Goal: Task Accomplishment & Management: Manage account settings

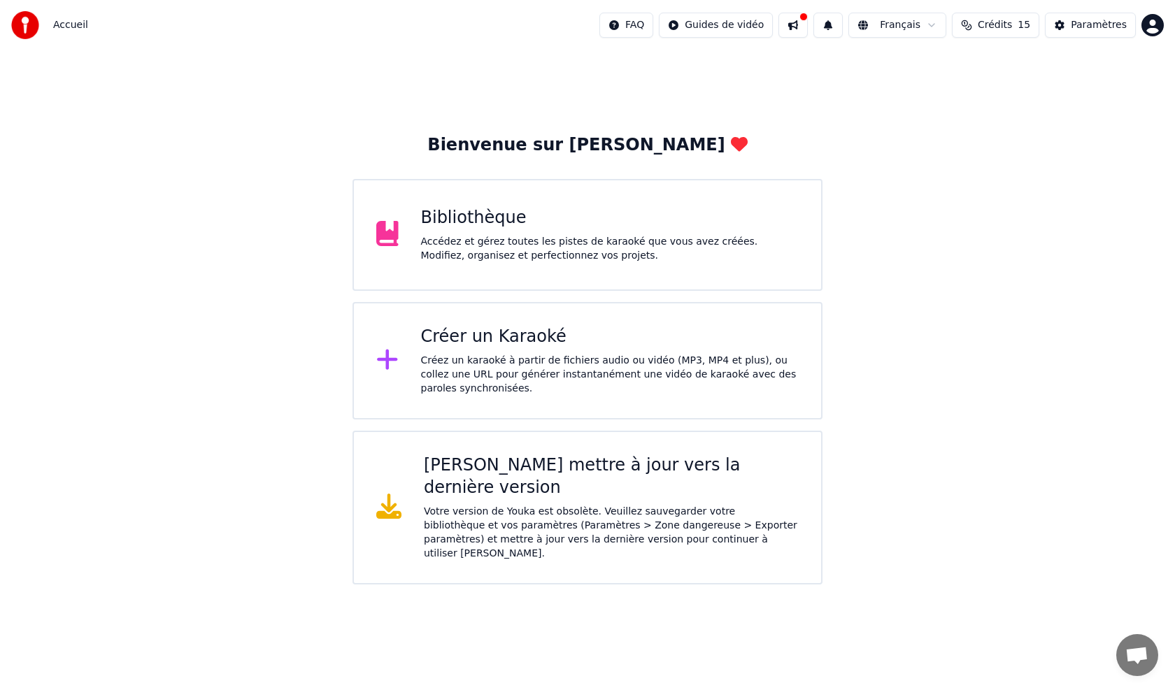
click at [492, 339] on div "Créer un Karaoké" at bounding box center [610, 337] width 378 height 22
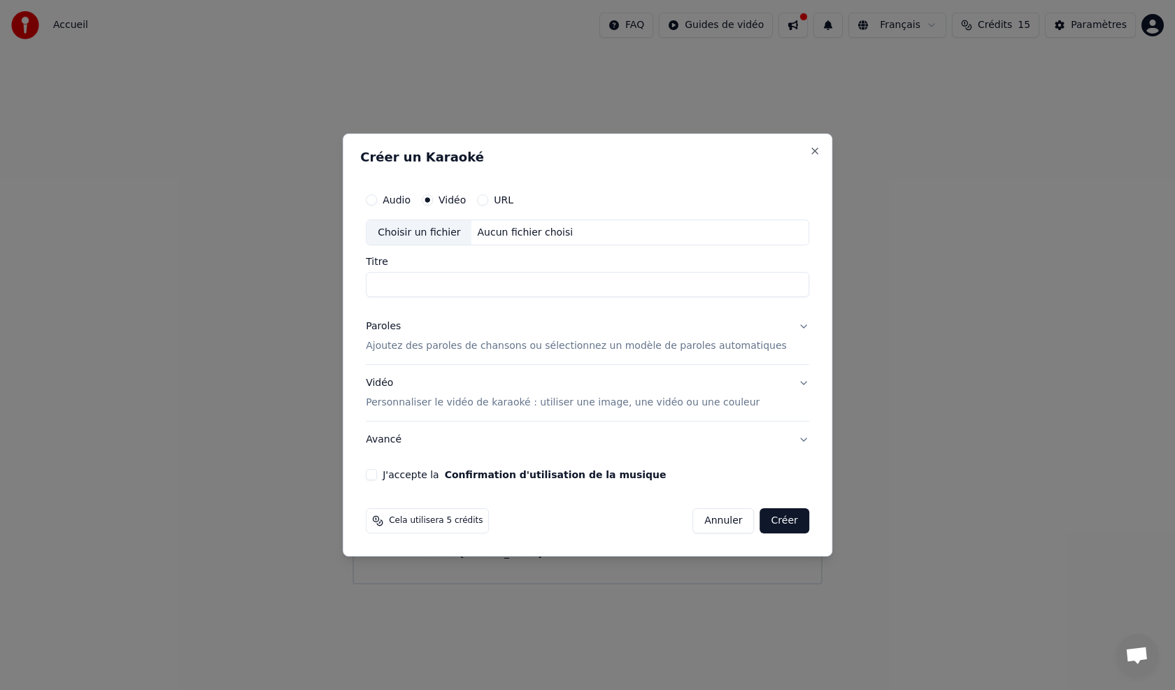
click at [524, 360] on button "Paroles Ajoutez des paroles de chansons ou sélectionnez un modèle de paroles au…" at bounding box center [587, 337] width 443 height 56
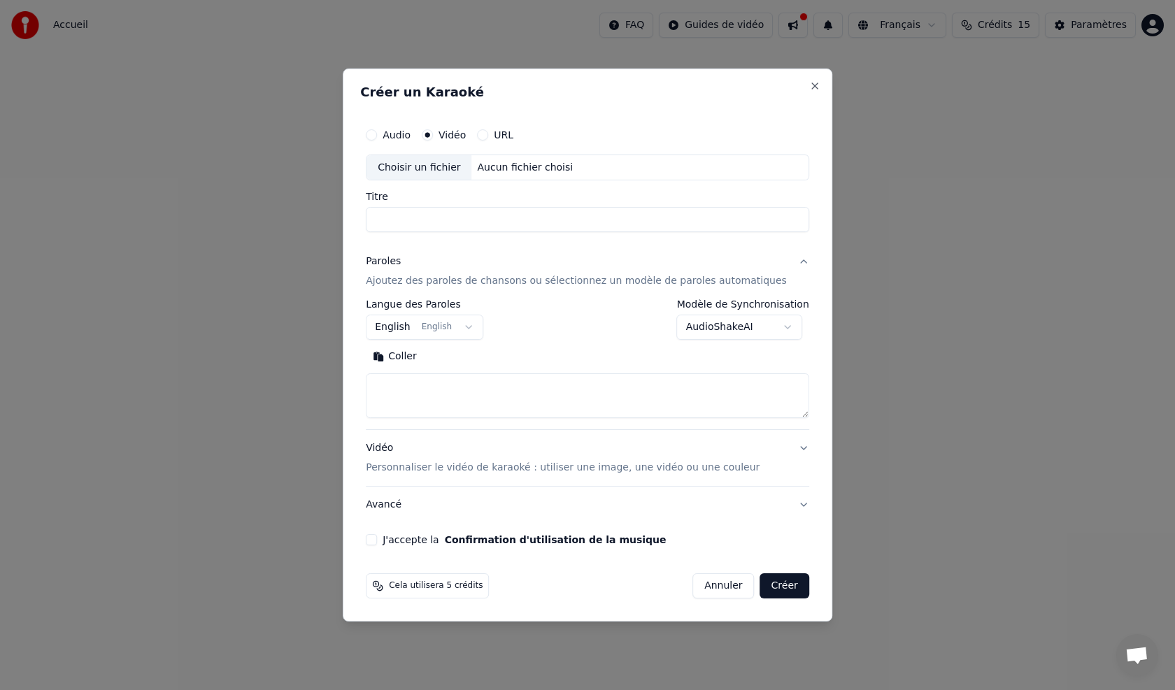
click at [449, 216] on input "Titre" at bounding box center [587, 220] width 443 height 25
click at [483, 334] on button "English English" at bounding box center [424, 327] width 117 height 25
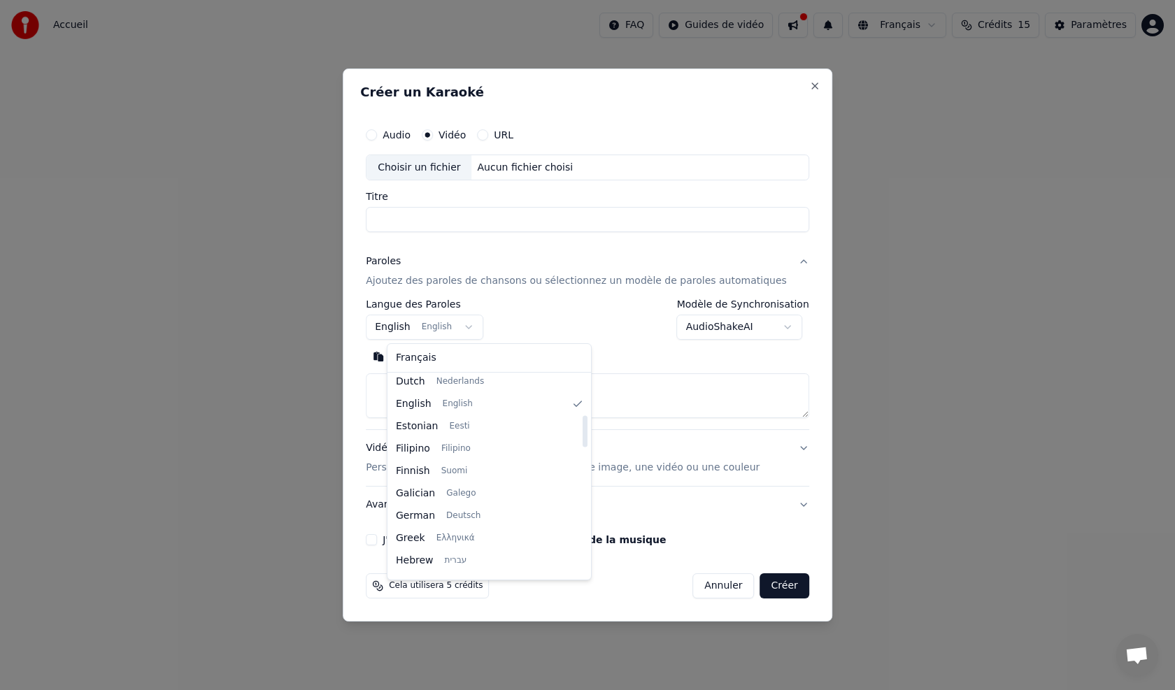
scroll to position [252, 0]
select select "**"
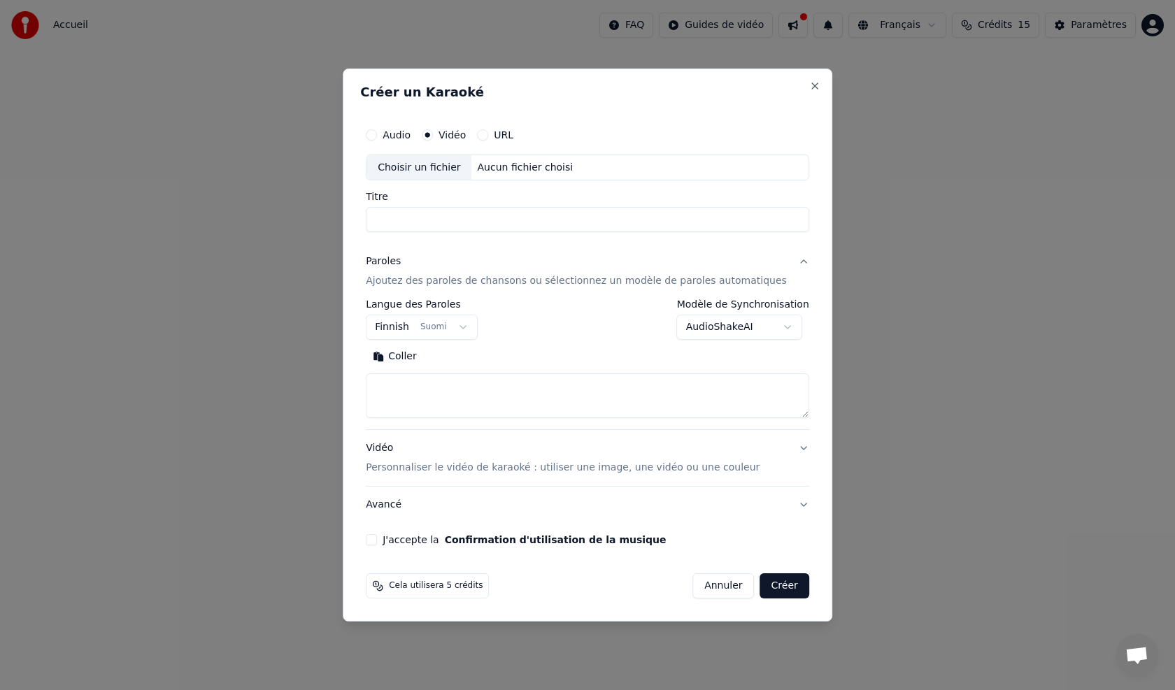
click at [498, 140] on div "URL" at bounding box center [495, 134] width 36 height 11
click at [488, 129] on button "URL" at bounding box center [482, 134] width 11 height 11
click at [781, 163] on button "button" at bounding box center [795, 166] width 28 height 25
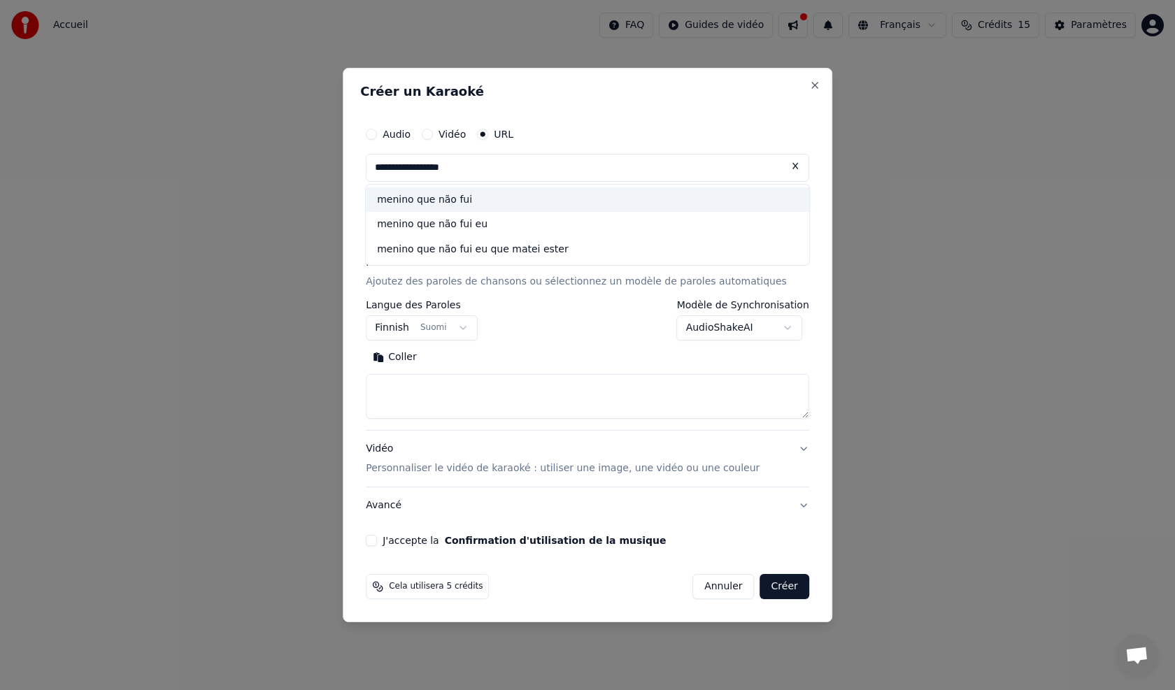
click at [434, 205] on div "menino que não fui" at bounding box center [587, 199] width 443 height 25
type input "**********"
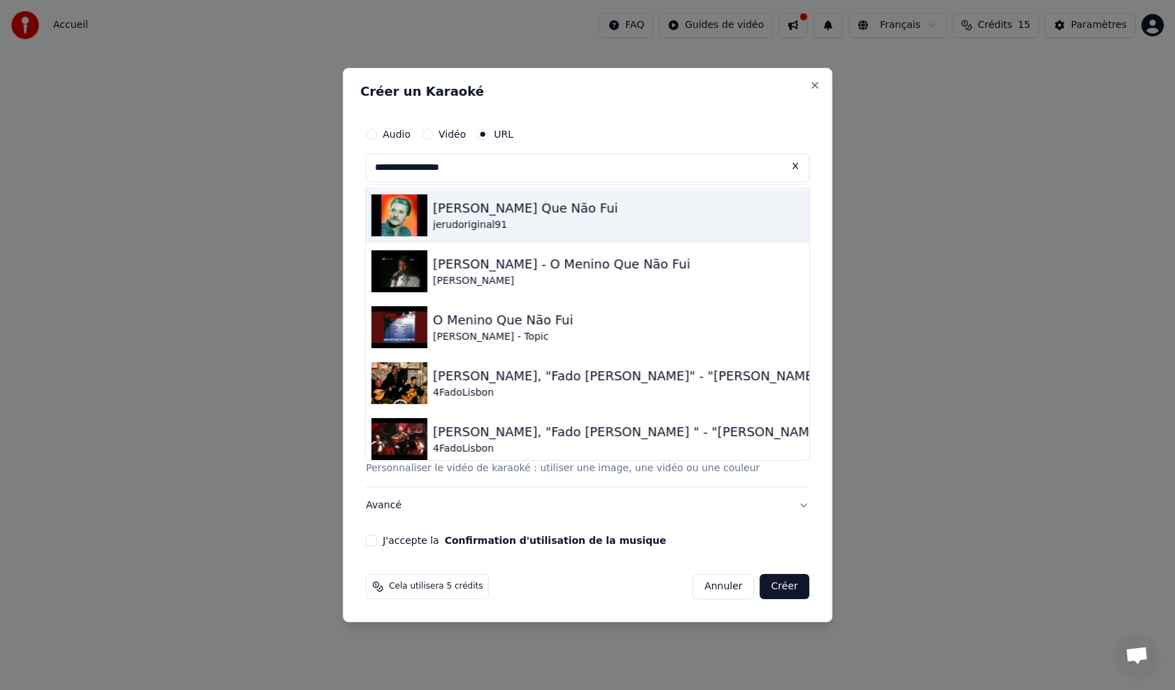
click at [479, 207] on div "[PERSON_NAME] Que Não Fui" at bounding box center [525, 209] width 185 height 20
type input "**********"
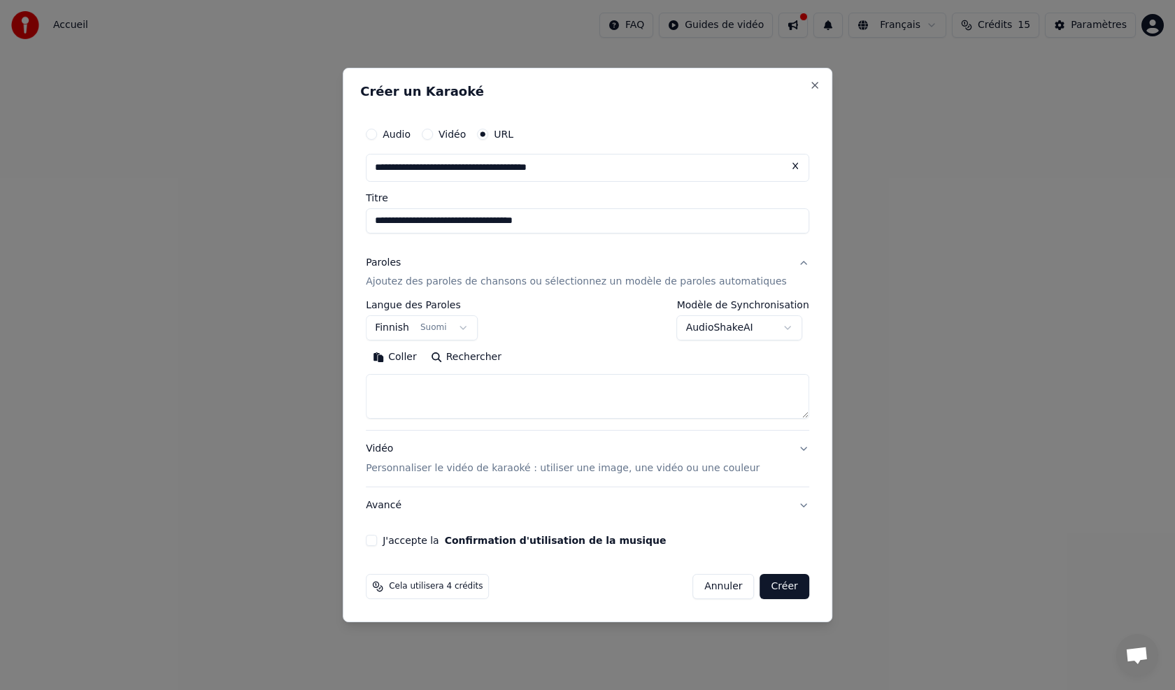
click at [771, 575] on button "Créer" at bounding box center [784, 586] width 49 height 25
select select "**"
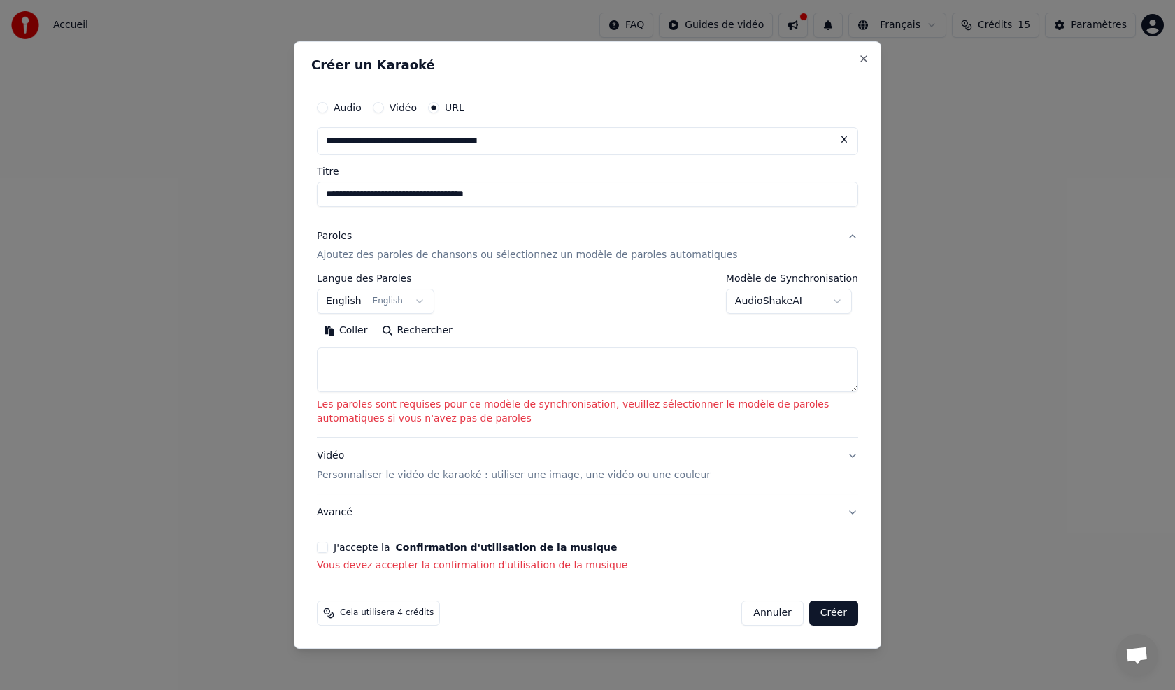
click at [352, 334] on button "Coller" at bounding box center [346, 331] width 58 height 22
type textarea "**********"
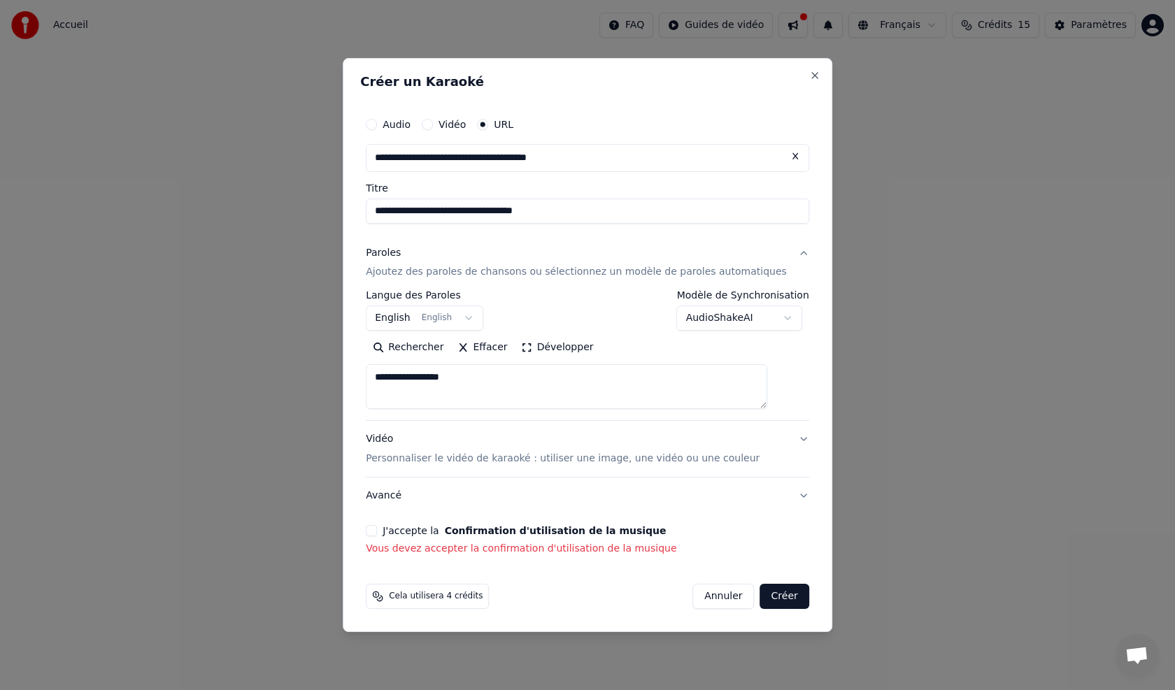
click at [767, 600] on button "Créer" at bounding box center [784, 596] width 49 height 25
select select "**"
click at [760, 592] on button "Créer" at bounding box center [784, 596] width 49 height 25
click at [764, 599] on button "Créer" at bounding box center [784, 596] width 49 height 25
click at [772, 315] on button "AudioShakeAI" at bounding box center [740, 318] width 126 height 25
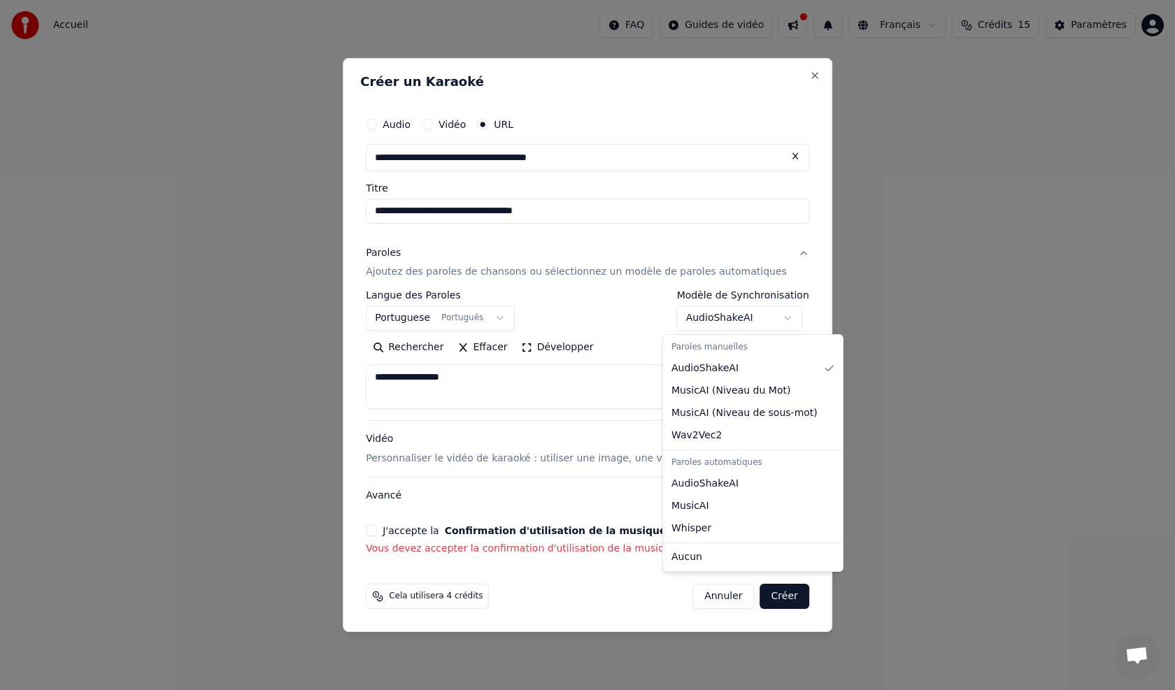
click at [769, 318] on body "**********" at bounding box center [587, 292] width 1175 height 585
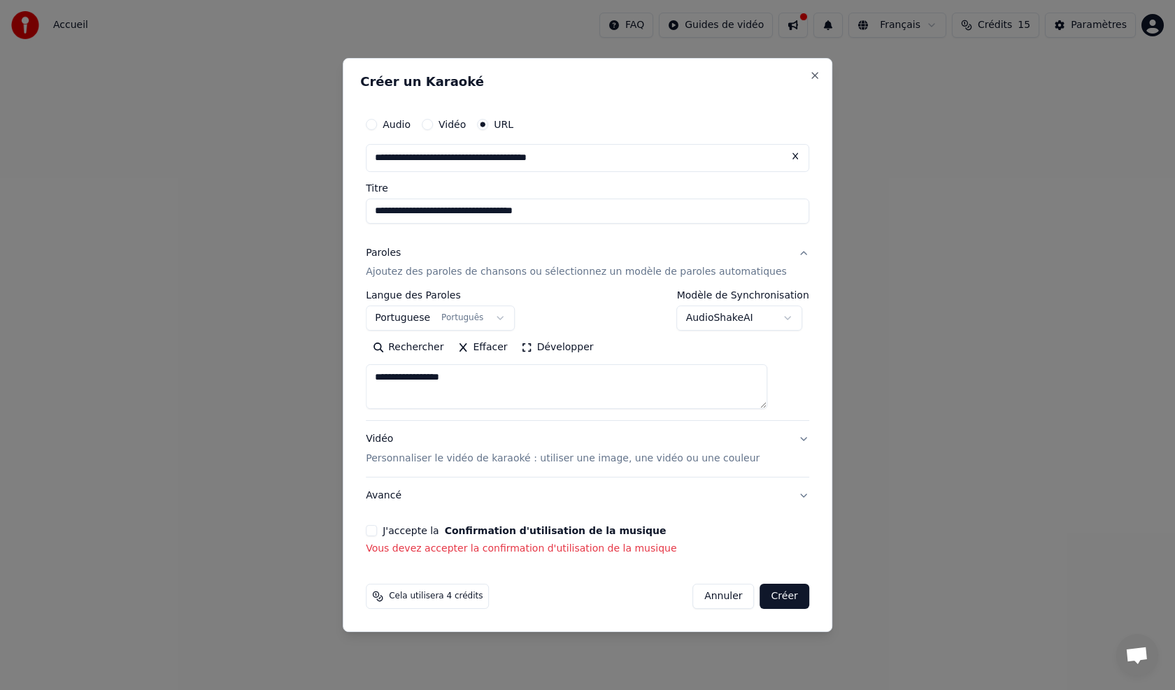
click at [761, 599] on button "Créer" at bounding box center [784, 596] width 49 height 25
click at [762, 605] on button "Créer" at bounding box center [784, 596] width 49 height 25
click at [377, 528] on button "J'accepte la Confirmation d'utilisation de la musique" at bounding box center [371, 530] width 11 height 11
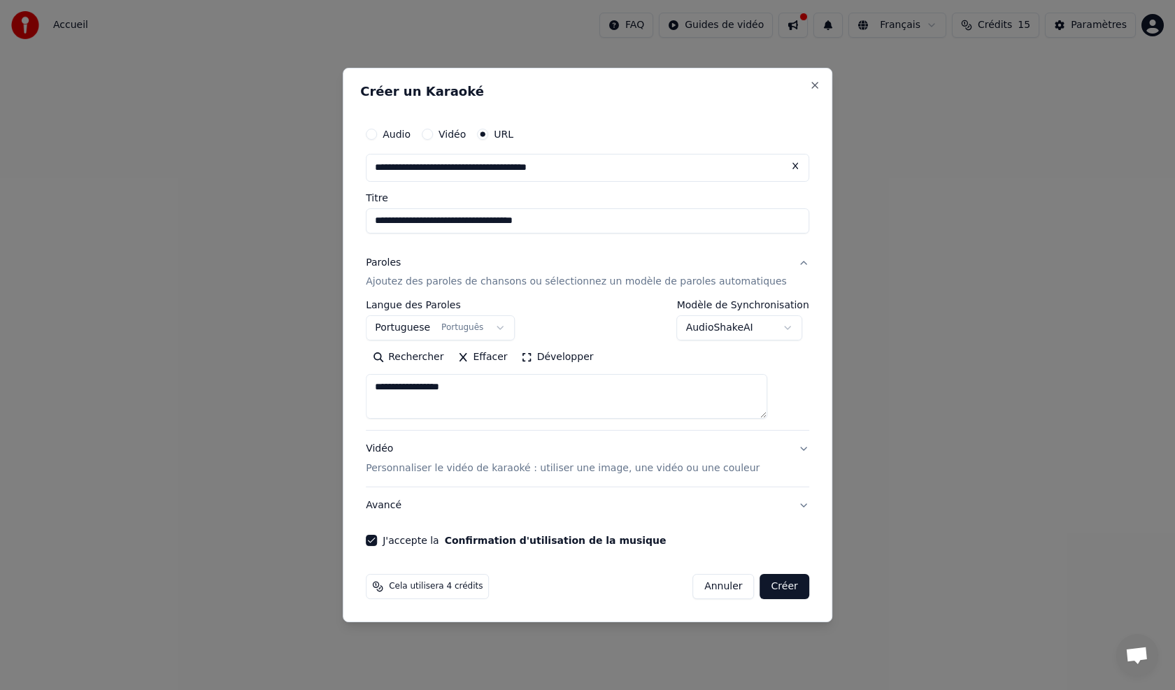
click at [760, 590] on button "Créer" at bounding box center [784, 586] width 49 height 25
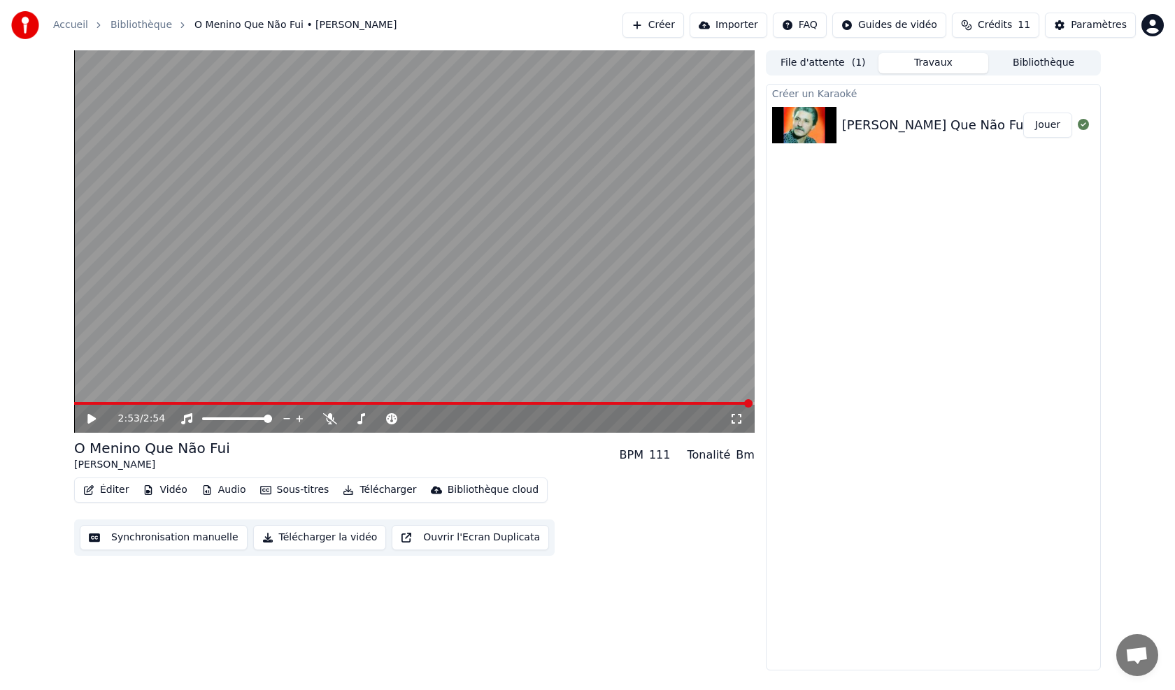
click at [1051, 126] on button "Jouer" at bounding box center [1047, 125] width 49 height 25
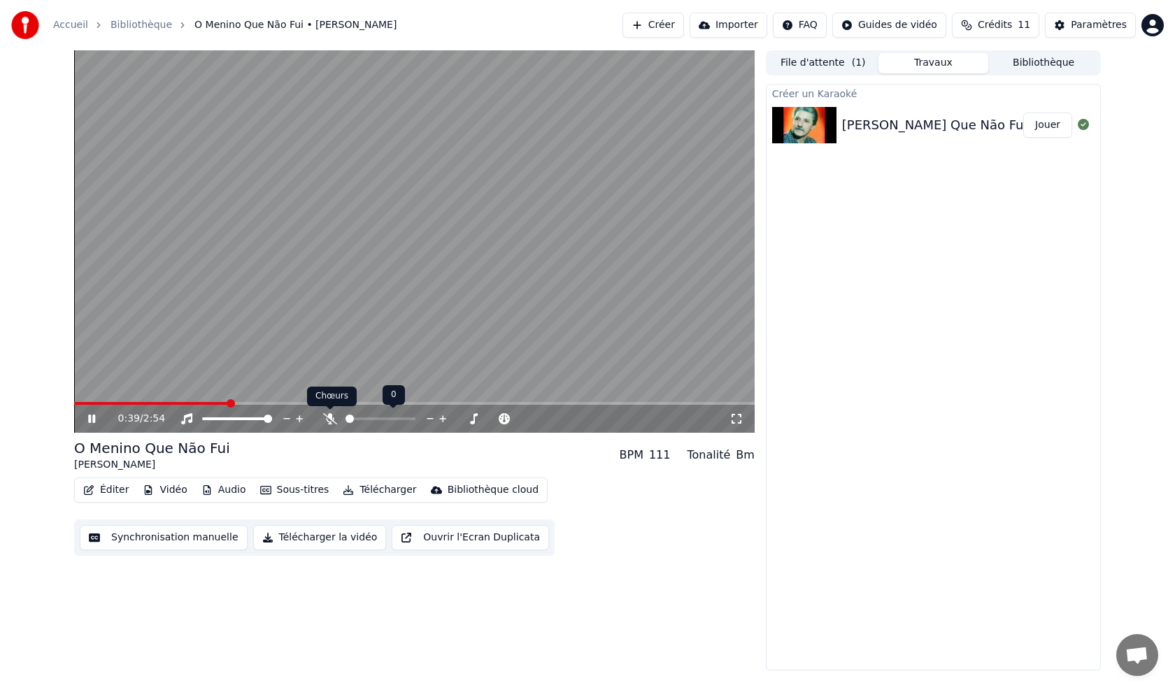
click at [329, 418] on icon at bounding box center [330, 418] width 14 height 11
click at [82, 403] on span at bounding box center [172, 403] width 196 height 3
click at [398, 390] on video at bounding box center [414, 241] width 680 height 383
click at [276, 399] on span at bounding box center [271, 403] width 8 height 8
click at [86, 422] on icon at bounding box center [101, 418] width 33 height 11
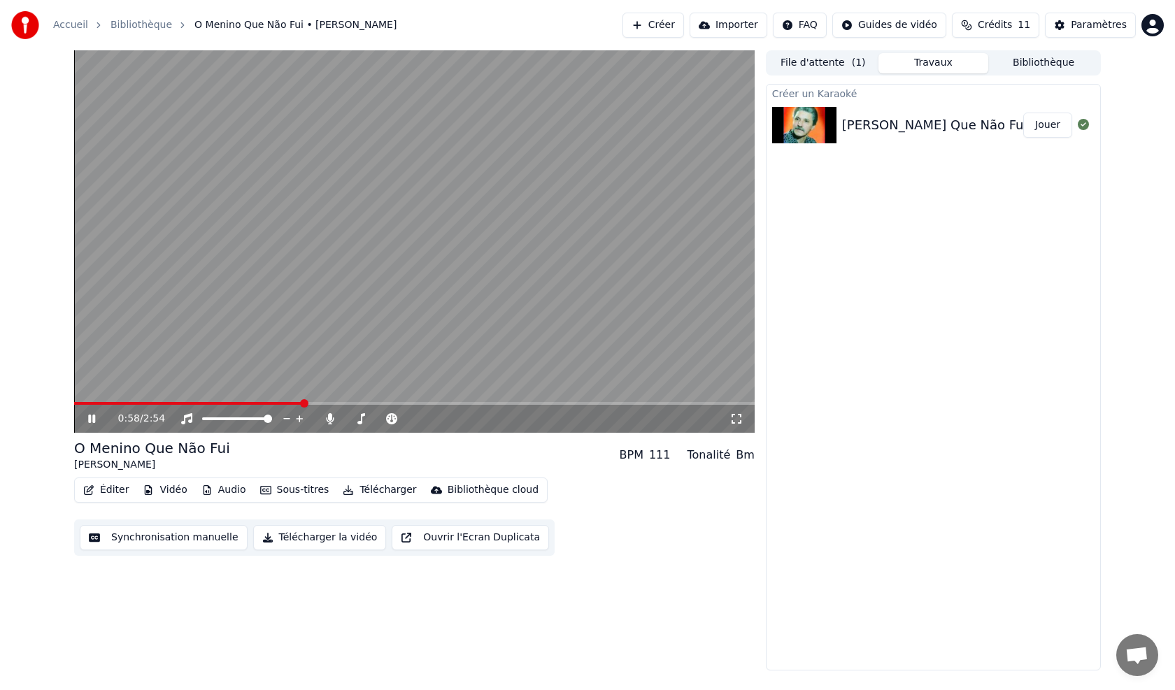
drag, startPoint x: 469, startPoint y: 390, endPoint x: 487, endPoint y: 386, distance: 18.7
click at [469, 390] on video at bounding box center [414, 241] width 680 height 383
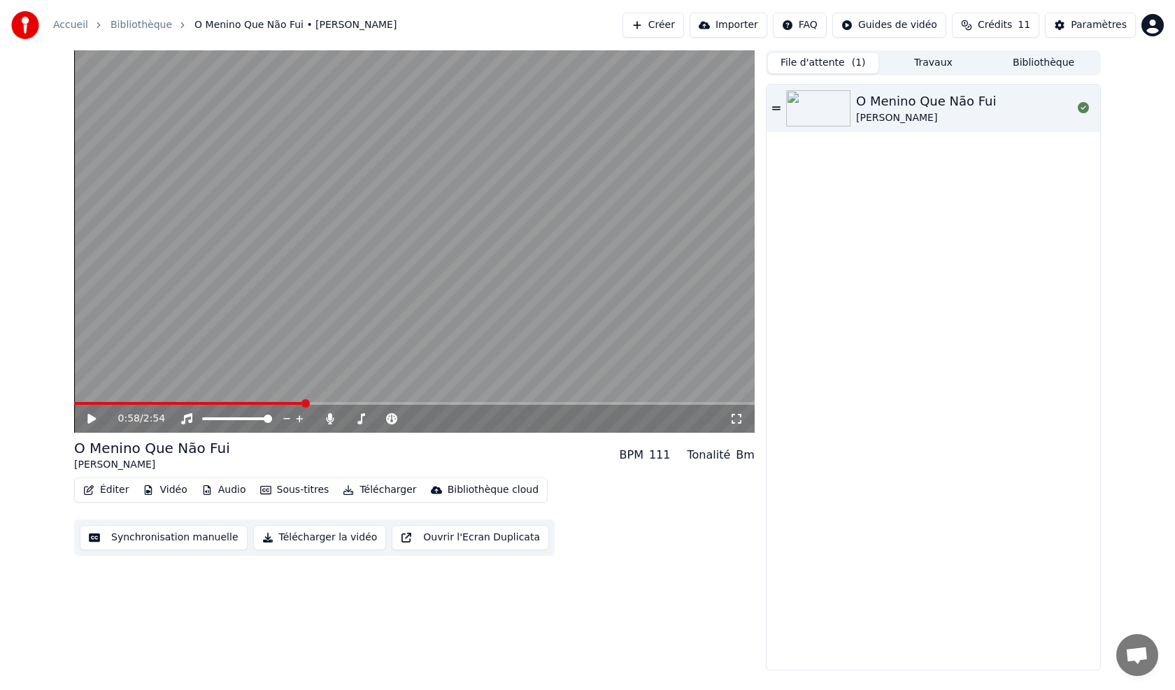
click at [809, 68] on button "File d'attente ( 1 )" at bounding box center [823, 63] width 110 height 20
click at [645, 27] on button "Créer" at bounding box center [653, 25] width 62 height 25
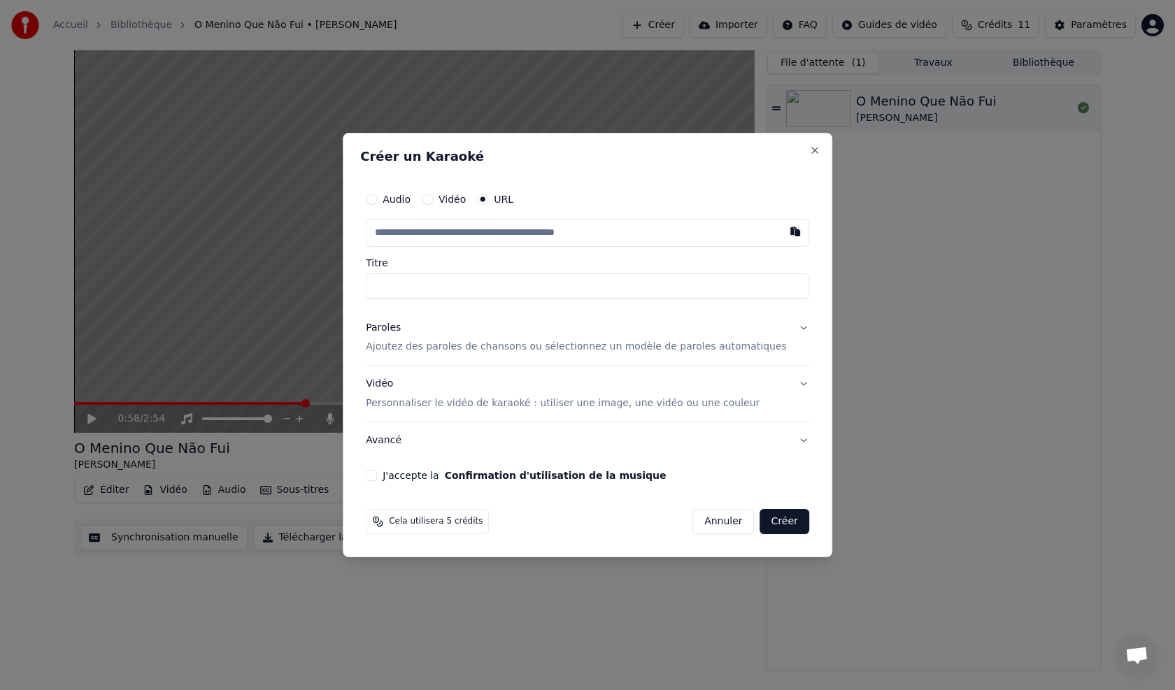
click at [436, 231] on input "text" at bounding box center [587, 233] width 443 height 28
click at [422, 283] on input "Titre" at bounding box center [587, 285] width 443 height 25
click at [781, 230] on button "button" at bounding box center [795, 231] width 28 height 25
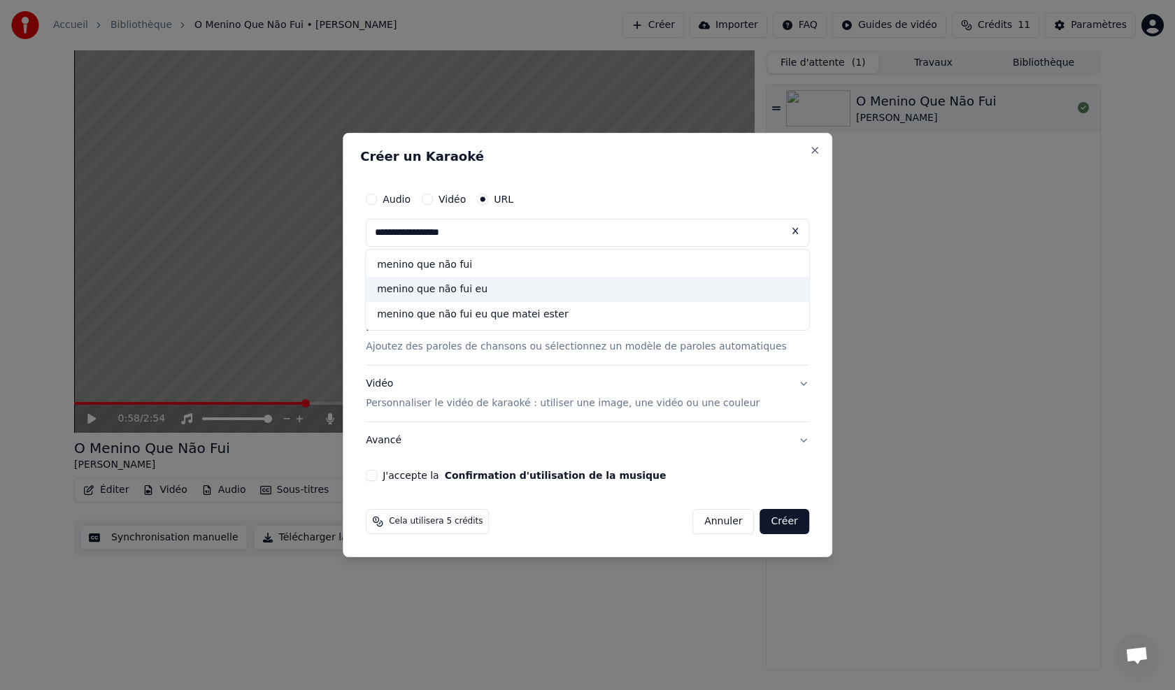
click at [485, 295] on div "menino que não fui eu" at bounding box center [587, 290] width 443 height 25
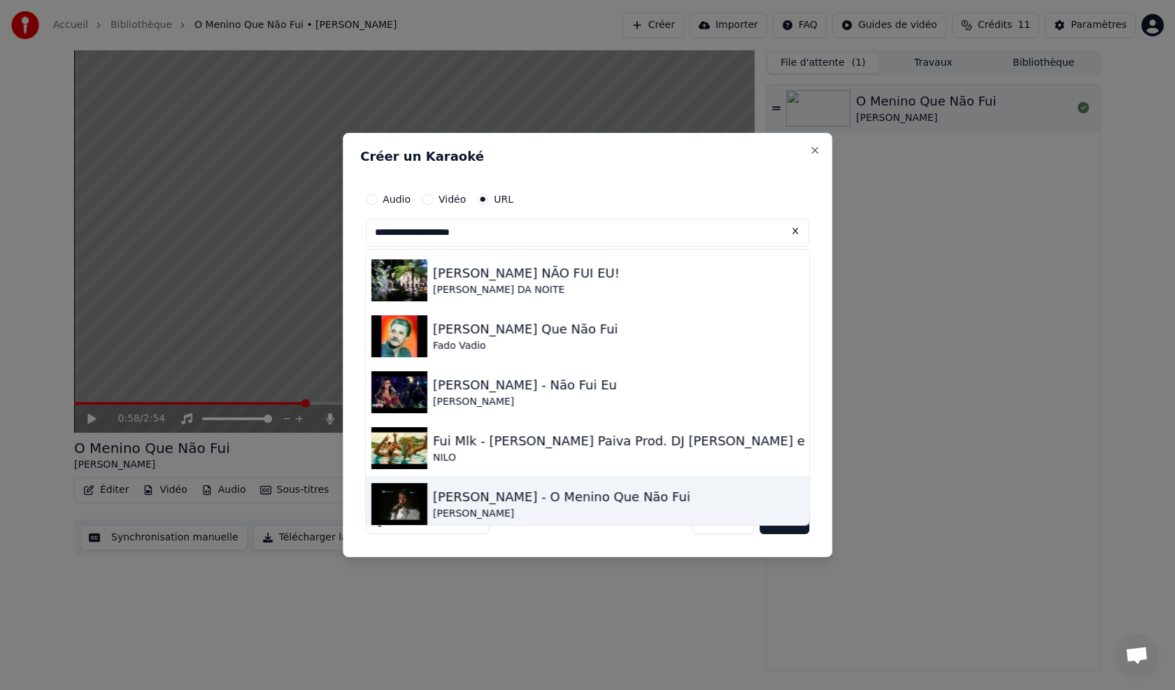
click at [549, 493] on div "[PERSON_NAME] - O Menino Que Não Fui" at bounding box center [561, 497] width 257 height 20
type input "**********"
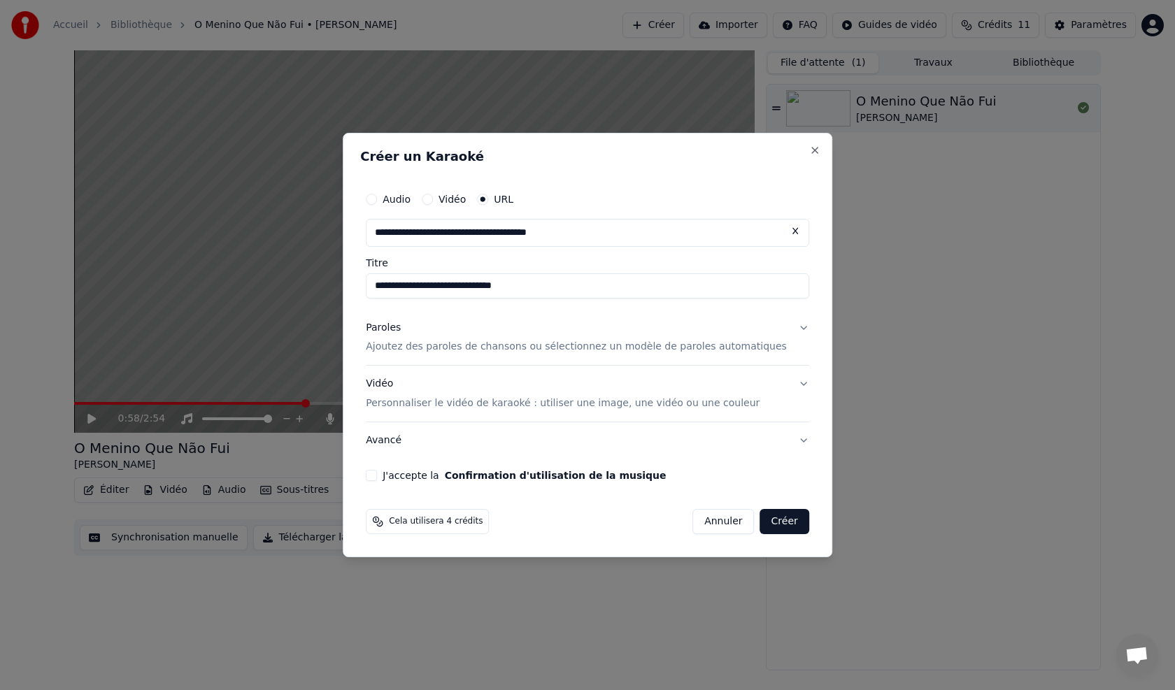
click at [377, 476] on button "J'accepte la Confirmation d'utilisation de la musique" at bounding box center [371, 475] width 11 height 11
click at [763, 520] on button "Créer" at bounding box center [784, 521] width 49 height 25
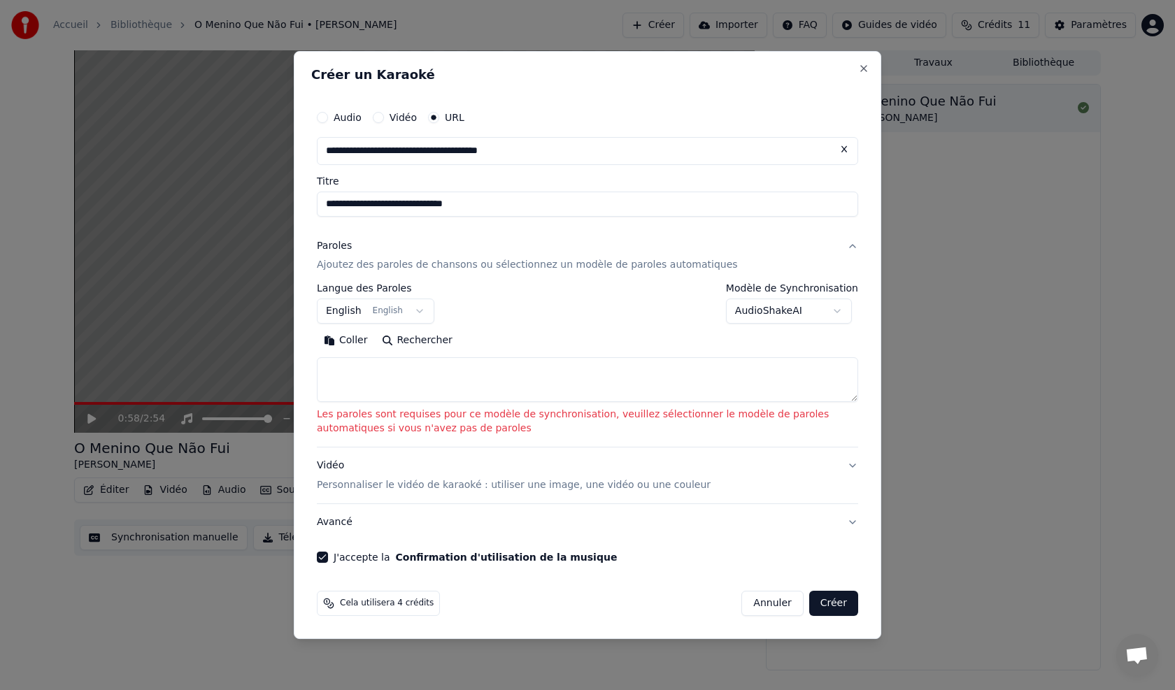
click at [409, 315] on button "English English" at bounding box center [375, 311] width 117 height 25
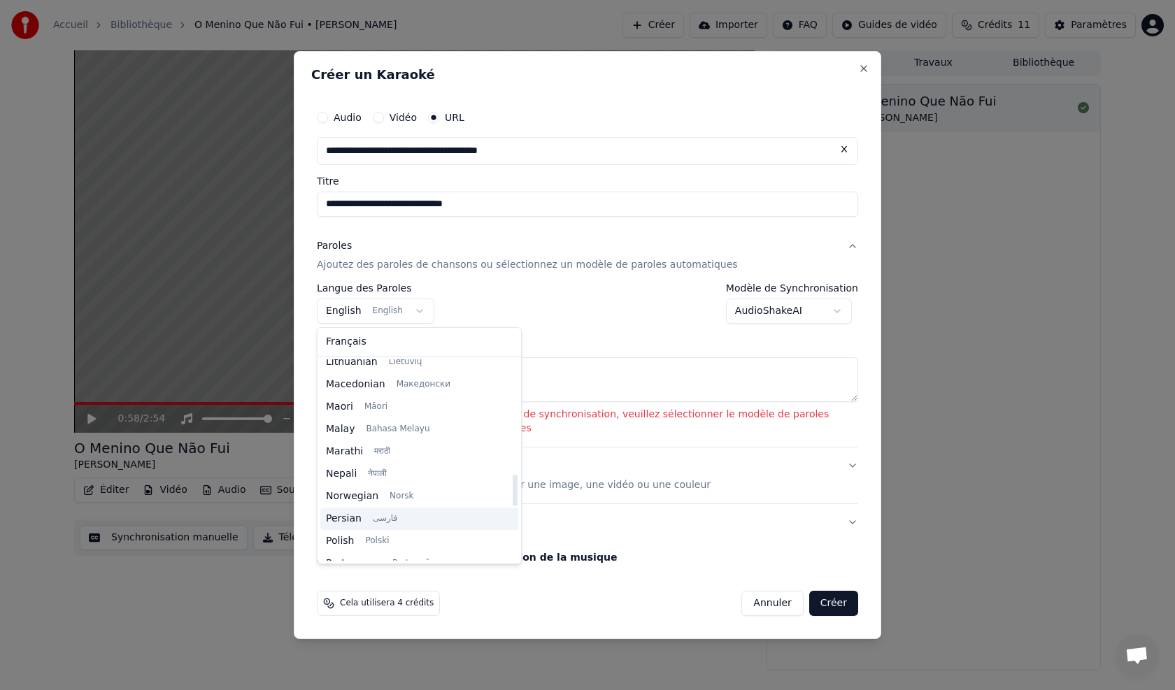
scroll to position [794, 0]
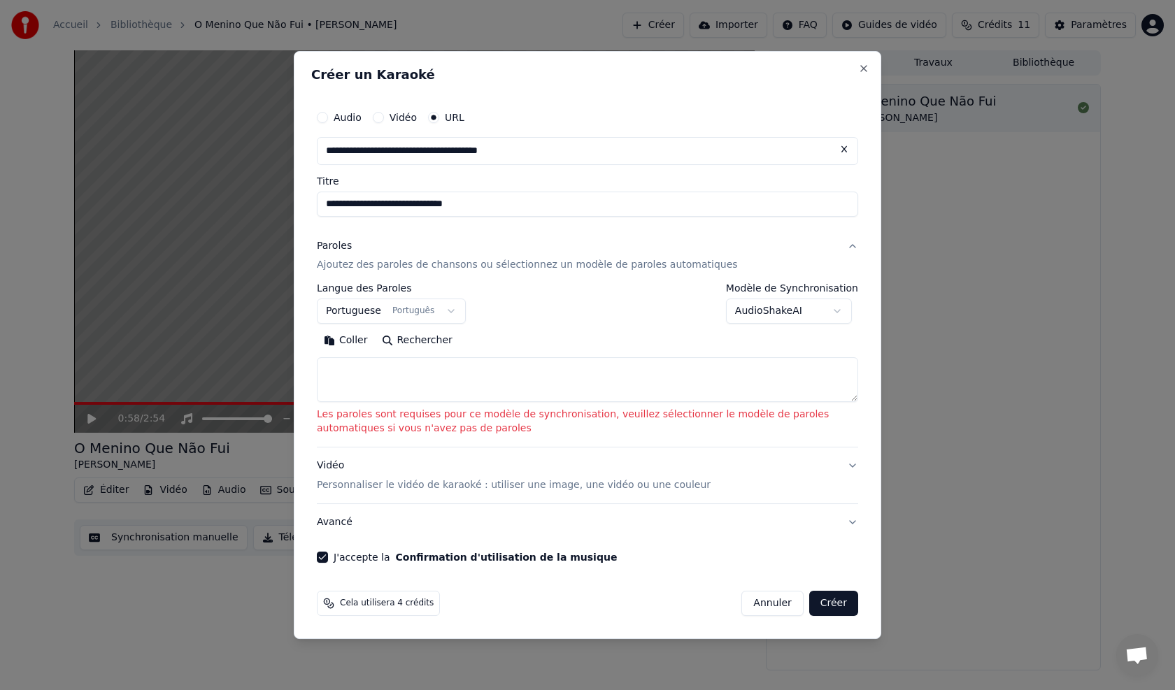
click at [848, 613] on button "Créer" at bounding box center [833, 603] width 49 height 25
select select "**"
click at [827, 601] on button "Créer" at bounding box center [833, 603] width 49 height 25
click at [338, 343] on button "Coller" at bounding box center [346, 341] width 58 height 22
type textarea "**********"
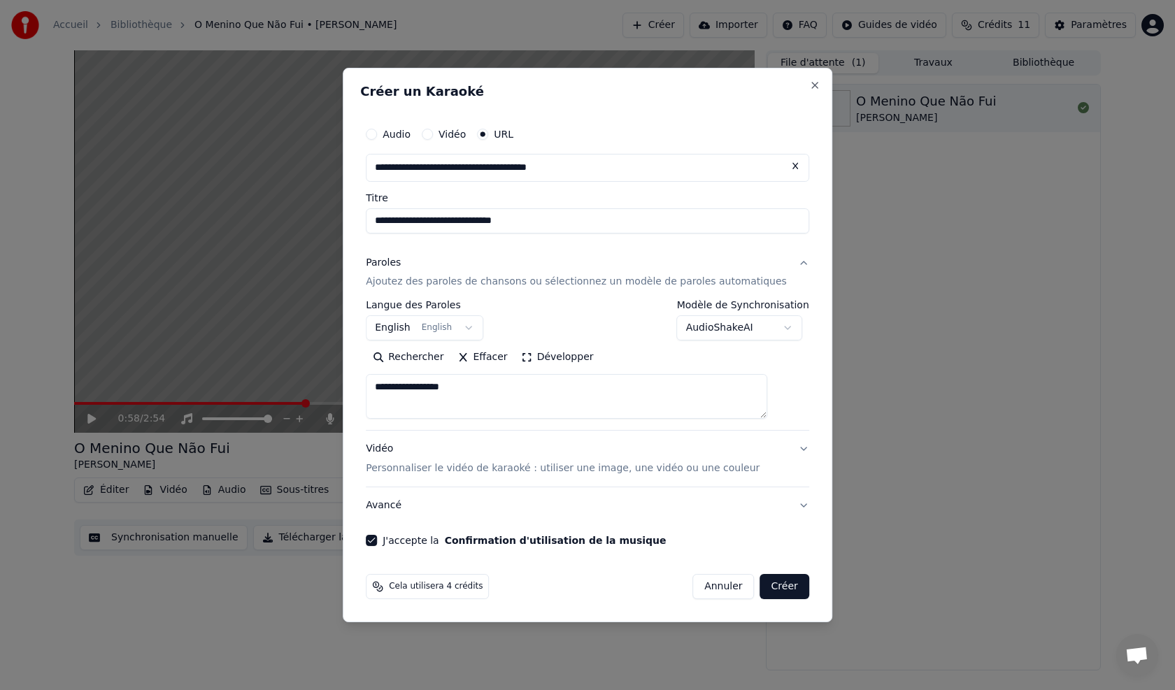
click at [760, 586] on button "Créer" at bounding box center [784, 586] width 49 height 25
select select "**"
select select
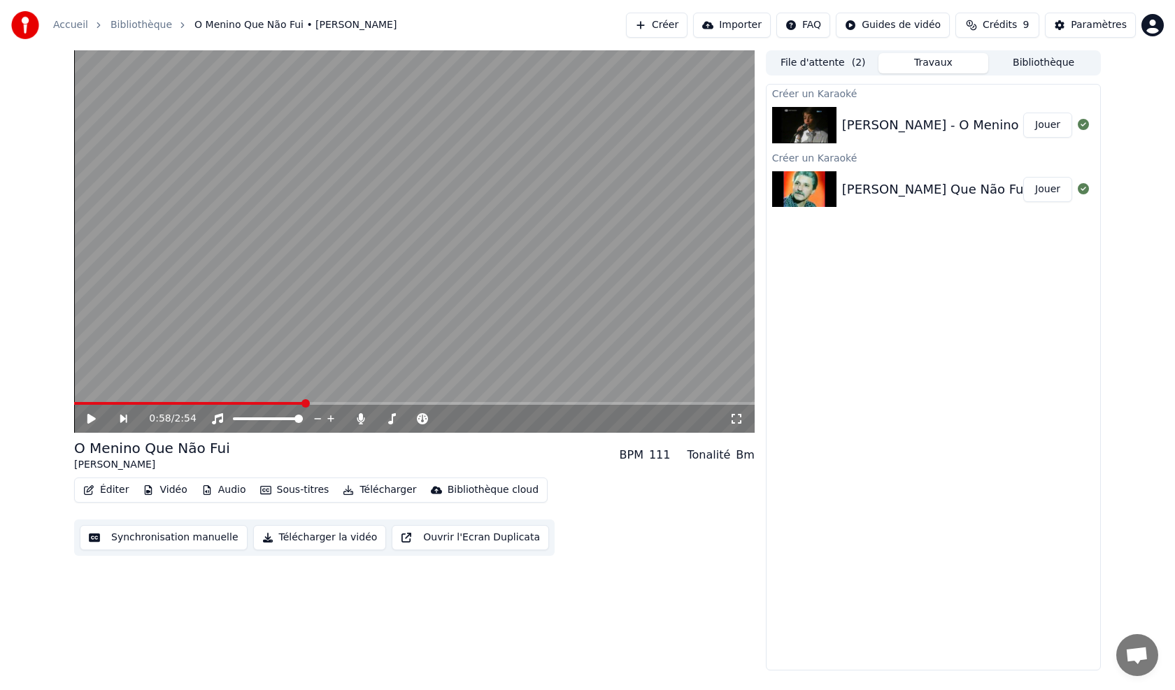
click at [1043, 127] on button "Jouer" at bounding box center [1047, 125] width 49 height 25
click at [448, 408] on span at bounding box center [445, 403] width 8 height 8
drag, startPoint x: 609, startPoint y: 399, endPoint x: 616, endPoint y: 394, distance: 8.5
click at [613, 397] on video at bounding box center [414, 241] width 680 height 383
click at [627, 405] on span at bounding box center [414, 403] width 680 height 3
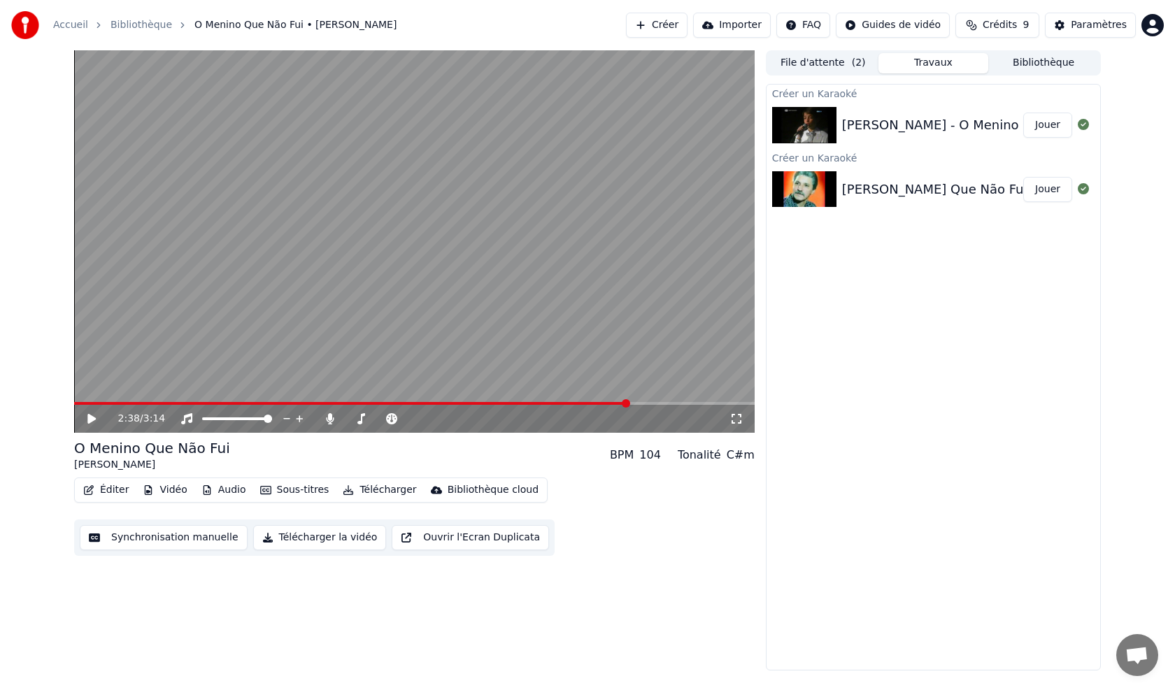
click at [665, 26] on button "Créer" at bounding box center [657, 25] width 62 height 25
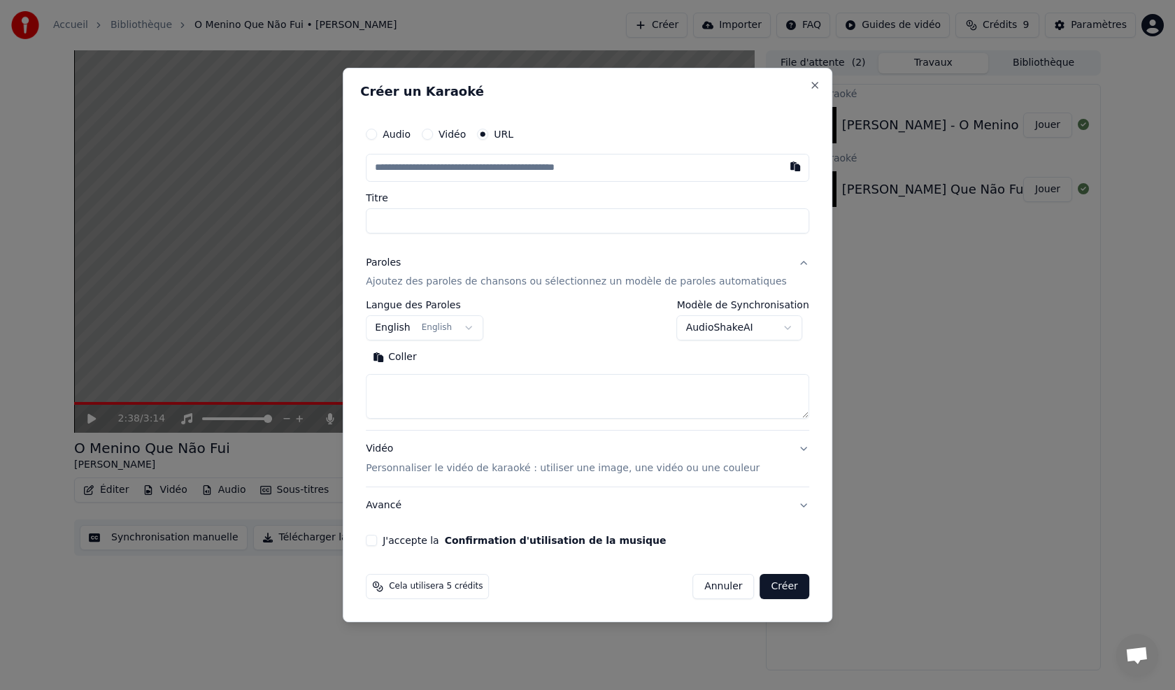
click at [399, 134] on div "Audio" at bounding box center [388, 134] width 45 height 11
click at [462, 136] on label "Vidéo" at bounding box center [451, 134] width 27 height 10
click at [433, 136] on button "Vidéo" at bounding box center [427, 134] width 11 height 11
click at [517, 166] on div "Aucun fichier choisi" at bounding box center [525, 168] width 107 height 14
click at [432, 169] on div "Choisir un fichier" at bounding box center [418, 167] width 105 height 25
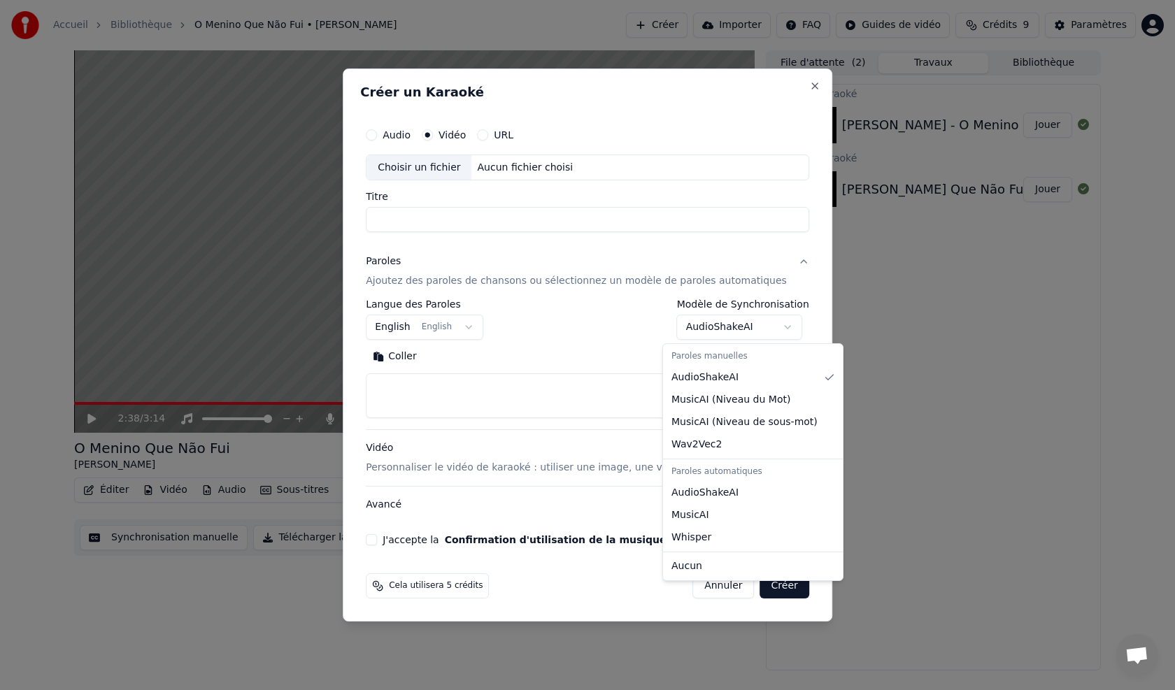
click at [778, 329] on body "**********" at bounding box center [587, 345] width 1175 height 690
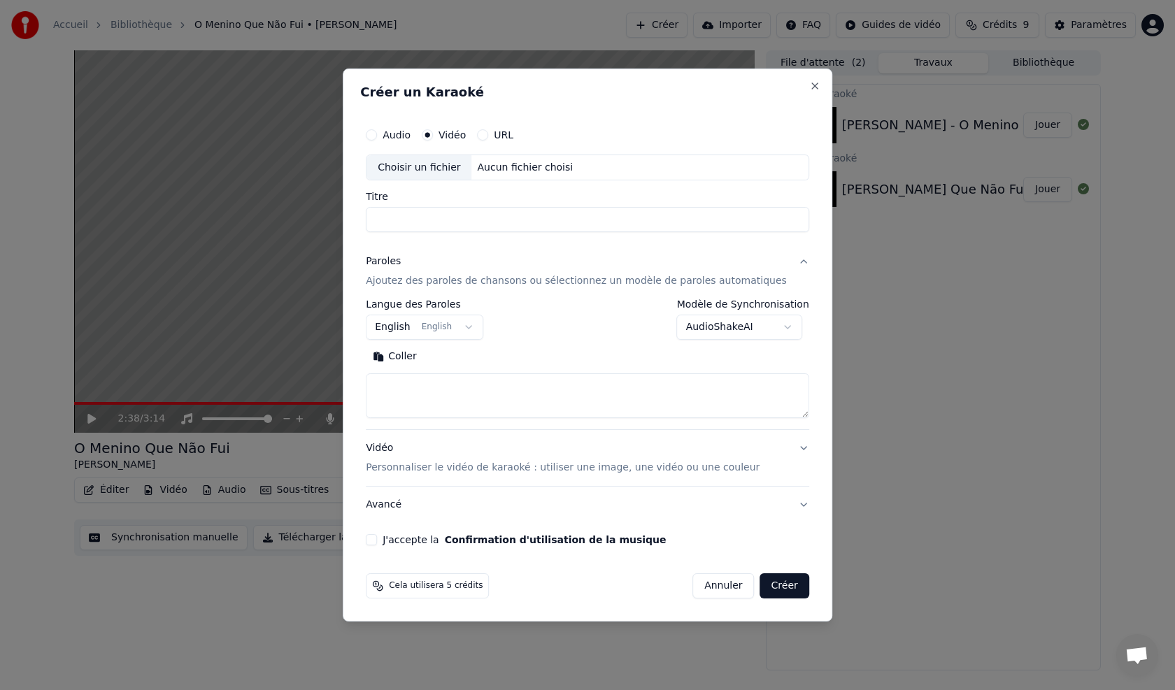
click at [790, 76] on div "**********" at bounding box center [588, 346] width 490 height 554
click at [809, 80] on button "Close" at bounding box center [814, 85] width 11 height 11
select select
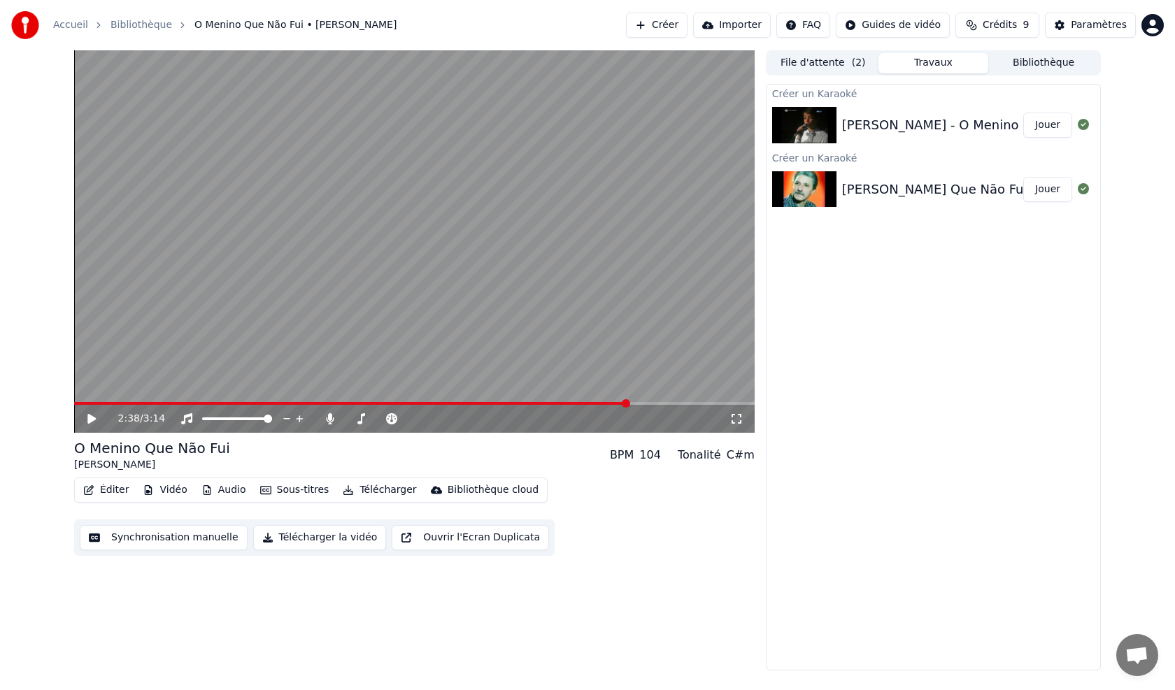
click at [862, 127] on div "[PERSON_NAME] - O Menino Que Não Fui" at bounding box center [970, 125] width 257 height 20
click at [88, 414] on icon at bounding box center [101, 418] width 33 height 11
click at [855, 189] on div "[PERSON_NAME] Que Não Fui" at bounding box center [934, 190] width 185 height 20
click at [1047, 190] on button "Jouer" at bounding box center [1047, 189] width 49 height 25
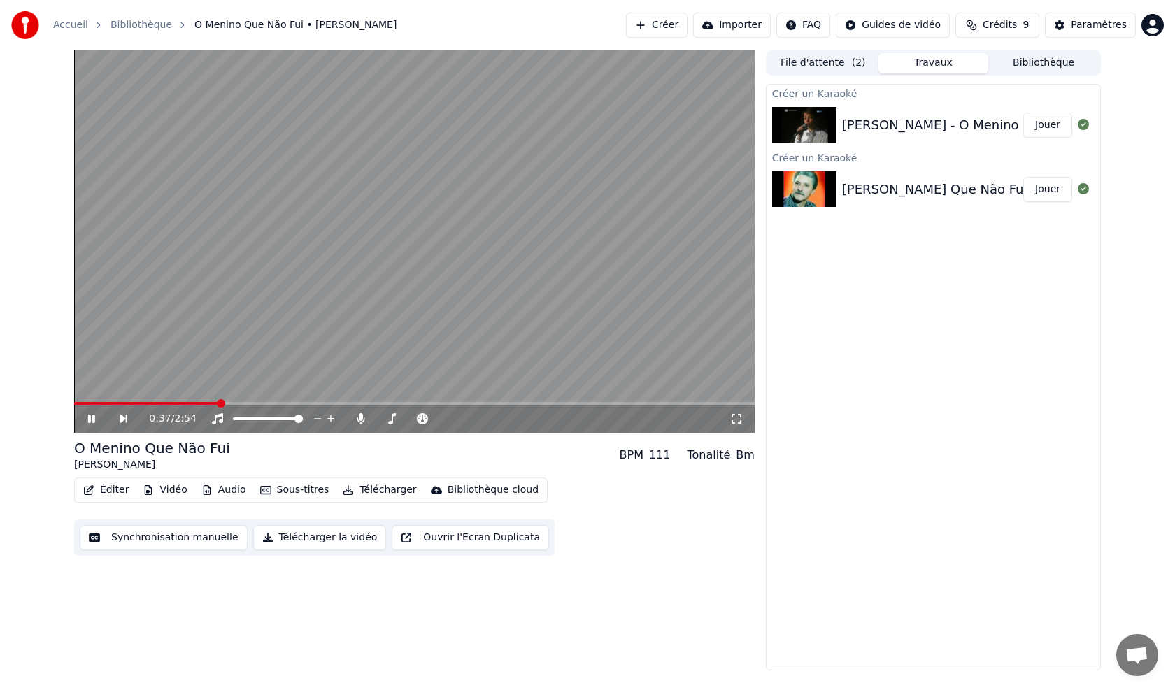
click at [222, 401] on span at bounding box center [221, 403] width 8 height 8
click at [515, 399] on span at bounding box center [510, 403] width 8 height 8
drag, startPoint x: 603, startPoint y: 397, endPoint x: 712, endPoint y: 402, distance: 109.2
click at [712, 402] on div "2:10 / 2:54" at bounding box center [414, 241] width 680 height 383
click at [704, 404] on span at bounding box center [414, 403] width 680 height 3
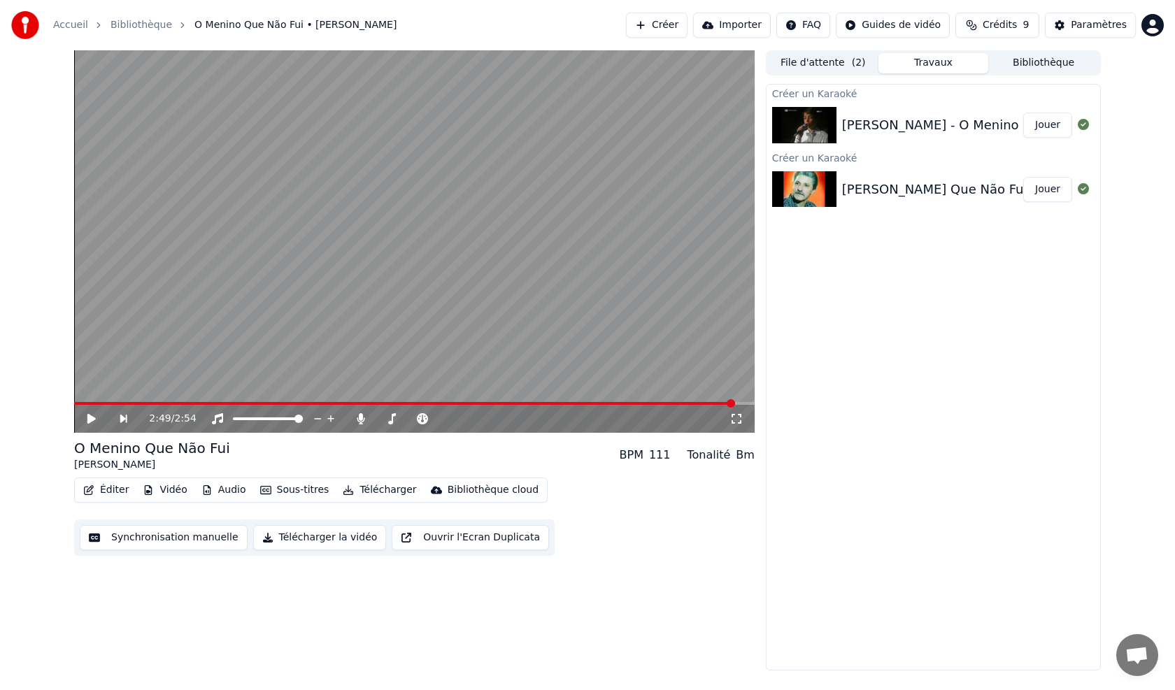
click at [736, 404] on span at bounding box center [414, 403] width 680 height 3
drag, startPoint x: 729, startPoint y: 397, endPoint x: 713, endPoint y: 404, distance: 18.2
click at [713, 404] on div "2:49 / 2:54" at bounding box center [414, 241] width 680 height 383
click at [722, 405] on span at bounding box center [398, 403] width 649 height 3
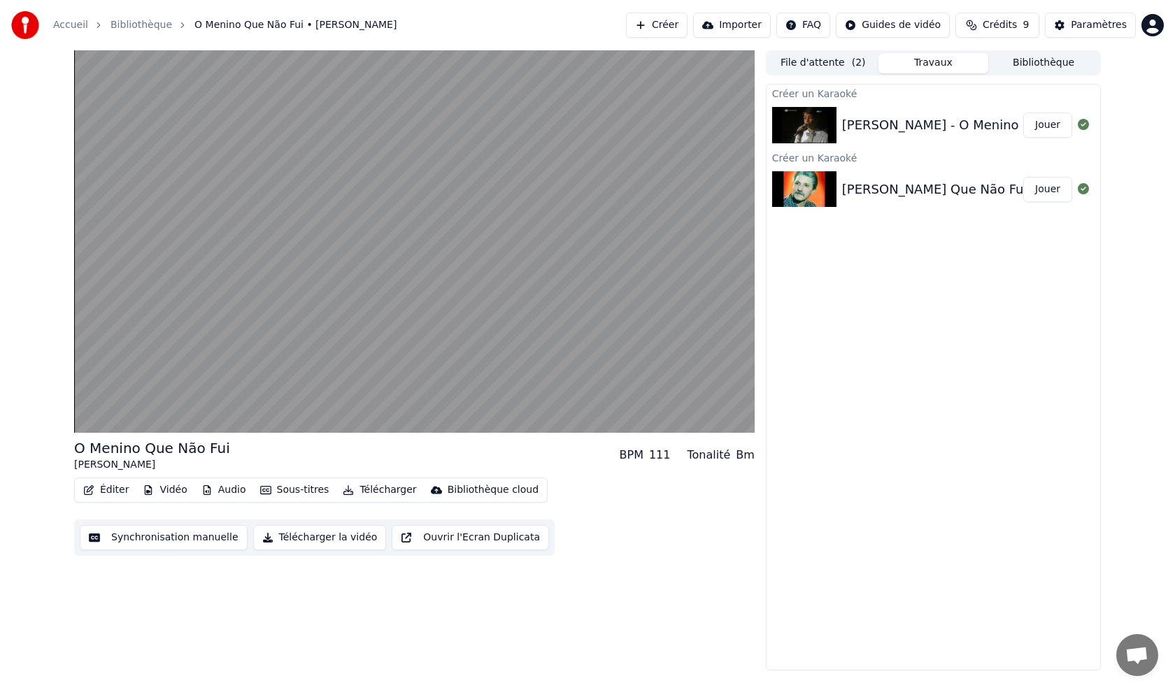
click at [166, 538] on button "Synchronisation manuelle" at bounding box center [164, 537] width 168 height 25
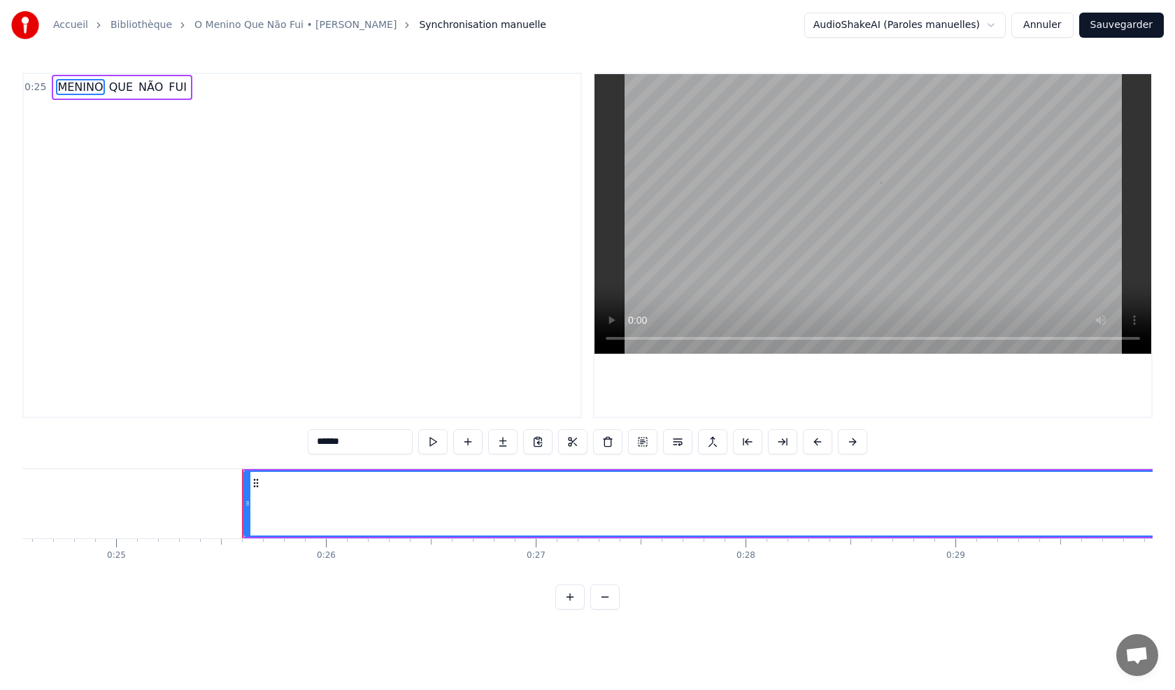
scroll to position [0, 5301]
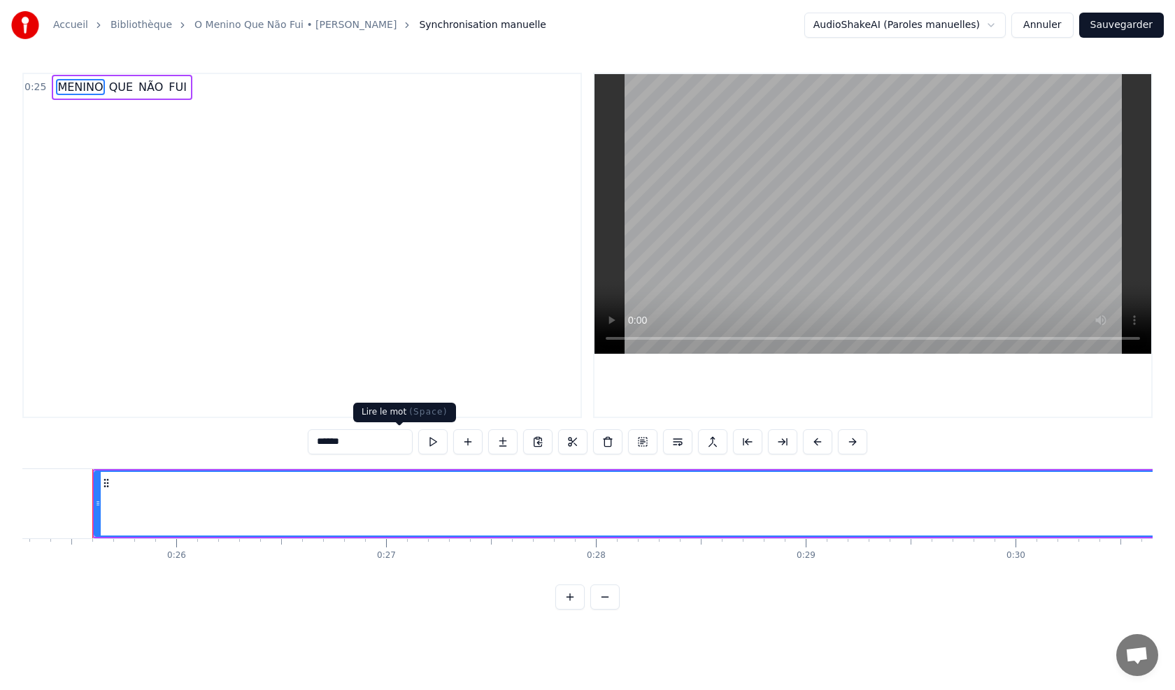
click at [418, 443] on button at bounding box center [432, 441] width 29 height 25
drag, startPoint x: 92, startPoint y: 504, endPoint x: 106, endPoint y: 508, distance: 14.4
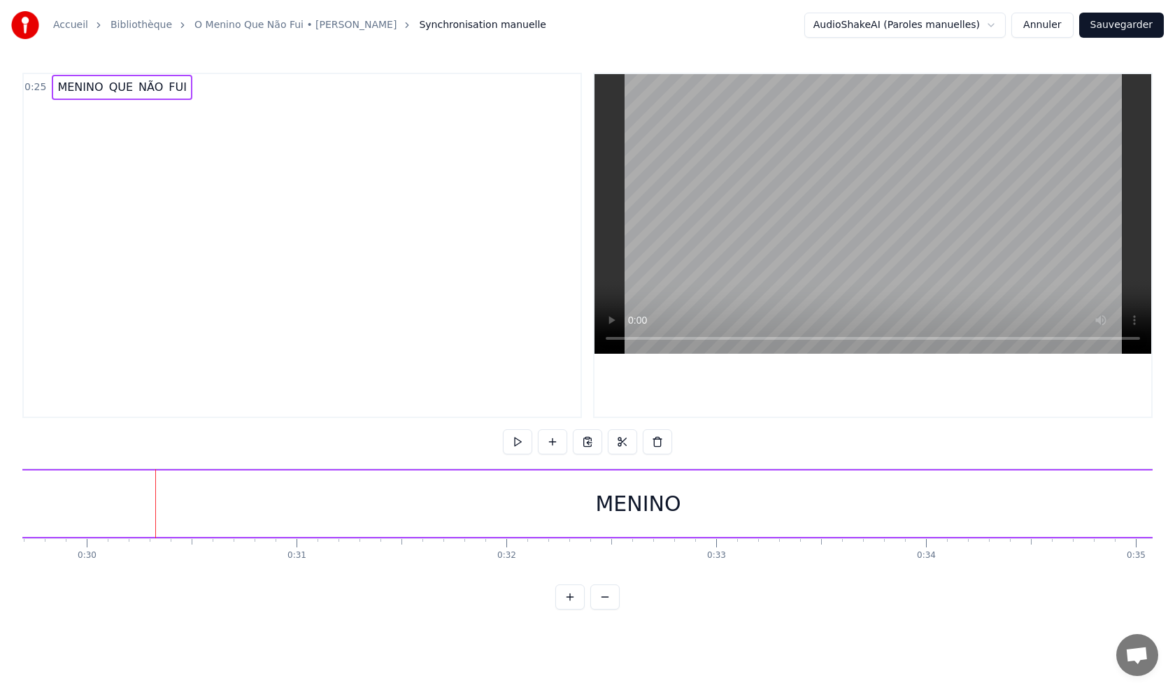
scroll to position [0, 6292]
drag, startPoint x: 254, startPoint y: 506, endPoint x: 507, endPoint y: 494, distance: 253.5
click at [507, 494] on div "MENINO" at bounding box center [575, 504] width 2944 height 66
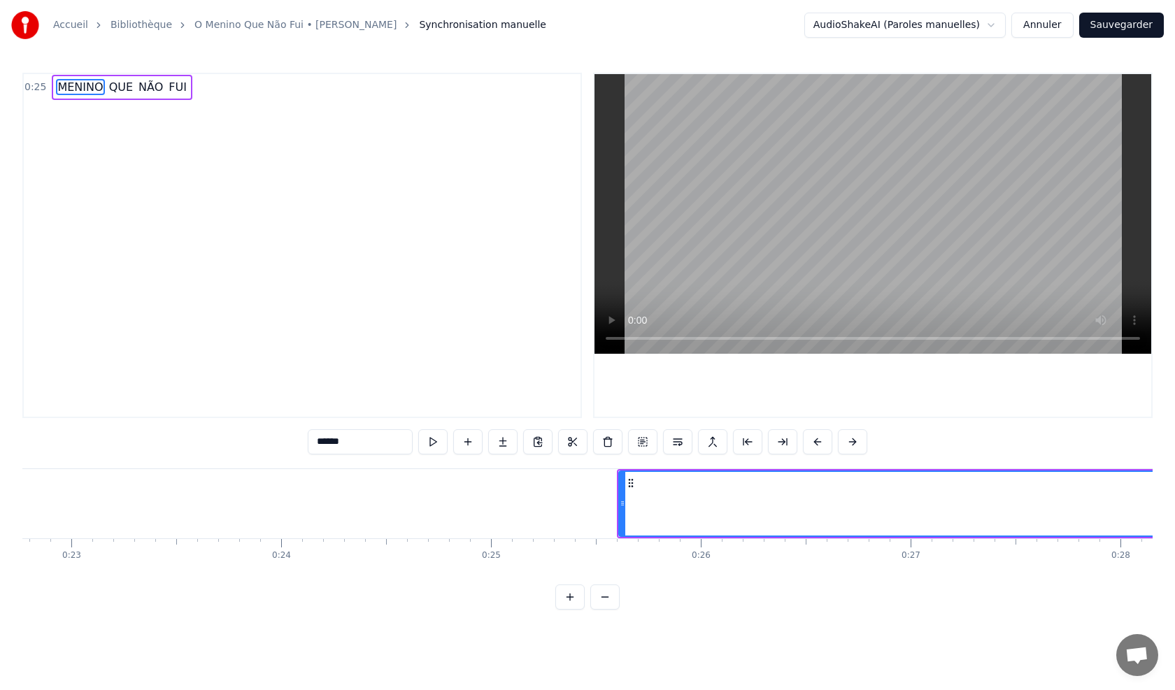
scroll to position [0, 4292]
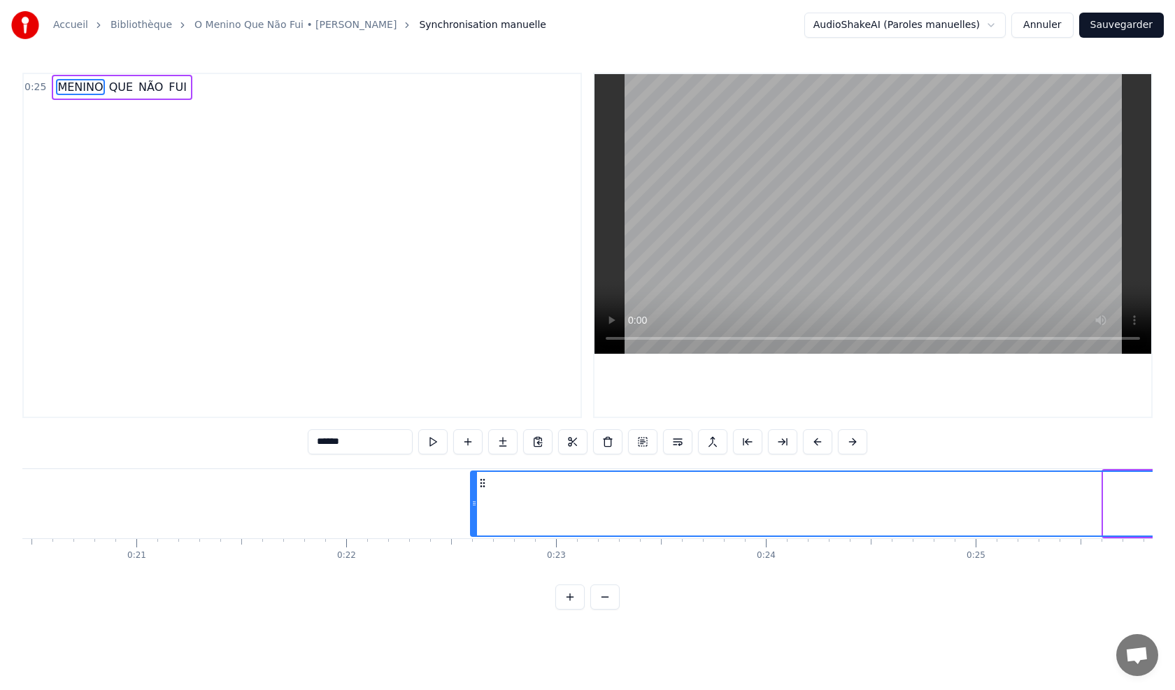
drag, startPoint x: 1104, startPoint y: 506, endPoint x: 1098, endPoint y: 510, distance: 7.2
click at [471, 513] on div at bounding box center [474, 504] width 6 height 64
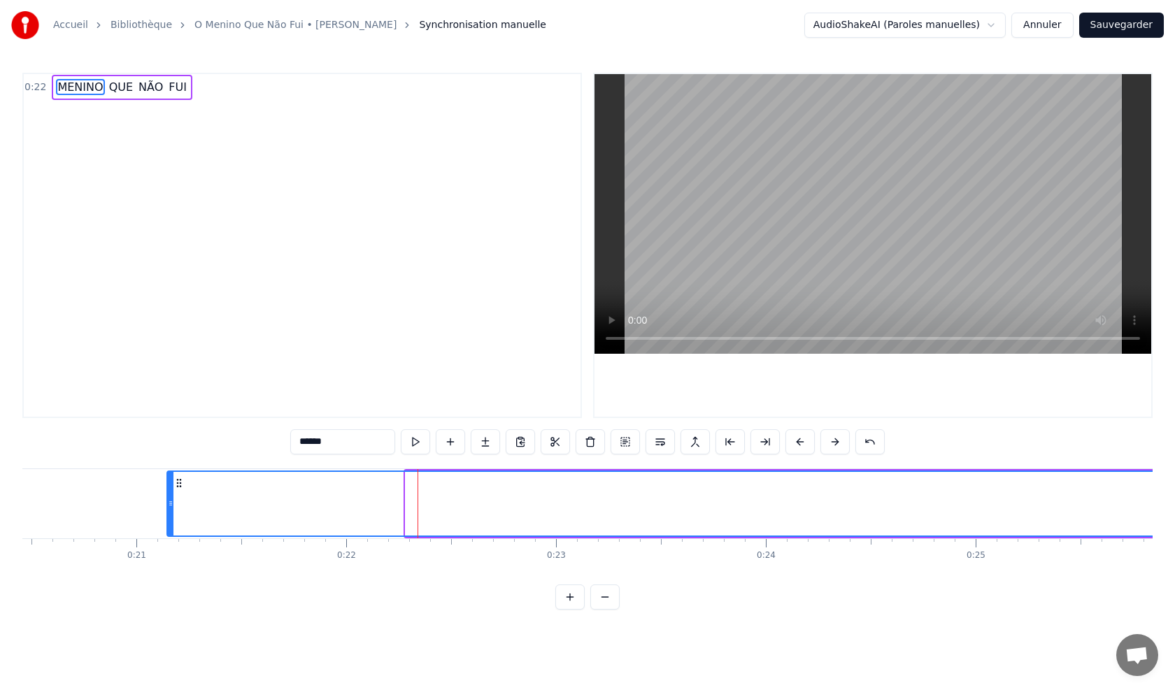
drag, startPoint x: 408, startPoint y: 488, endPoint x: 314, endPoint y: 477, distance: 95.1
click at [171, 492] on div at bounding box center [171, 504] width 6 height 64
click at [401, 444] on button at bounding box center [415, 441] width 29 height 25
click at [401, 441] on button at bounding box center [415, 441] width 29 height 25
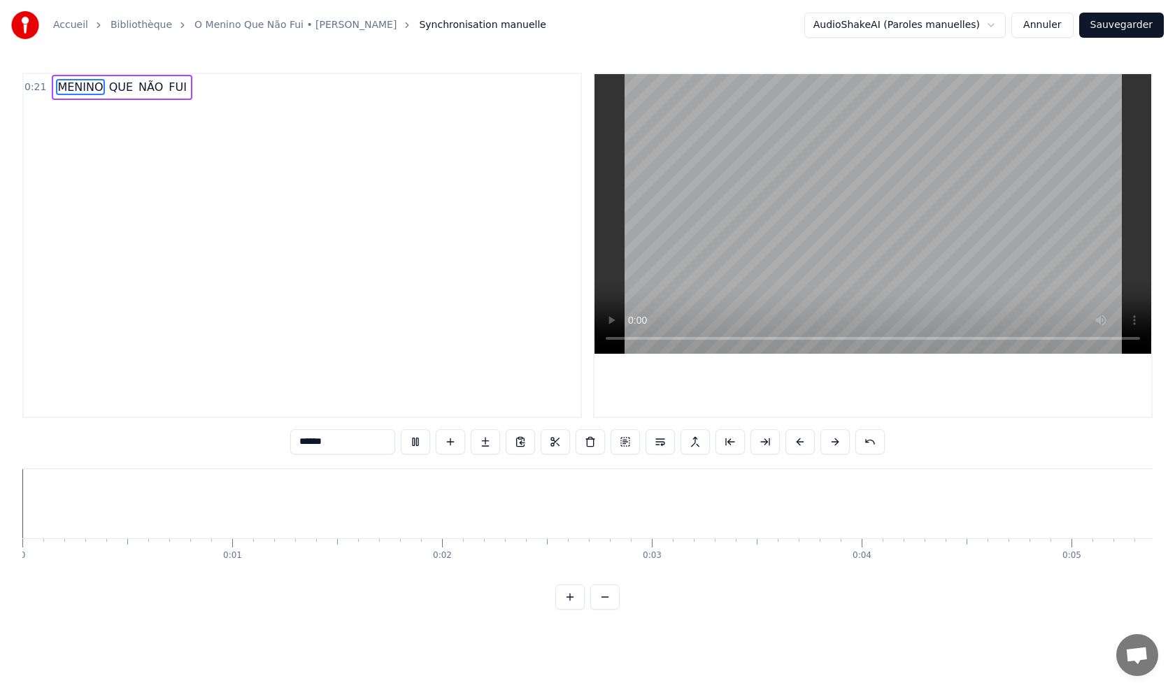
scroll to position [0, 0]
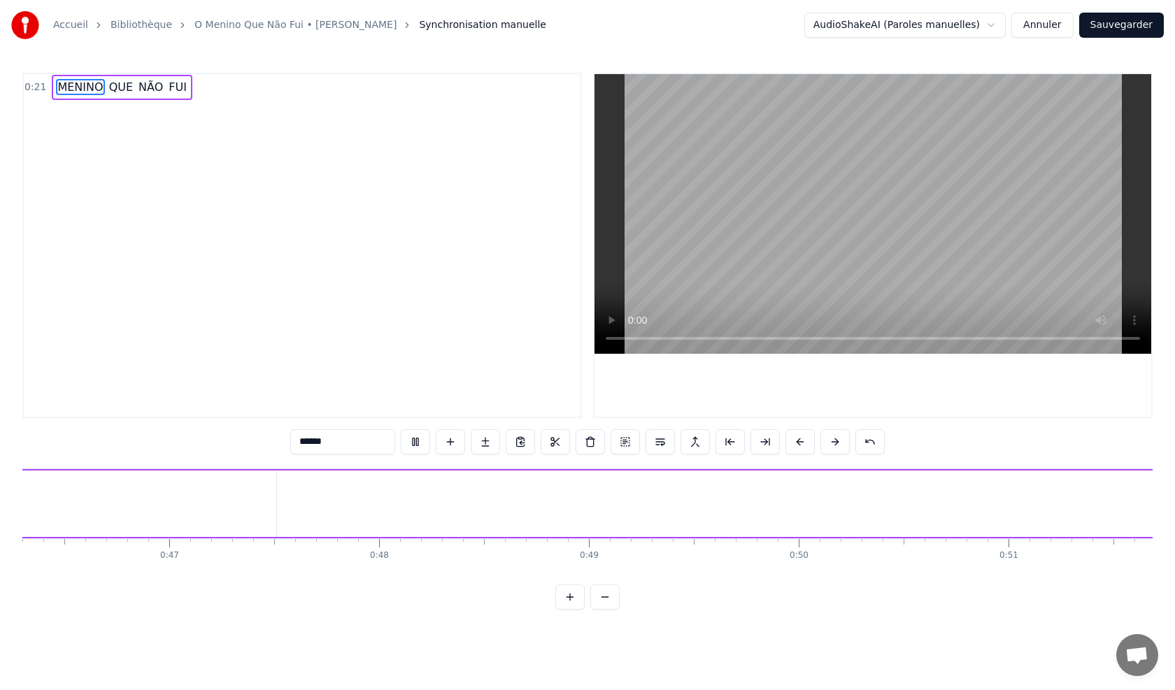
click at [561, 610] on button at bounding box center [569, 597] width 29 height 25
click at [609, 610] on button at bounding box center [604, 597] width 29 height 25
click at [610, 610] on button at bounding box center [604, 597] width 29 height 25
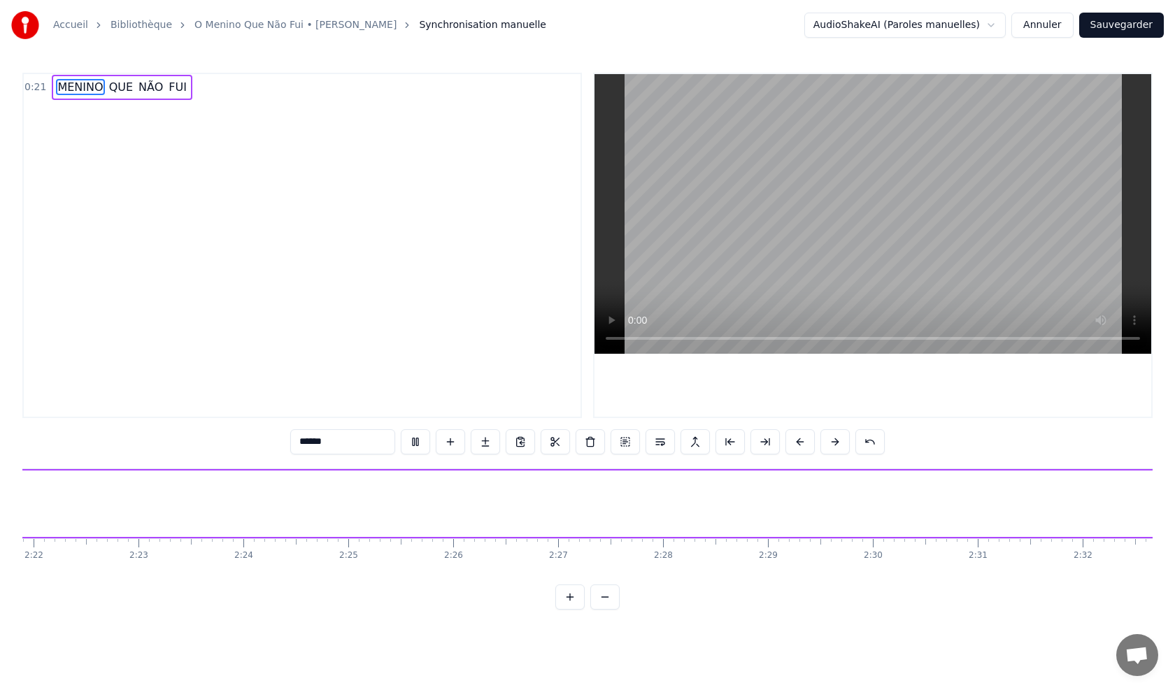
click at [610, 610] on button at bounding box center [604, 597] width 29 height 25
click at [610, 610] on div at bounding box center [587, 597] width 64 height 25
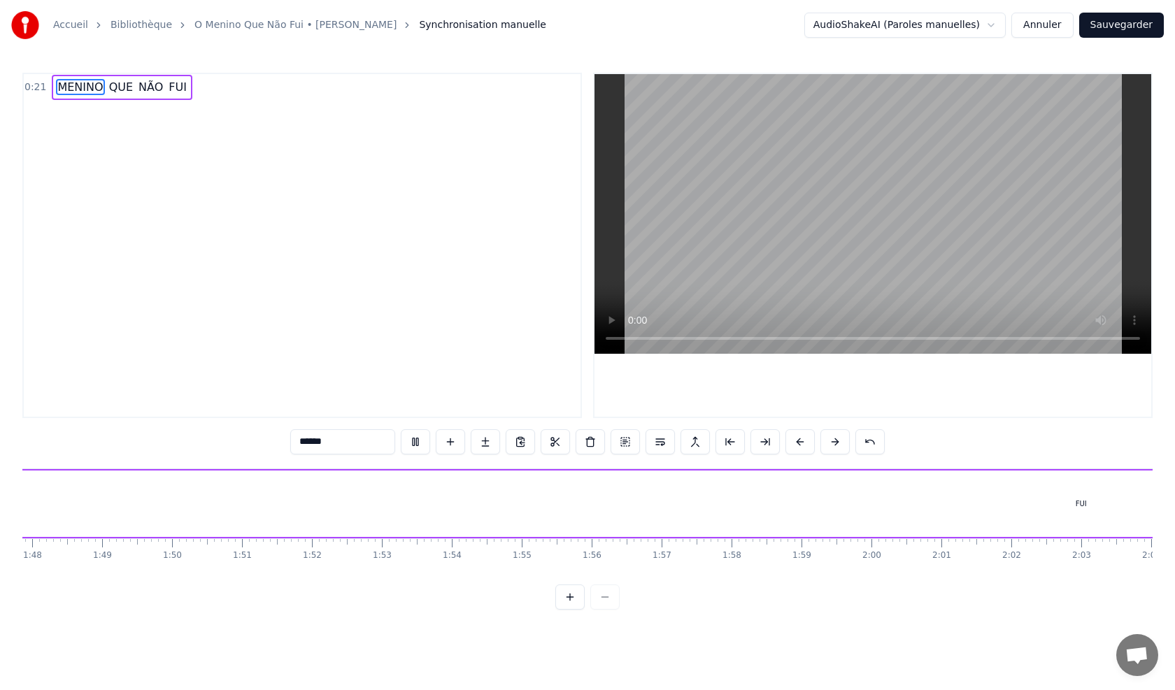
click at [610, 610] on div at bounding box center [587, 597] width 64 height 25
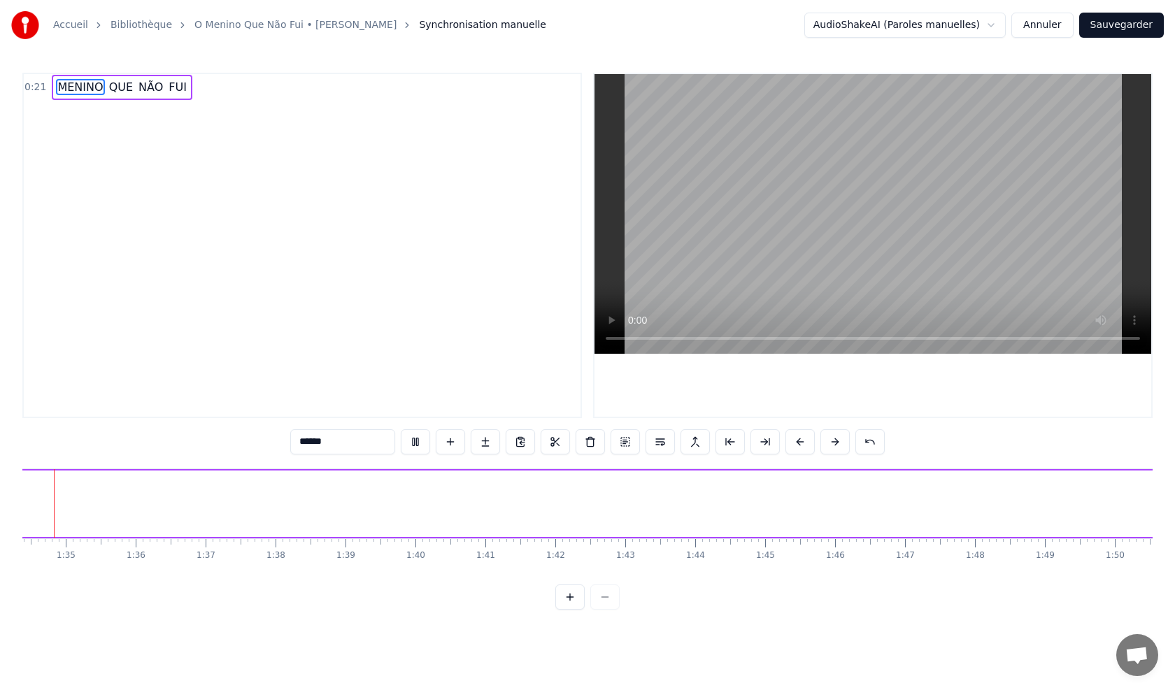
click at [610, 610] on div at bounding box center [587, 597] width 64 height 25
click at [576, 610] on button at bounding box center [569, 597] width 29 height 25
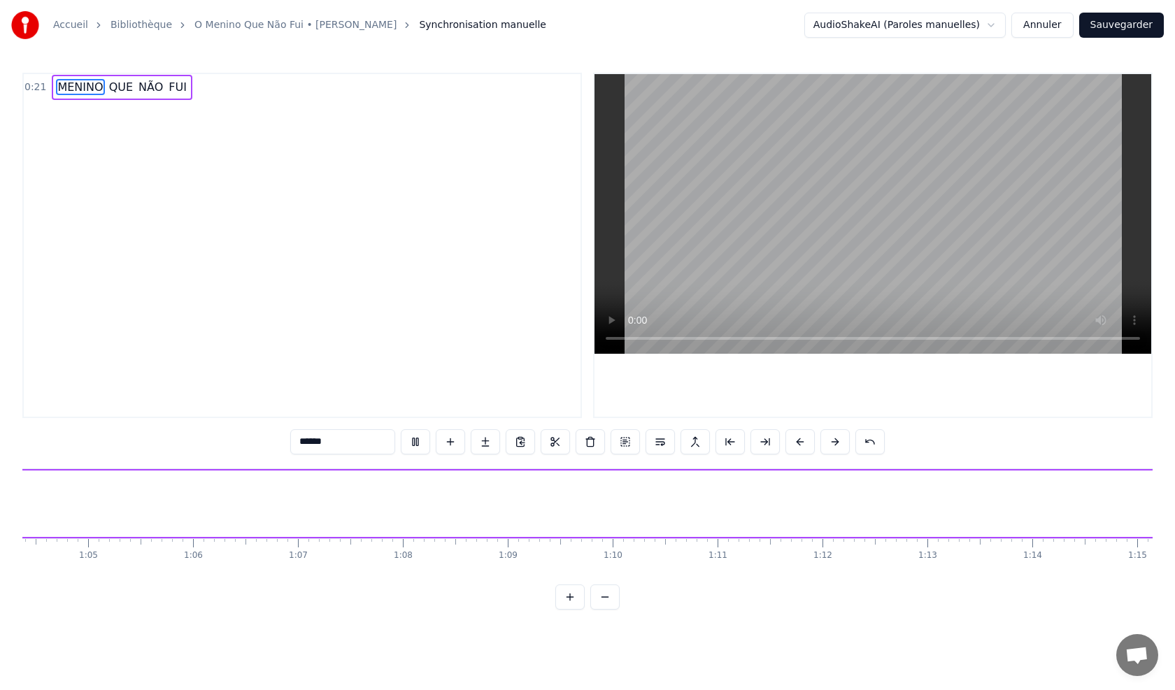
click at [576, 610] on button at bounding box center [569, 597] width 29 height 25
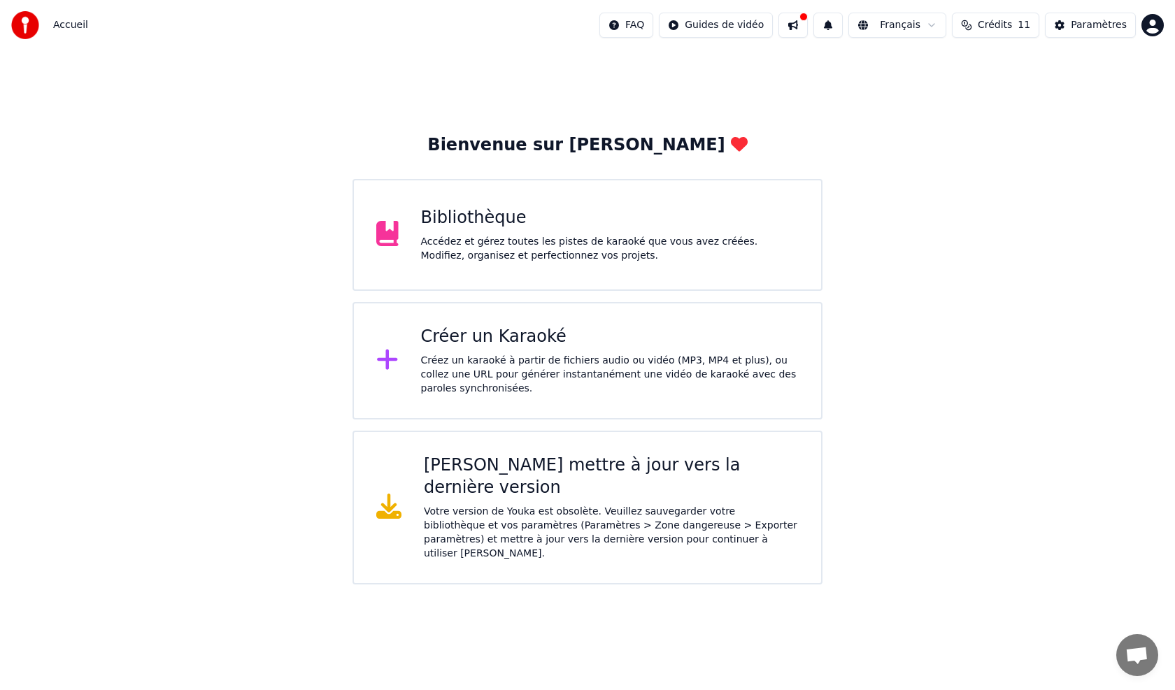
click at [502, 348] on div "Créer un Karaoké Créez un karaoké à partir de fichiers audio ou vidéo (MP3, MP4…" at bounding box center [610, 361] width 378 height 70
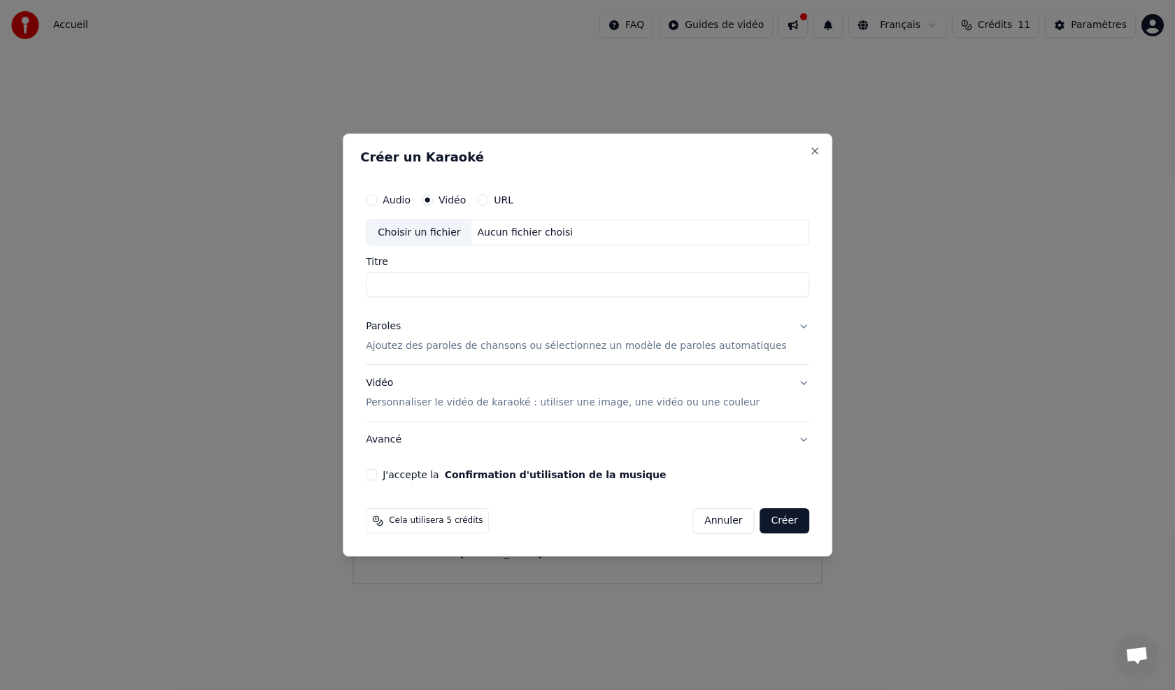
click at [449, 288] on input "Titre" at bounding box center [587, 285] width 443 height 25
click at [458, 282] on input "Titre" at bounding box center [587, 285] width 443 height 25
click at [488, 199] on button "URL" at bounding box center [482, 199] width 11 height 11
click at [781, 235] on button "button" at bounding box center [795, 231] width 28 height 25
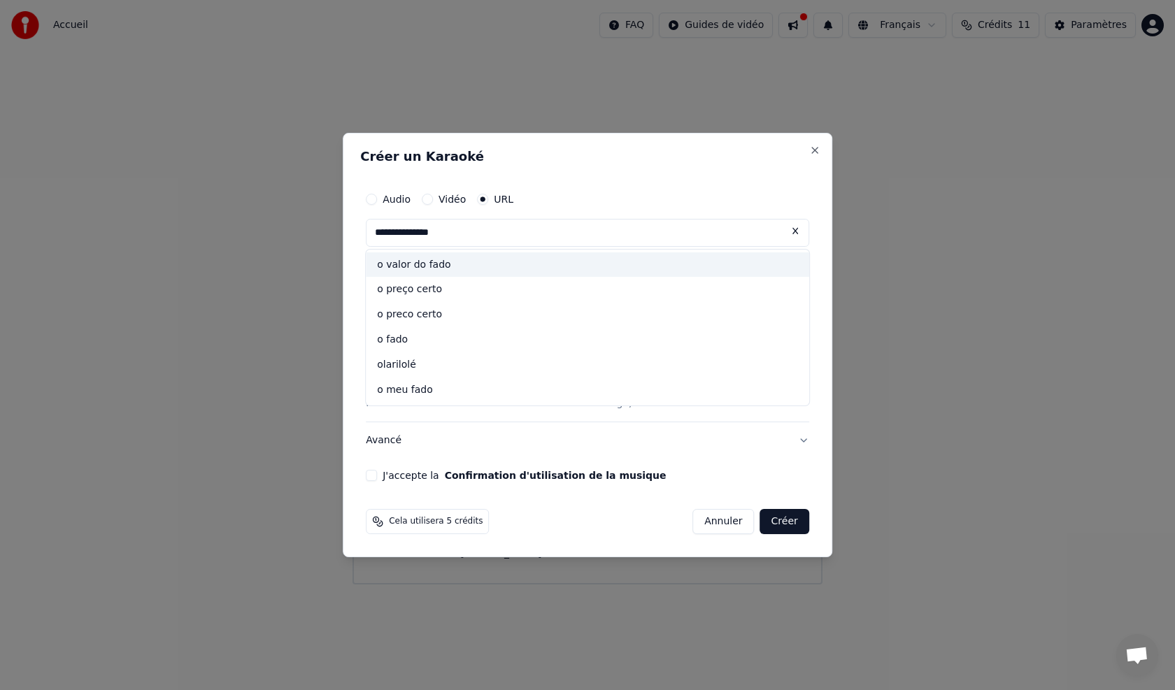
click at [464, 268] on div "o valor do fado" at bounding box center [587, 264] width 443 height 25
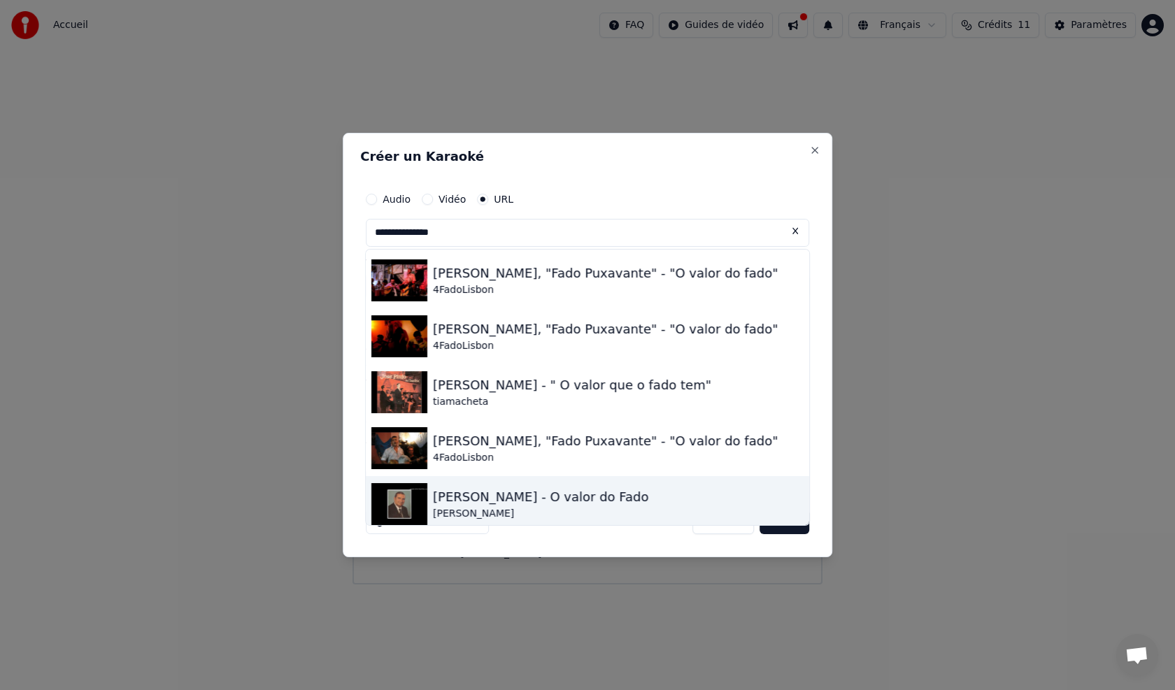
click at [497, 507] on div "[PERSON_NAME]" at bounding box center [541, 514] width 216 height 14
type input "**********"
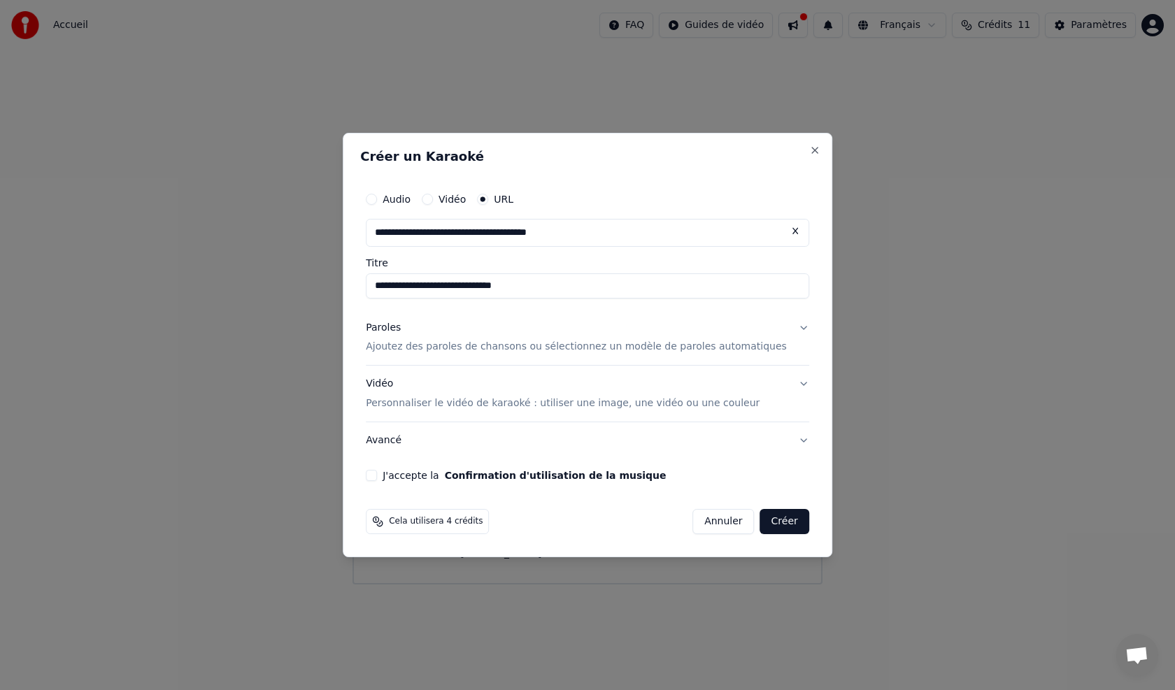
click at [377, 477] on button "J'accepte la Confirmation d'utilisation de la musique" at bounding box center [371, 475] width 11 height 11
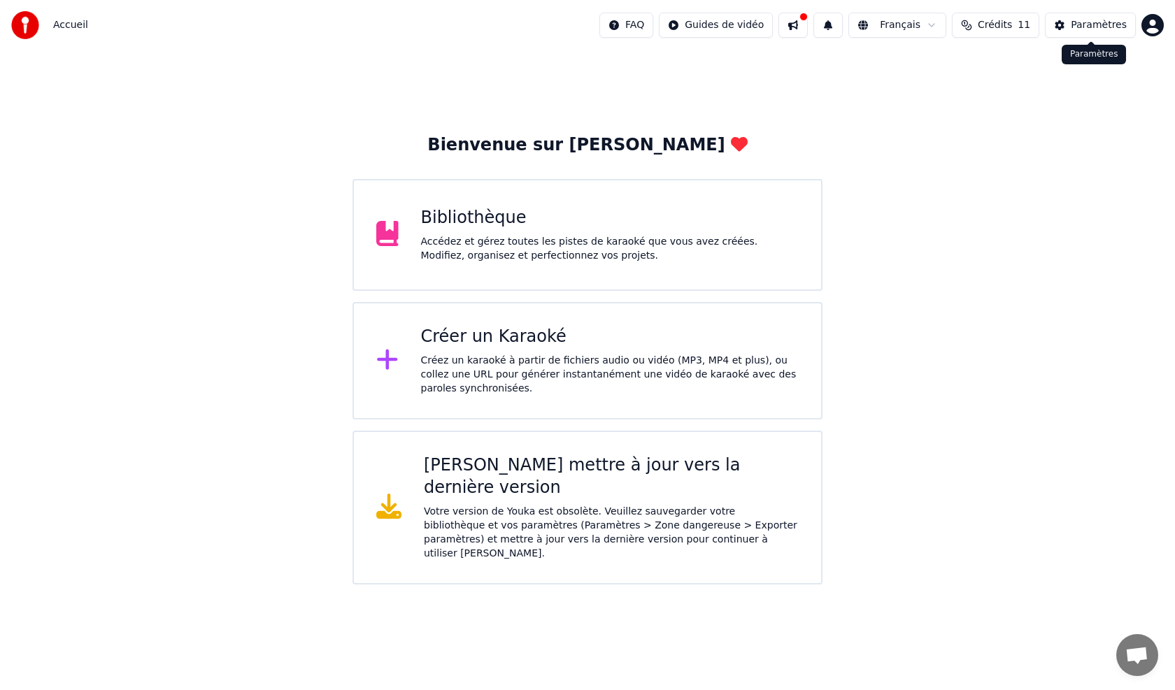
click at [1111, 31] on div "Paramètres" at bounding box center [1099, 25] width 56 height 14
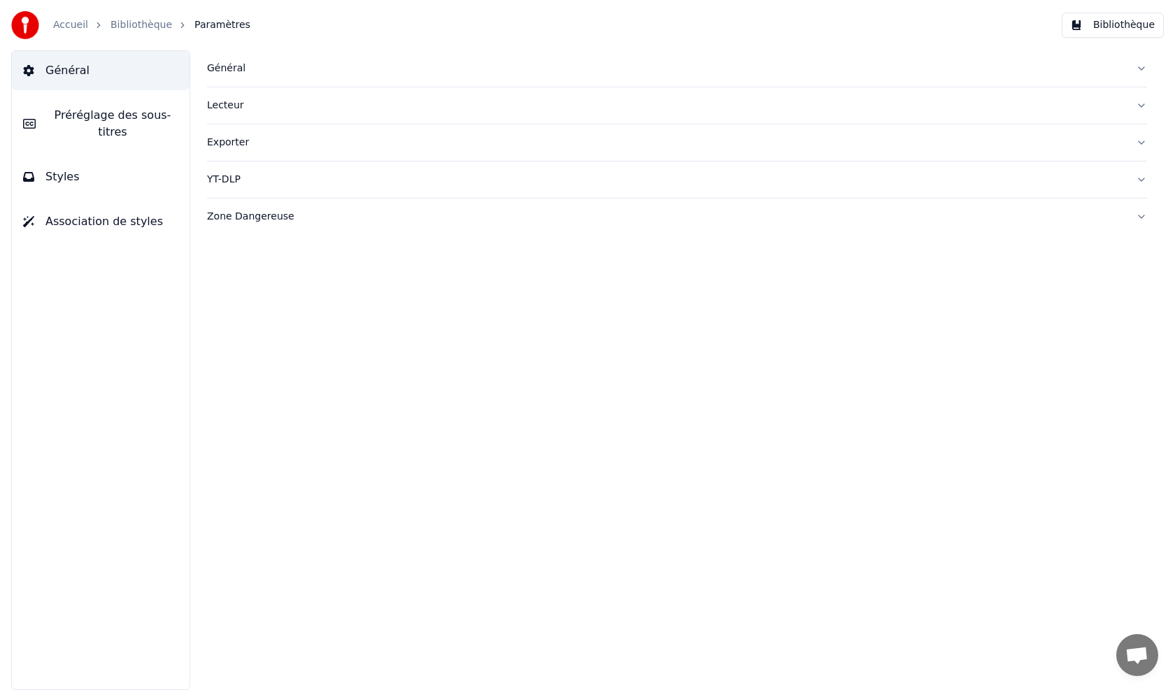
click at [106, 117] on span "Préréglage des sous-titres" at bounding box center [112, 124] width 131 height 34
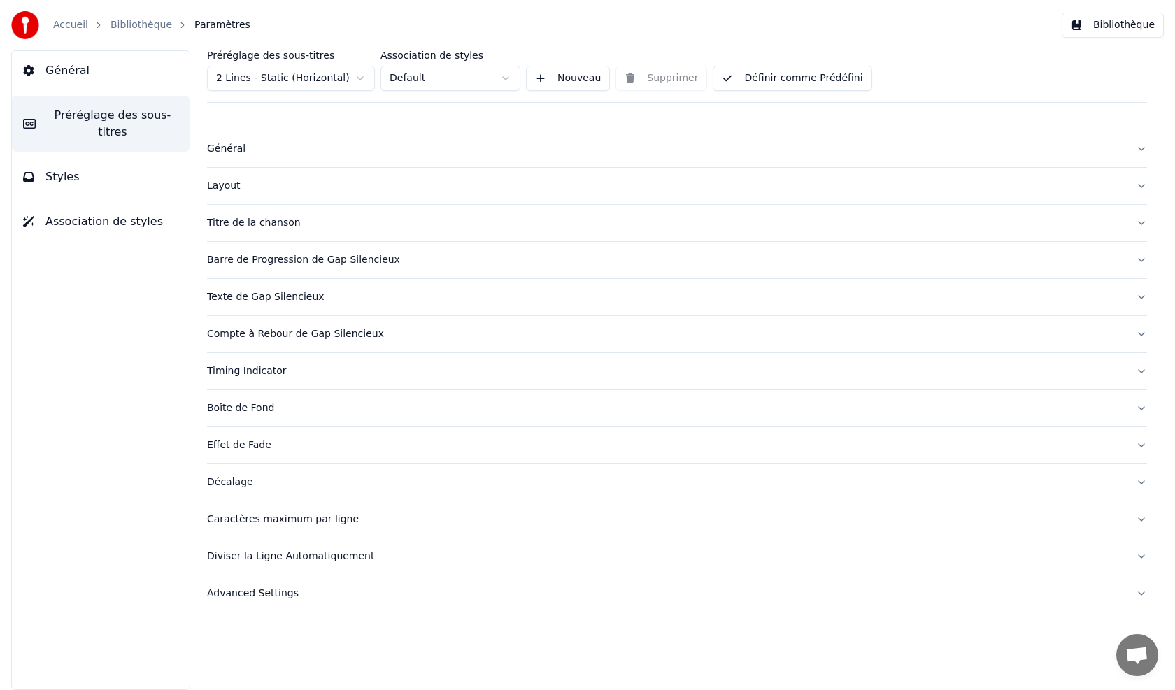
click at [69, 169] on span "Styles" at bounding box center [62, 177] width 34 height 17
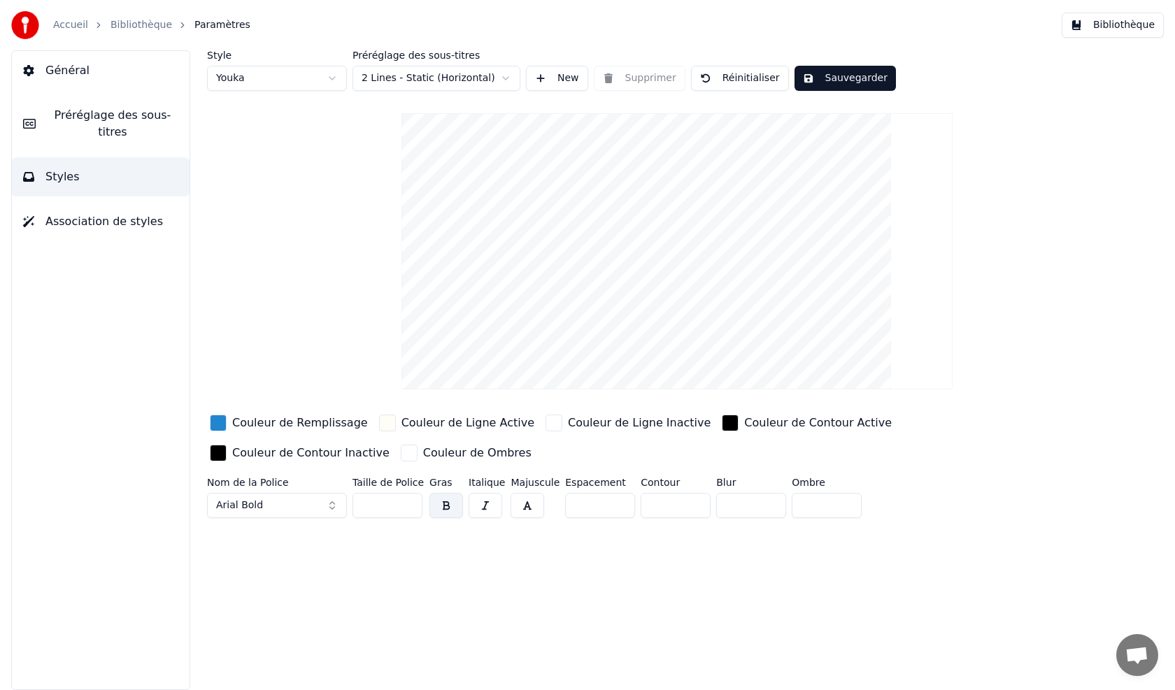
click at [328, 508] on button "Arial Bold" at bounding box center [277, 505] width 140 height 25
click at [328, 502] on button "Arial Bold" at bounding box center [277, 505] width 140 height 25
drag, startPoint x: 285, startPoint y: 496, endPoint x: 291, endPoint y: 499, distance: 7.2
click at [285, 496] on button "Arial Bold" at bounding box center [277, 505] width 140 height 25
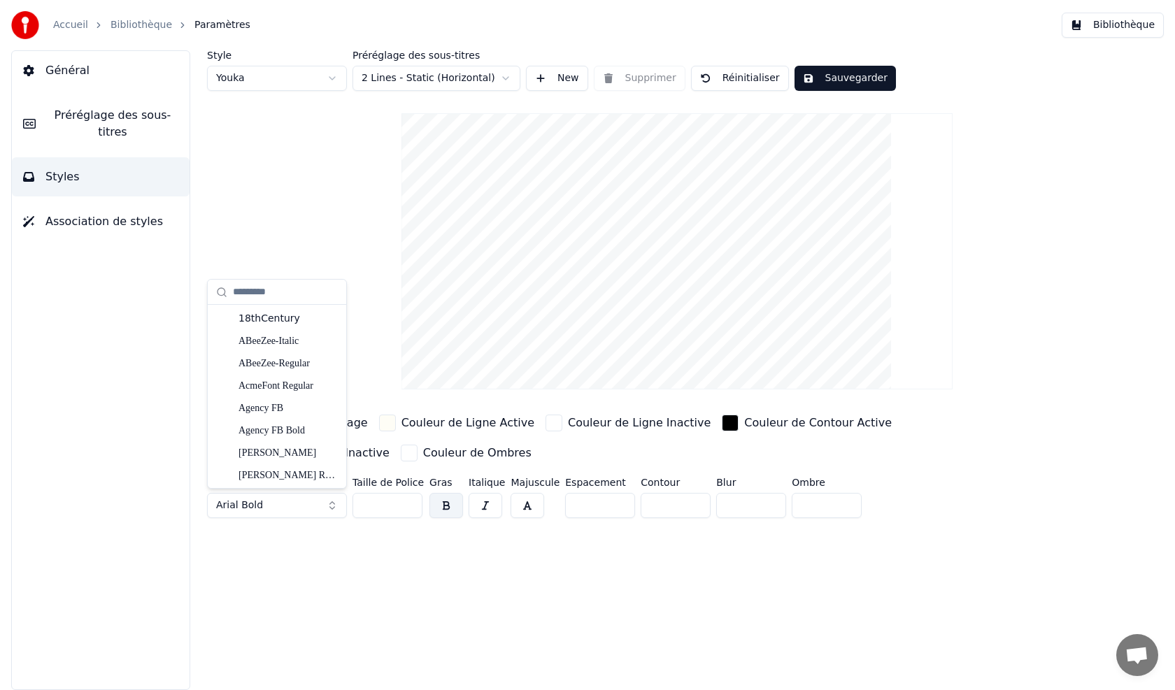
click at [294, 504] on button "Arial Bold" at bounding box center [277, 505] width 140 height 25
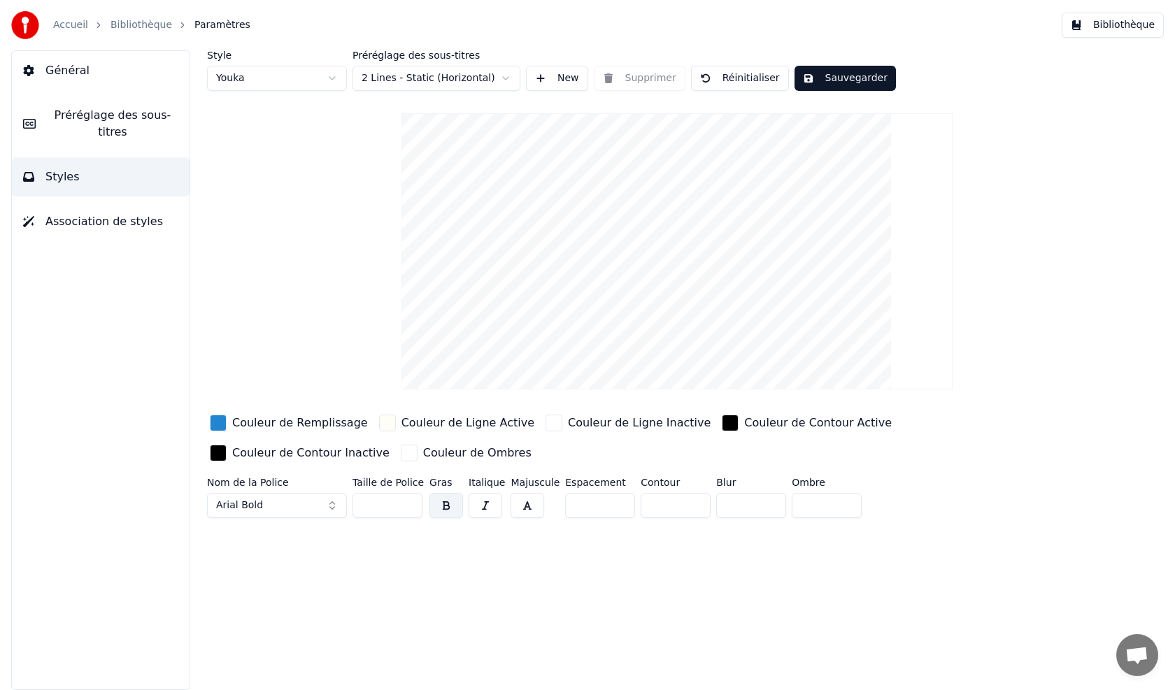
click at [379, 422] on div "button" at bounding box center [387, 423] width 17 height 17
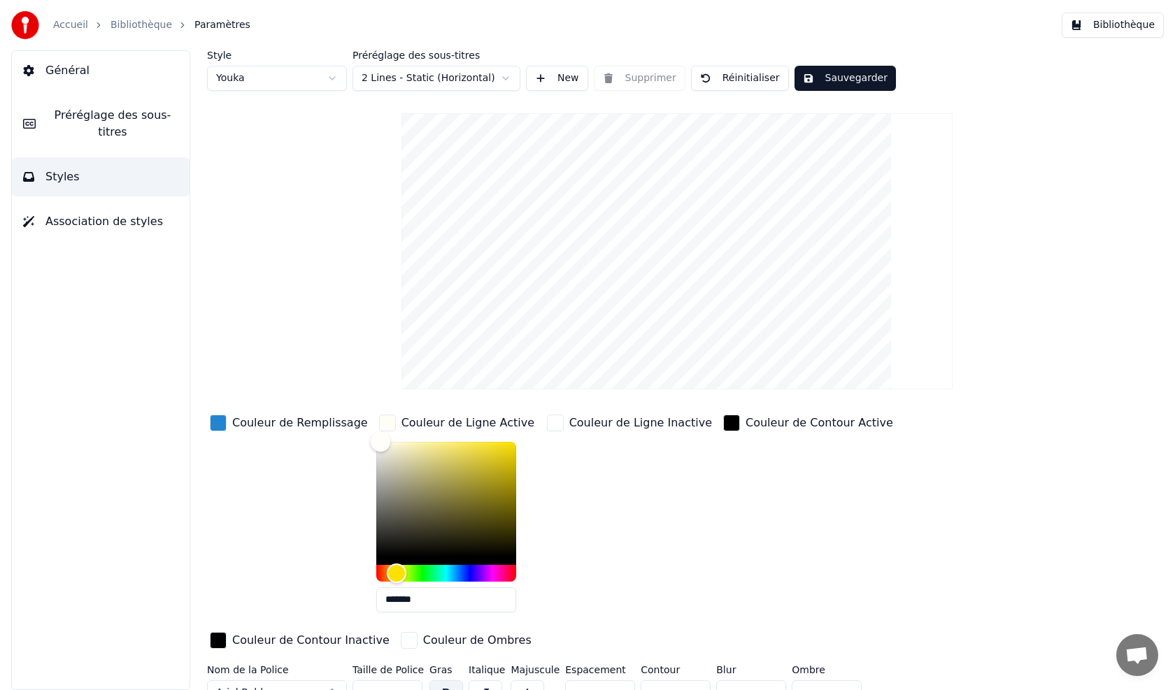
click at [314, 420] on div "Couleur de Remplissage" at bounding box center [300, 423] width 136 height 17
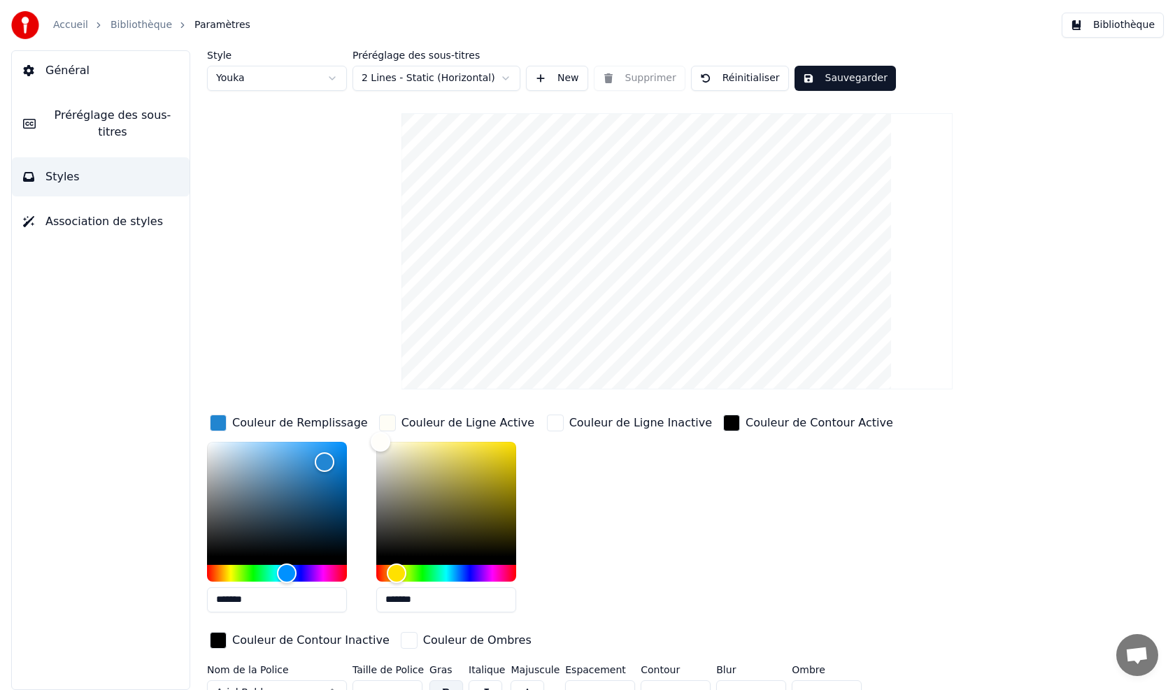
click at [627, 422] on div "Couleur de Ligne Inactive" at bounding box center [640, 423] width 143 height 17
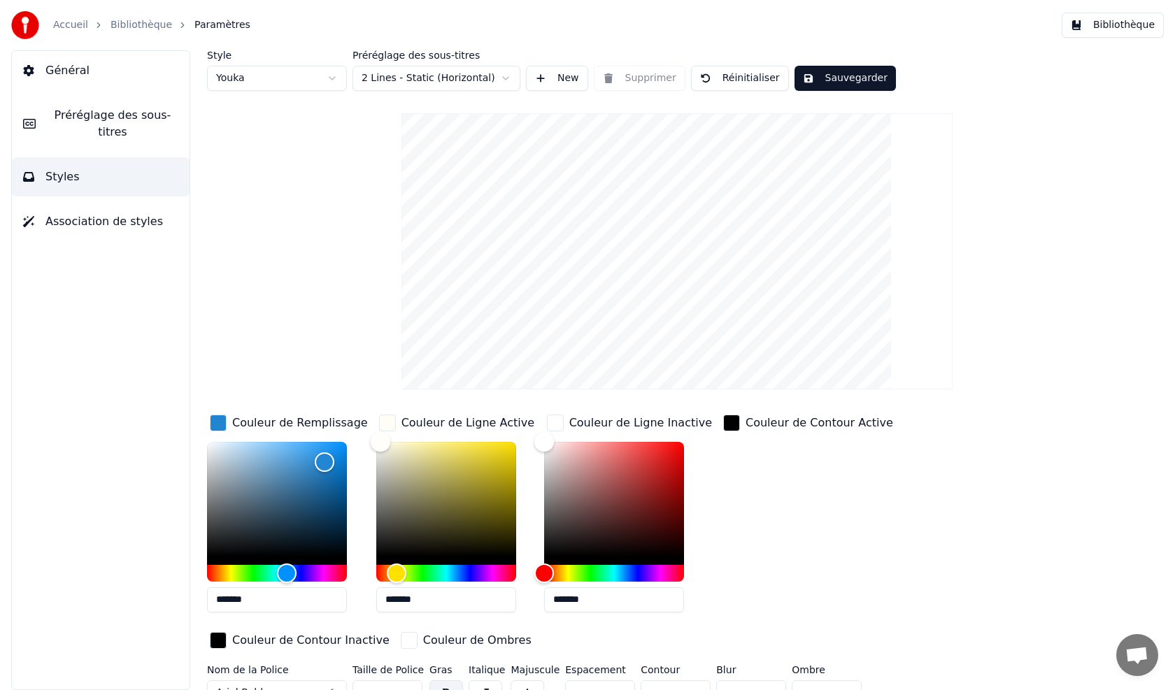
click at [778, 422] on div "Couleur de Contour Active" at bounding box center [819, 423] width 148 height 17
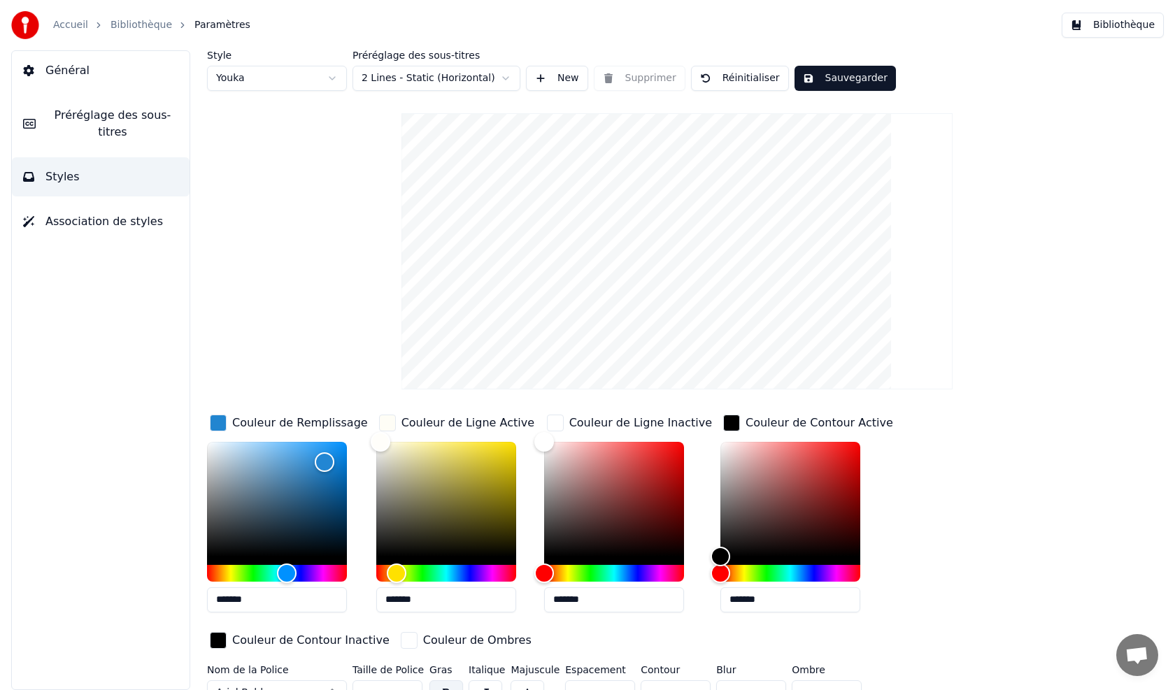
click at [943, 469] on div "Couleur de Remplissage ******* Couleur de Ligne Active ******* Couleur de Ligne…" at bounding box center [618, 533] width 822 height 242
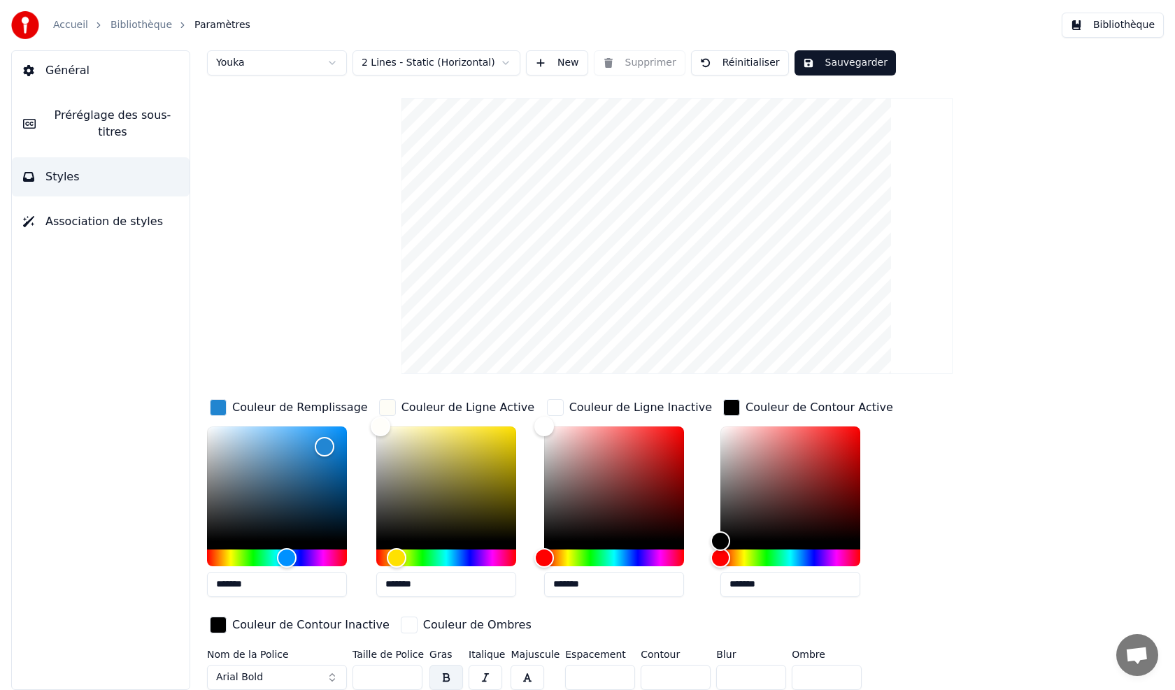
scroll to position [20, 0]
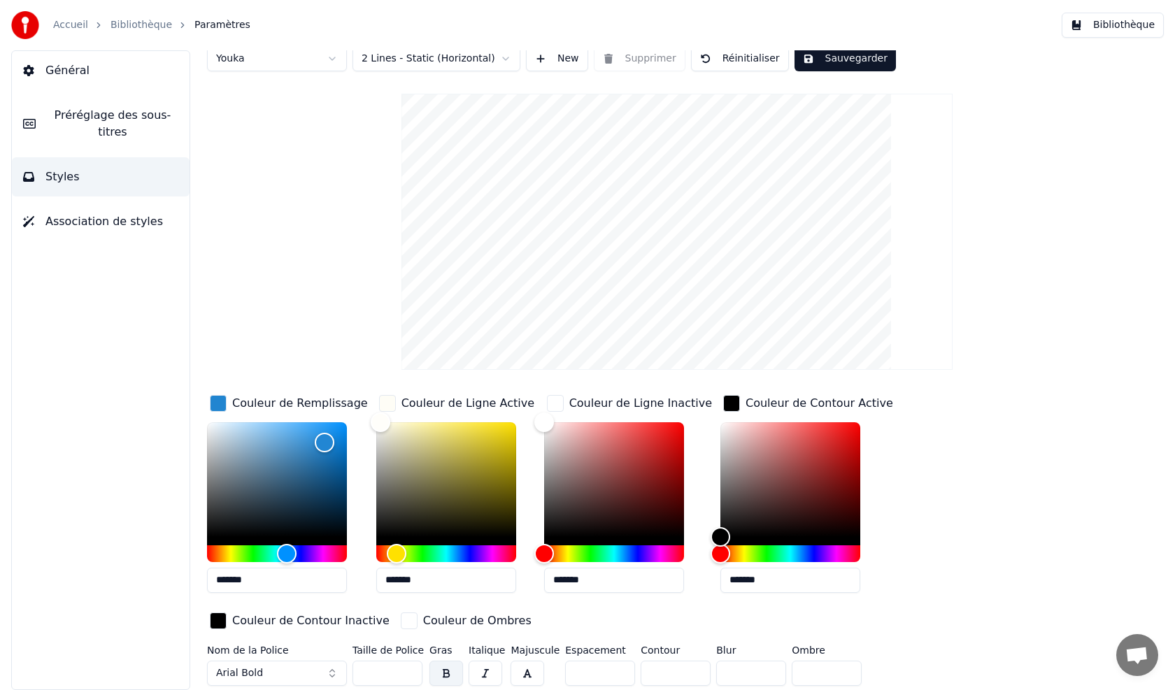
click at [748, 59] on button "Réinitialiser" at bounding box center [740, 58] width 98 height 25
type input "*******"
click at [558, 62] on button "New" at bounding box center [557, 58] width 62 height 25
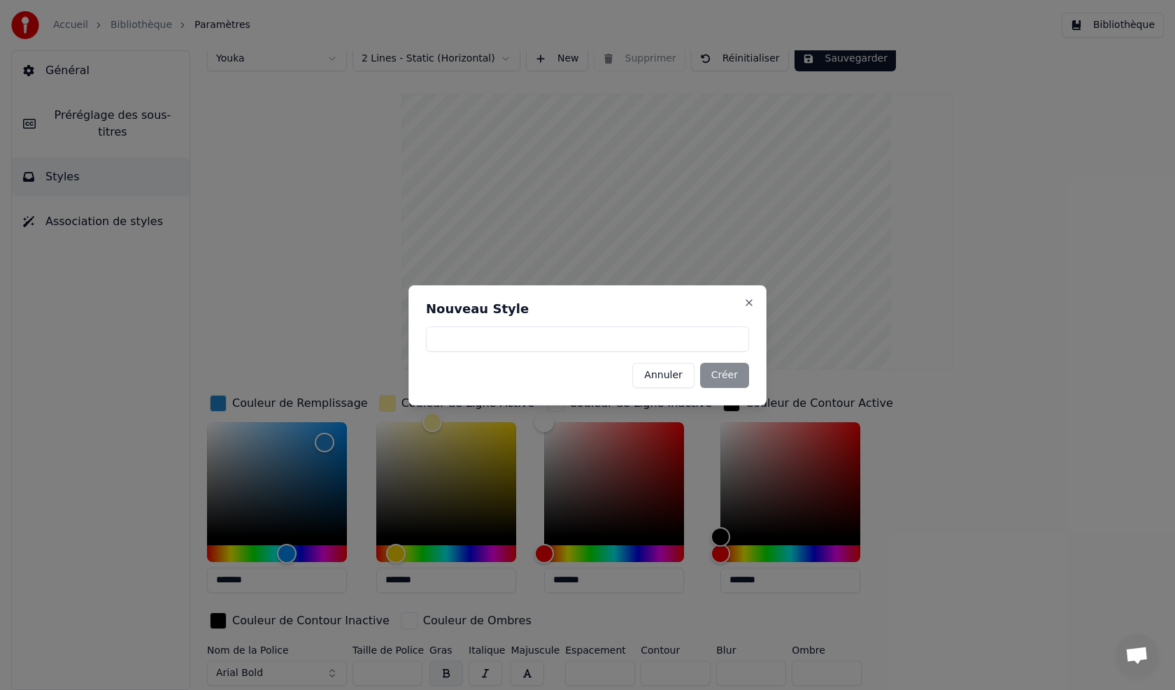
click at [478, 339] on input at bounding box center [587, 339] width 323 height 25
click at [720, 377] on div "Annuler Créer" at bounding box center [587, 375] width 323 height 25
click at [727, 379] on div "Annuler Créer" at bounding box center [587, 375] width 323 height 25
click at [667, 379] on button "Annuler" at bounding box center [663, 375] width 62 height 25
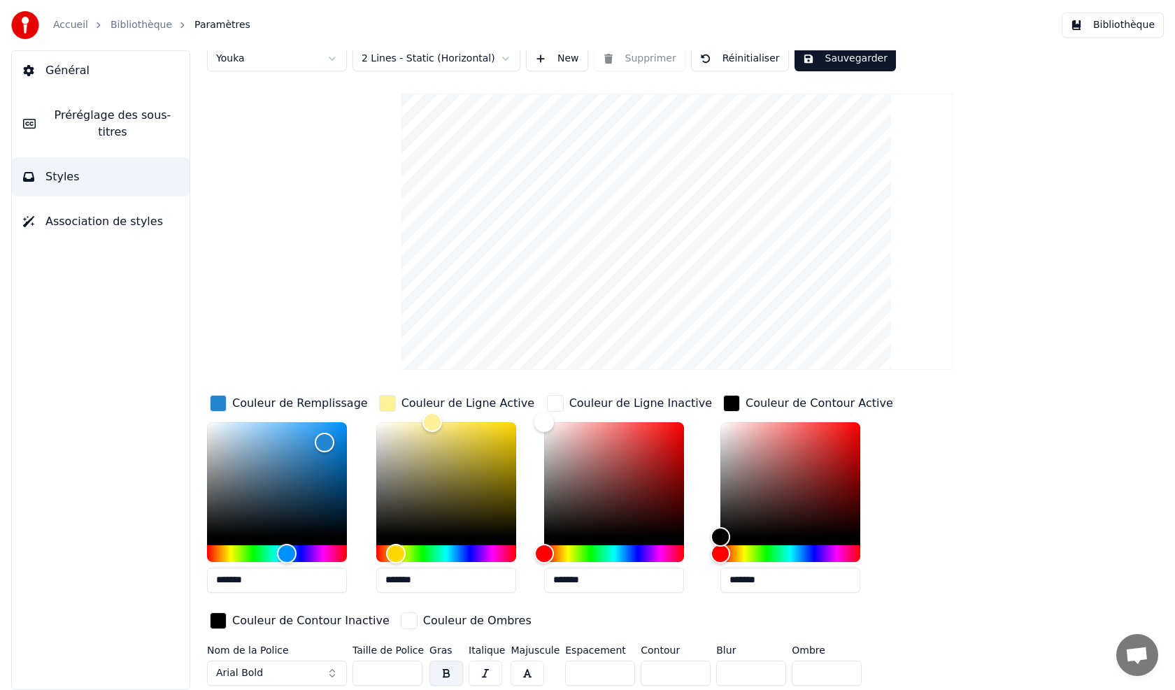
click at [388, 62] on html "Accueil Bibliothèque Paramètres Bibliothèque Général Préréglage des sous-titres…" at bounding box center [587, 345] width 1175 height 690
click at [281, 273] on html "Accueil Bibliothèque Paramètres Bibliothèque Général Préréglage des sous-titres…" at bounding box center [587, 345] width 1175 height 690
click at [625, 585] on input "*******" at bounding box center [614, 580] width 140 height 25
click at [444, 673] on button "button" at bounding box center [446, 673] width 34 height 25
click at [1144, 664] on span "Ouvrir le chat" at bounding box center [1136, 657] width 23 height 20
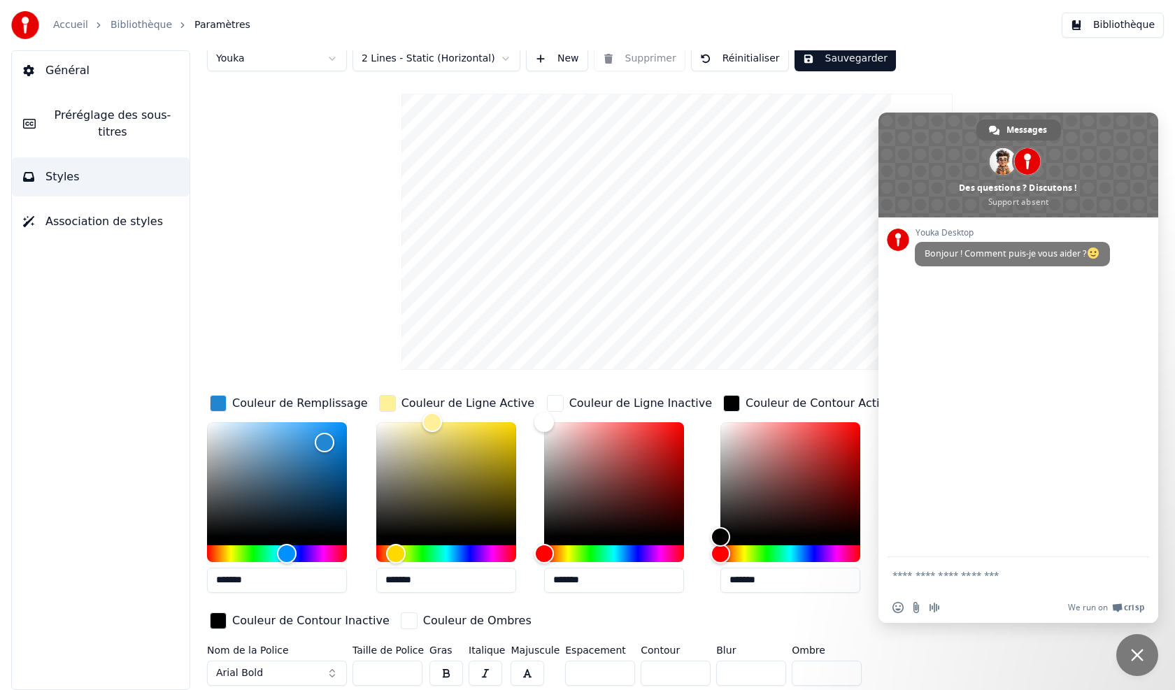
scroll to position [0, 0]
click at [1062, 79] on div "Style Youka Préréglage des sous-titres 2 Lines - Static (Horizontal) New Suppri…" at bounding box center [677, 361] width 940 height 661
click at [65, 213] on span "Association de styles" at bounding box center [103, 221] width 117 height 17
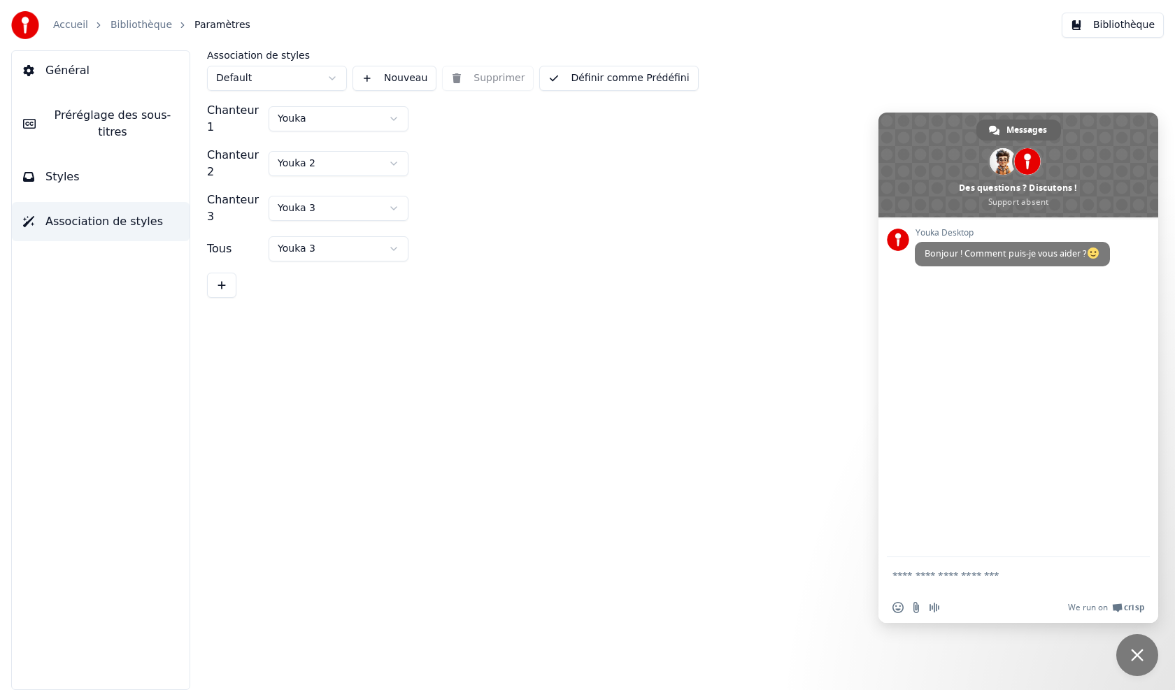
click at [322, 76] on html "Accueil Bibliothèque Paramètres Bibliothèque Général Préréglage des sous-titres…" at bounding box center [587, 345] width 1175 height 690
click at [320, 76] on html "Accueil Bibliothèque Paramètres Bibliothèque Général Préréglage des sous-titres…" at bounding box center [587, 345] width 1175 height 690
click at [408, 85] on button "Nouveau" at bounding box center [394, 78] width 84 height 25
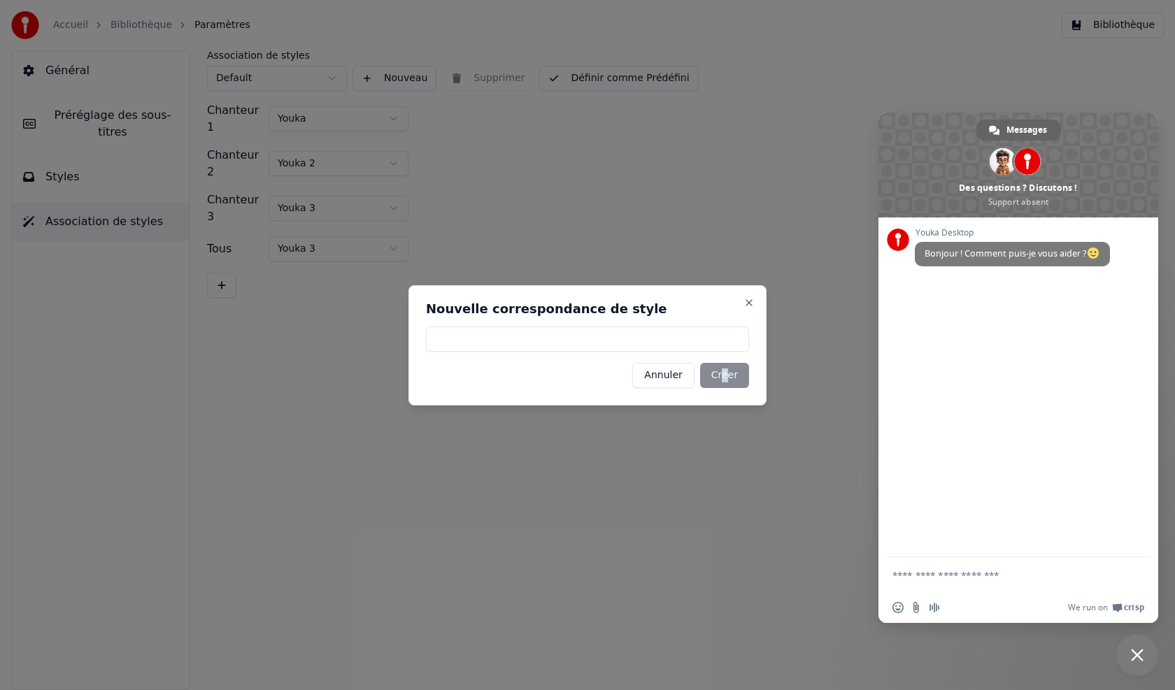
click at [727, 374] on div "Annuler Créer" at bounding box center [587, 375] width 323 height 25
click at [602, 332] on input at bounding box center [587, 339] width 323 height 25
click at [722, 376] on div "Annuler Créer" at bounding box center [587, 375] width 323 height 25
click at [720, 374] on div "Annuler Créer" at bounding box center [587, 375] width 323 height 25
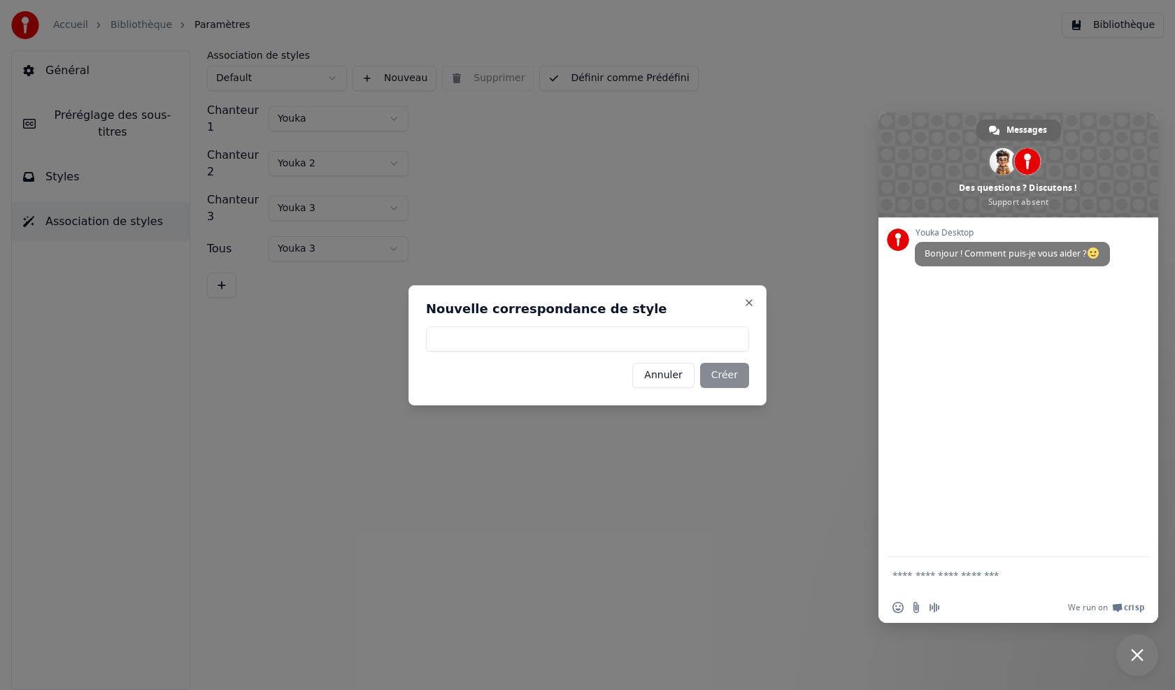
click at [591, 338] on input at bounding box center [587, 339] width 323 height 25
click at [725, 377] on div "Annuler Créer" at bounding box center [587, 375] width 323 height 25
drag, startPoint x: 729, startPoint y: 378, endPoint x: 687, endPoint y: 362, distance: 45.6
click at [730, 378] on div "Annuler Créer" at bounding box center [587, 375] width 323 height 25
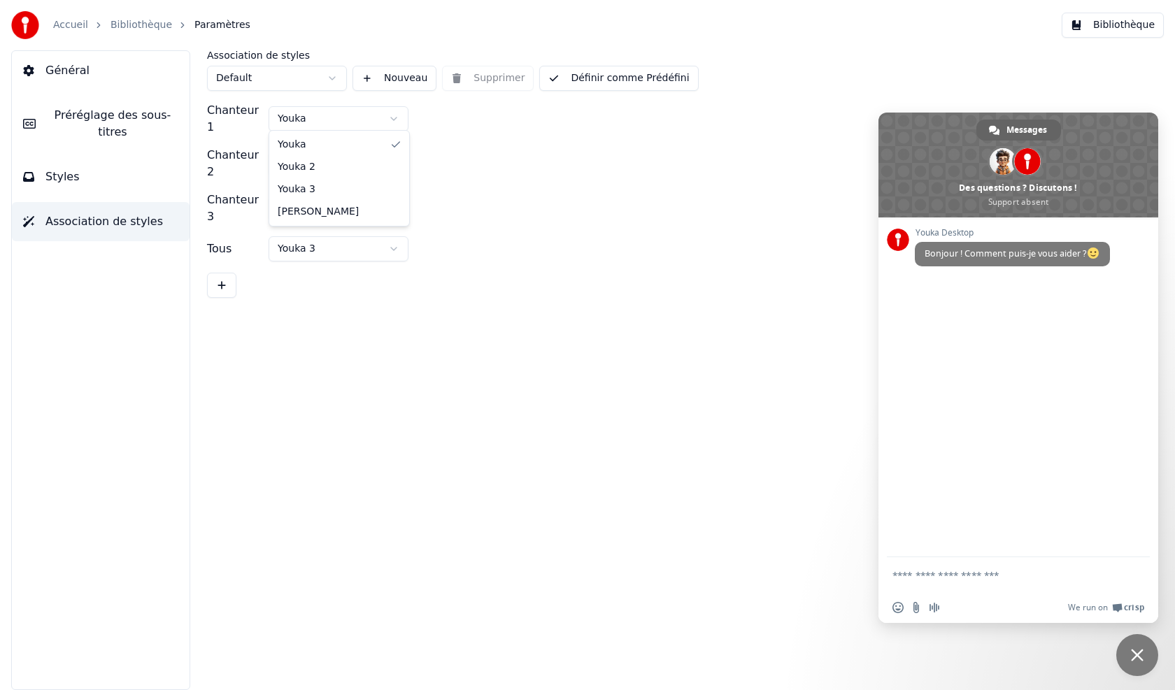
click at [340, 115] on html "Accueil Bibliothèque Paramètres Bibliothèque Général Préréglage des sous-titres…" at bounding box center [587, 345] width 1175 height 690
click at [536, 212] on html "Accueil Bibliothèque Paramètres Bibliothèque Général Préréglage des sous-titres…" at bounding box center [587, 345] width 1175 height 690
click at [74, 75] on span "Général" at bounding box center [67, 70] width 44 height 17
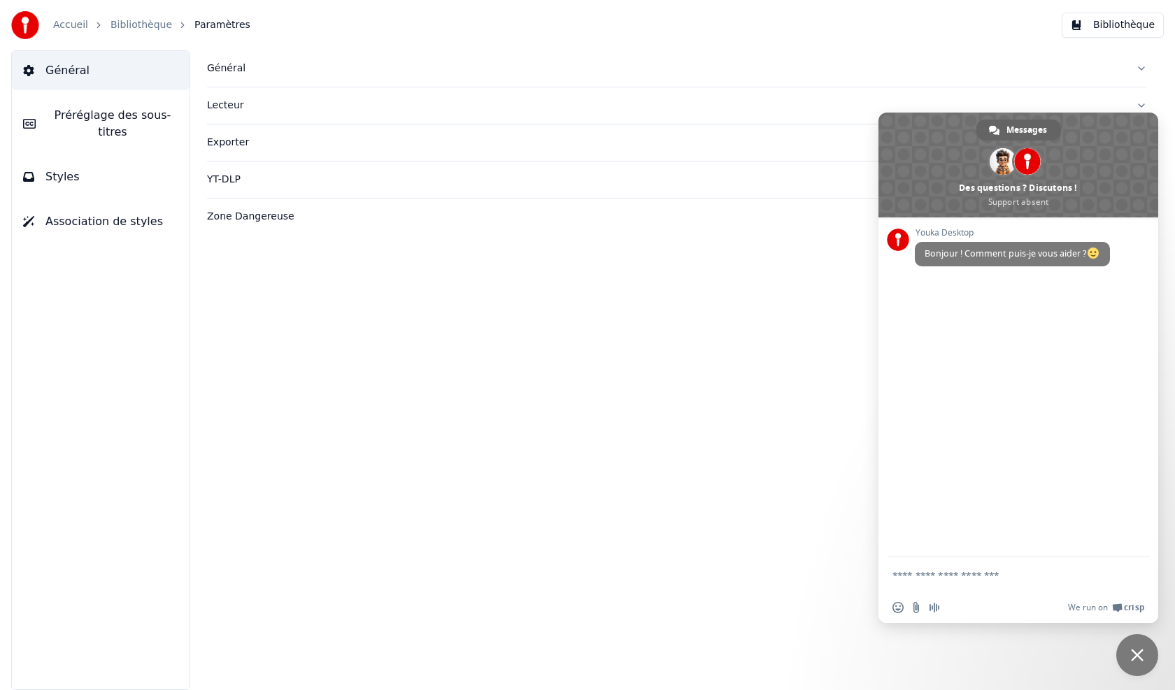
click at [224, 66] on div "Général" at bounding box center [666, 69] width 918 height 14
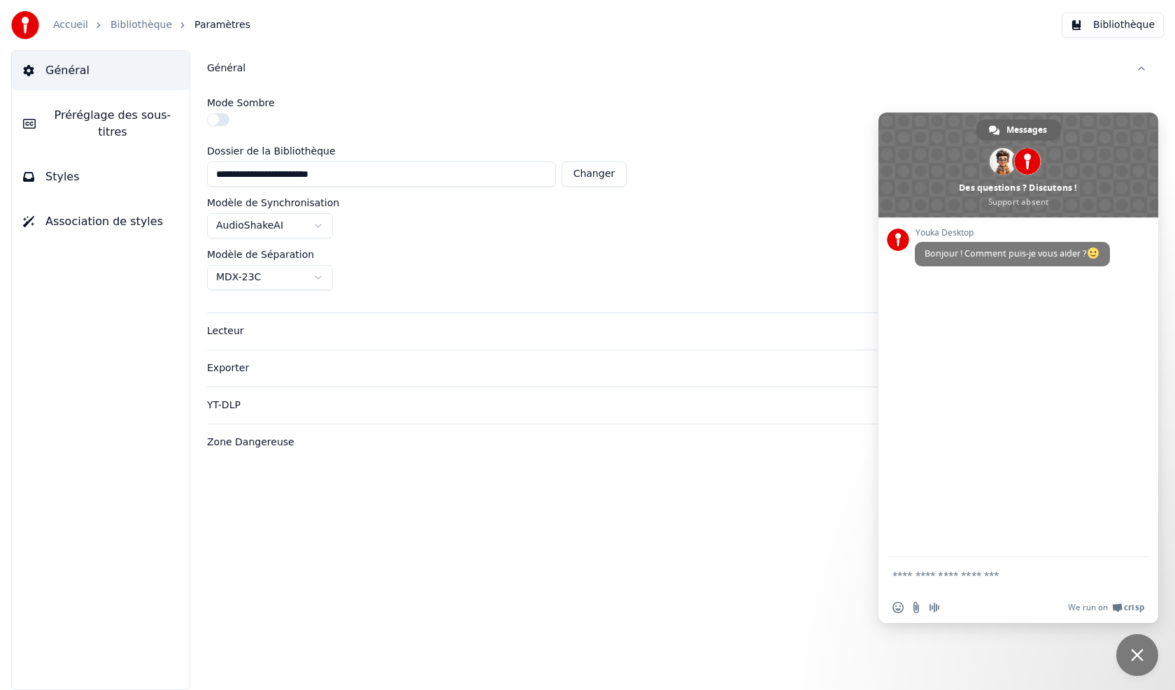
click at [318, 278] on html "**********" at bounding box center [587, 345] width 1175 height 690
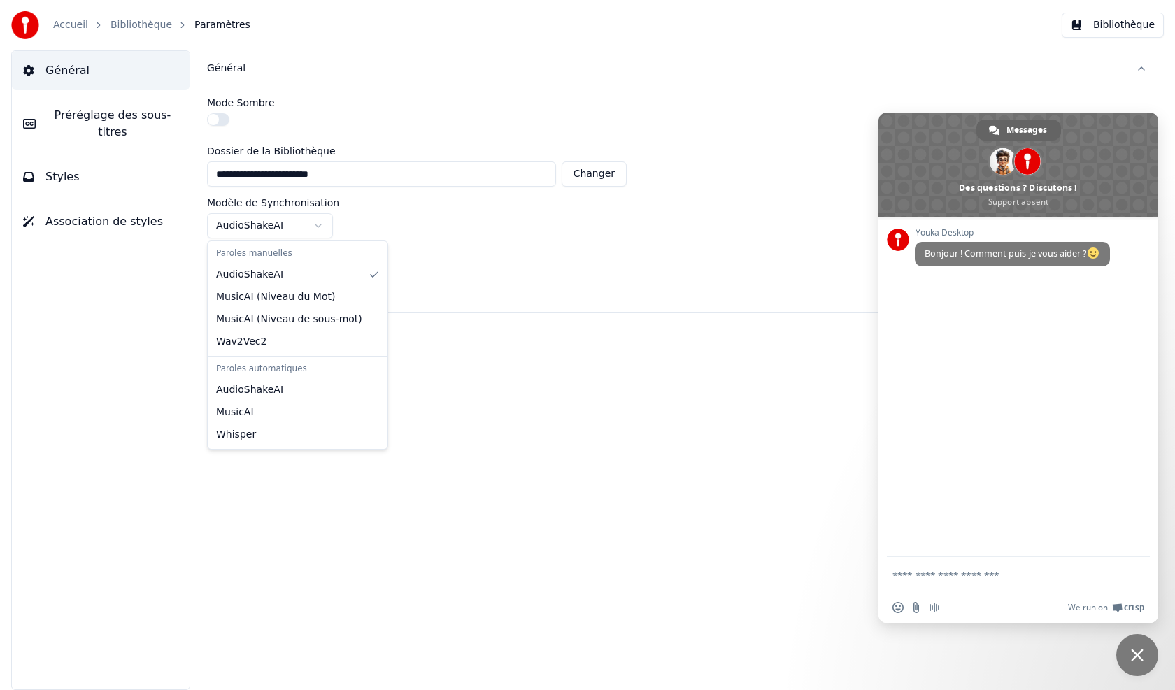
click at [323, 227] on html "**********" at bounding box center [587, 345] width 1175 height 690
click at [322, 226] on html "**********" at bounding box center [587, 345] width 1175 height 690
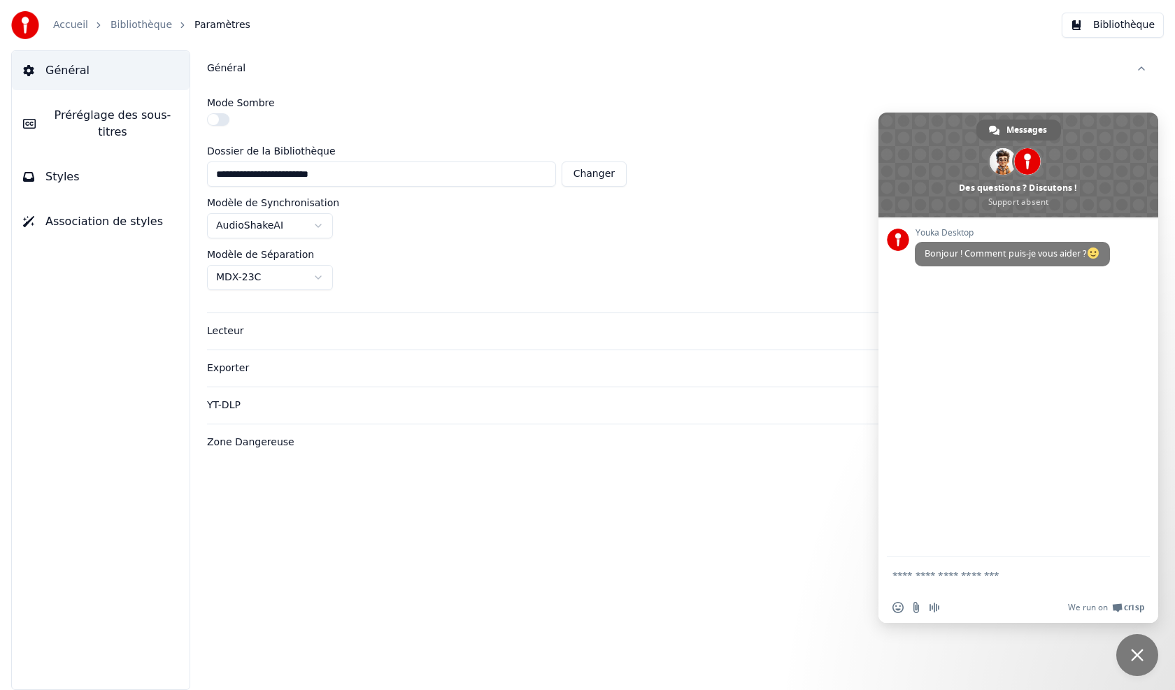
click at [73, 27] on link "Accueil" at bounding box center [70, 25] width 35 height 14
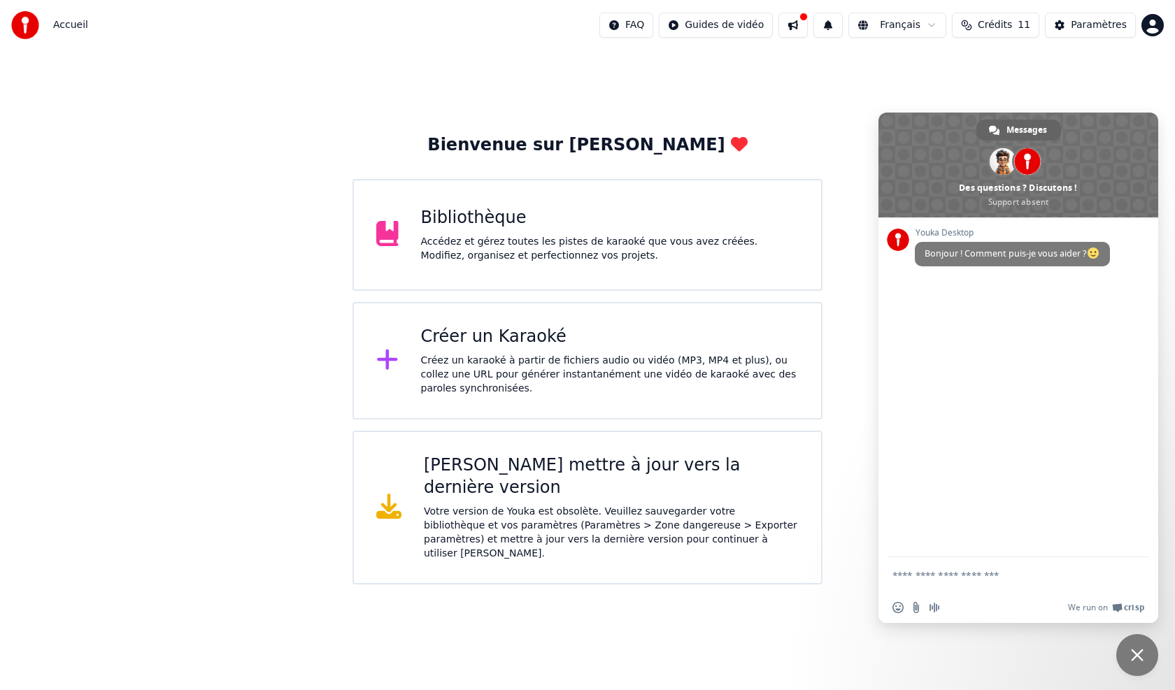
click at [492, 343] on div "Créer un Karaoké" at bounding box center [610, 337] width 378 height 22
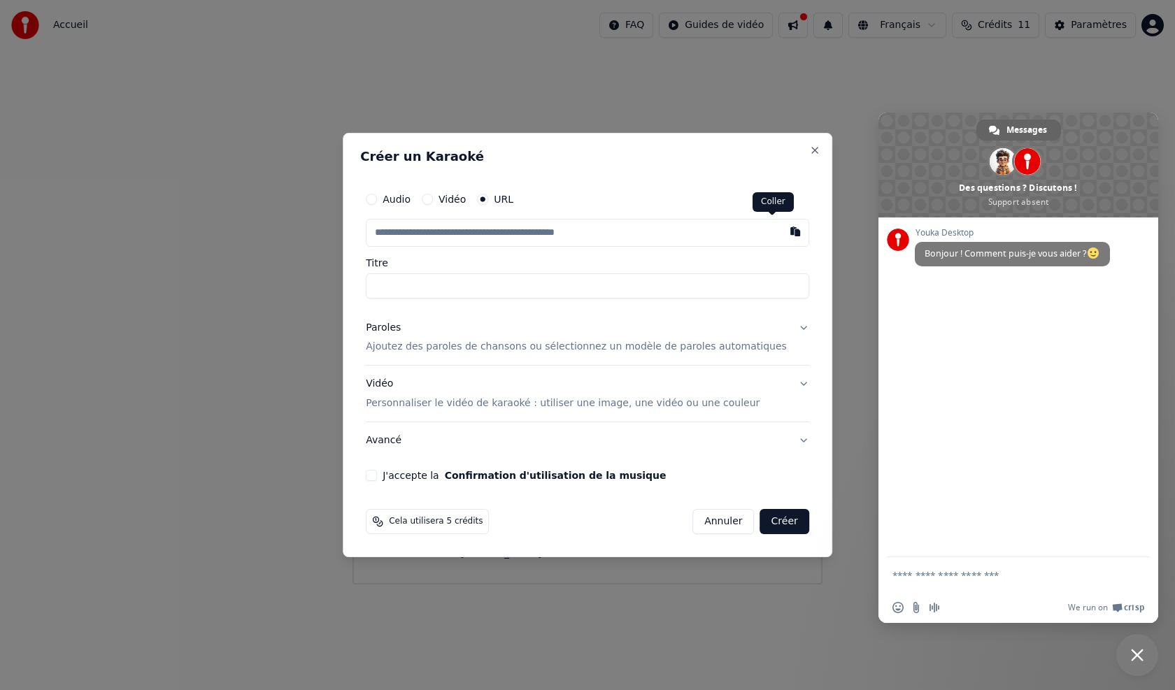
click at [781, 232] on button "button" at bounding box center [795, 231] width 28 height 25
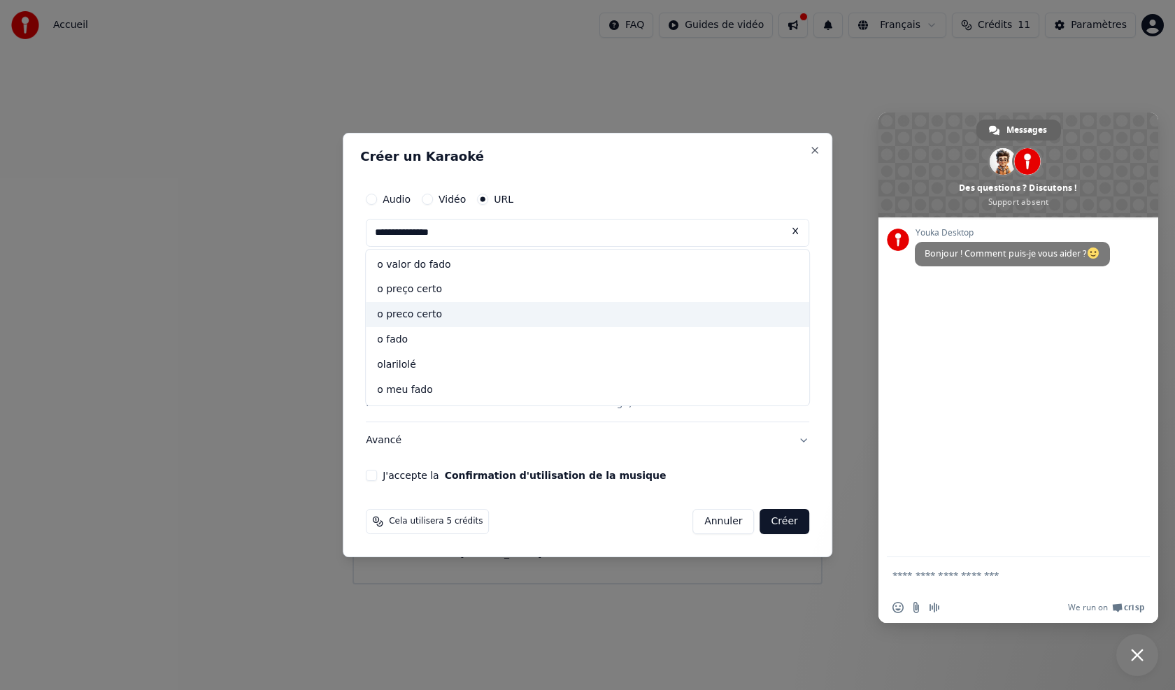
click at [450, 313] on div "o preco certo" at bounding box center [587, 315] width 443 height 25
type input "**********"
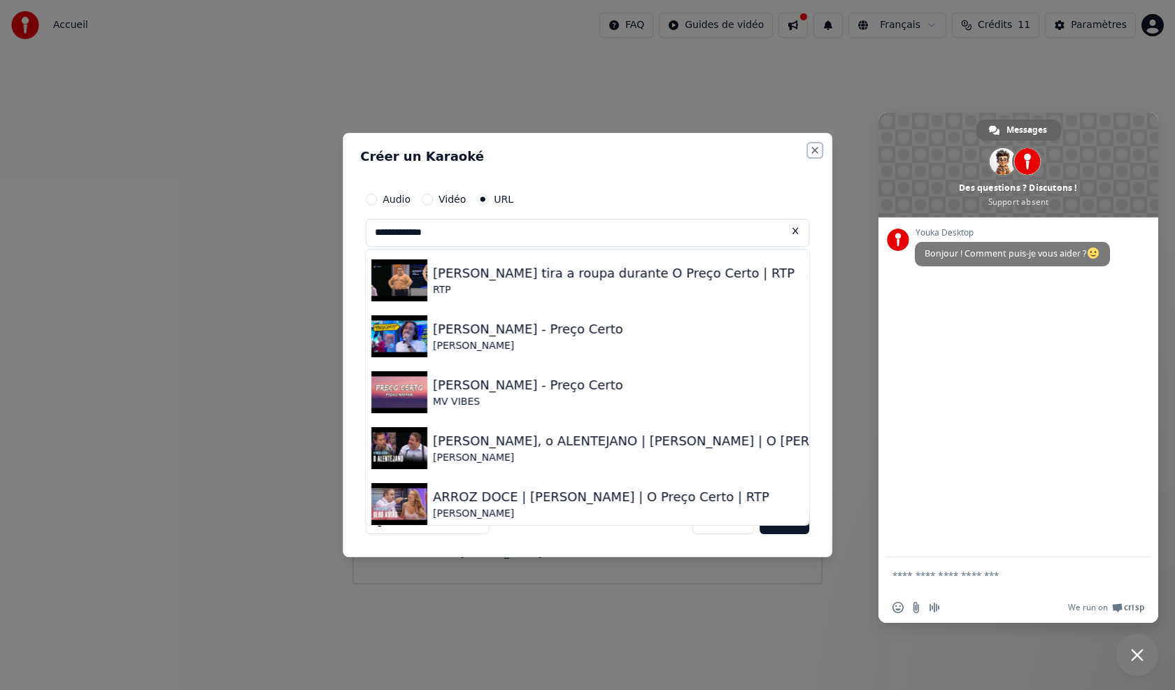
click at [809, 149] on button "Close" at bounding box center [814, 150] width 11 height 11
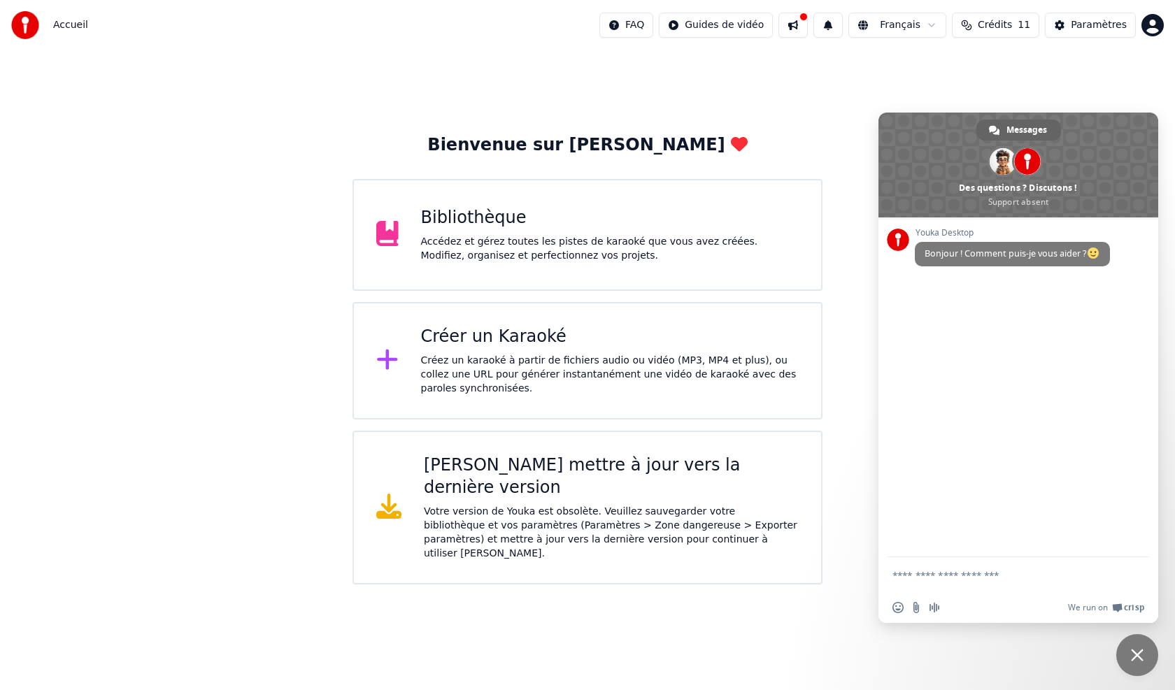
click at [520, 359] on div "Créez un karaoké à partir de fichiers audio ou vidéo (MP3, MP4 et plus), ou col…" at bounding box center [610, 375] width 378 height 42
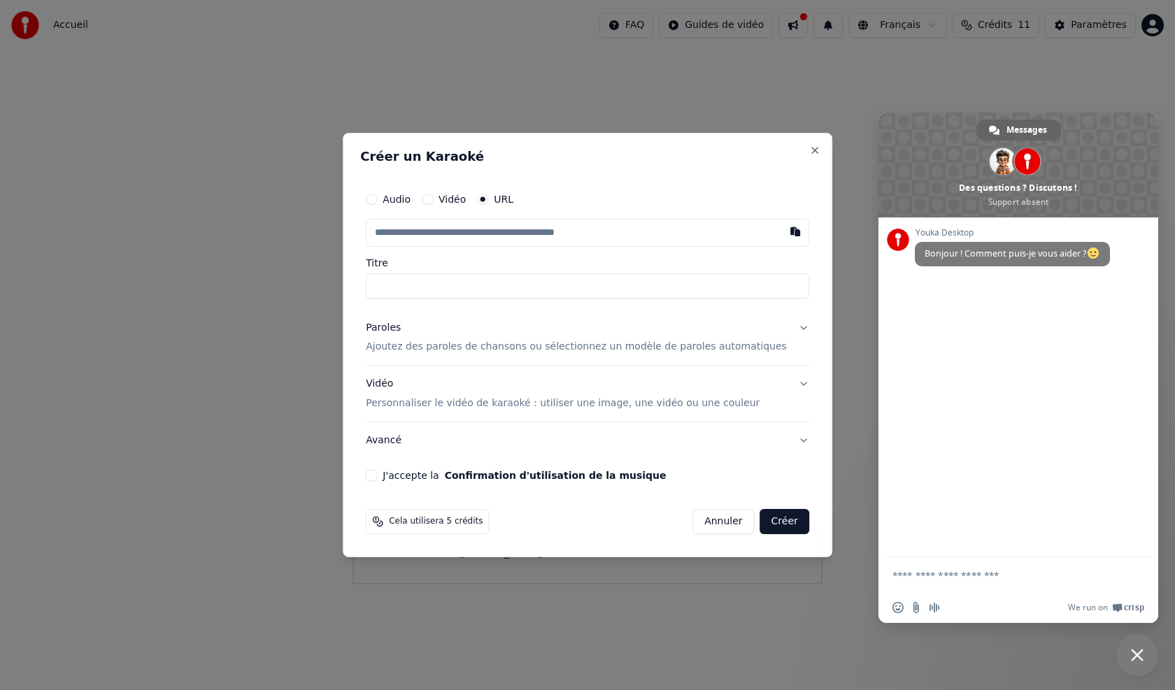
click at [430, 230] on input "text" at bounding box center [587, 233] width 443 height 28
click at [781, 229] on button "button" at bounding box center [795, 231] width 28 height 25
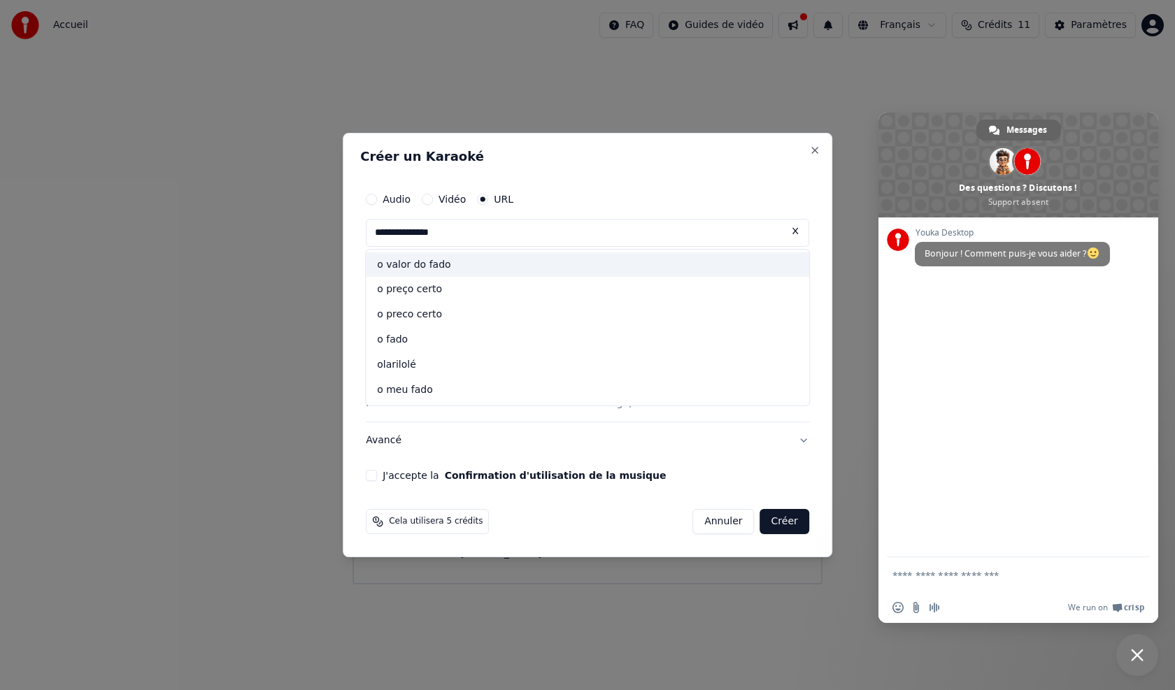
click at [467, 264] on div "o valor do fado" at bounding box center [587, 264] width 443 height 25
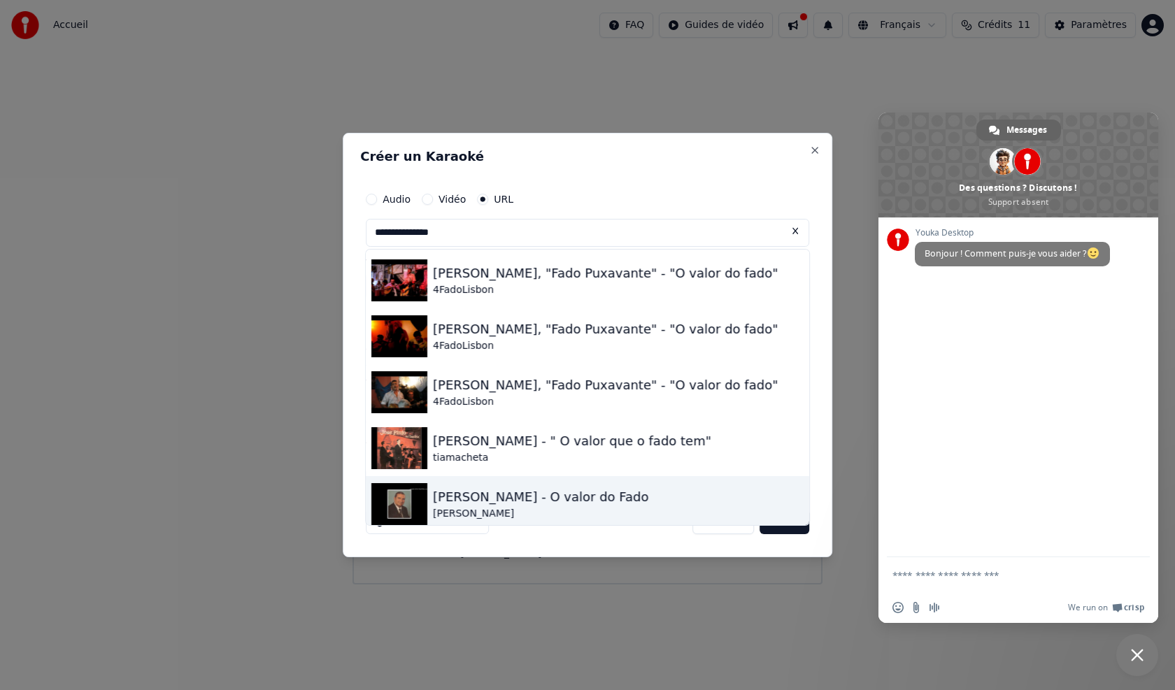
click at [503, 499] on div "[PERSON_NAME] - O valor do Fado" at bounding box center [541, 497] width 216 height 20
type input "**********"
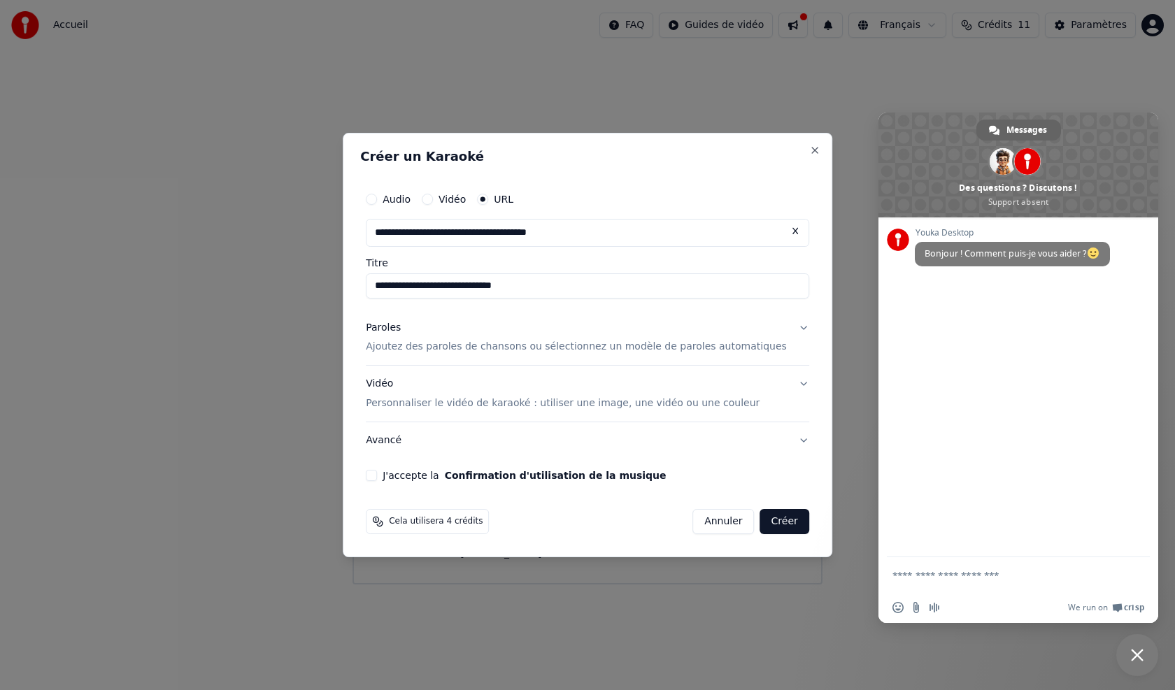
click at [399, 443] on button "Avancé" at bounding box center [587, 440] width 443 height 36
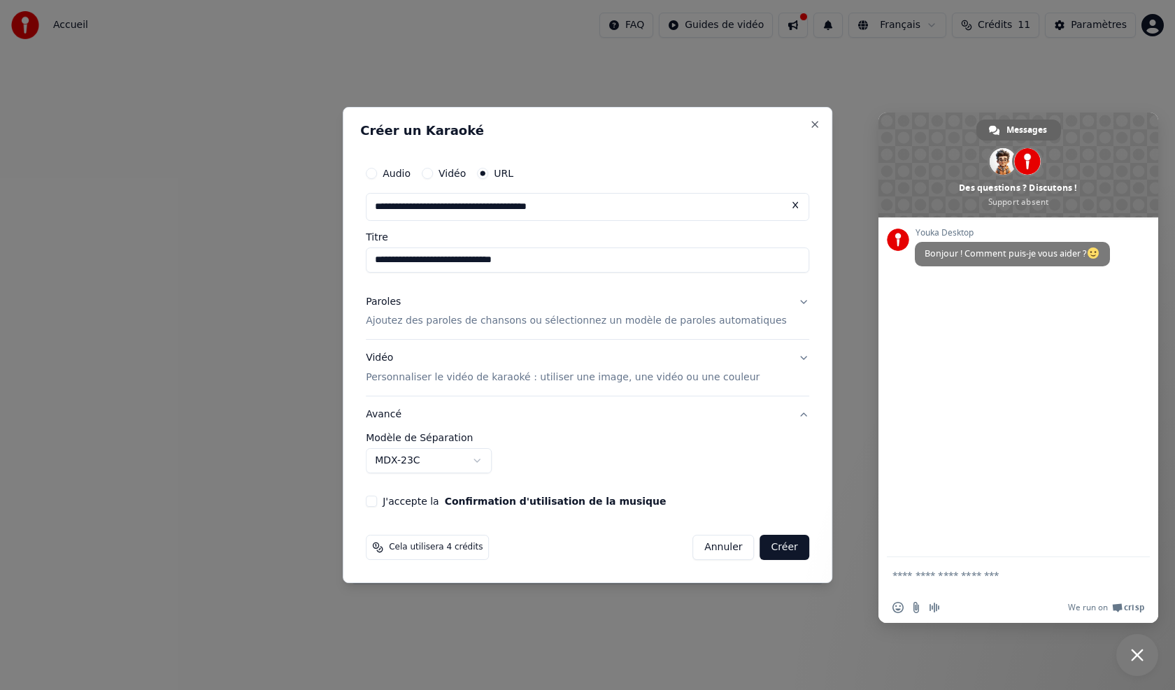
click at [492, 465] on button "MDX-23C" at bounding box center [429, 460] width 126 height 25
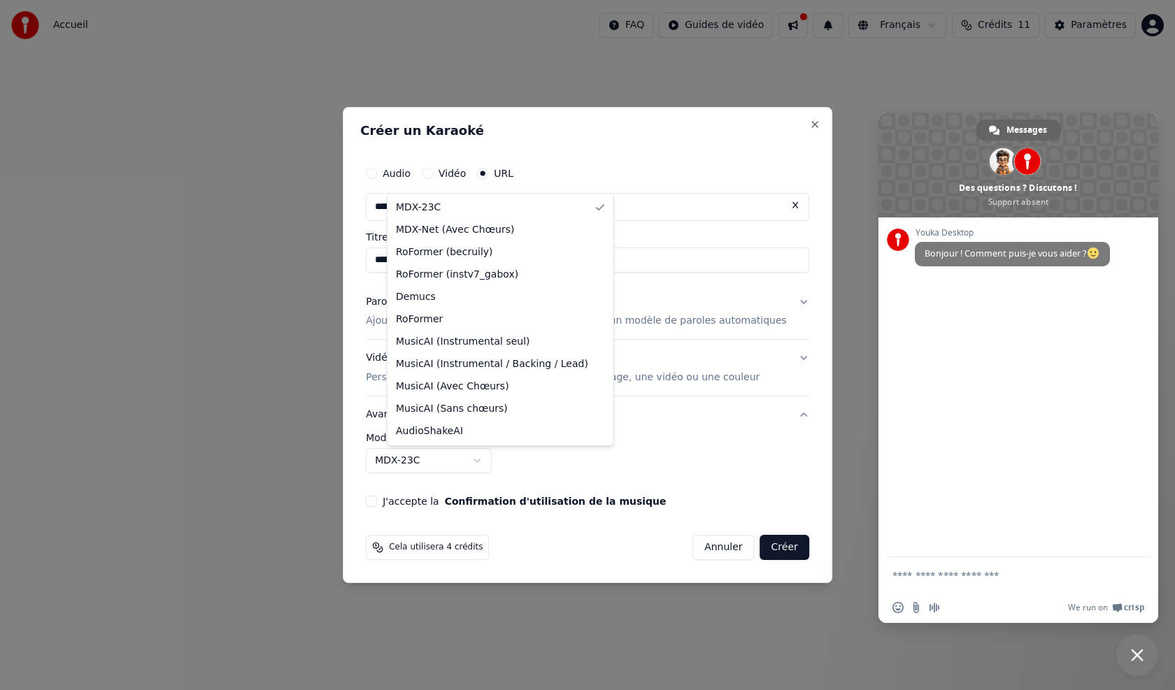
click at [320, 398] on div at bounding box center [587, 345] width 1175 height 690
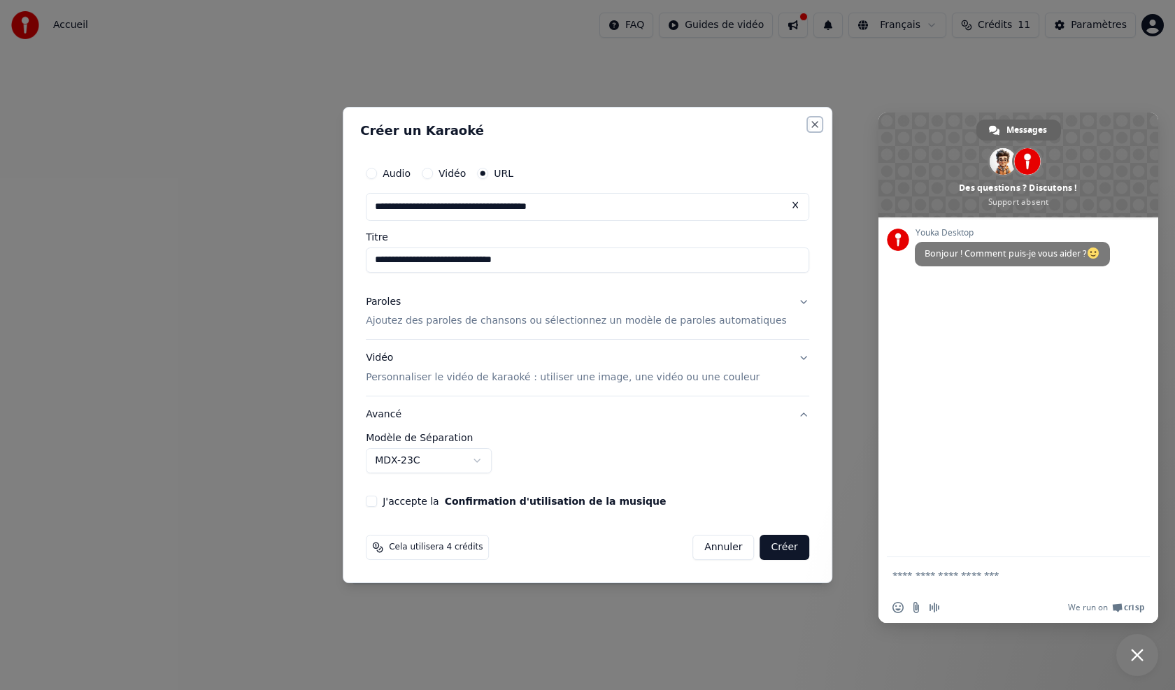
click at [809, 122] on button "Close" at bounding box center [814, 124] width 11 height 11
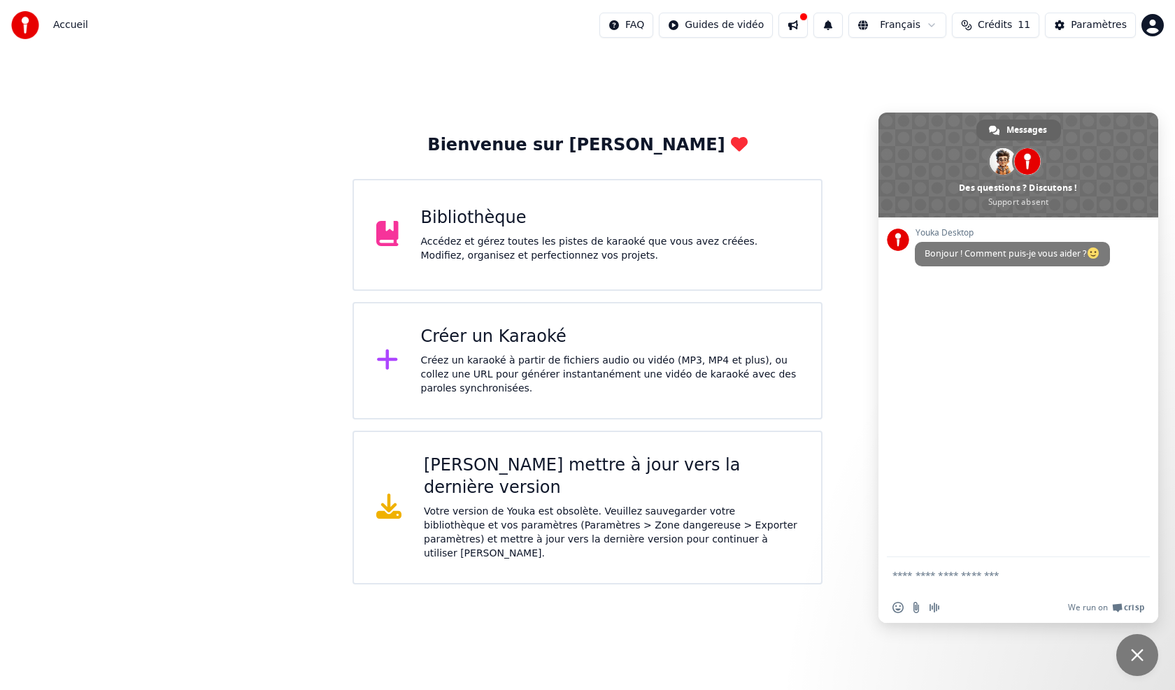
click at [443, 360] on div "Créez un karaoké à partir de fichiers audio ou vidéo (MP3, MP4 et plus), ou col…" at bounding box center [610, 375] width 378 height 42
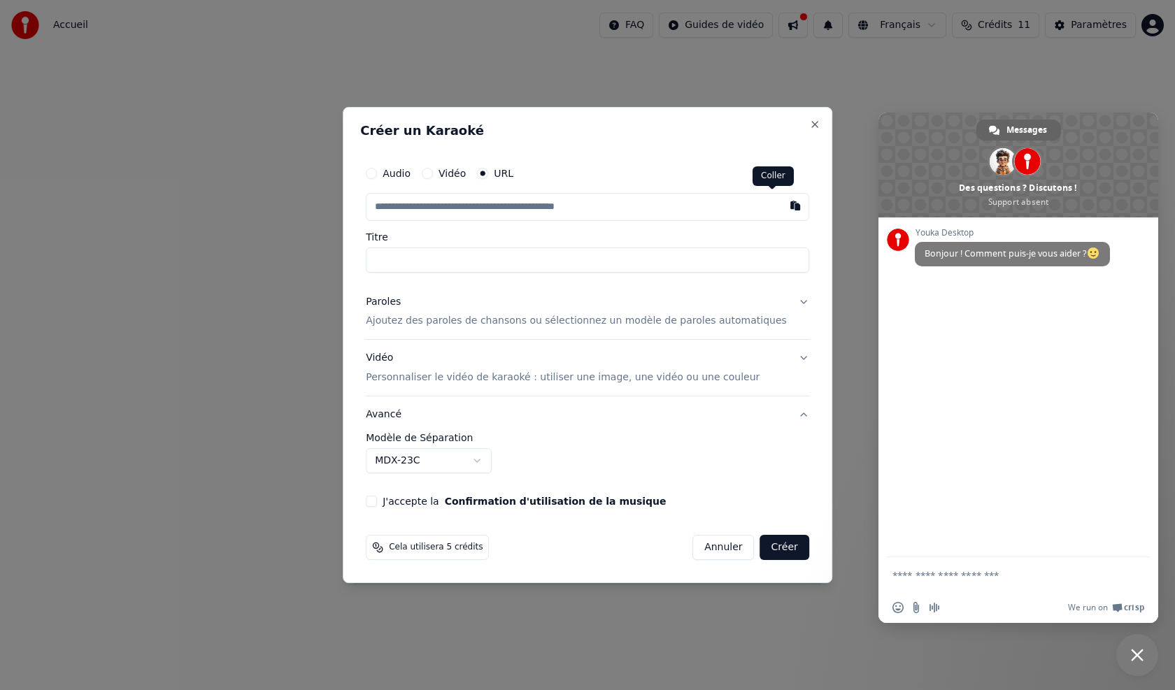
click at [781, 204] on button "button" at bounding box center [795, 205] width 28 height 25
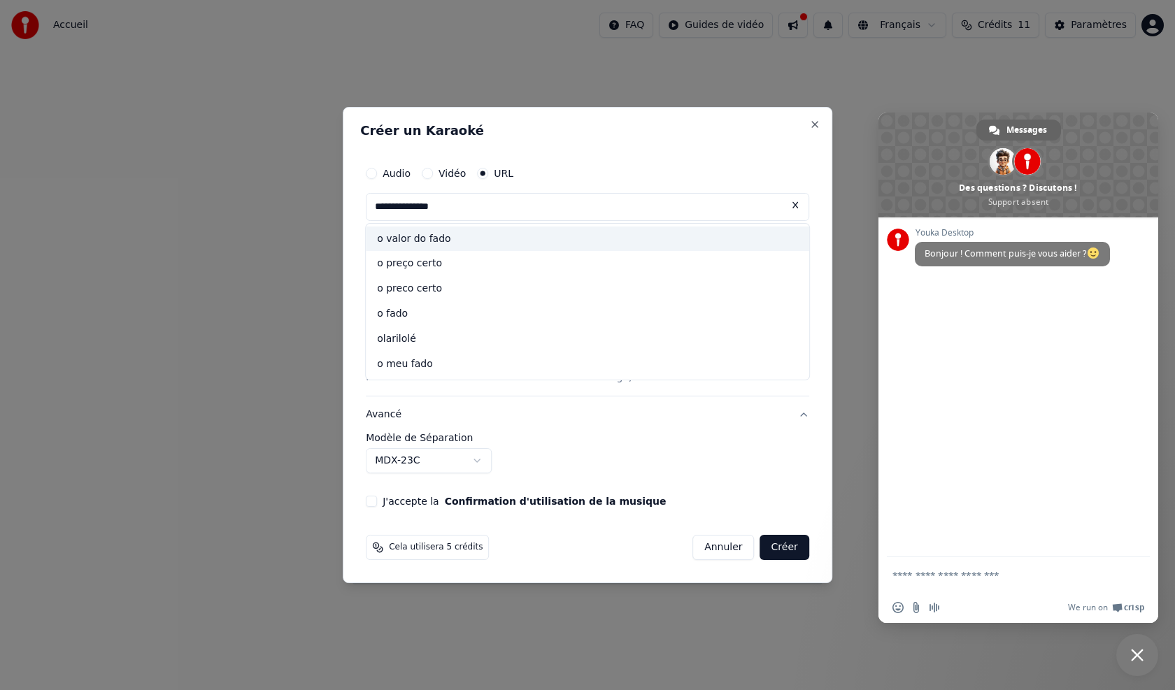
click at [443, 240] on div "o valor do fado" at bounding box center [587, 239] width 443 height 25
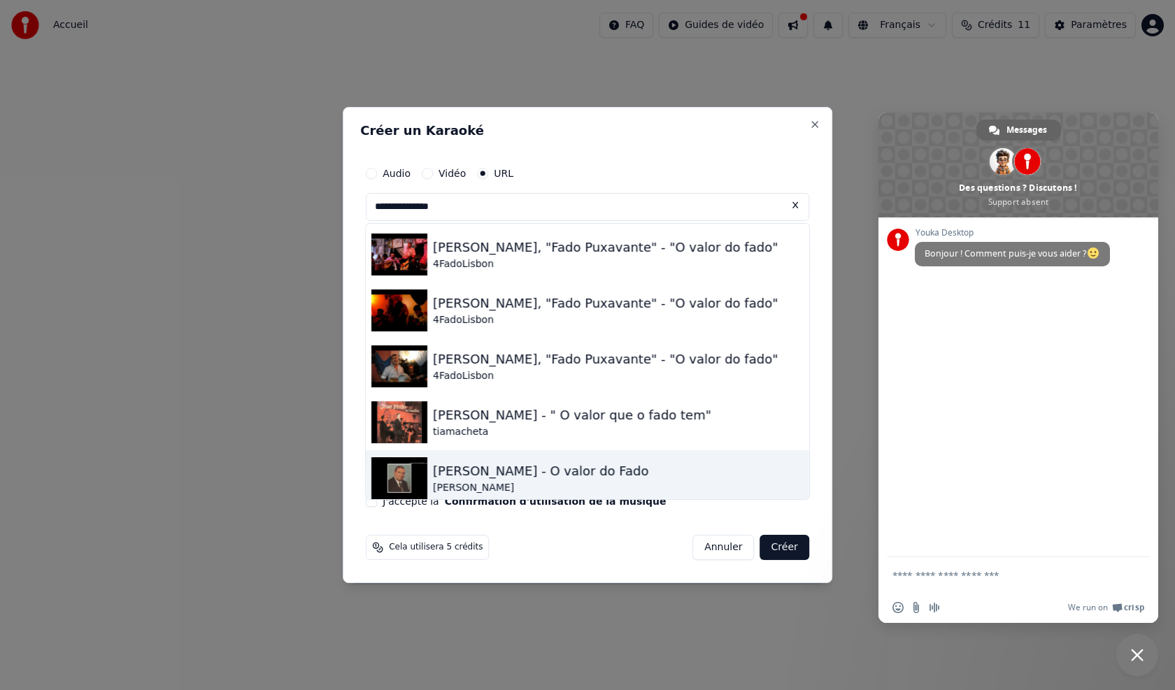
click at [483, 473] on div "[PERSON_NAME] - O valor do Fado" at bounding box center [541, 472] width 216 height 20
type input "**********"
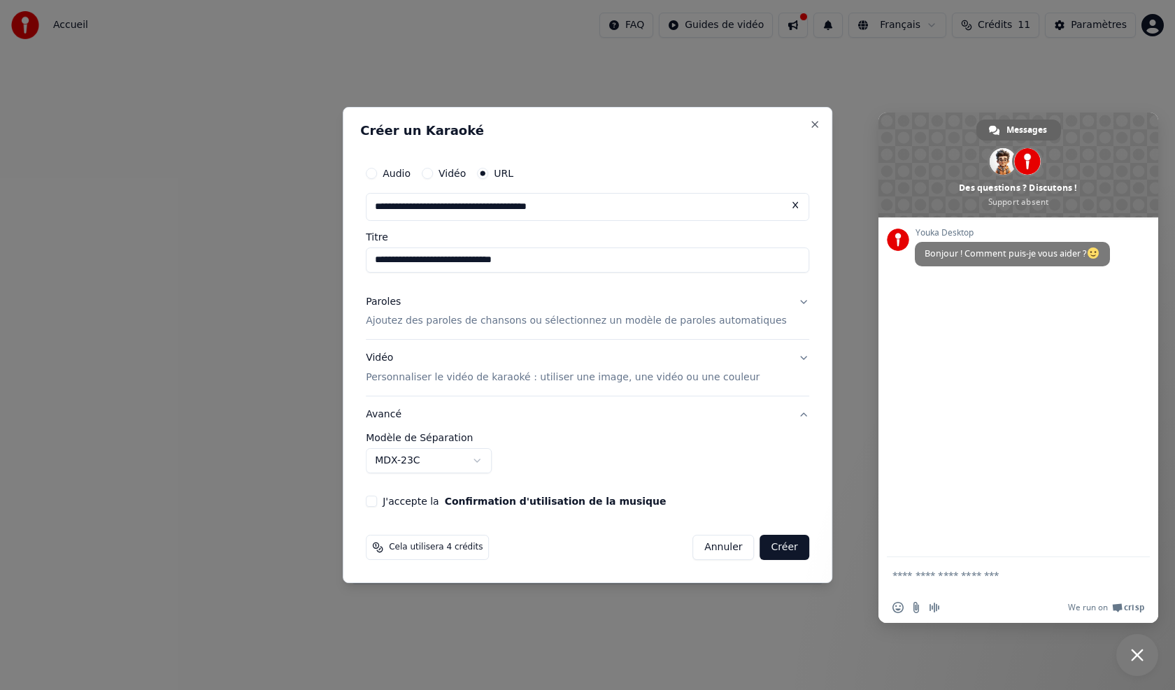
click at [377, 499] on button "J'accepte la Confirmation d'utilisation de la musique" at bounding box center [371, 501] width 11 height 11
click at [763, 552] on button "Créer" at bounding box center [784, 547] width 49 height 25
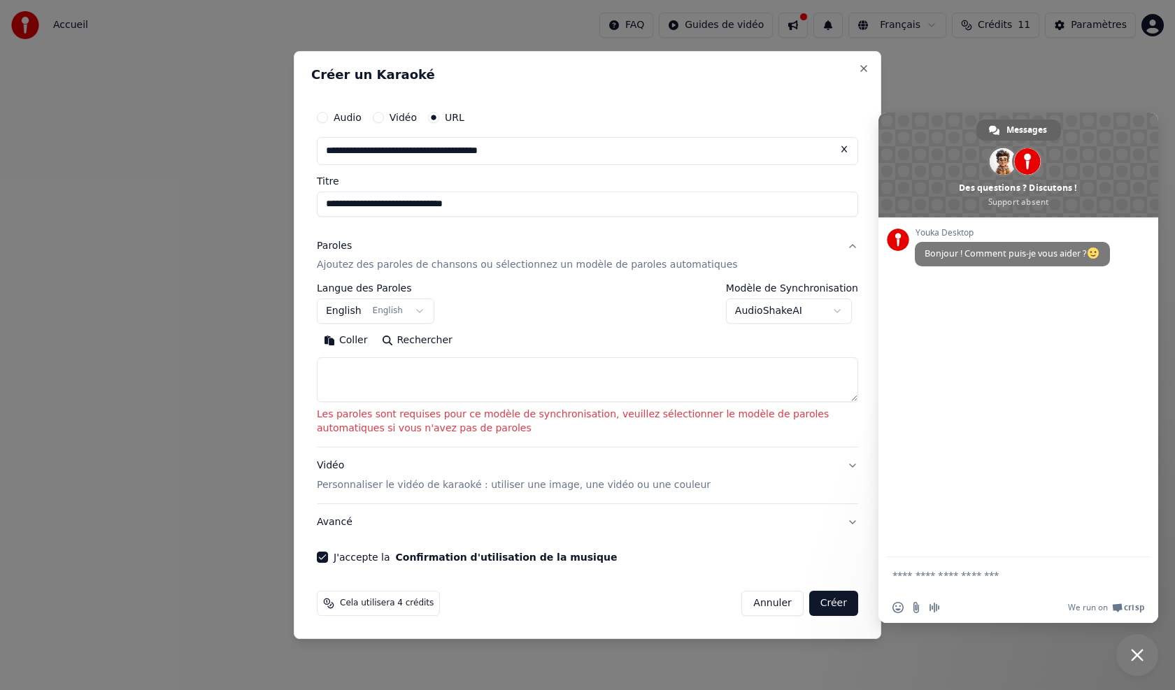
click at [407, 338] on button "Rechercher" at bounding box center [417, 341] width 85 height 22
click at [408, 306] on button "English English" at bounding box center [375, 311] width 117 height 25
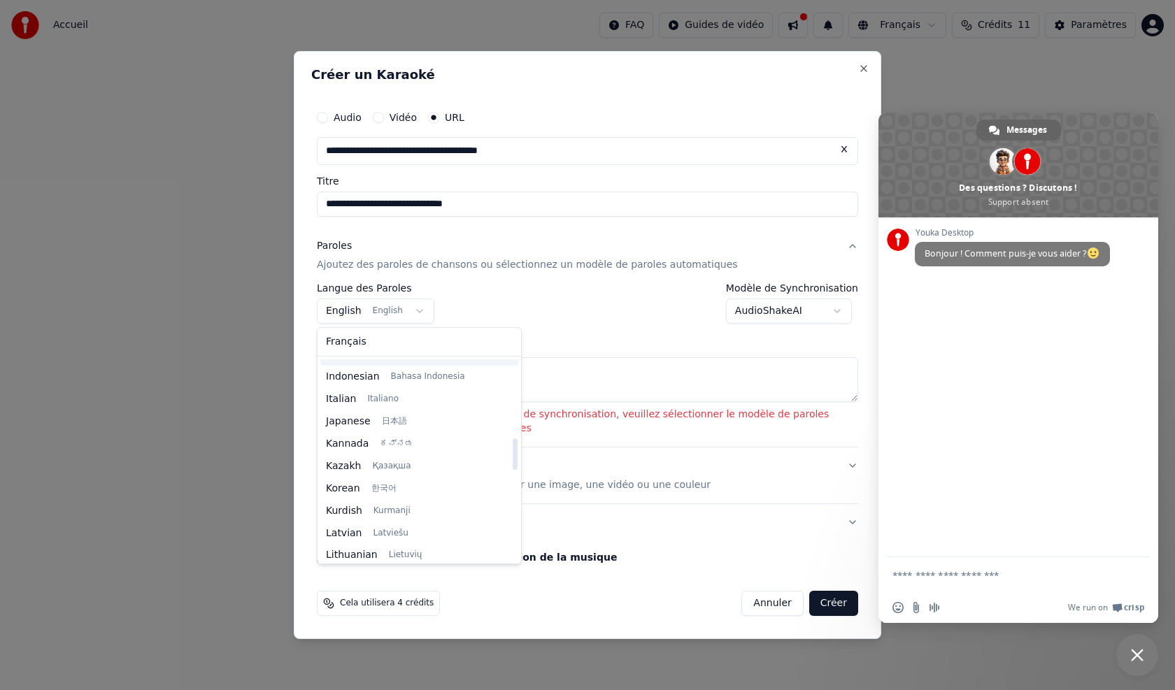
scroll to position [531, 0]
click at [842, 312] on body "Accueil FAQ Guides de vidéo Français Crédits 11 Paramètres Bienvenue sur Youka …" at bounding box center [587, 292] width 1175 height 585
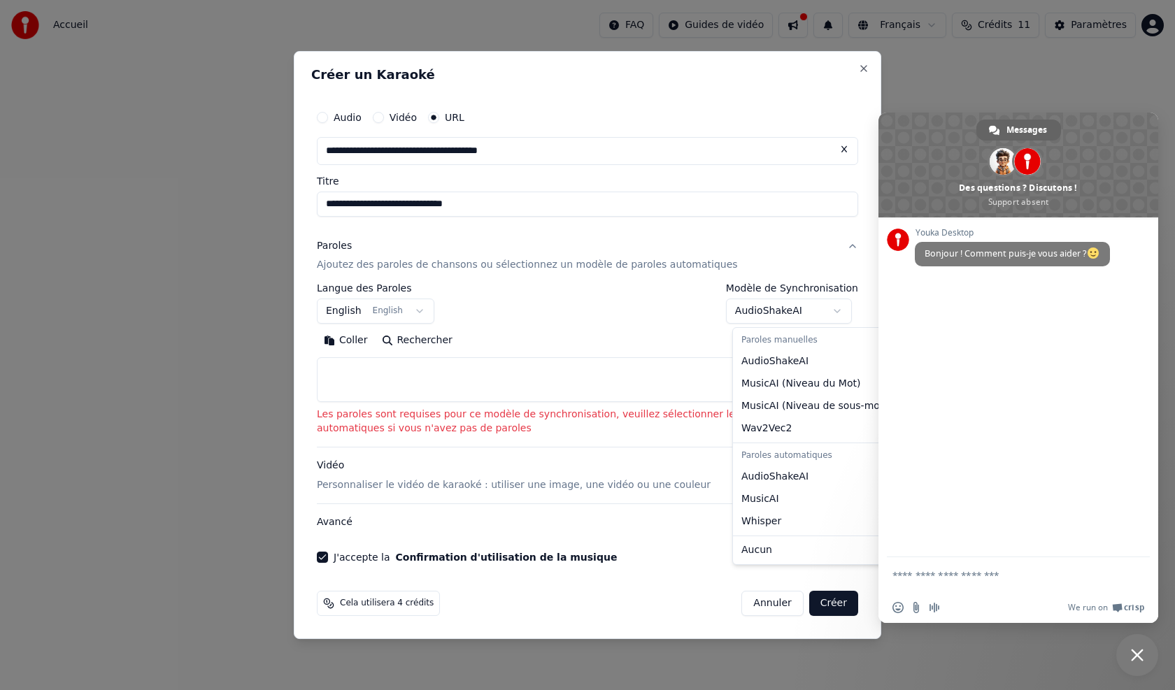
click at [842, 312] on body "Accueil FAQ Guides de vidéo Français Crédits 11 Paramètres Bienvenue sur Youka …" at bounding box center [587, 292] width 1175 height 585
select select "****"
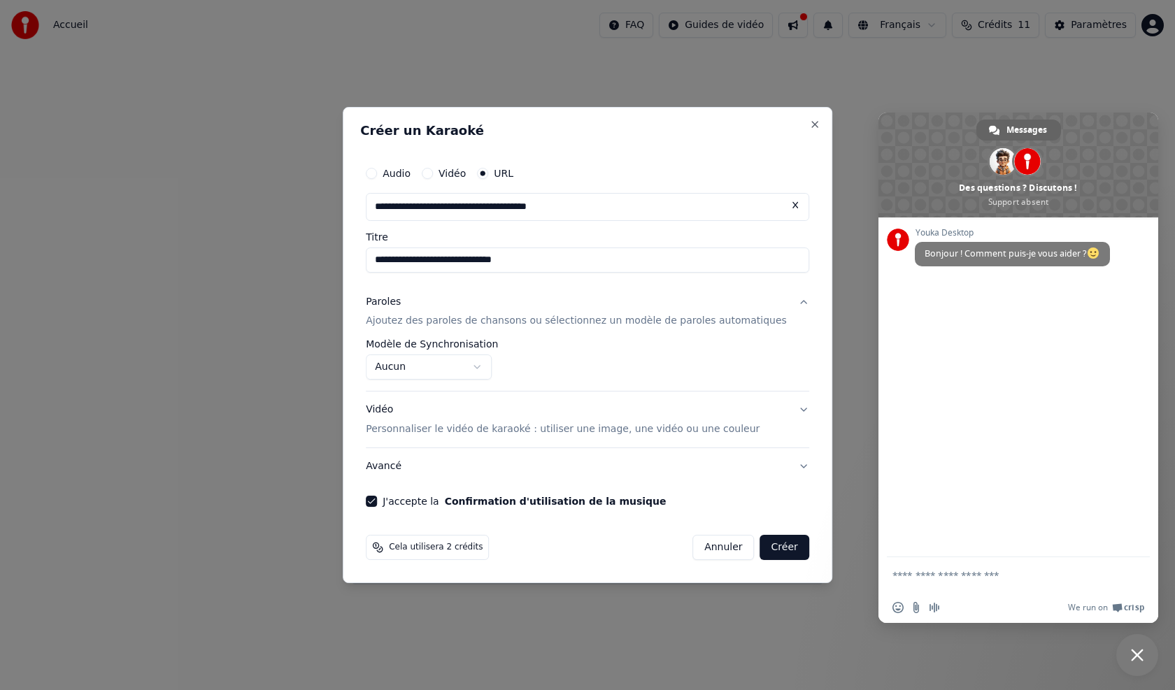
click at [765, 549] on button "Créer" at bounding box center [784, 547] width 49 height 25
click at [758, 548] on div "Annuler Créer" at bounding box center [743, 547] width 134 height 25
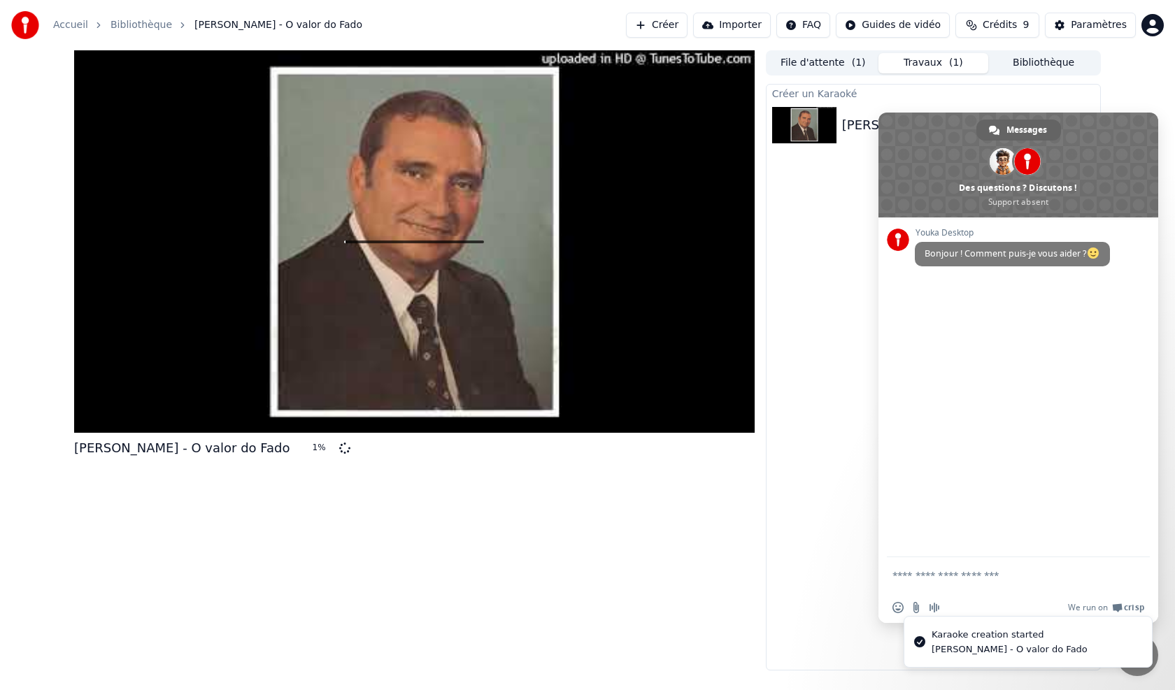
click at [855, 321] on div "Créer un Karaoké [PERSON_NAME] - O valor do Fado 1 %" at bounding box center [933, 377] width 335 height 587
click at [1014, 120] on span "Messages" at bounding box center [1026, 130] width 41 height 21
drag, startPoint x: 1023, startPoint y: 155, endPoint x: 1022, endPoint y: 162, distance: 7.0
click at [1023, 156] on span at bounding box center [1027, 161] width 27 height 27
click at [1014, 320] on div "Youka Desktop Bonjour ! Comment puis-je vous aider ?" at bounding box center [1018, 387] width 280 height 340
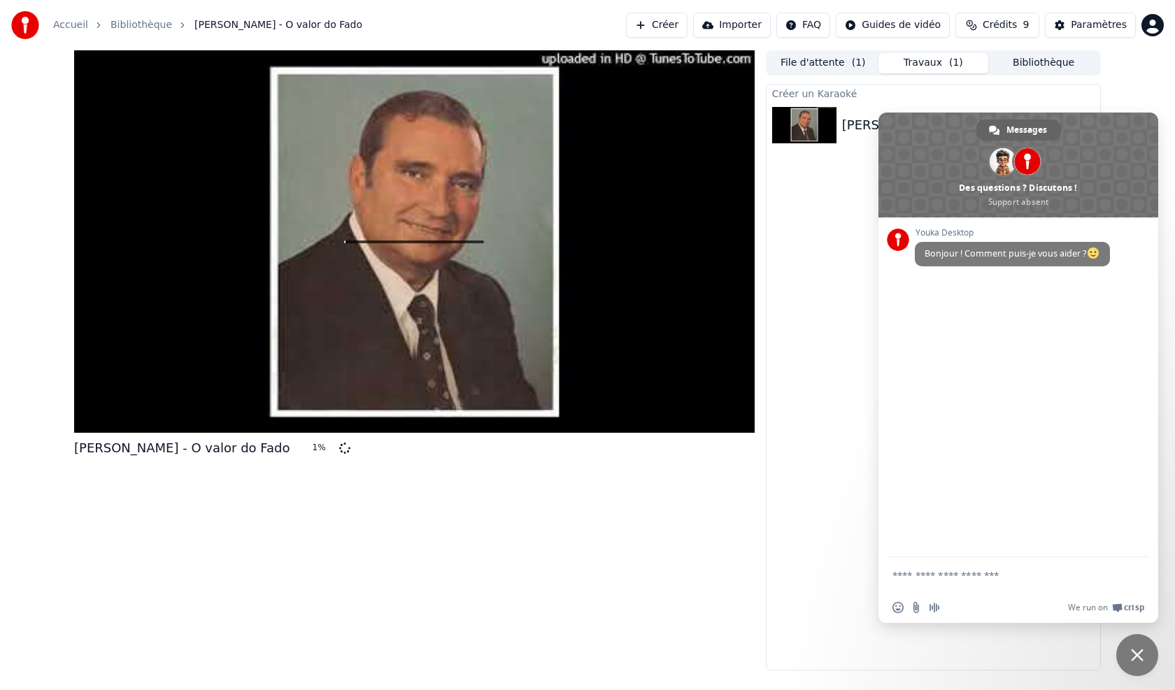
click at [991, 456] on div "Youka Desktop Bonjour ! Comment puis-je vous aider ?" at bounding box center [1018, 387] width 280 height 340
drag, startPoint x: 848, startPoint y: 290, endPoint x: 854, endPoint y: 277, distance: 14.7
click at [854, 277] on div "Créer un Karaoké [PERSON_NAME] - O valor do Fado 2 %" at bounding box center [933, 377] width 335 height 587
drag, startPoint x: 1080, startPoint y: 129, endPoint x: 1110, endPoint y: 131, distance: 30.1
click at [1100, 130] on span at bounding box center [1018, 165] width 280 height 105
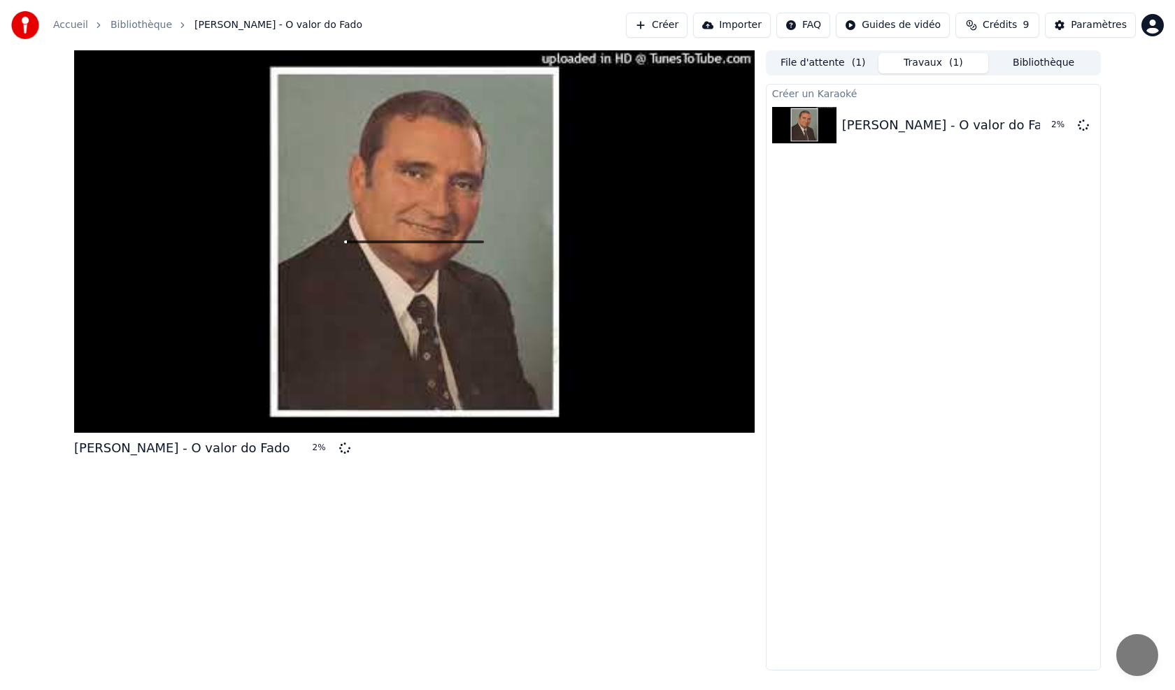
drag, startPoint x: 1125, startPoint y: 130, endPoint x: 1136, endPoint y: 117, distance: 16.4
click at [1136, 117] on body "Accueil Bibliothèque [PERSON_NAME] - O valor do Fado Créer Importer FAQ Guides …" at bounding box center [587, 345] width 1175 height 690
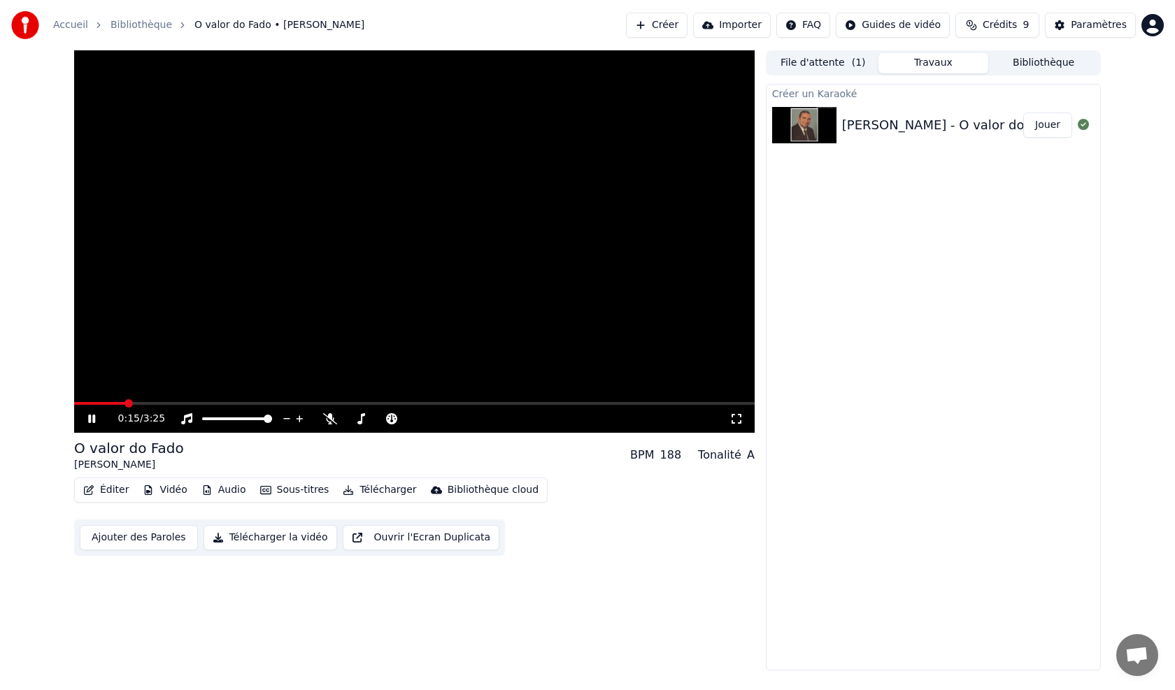
click at [120, 404] on span at bounding box center [99, 403] width 51 height 3
click at [331, 408] on span at bounding box center [327, 403] width 8 height 8
click at [325, 423] on icon at bounding box center [330, 418] width 14 height 11
click at [329, 421] on icon at bounding box center [330, 418] width 14 height 11
click at [107, 408] on span at bounding box center [111, 403] width 8 height 8
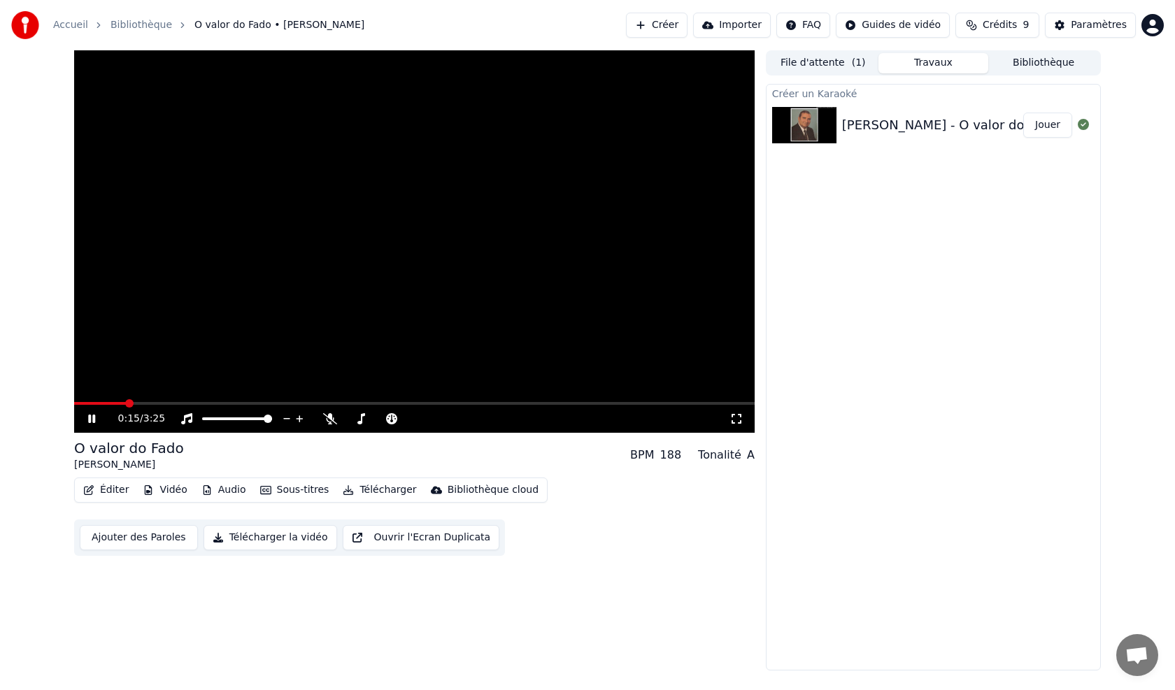
click at [655, 27] on button "Créer" at bounding box center [657, 25] width 62 height 25
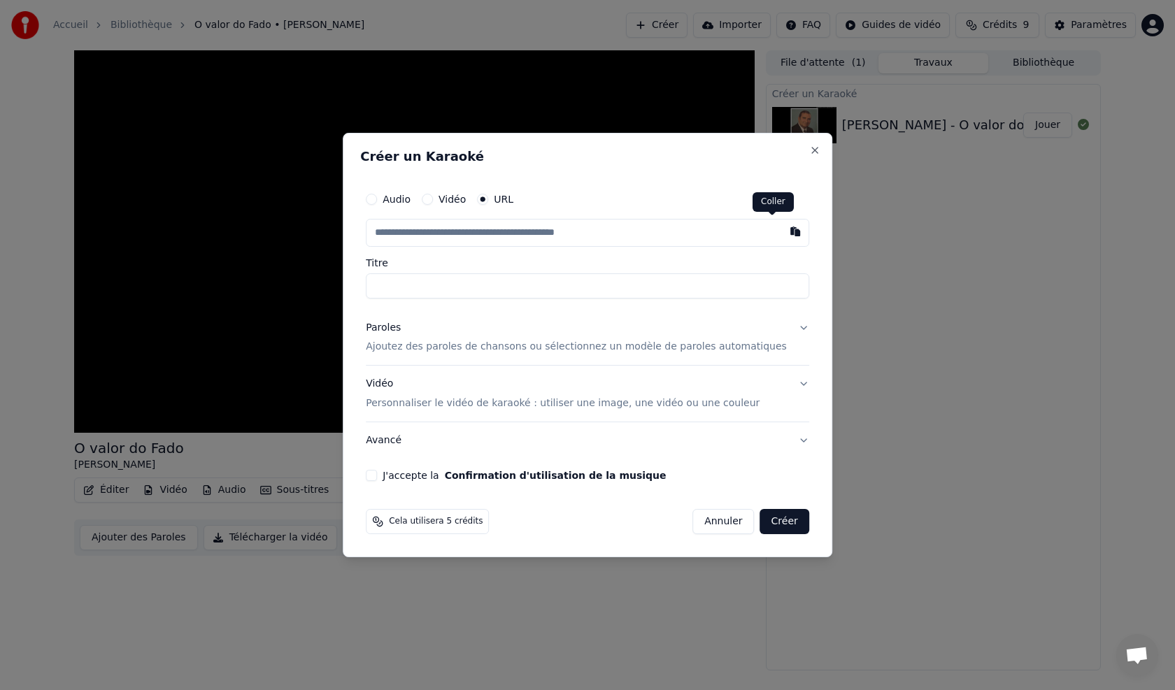
click at [781, 232] on button "button" at bounding box center [795, 231] width 28 height 25
type input "**********"
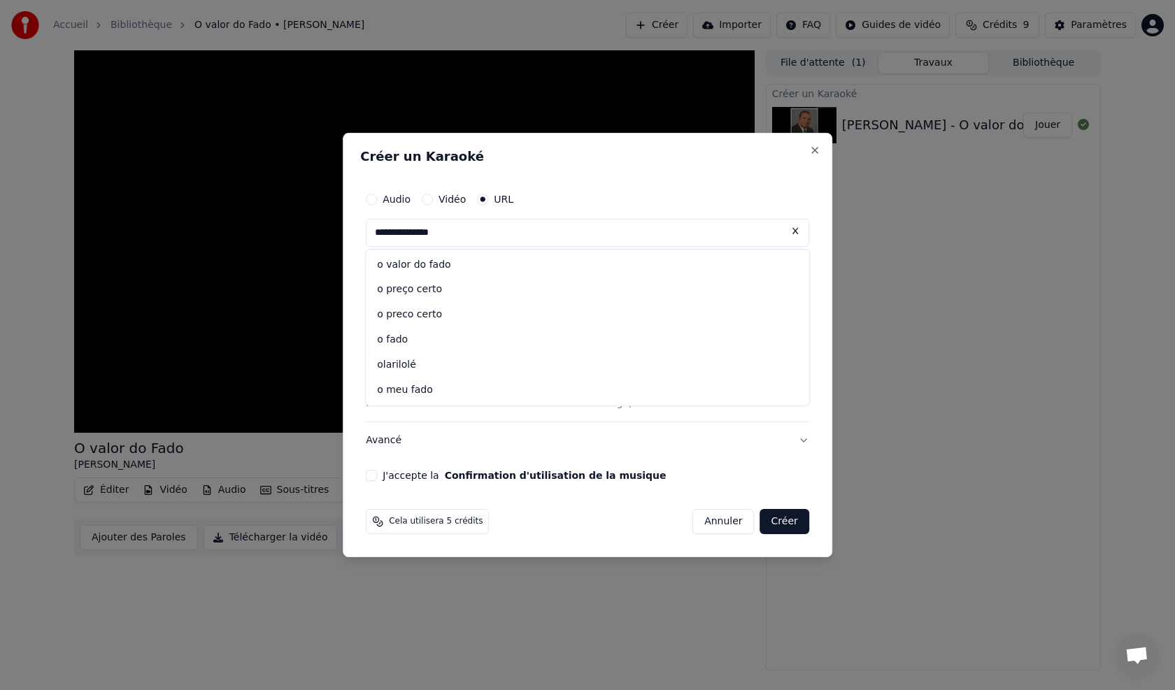
click at [760, 523] on button "Créer" at bounding box center [784, 521] width 49 height 25
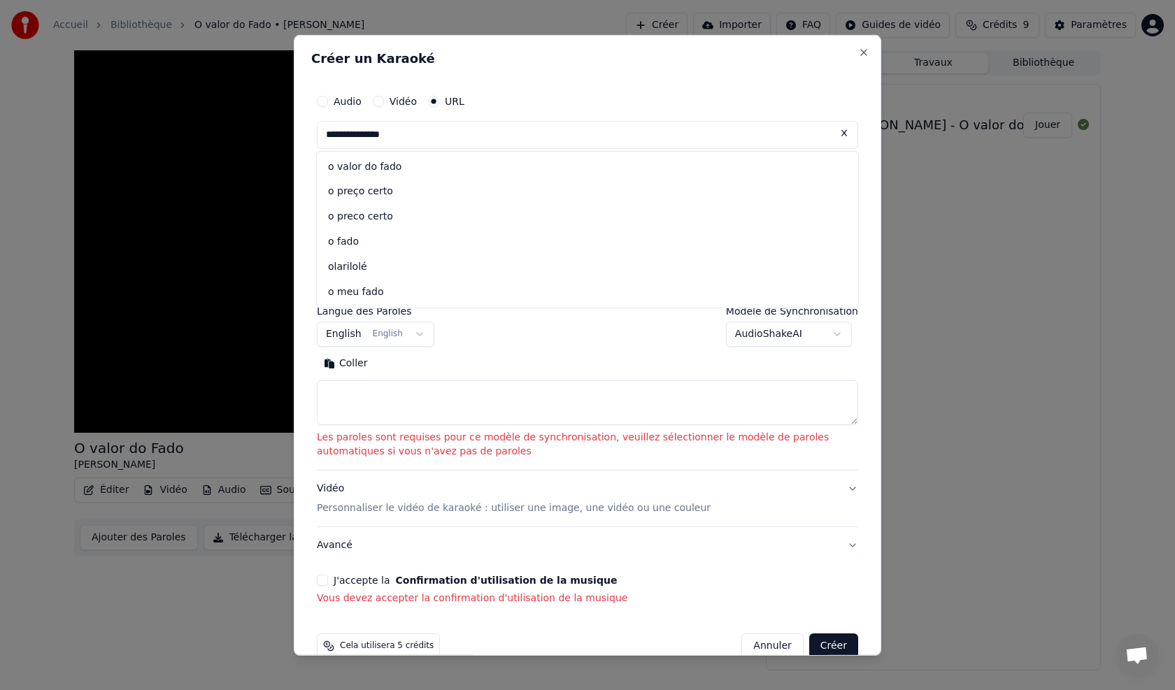
click at [411, 329] on button "English English" at bounding box center [375, 334] width 117 height 25
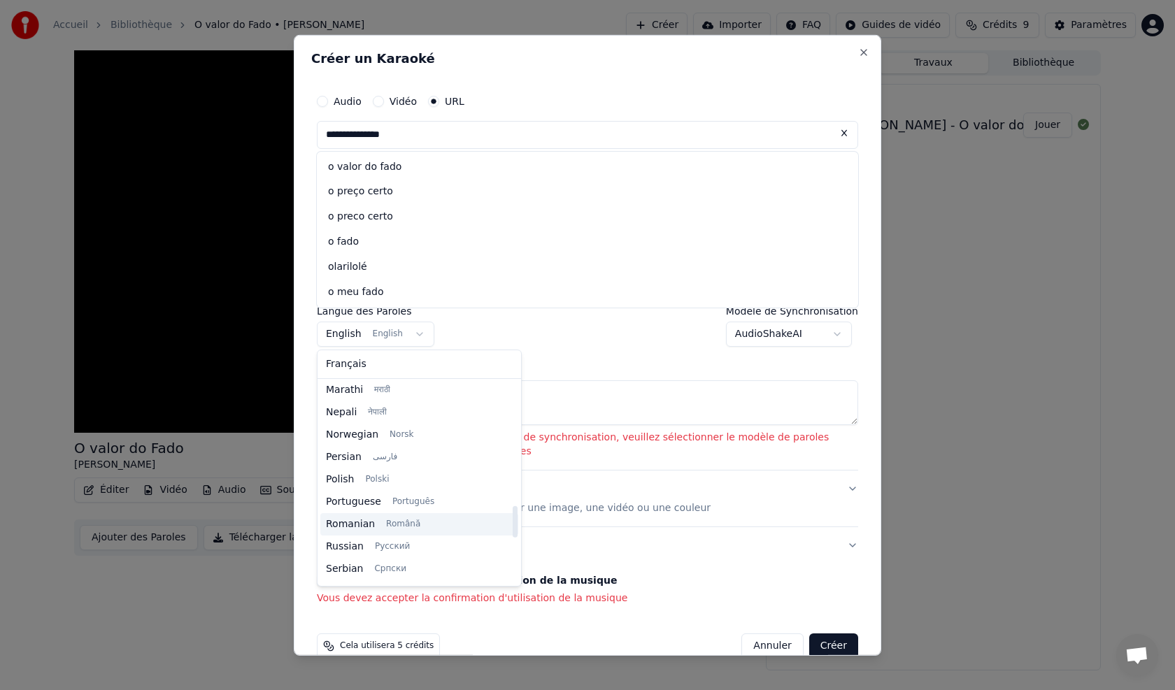
scroll to position [811, 0]
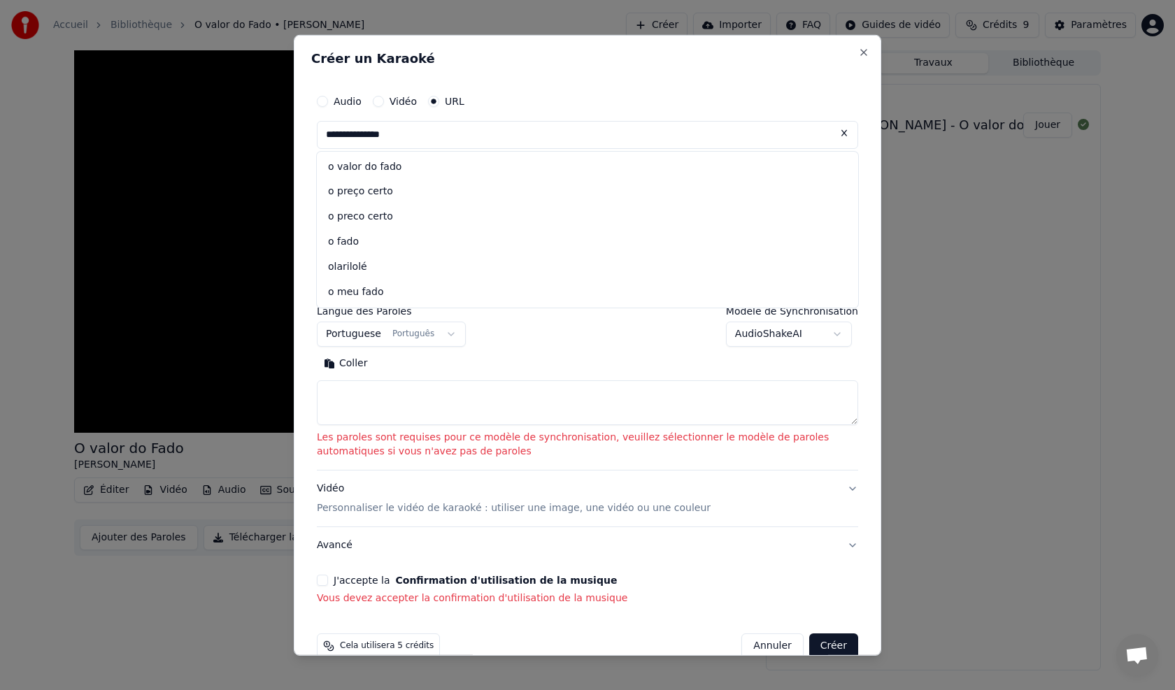
click at [323, 583] on button "J'accepte la Confirmation d'utilisation de la musique" at bounding box center [322, 580] width 11 height 11
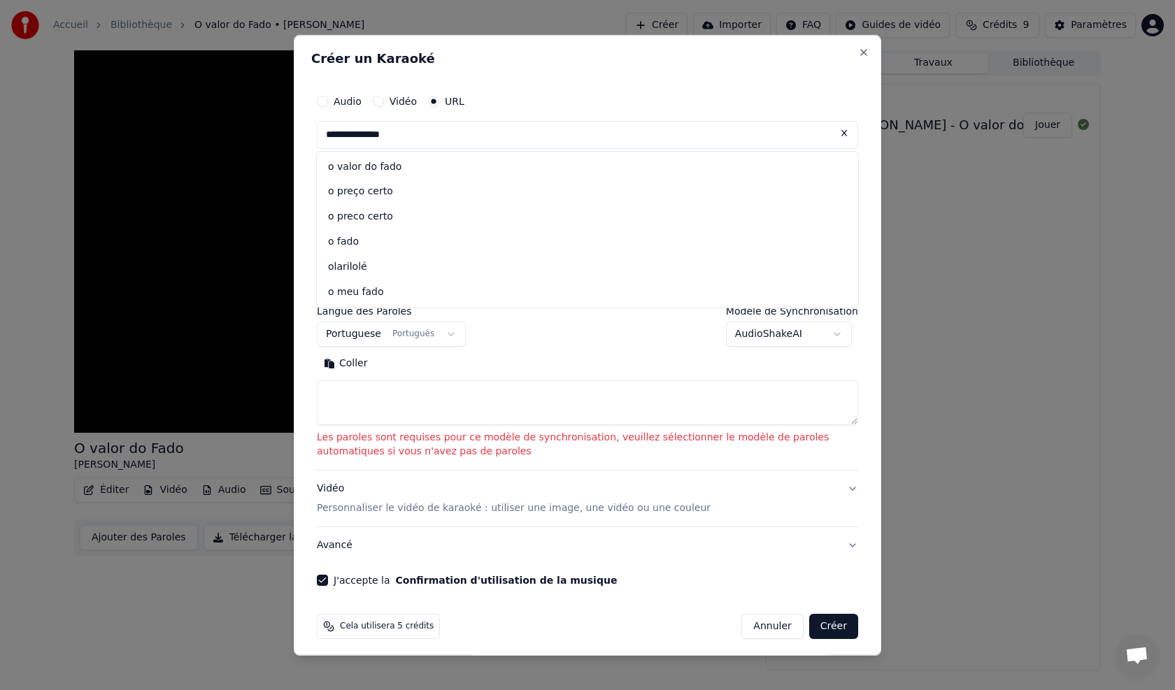
click at [822, 631] on button "Créer" at bounding box center [833, 626] width 49 height 25
select select "**"
click at [820, 631] on button "Créer" at bounding box center [833, 626] width 49 height 25
click at [350, 363] on button "Coller" at bounding box center [346, 363] width 58 height 22
type textarea "**********"
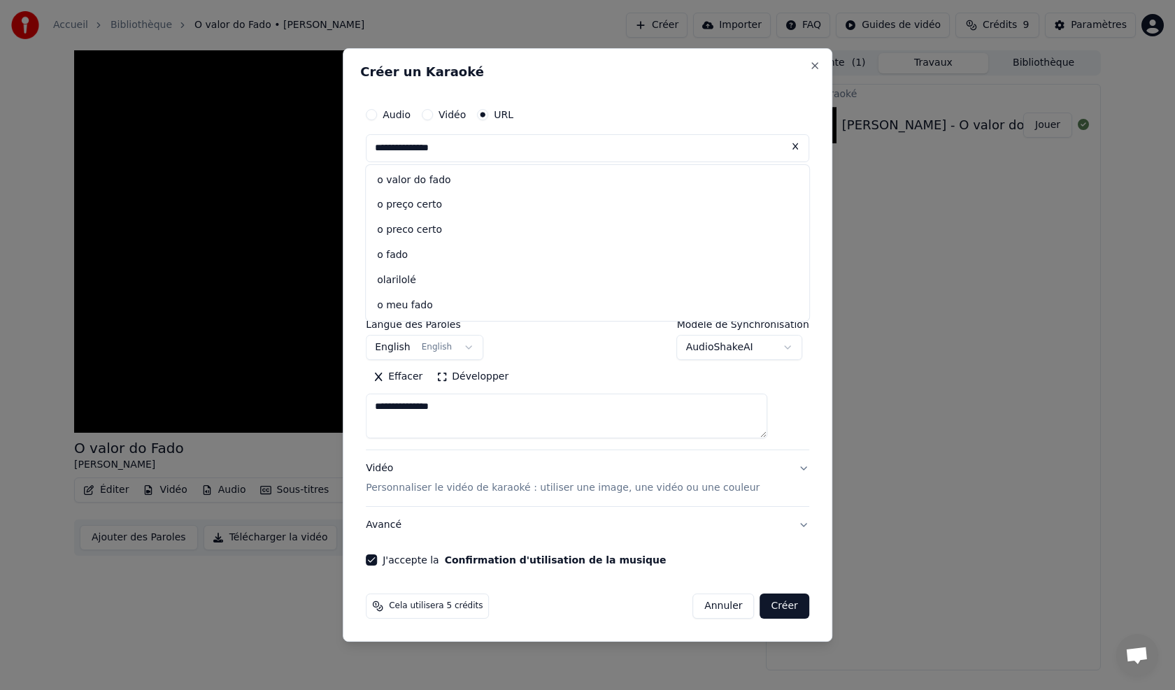
click at [766, 611] on button "Créer" at bounding box center [784, 606] width 49 height 25
select select "**"
select select
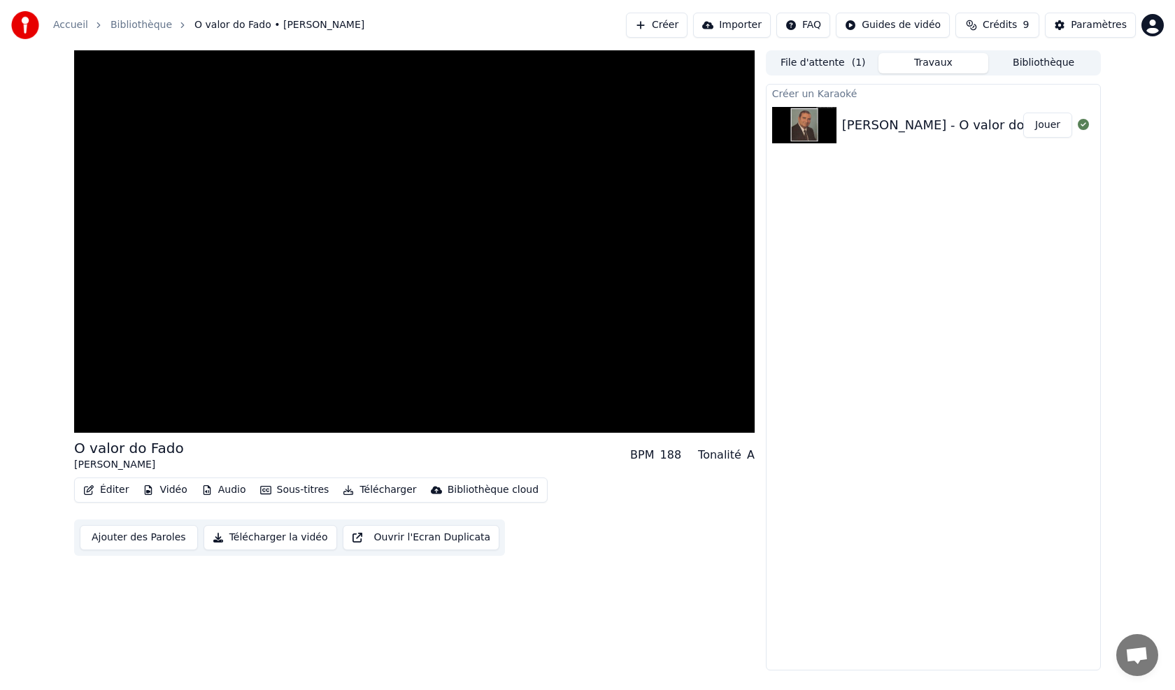
click at [1049, 127] on button "Jouer" at bounding box center [1047, 125] width 49 height 25
click at [94, 420] on icon at bounding box center [91, 419] width 7 height 8
click at [659, 15] on button "Créer" at bounding box center [657, 25] width 62 height 25
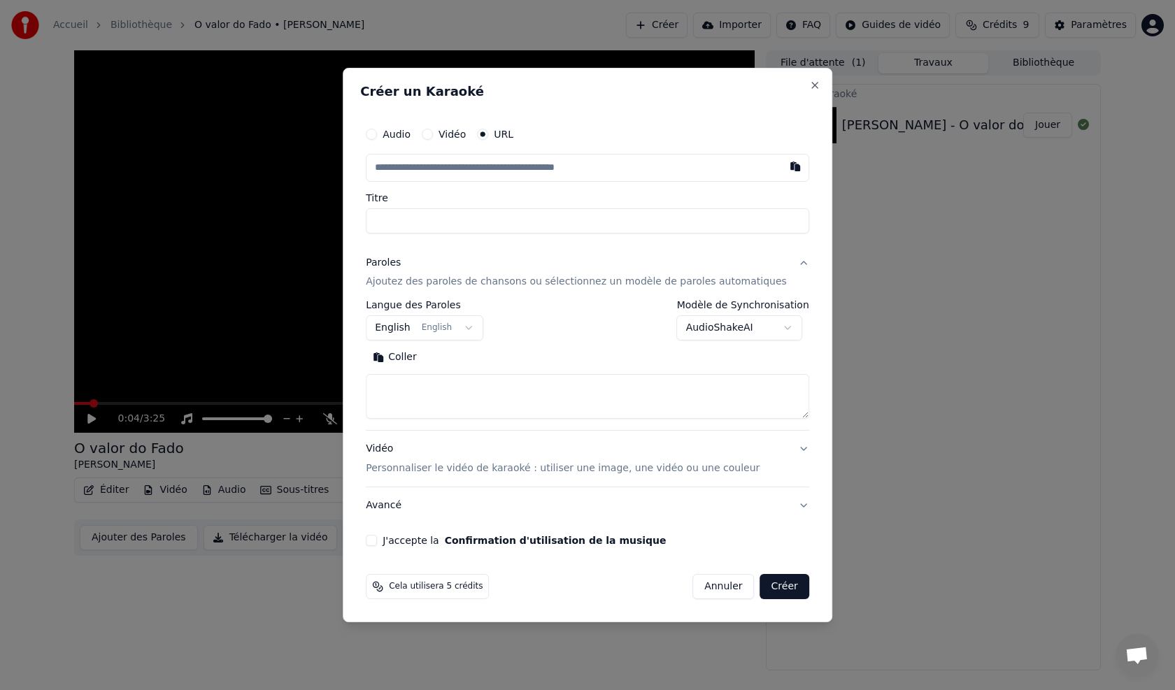
click at [485, 134] on icon "button" at bounding box center [483, 134] width 6 height 6
click at [781, 166] on button "button" at bounding box center [795, 166] width 28 height 25
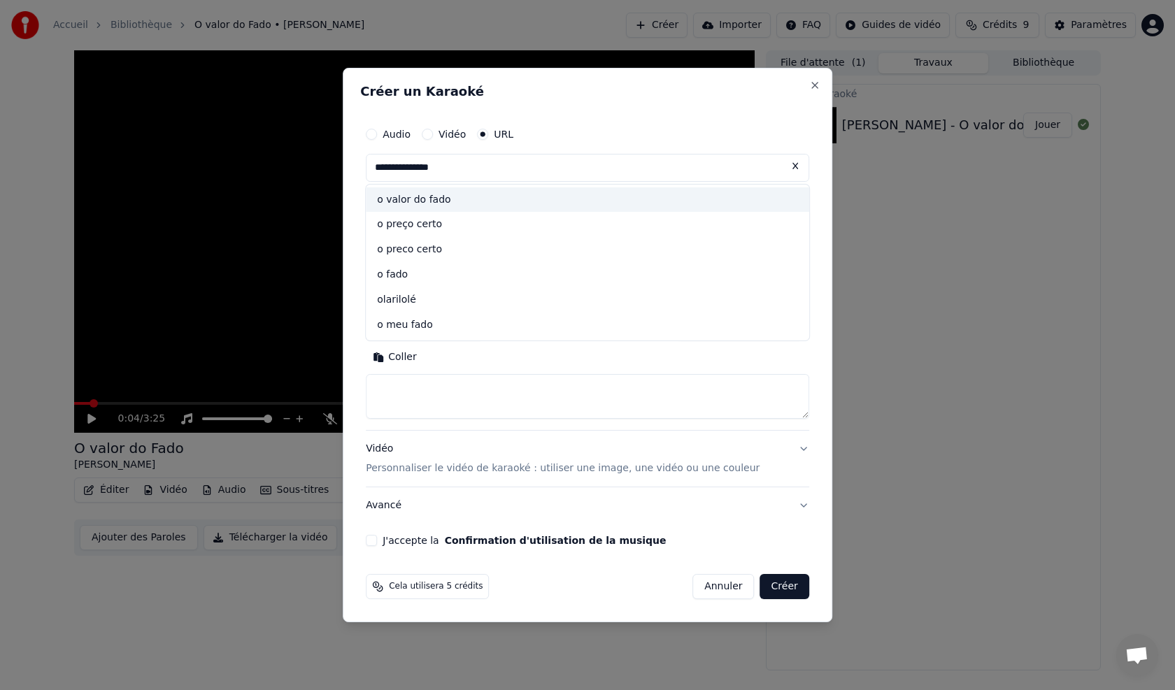
click at [452, 198] on div "o valor do fado" at bounding box center [587, 199] width 443 height 25
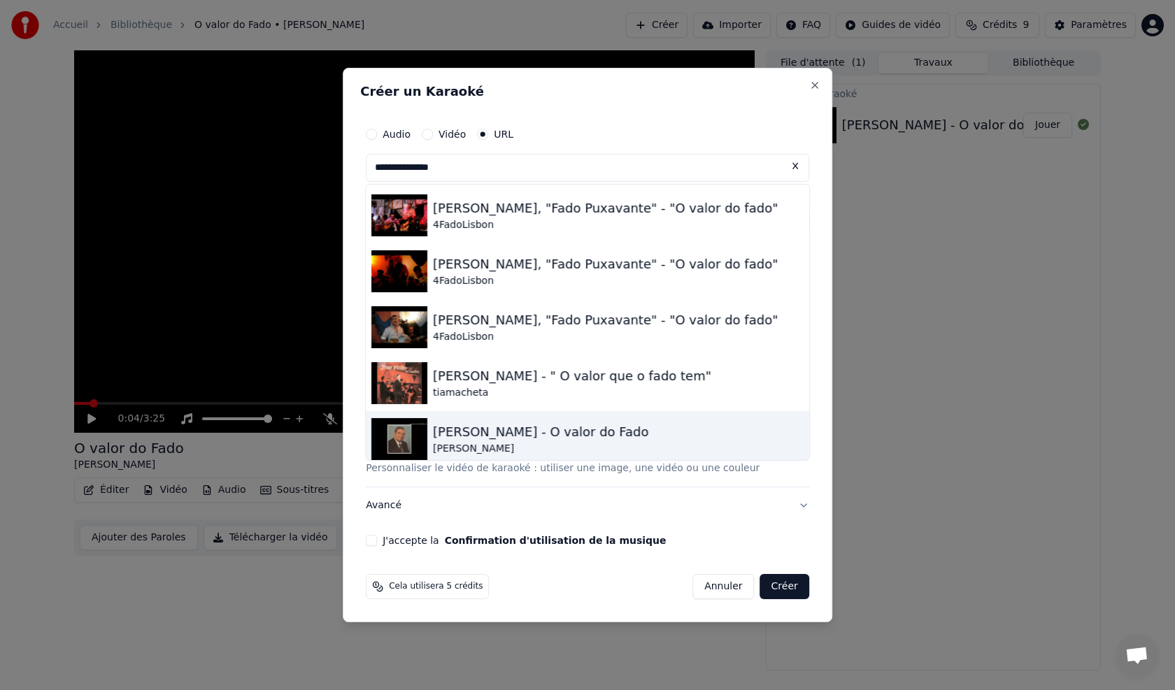
click at [492, 436] on div "[PERSON_NAME] - O valor do Fado" at bounding box center [541, 432] width 216 height 20
type input "**********"
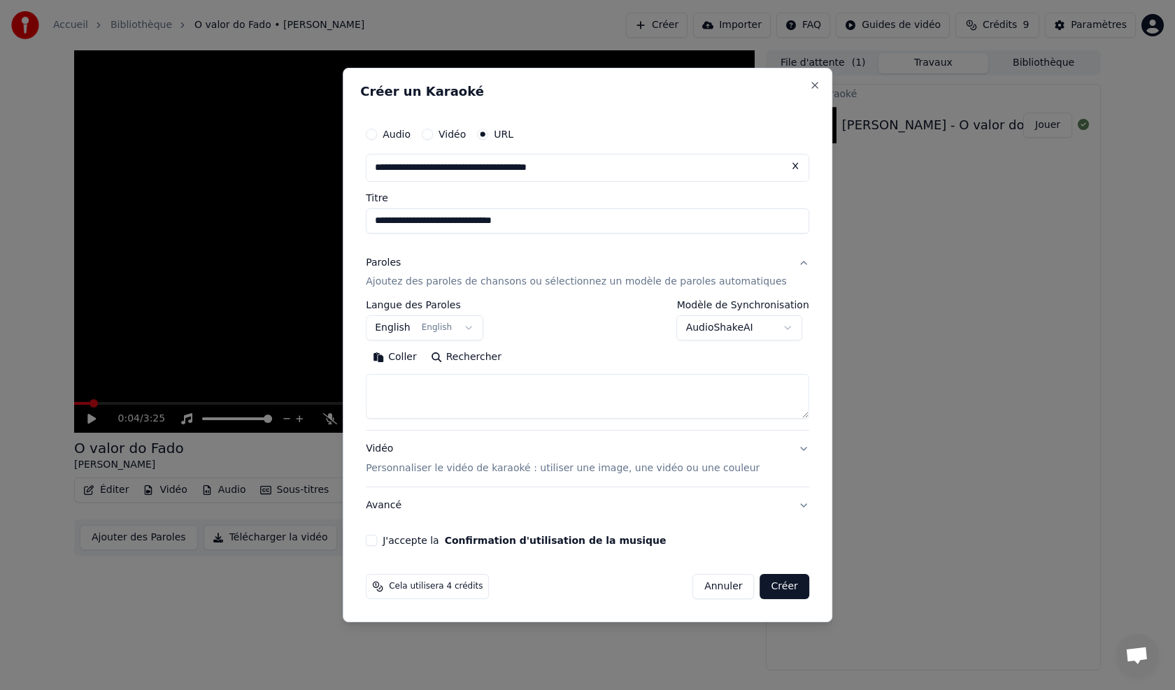
click at [419, 357] on button "Coller" at bounding box center [395, 358] width 58 height 22
type textarea "**********"
click at [377, 539] on button "J'accepte la Confirmation d'utilisation de la musique" at bounding box center [371, 540] width 11 height 11
click at [760, 587] on button "Créer" at bounding box center [784, 586] width 49 height 25
select select "**"
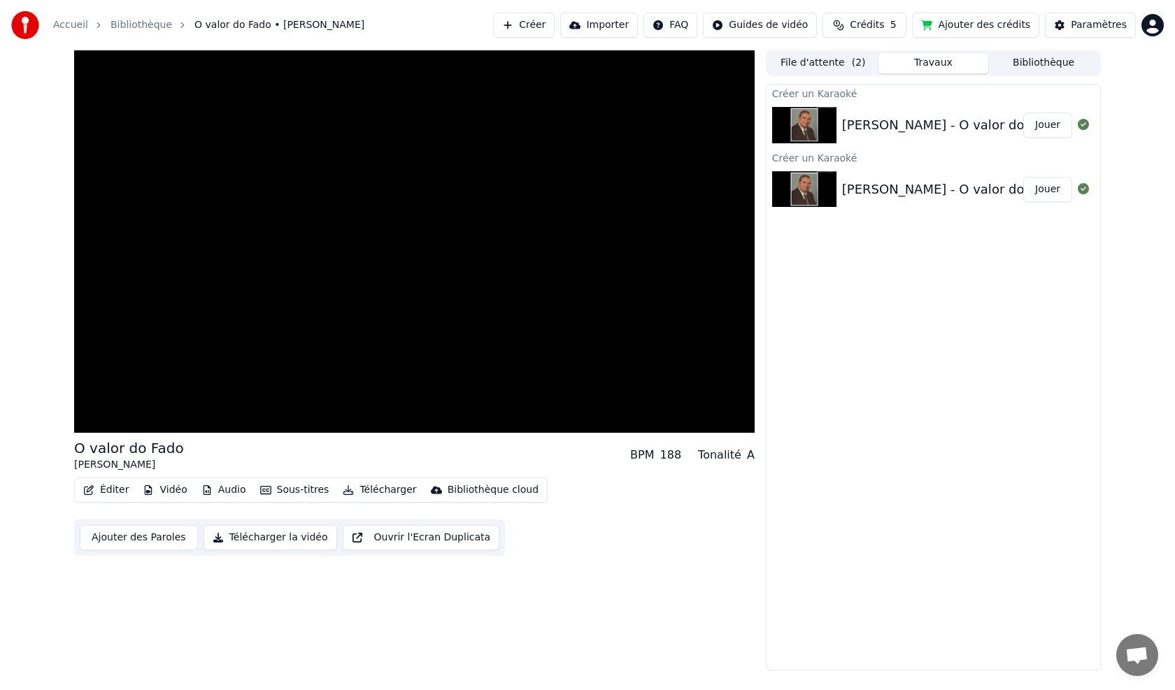
click at [1054, 58] on button "Bibliothèque" at bounding box center [1043, 63] width 110 height 20
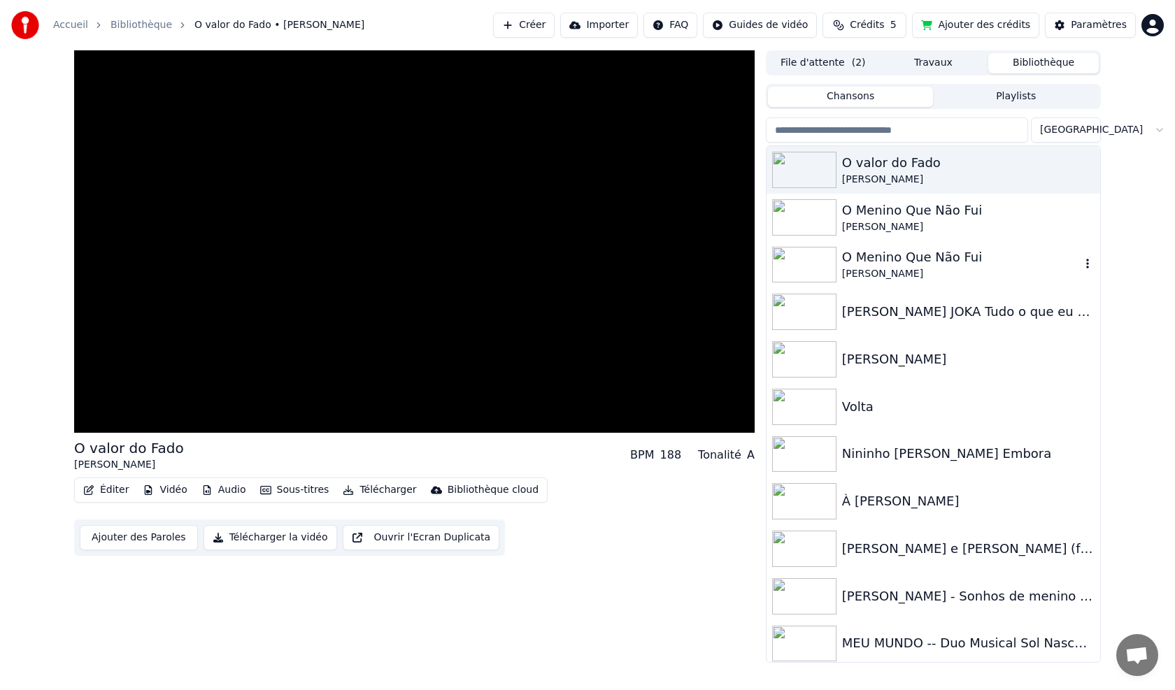
click at [1086, 264] on icon "button" at bounding box center [1087, 264] width 3 height 10
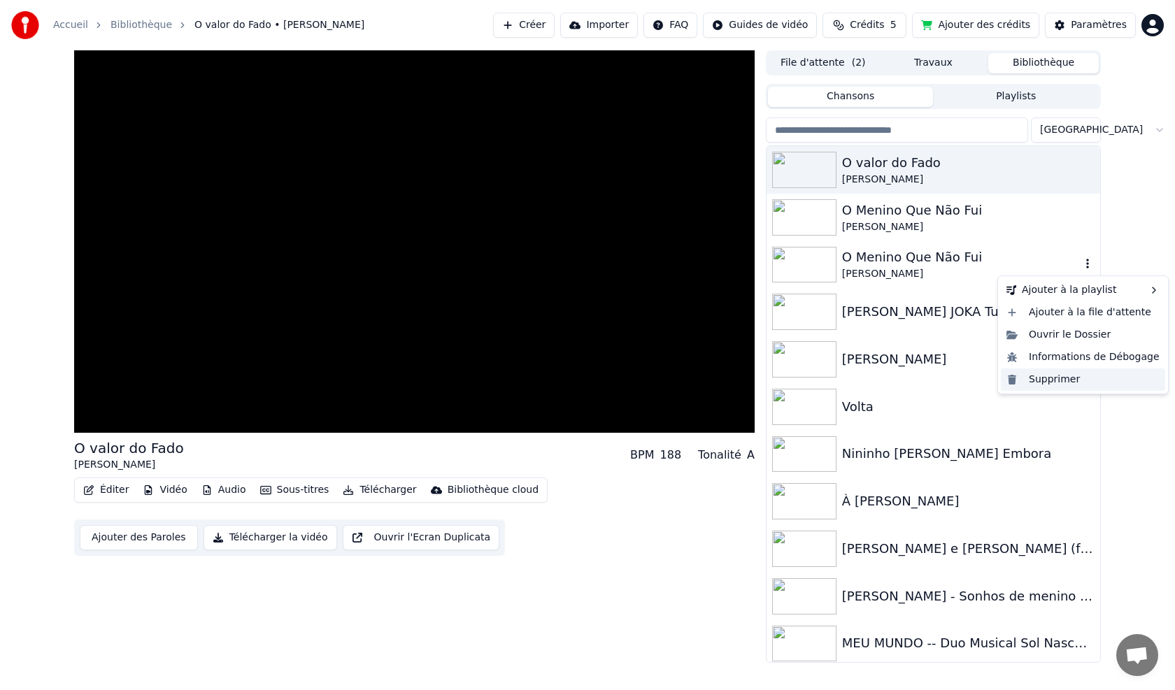
click at [1051, 383] on div "Supprimer" at bounding box center [1083, 380] width 164 height 22
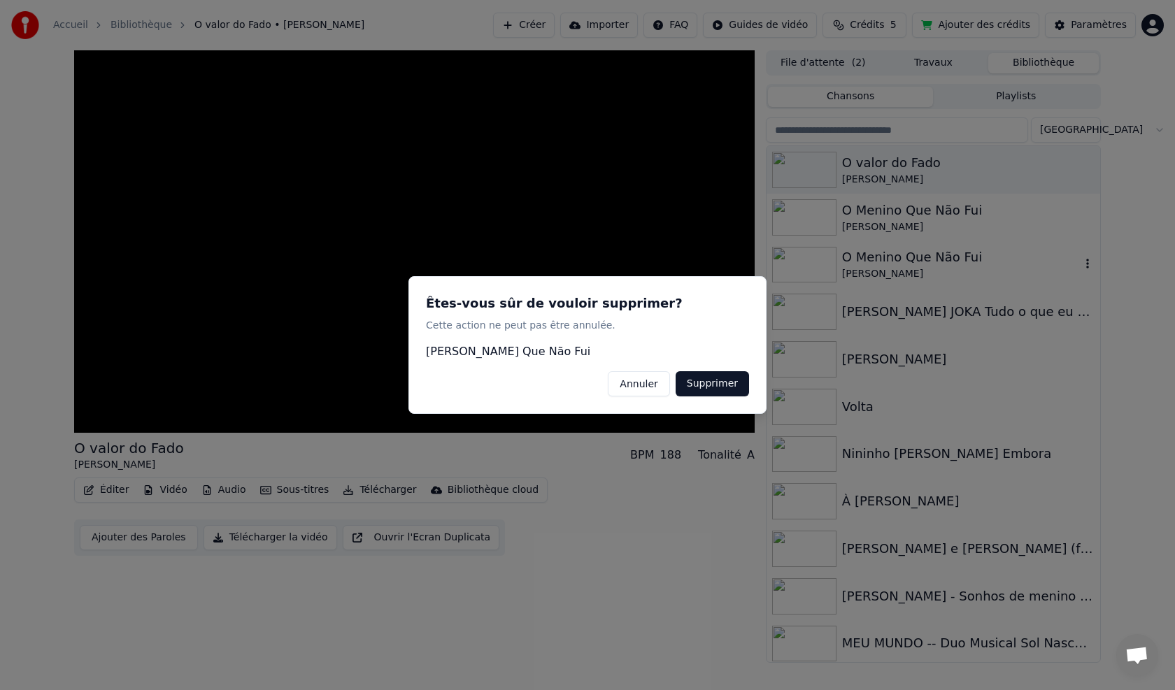
click at [637, 385] on button "Annuler" at bounding box center [639, 383] width 62 height 25
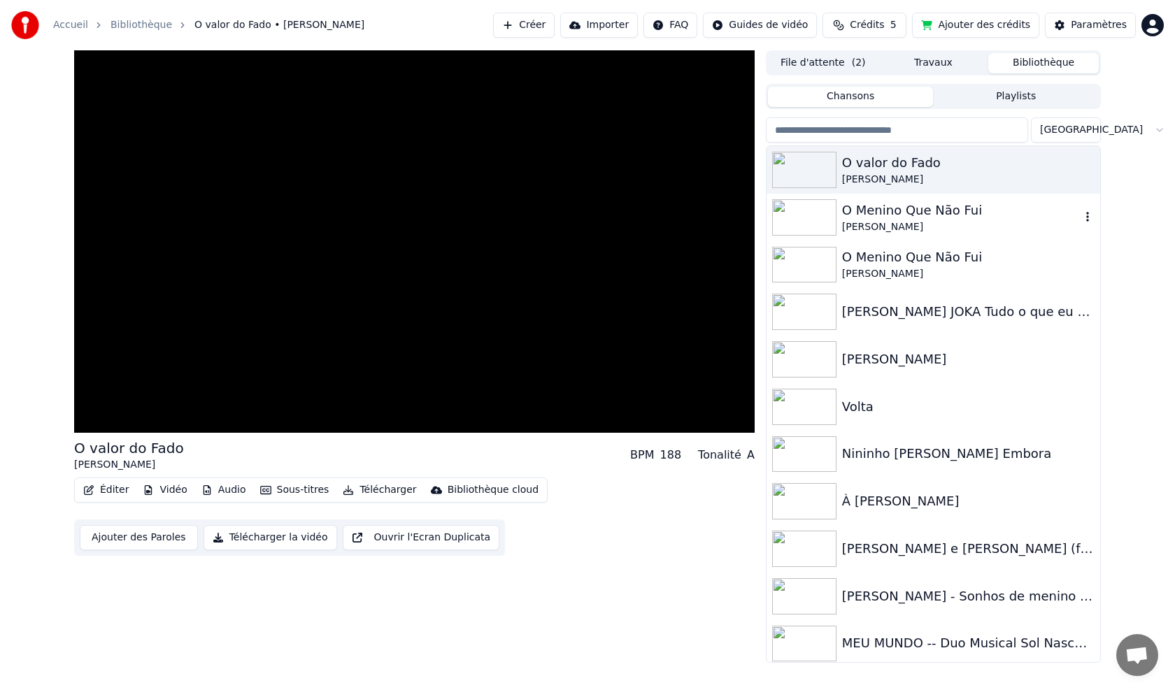
click at [1080, 216] on icon "button" at bounding box center [1087, 216] width 14 height 11
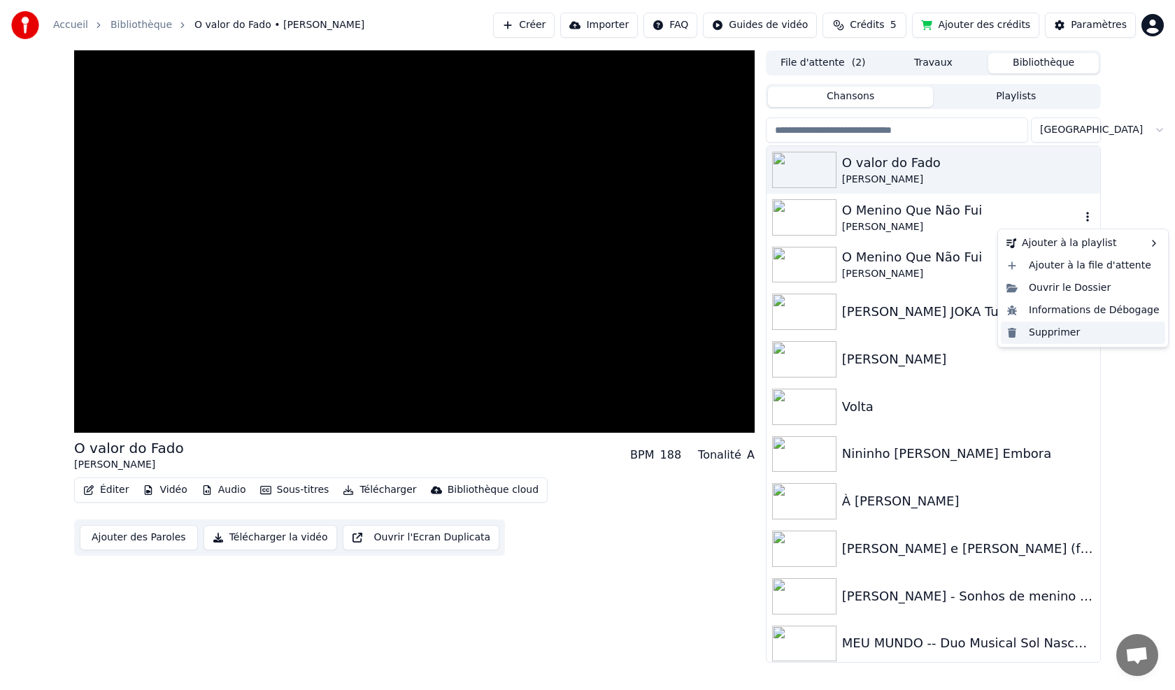
click at [1067, 333] on div "Supprimer" at bounding box center [1083, 333] width 164 height 22
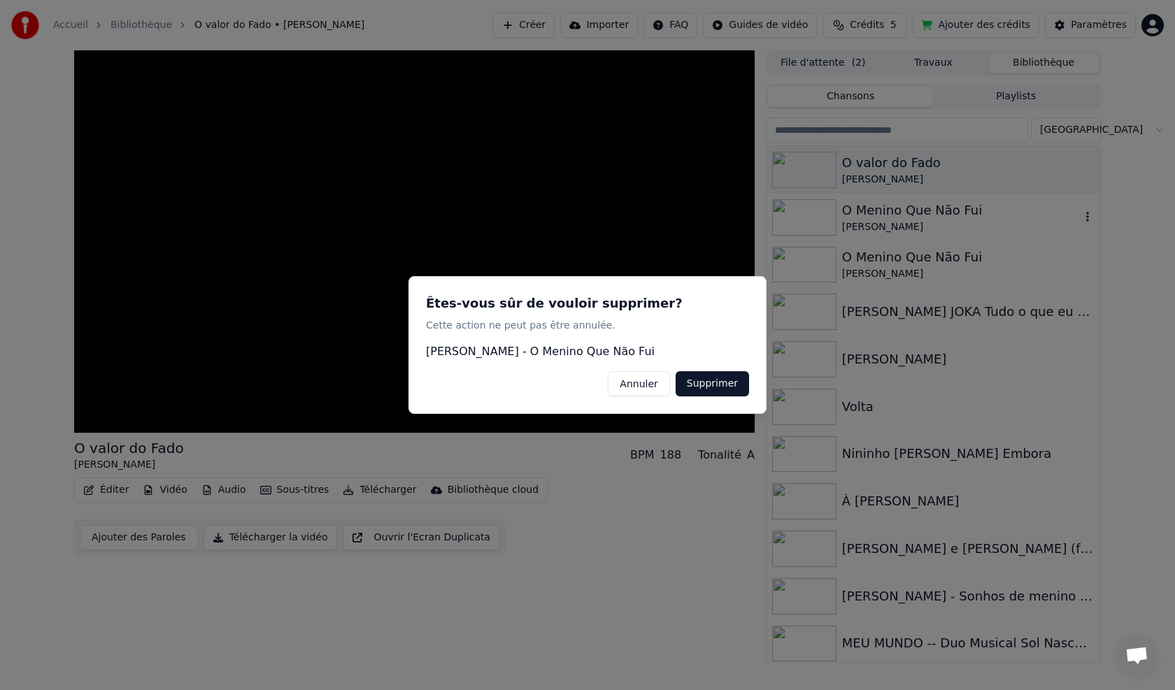
click at [722, 389] on button "Supprimer" at bounding box center [712, 383] width 73 height 25
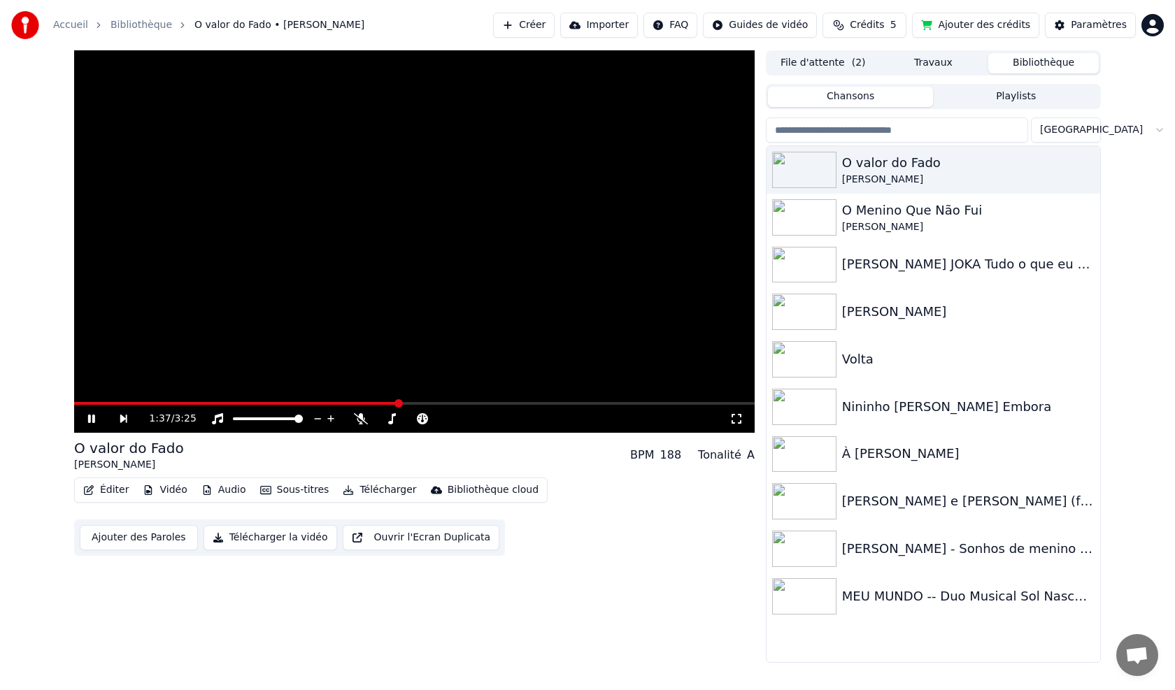
click at [822, 63] on button "File d'attente ( 2 )" at bounding box center [823, 63] width 110 height 20
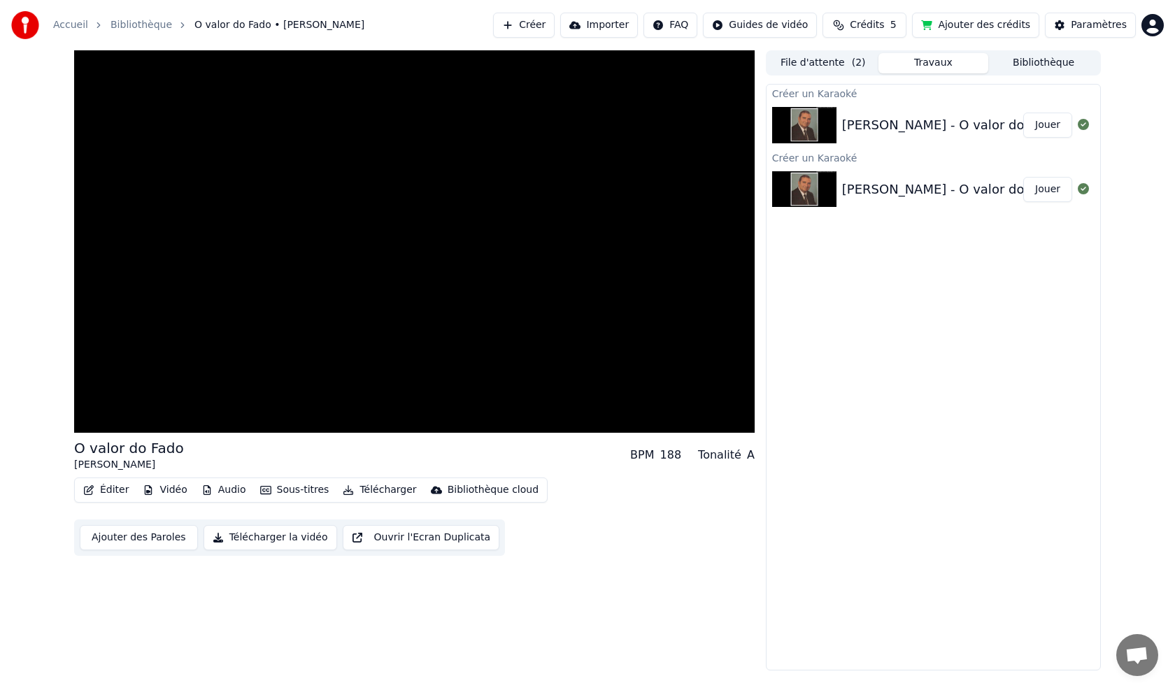
click at [911, 57] on button "Travaux" at bounding box center [933, 63] width 110 height 20
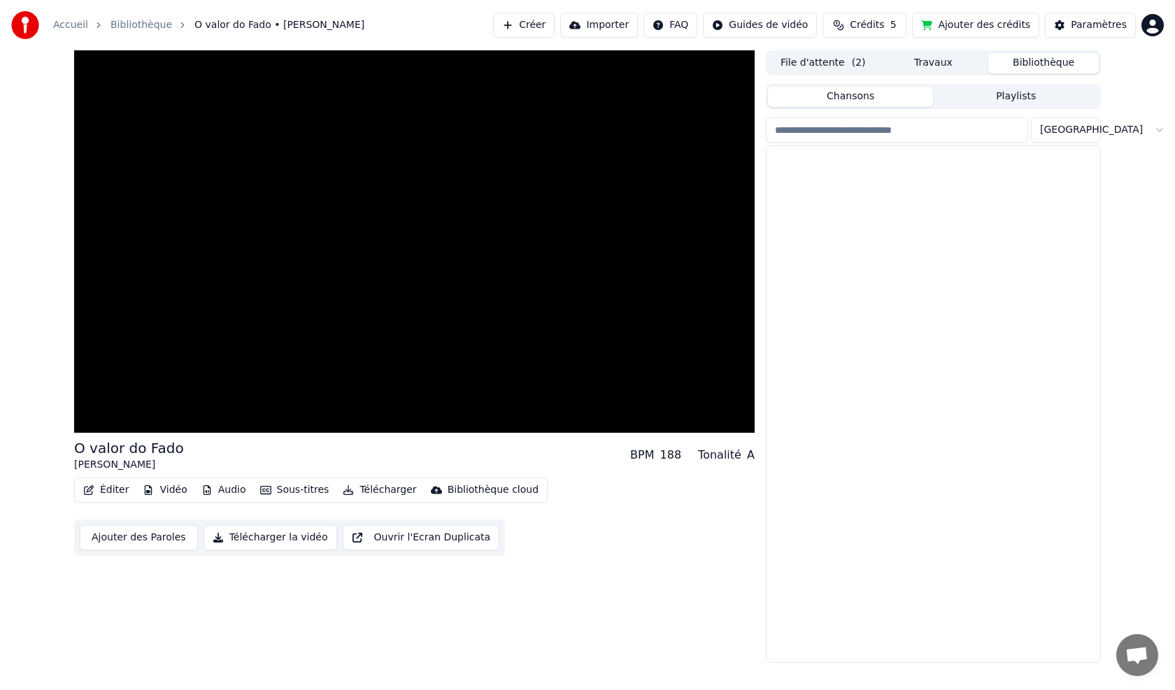
click at [1018, 62] on button "Bibliothèque" at bounding box center [1043, 63] width 110 height 20
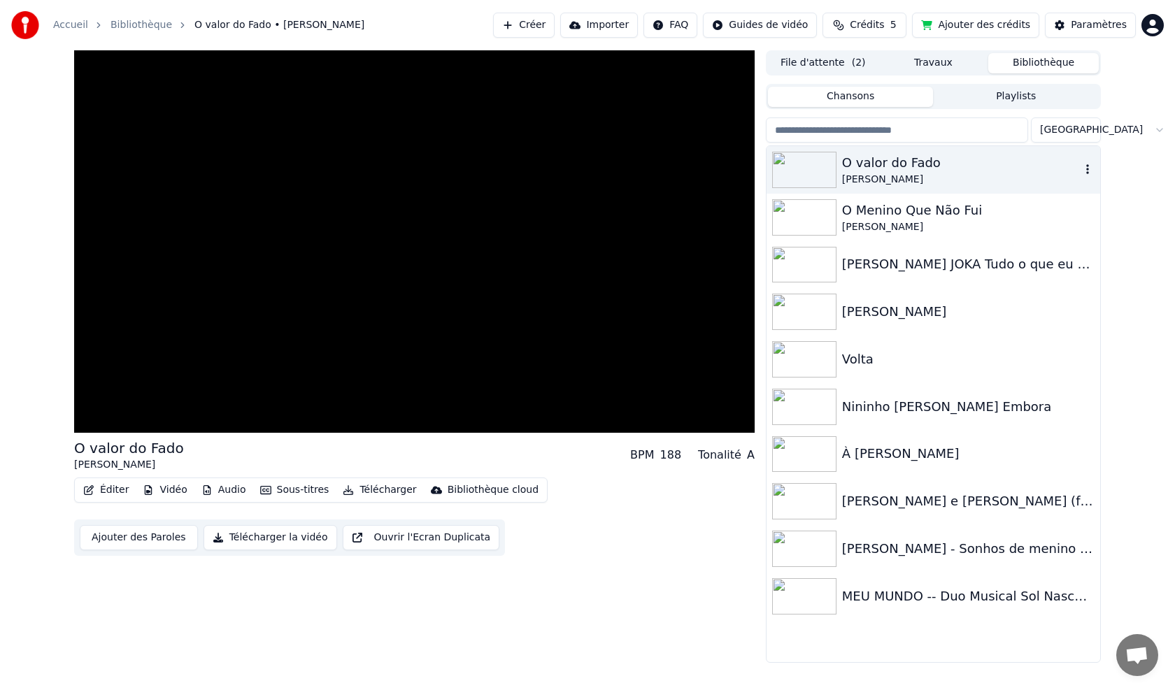
click at [1085, 166] on icon "button" at bounding box center [1087, 169] width 14 height 11
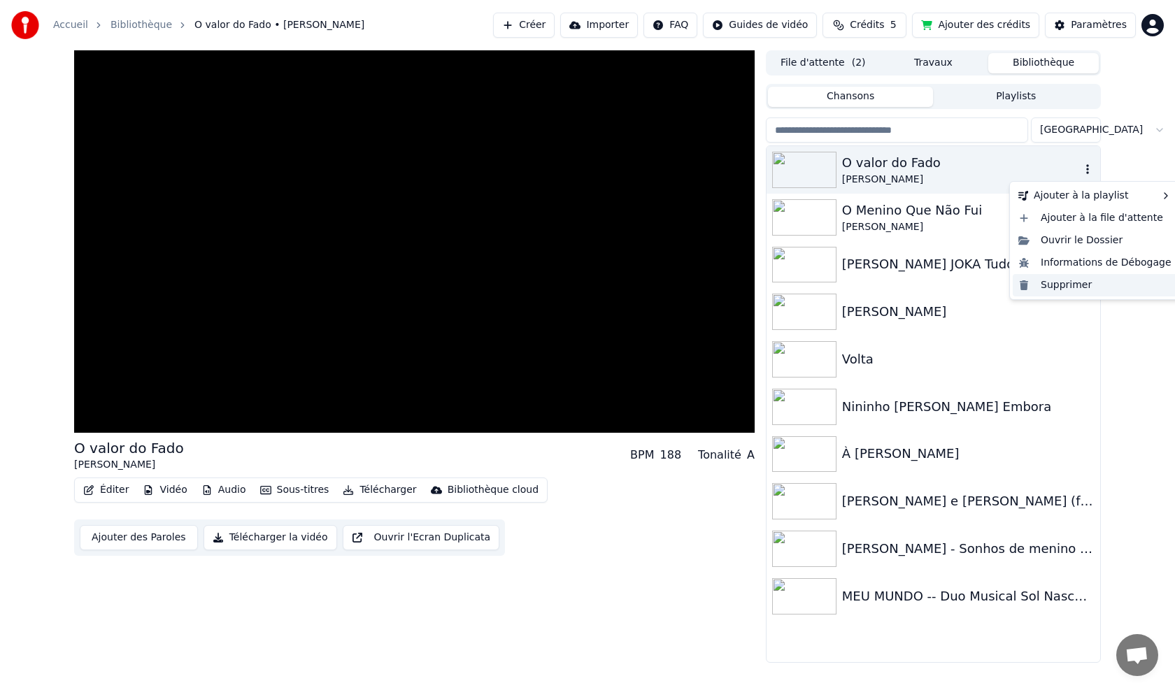
click at [1071, 290] on div "Supprimer" at bounding box center [1095, 285] width 164 height 22
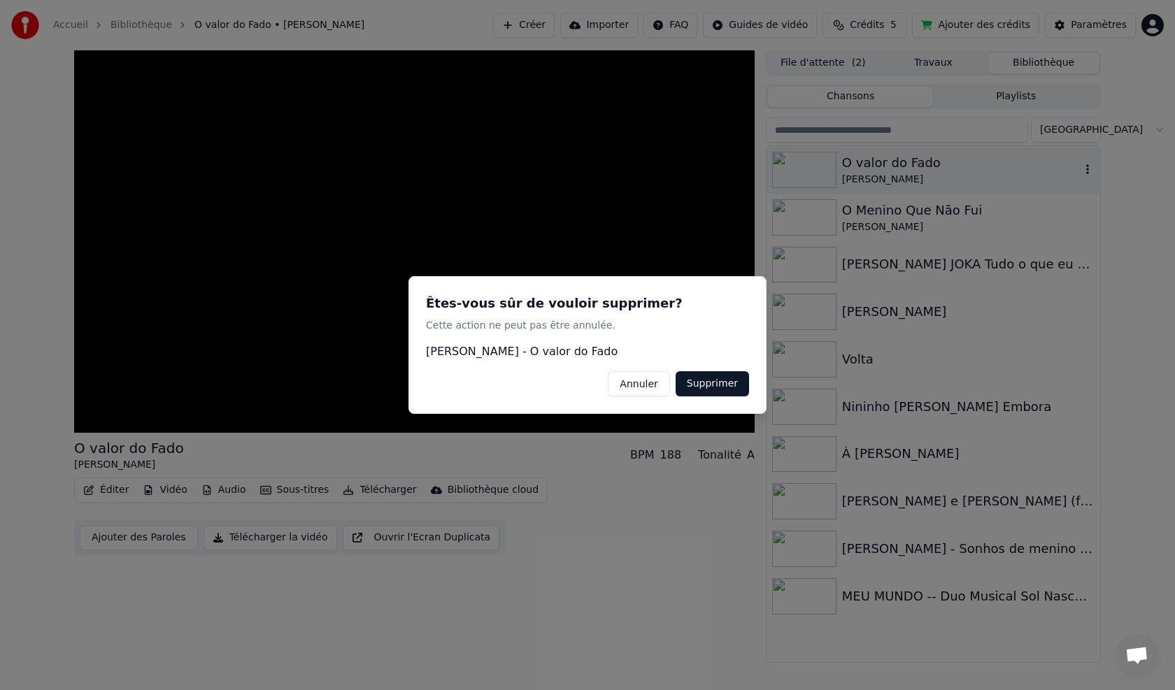
click at [694, 376] on button "Supprimer" at bounding box center [712, 383] width 73 height 25
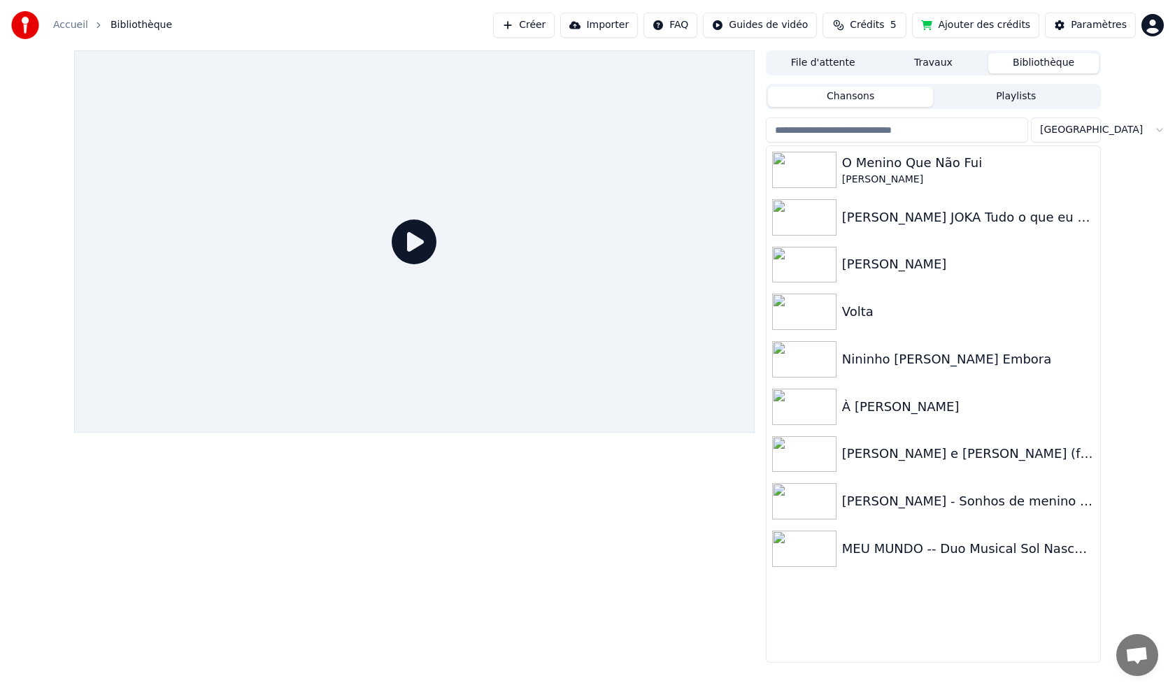
click at [520, 20] on button "Créer" at bounding box center [524, 25] width 62 height 25
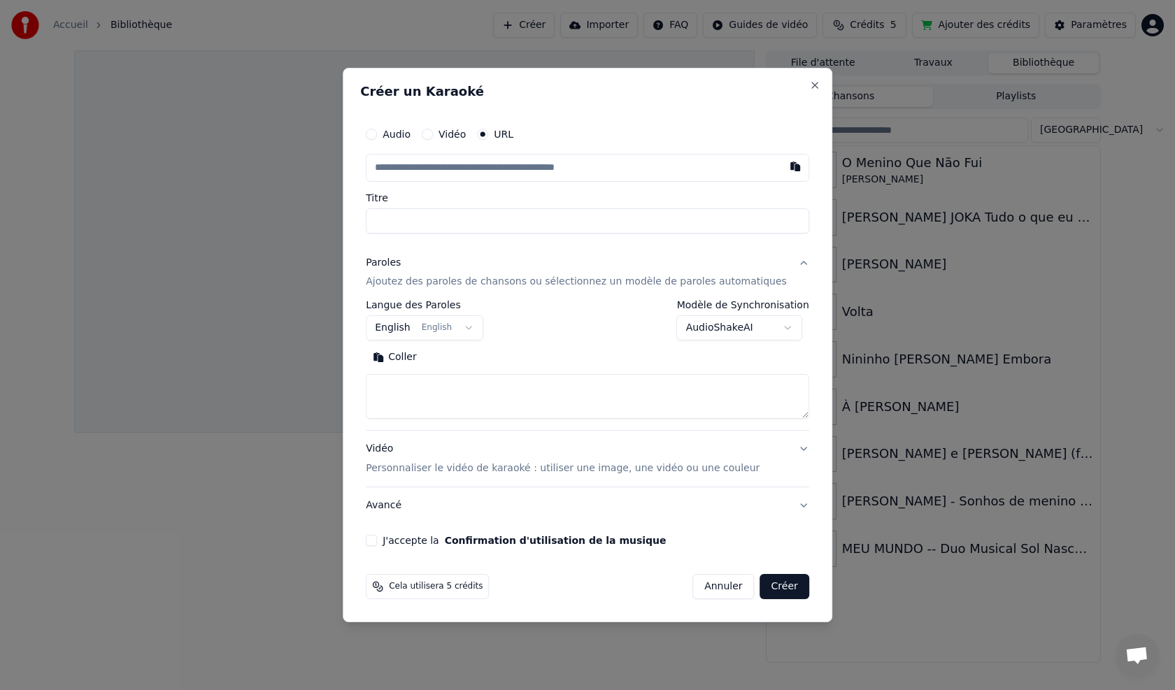
click at [463, 134] on label "Vidéo" at bounding box center [451, 134] width 27 height 10
click at [433, 134] on button "Vidéo" at bounding box center [427, 134] width 11 height 11
click at [468, 210] on input "Titre" at bounding box center [587, 220] width 443 height 25
click at [499, 171] on div "Aucun fichier choisi" at bounding box center [525, 168] width 107 height 14
click at [506, 135] on div "URL" at bounding box center [495, 134] width 36 height 11
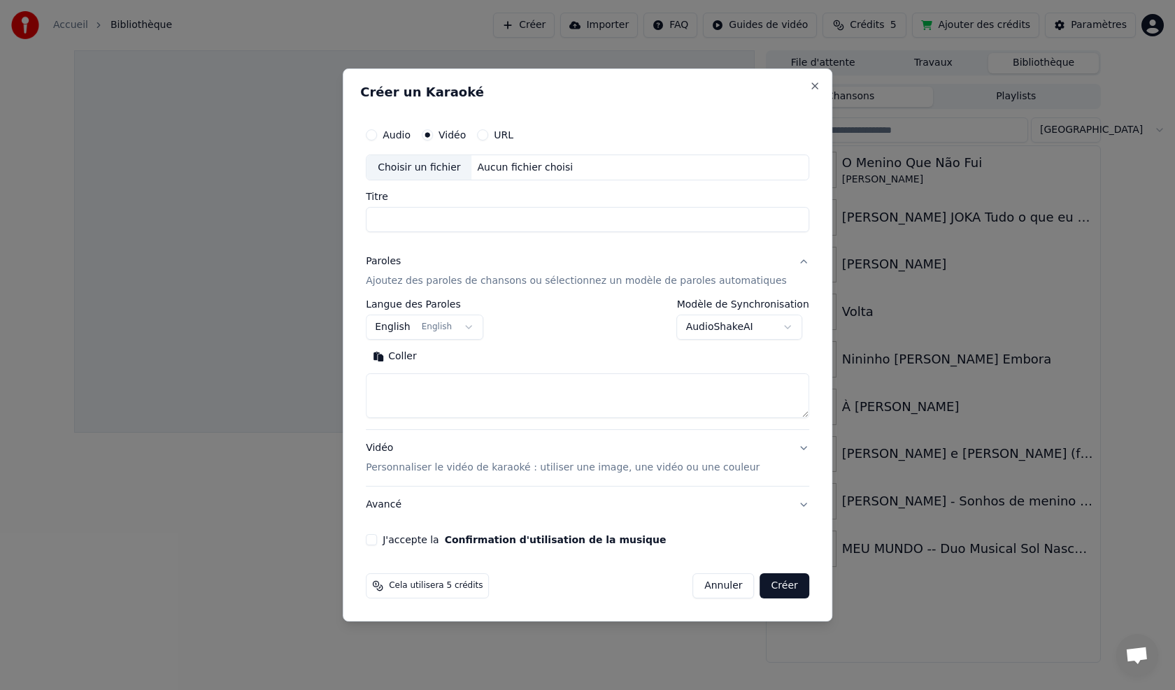
click at [506, 138] on div "URL" at bounding box center [495, 134] width 36 height 11
click at [488, 138] on button "URL" at bounding box center [482, 134] width 11 height 11
click at [781, 165] on button "button" at bounding box center [795, 166] width 28 height 25
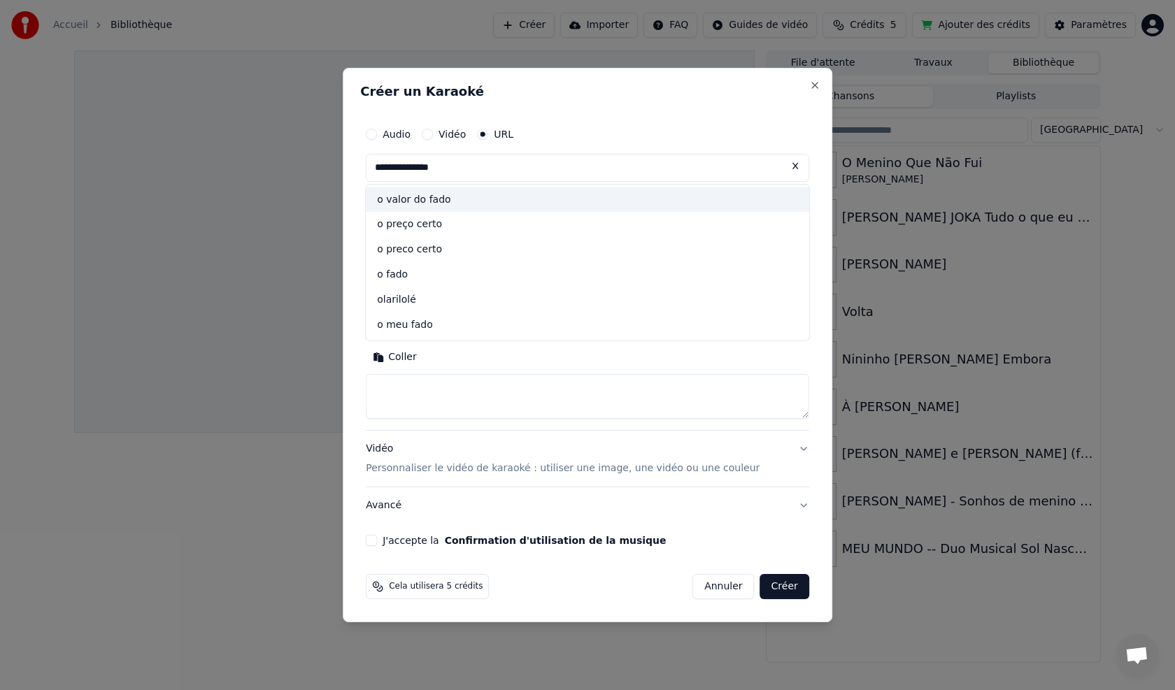
click at [455, 197] on div "o valor do fado" at bounding box center [587, 199] width 443 height 25
type input "**********"
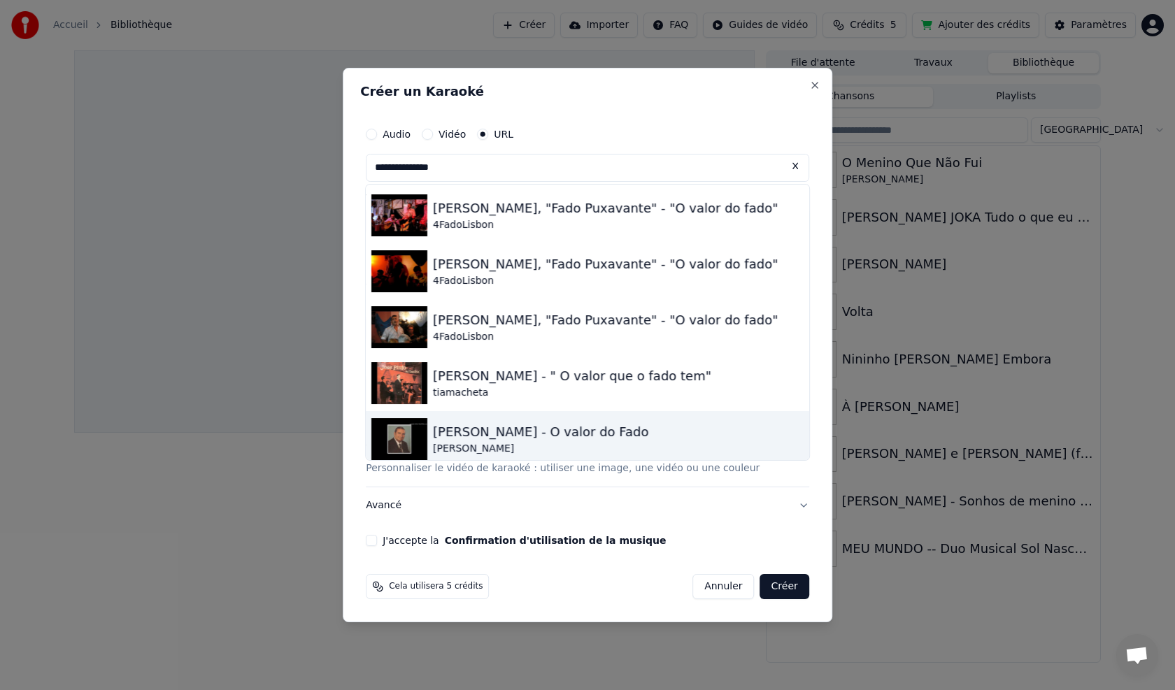
click at [500, 434] on div "[PERSON_NAME] - O valor do Fado" at bounding box center [541, 432] width 216 height 20
type input "**********"
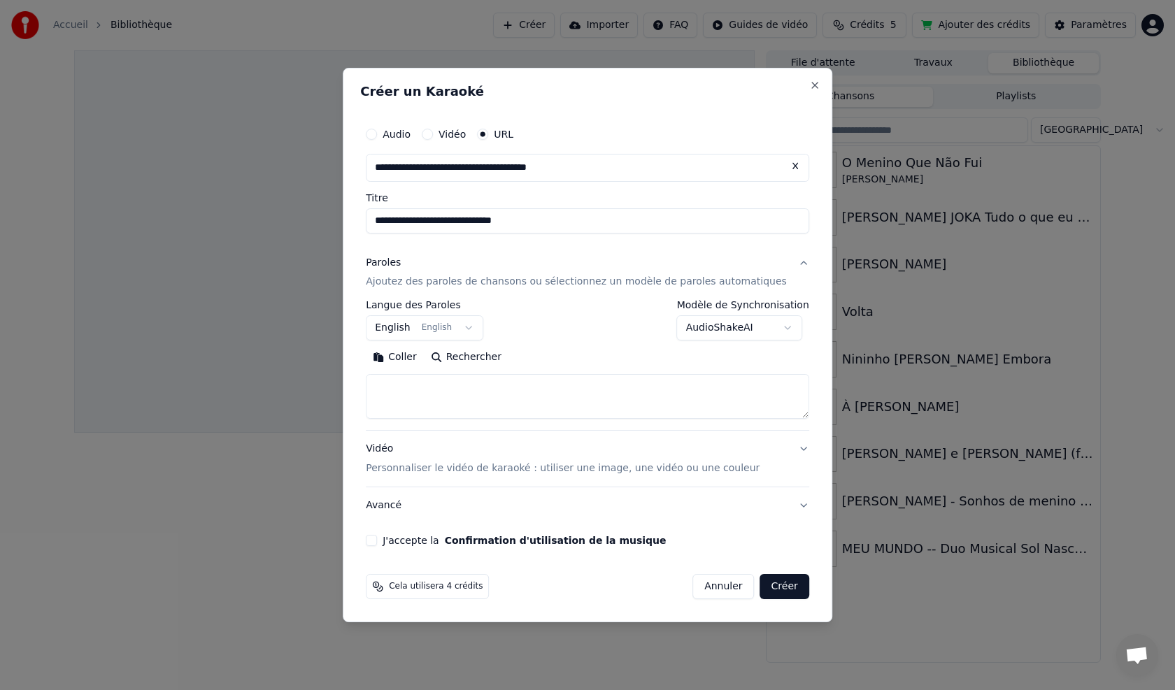
click at [419, 355] on button "Coller" at bounding box center [395, 358] width 58 height 22
type textarea "**********"
click at [377, 539] on button "J'accepte la Confirmation d'utilisation de la musique" at bounding box center [371, 540] width 11 height 11
click at [760, 592] on button "Créer" at bounding box center [784, 586] width 49 height 25
select select "**"
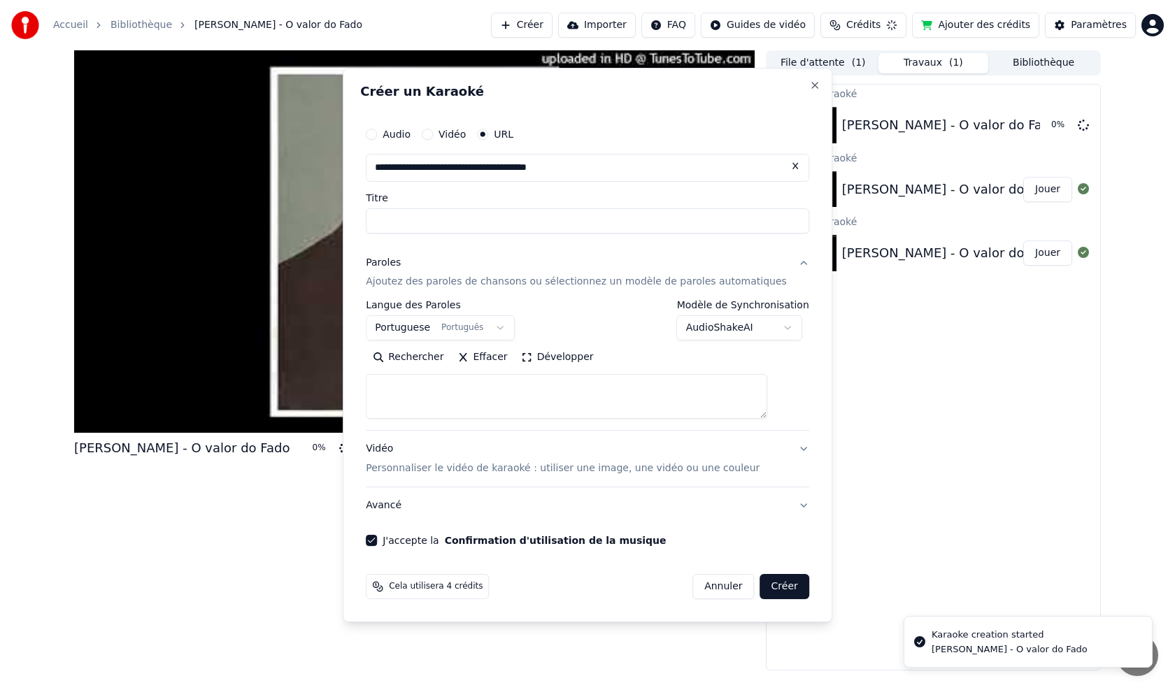
select select
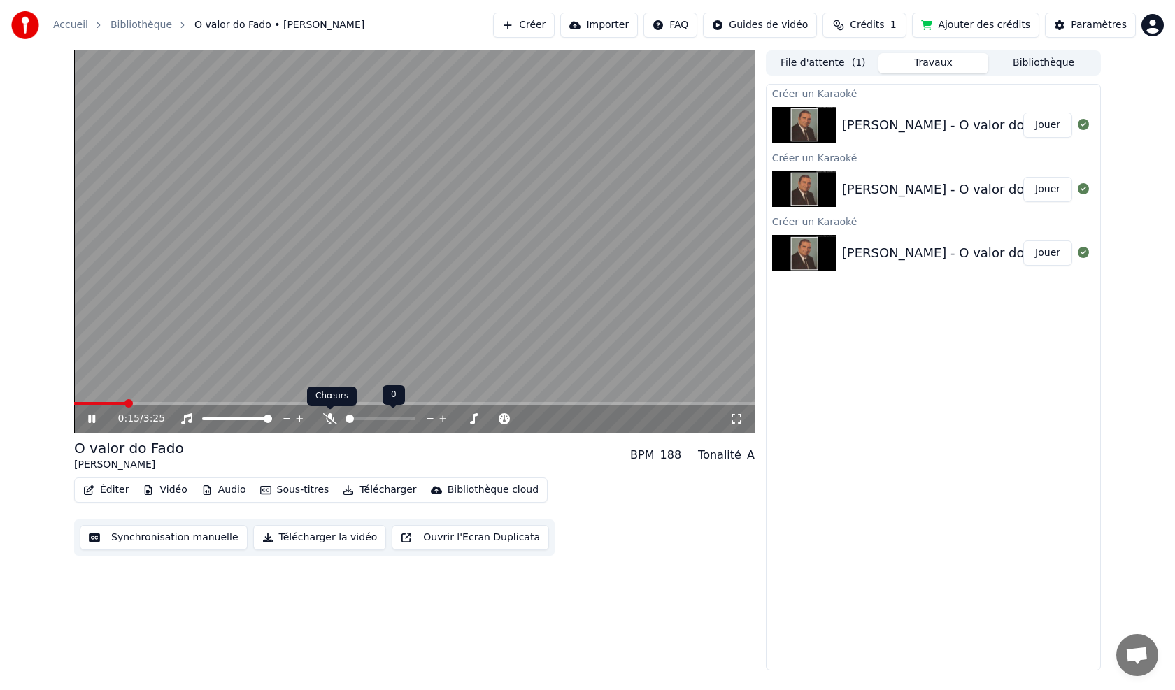
click at [325, 420] on icon at bounding box center [330, 418] width 14 height 11
click at [1051, 63] on button "Bibliothèque" at bounding box center [1043, 63] width 110 height 20
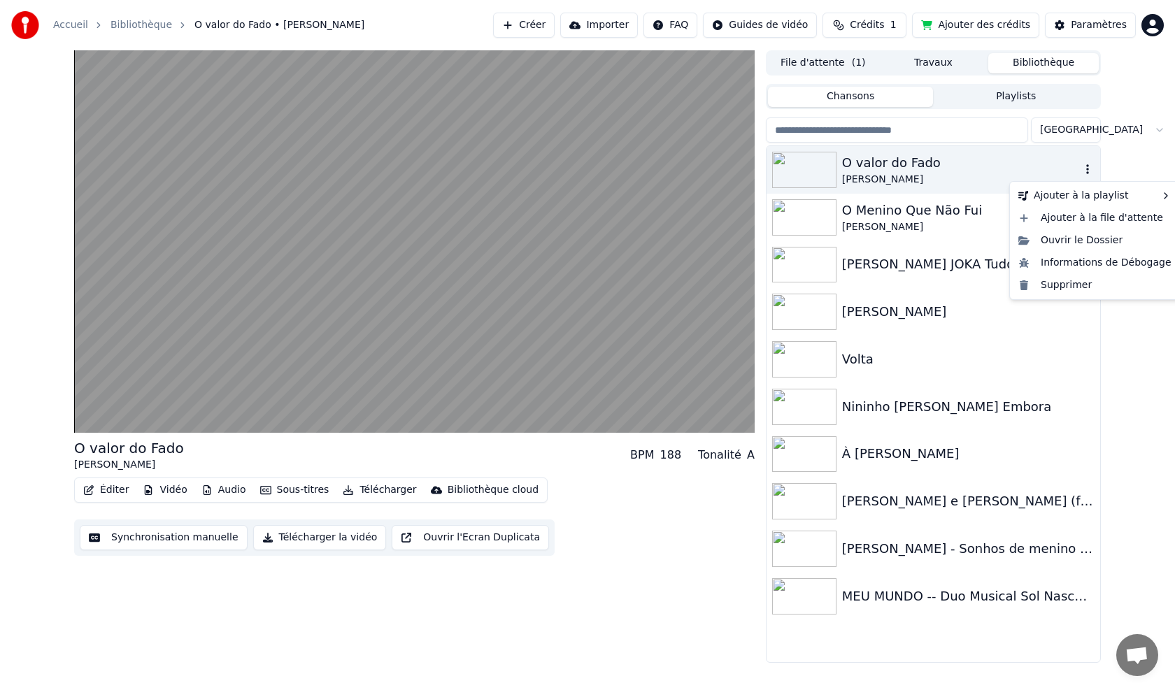
click at [1084, 167] on icon "button" at bounding box center [1087, 169] width 14 height 11
click at [1057, 217] on div "Ajouter à la file d'attente" at bounding box center [1095, 218] width 164 height 22
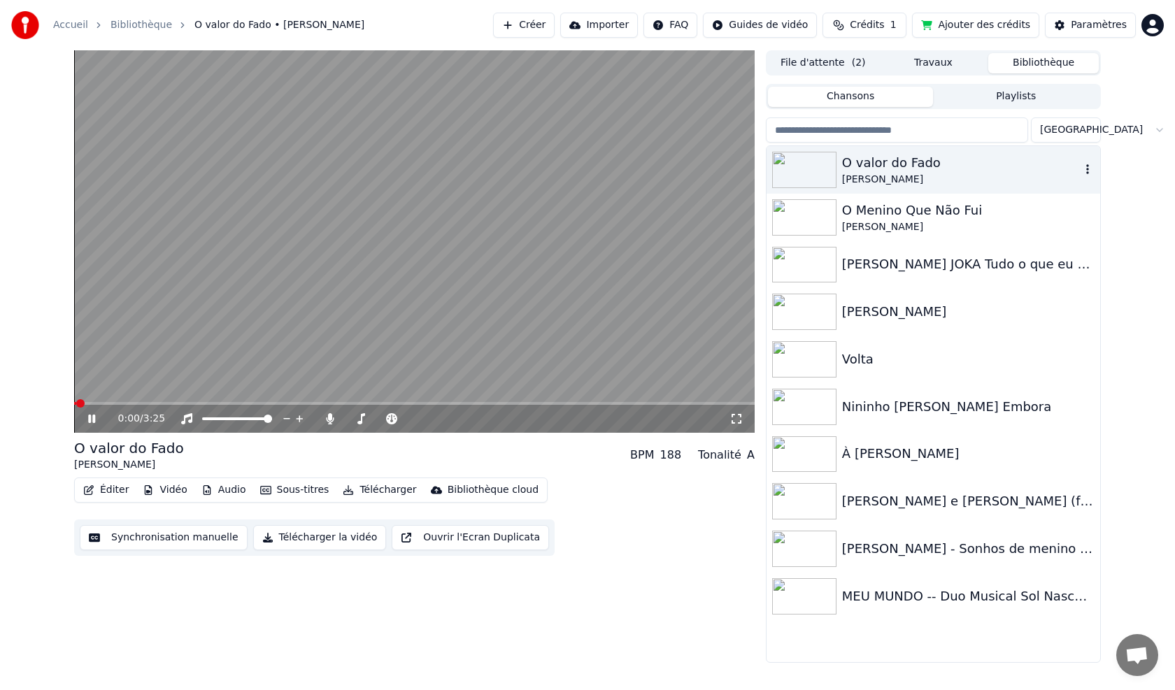
click at [887, 169] on div "O valor do Fado" at bounding box center [961, 163] width 238 height 20
click at [89, 419] on icon at bounding box center [91, 419] width 7 height 8
click at [303, 534] on button "Télécharger la vidéo" at bounding box center [320, 537] width 134 height 25
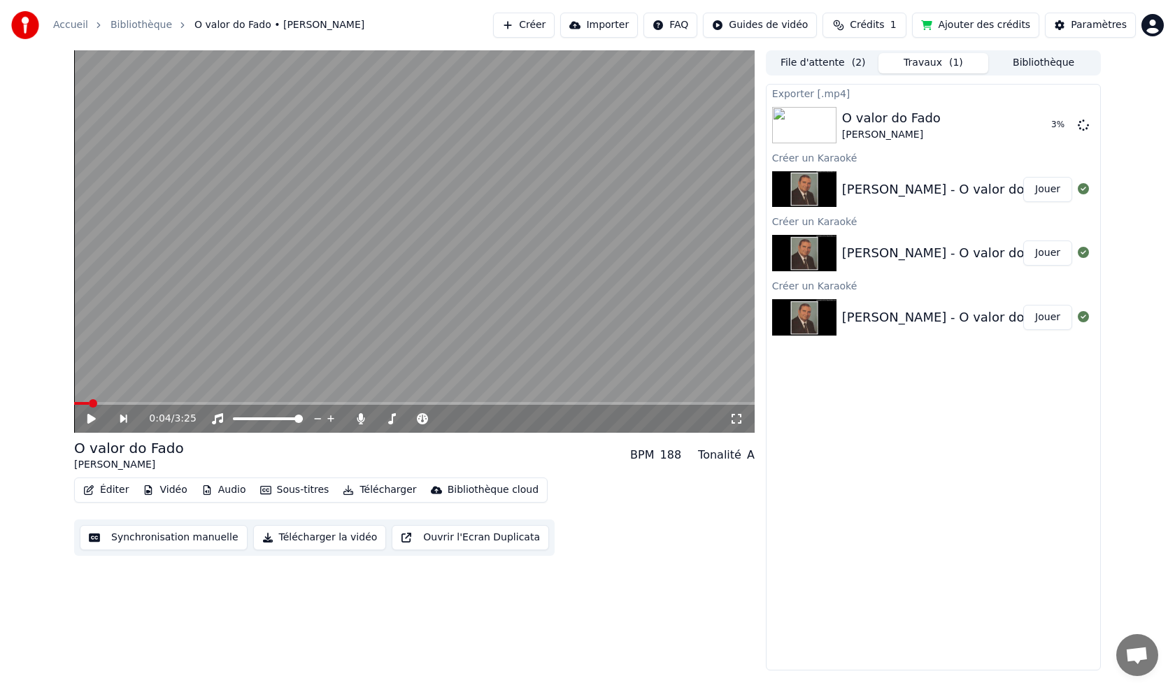
click at [1041, 186] on button "Jouer" at bounding box center [1047, 189] width 49 height 25
click at [213, 400] on span at bounding box center [209, 403] width 8 height 8
click at [434, 399] on span at bounding box center [429, 403] width 8 height 8
click at [559, 389] on video at bounding box center [414, 241] width 680 height 383
drag, startPoint x: 473, startPoint y: 408, endPoint x: 477, endPoint y: 401, distance: 8.2
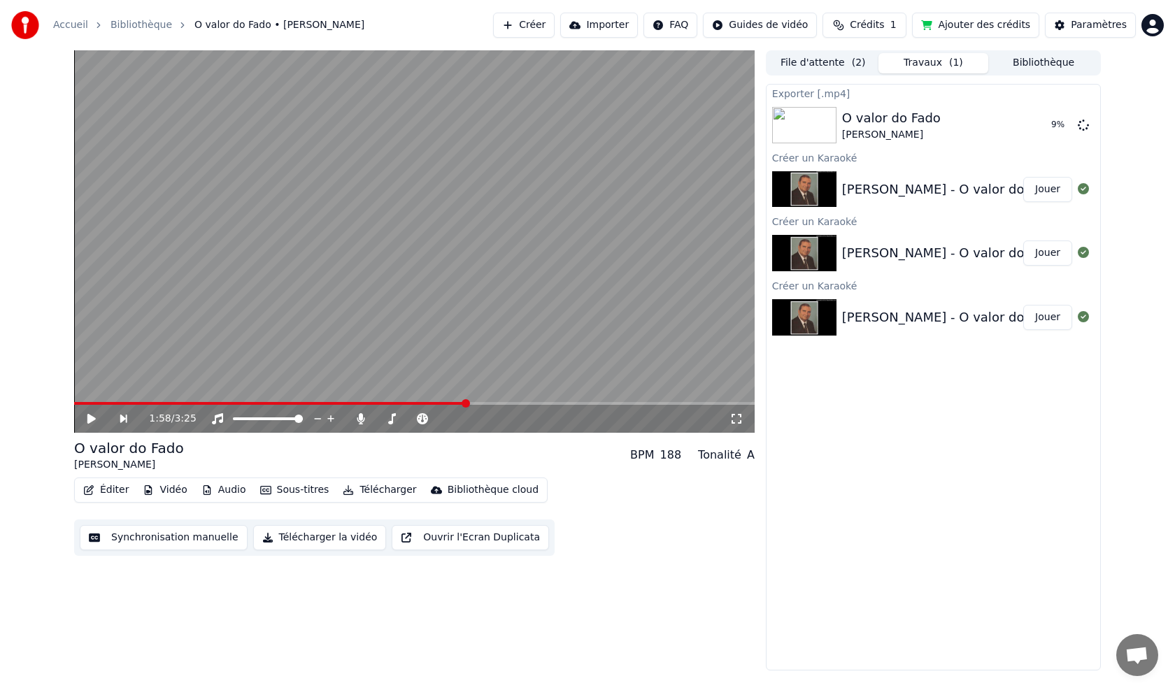
click at [546, 404] on div "1:58 / 3:25" at bounding box center [414, 417] width 680 height 31
click at [584, 408] on span at bounding box center [580, 403] width 8 height 8
click at [673, 399] on span at bounding box center [668, 403] width 8 height 8
click at [1087, 27] on div "Paramètres" at bounding box center [1099, 25] width 56 height 14
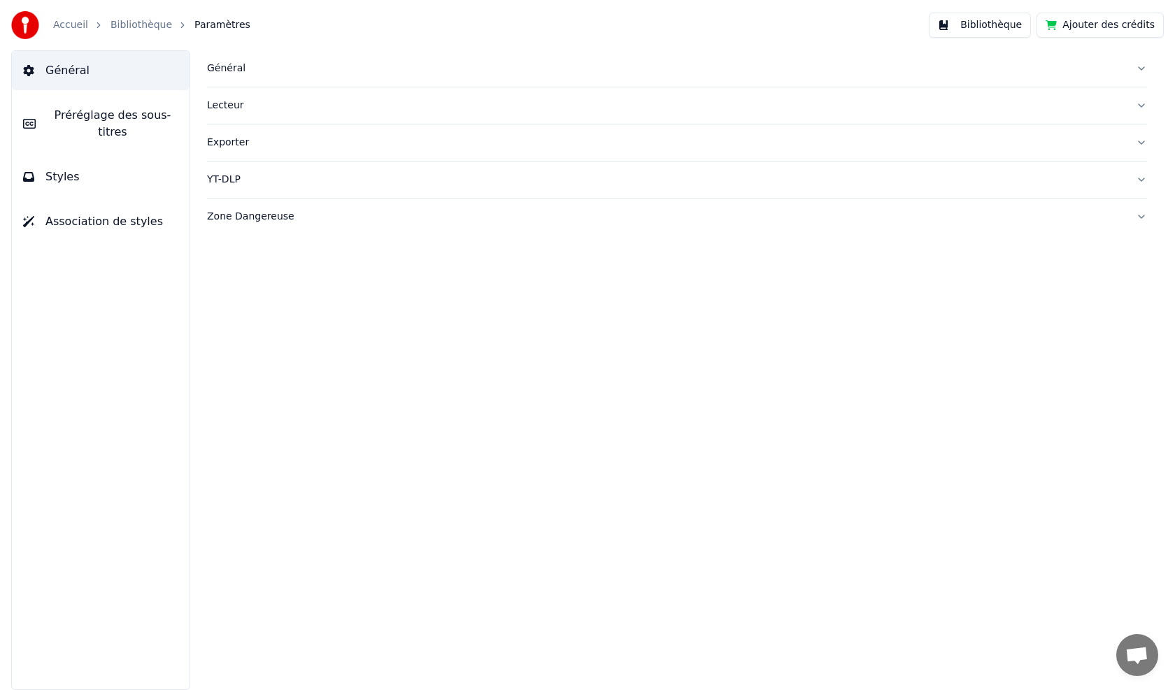
click at [988, 31] on button "Bibliothèque" at bounding box center [980, 25] width 102 height 25
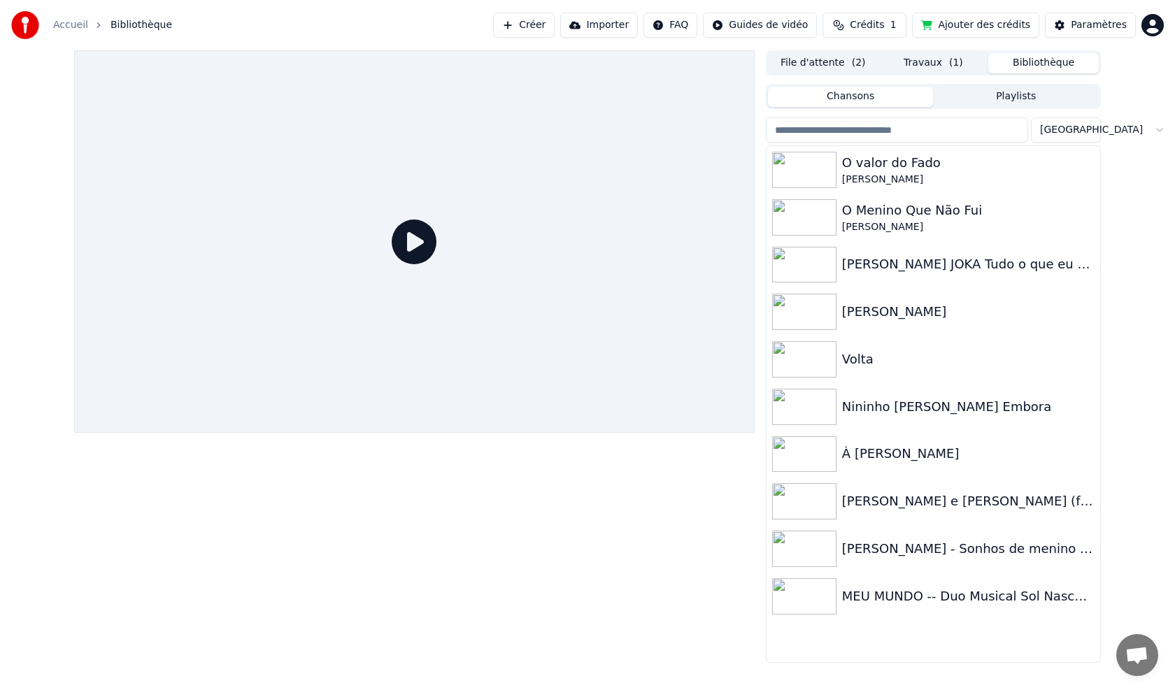
click at [1082, 130] on html "Accueil Bibliothèque Créer Importer FAQ Guides de vidéo Crédits 1 Ajouter des c…" at bounding box center [587, 345] width 1175 height 690
click at [1087, 170] on icon "button" at bounding box center [1087, 169] width 3 height 10
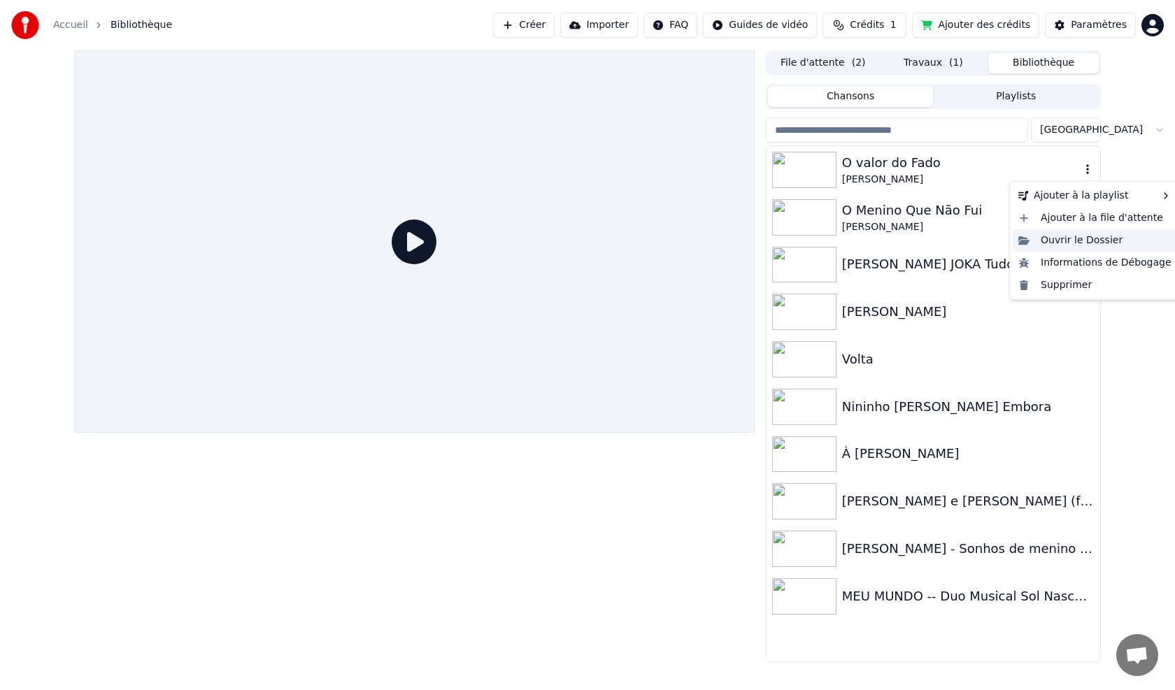
click at [1071, 240] on div "Ouvrir le Dossier" at bounding box center [1095, 240] width 164 height 22
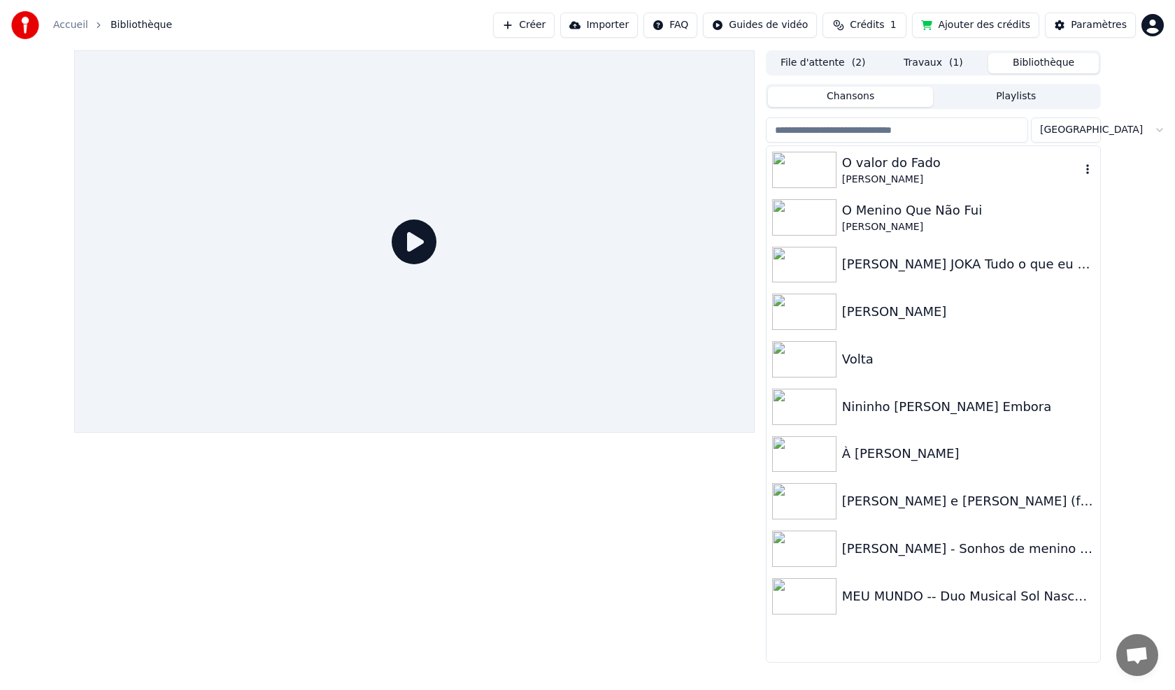
click at [1084, 167] on icon "button" at bounding box center [1087, 169] width 14 height 11
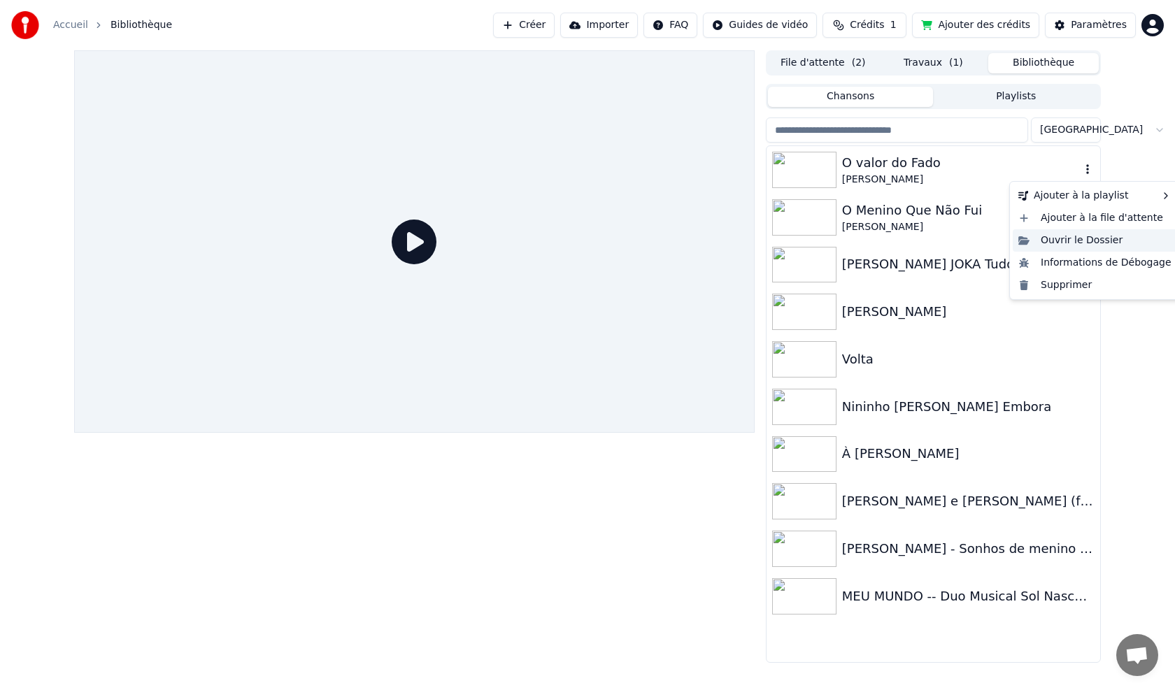
click at [1069, 238] on div "Ouvrir le Dossier" at bounding box center [1095, 240] width 164 height 22
click at [1085, 171] on icon "button" at bounding box center [1087, 169] width 14 height 11
click at [1085, 238] on div "Ouvrir le Dossier" at bounding box center [1095, 240] width 164 height 22
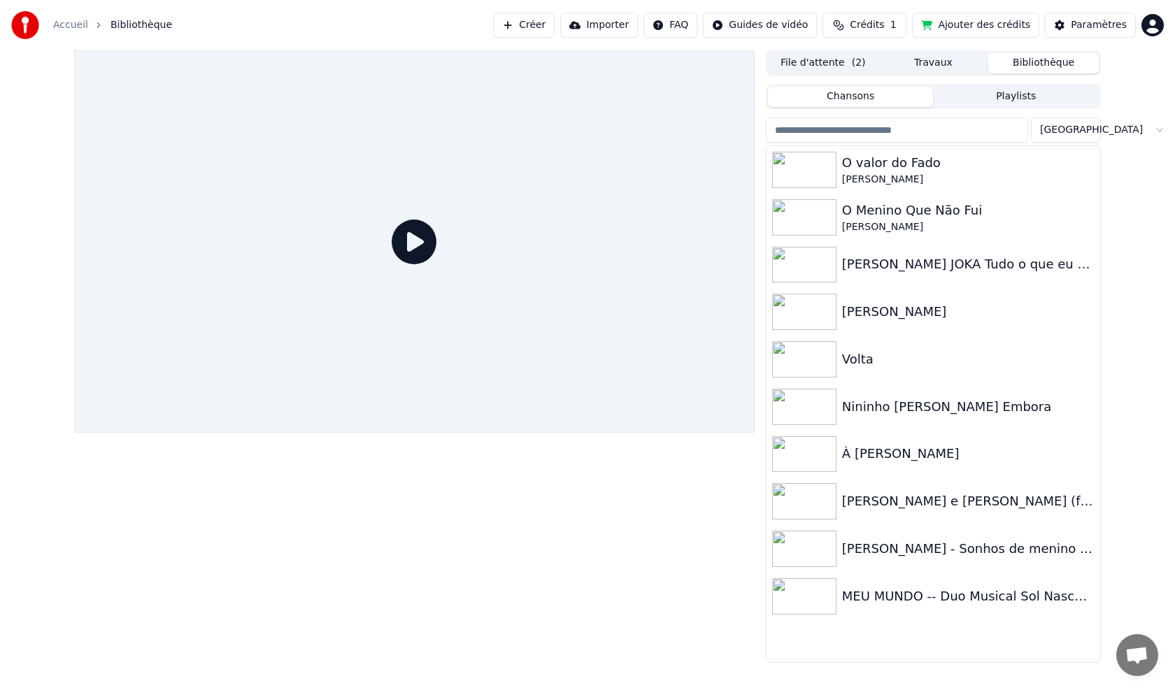
click at [1001, 98] on button "Playlists" at bounding box center [1016, 97] width 166 height 20
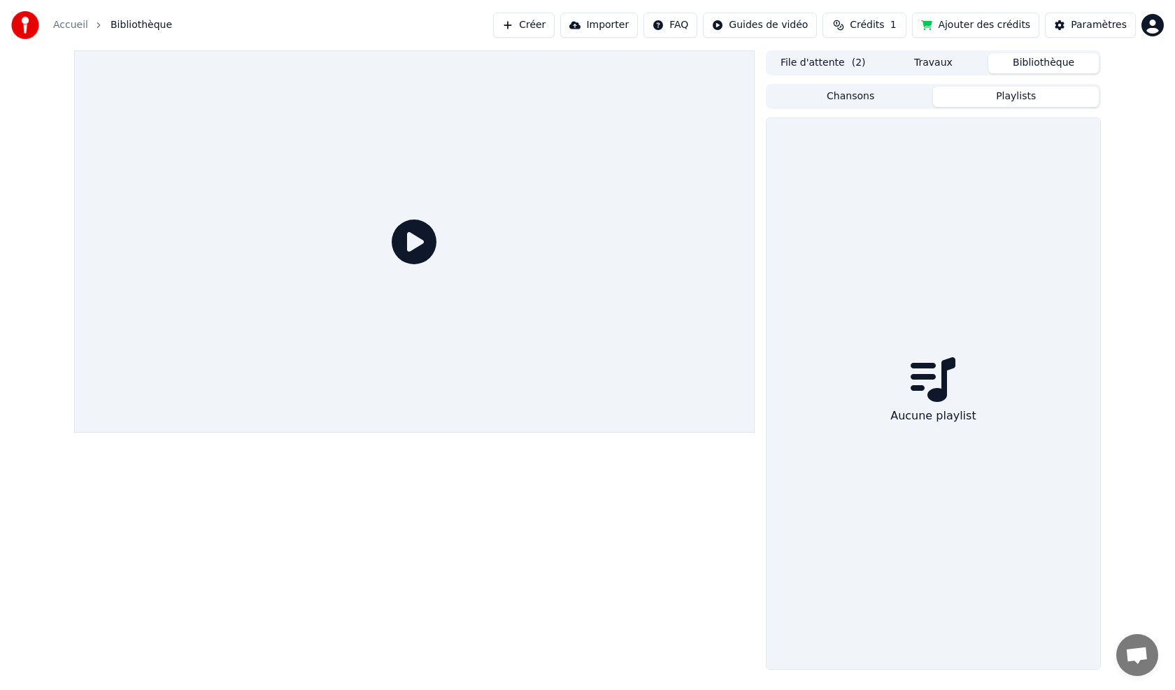
click at [873, 100] on button "Chansons" at bounding box center [851, 97] width 166 height 20
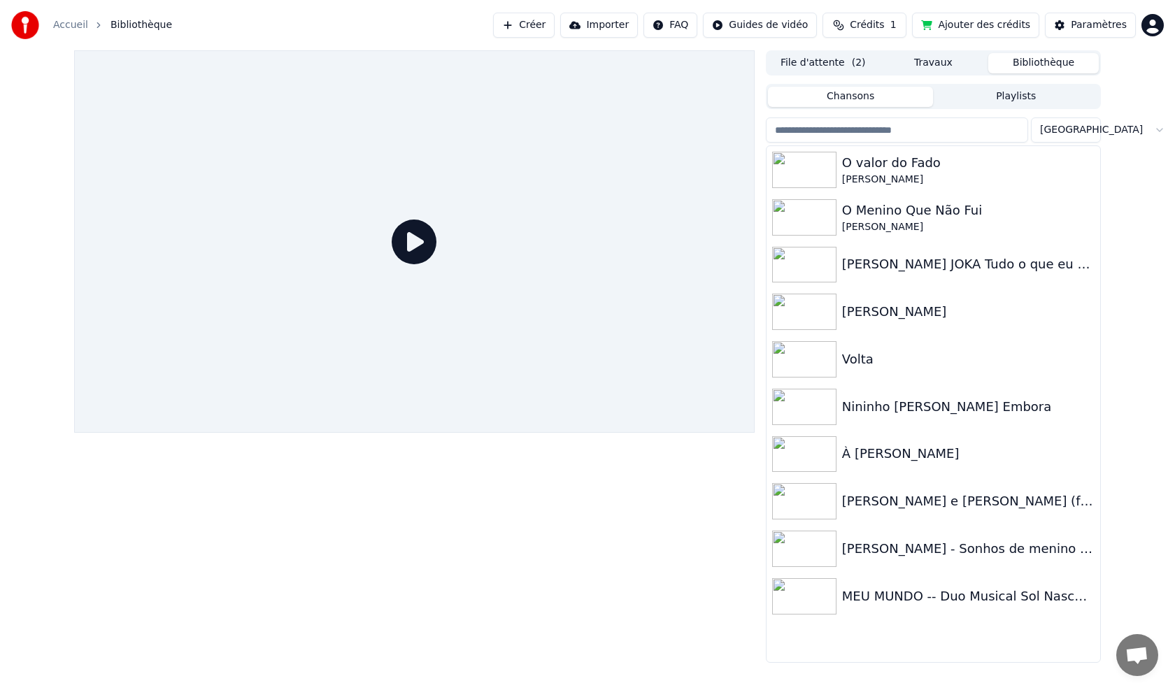
click at [927, 66] on button "Travaux" at bounding box center [933, 63] width 110 height 20
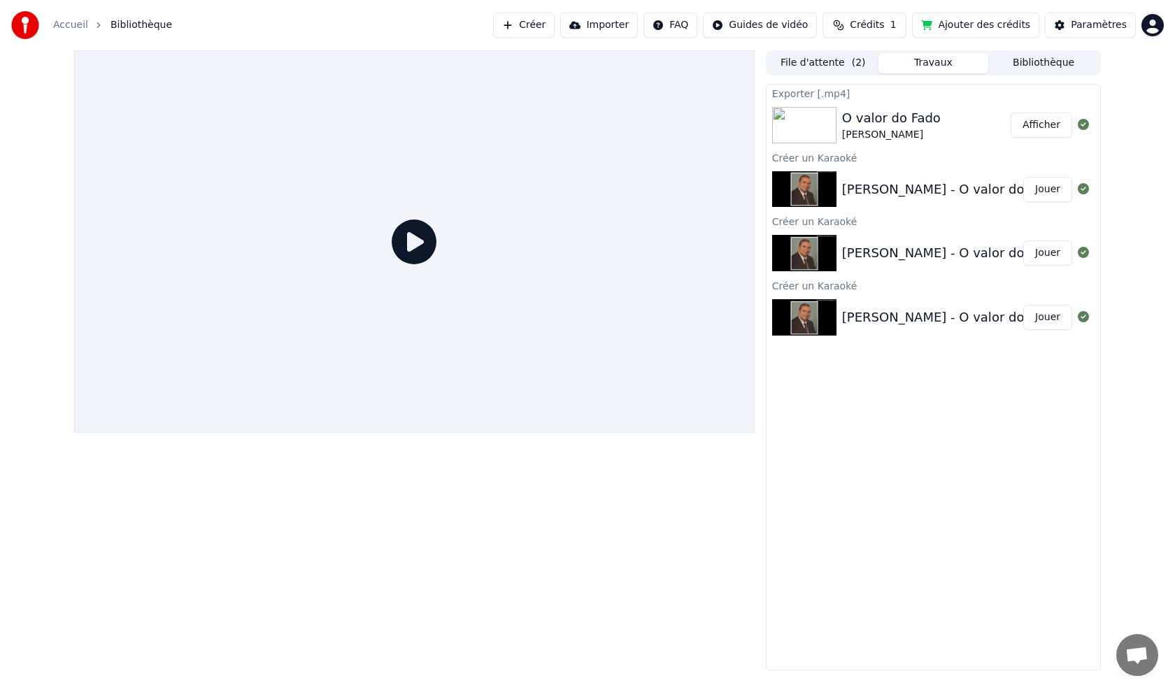
click at [1027, 123] on button "Afficher" at bounding box center [1042, 125] width 62 height 25
click at [1035, 125] on button "Afficher" at bounding box center [1042, 125] width 62 height 25
click at [1043, 127] on button "Afficher" at bounding box center [1042, 125] width 62 height 25
click at [1039, 124] on button "Afficher" at bounding box center [1042, 125] width 62 height 25
click at [861, 126] on div "O valor do Fado" at bounding box center [891, 118] width 99 height 20
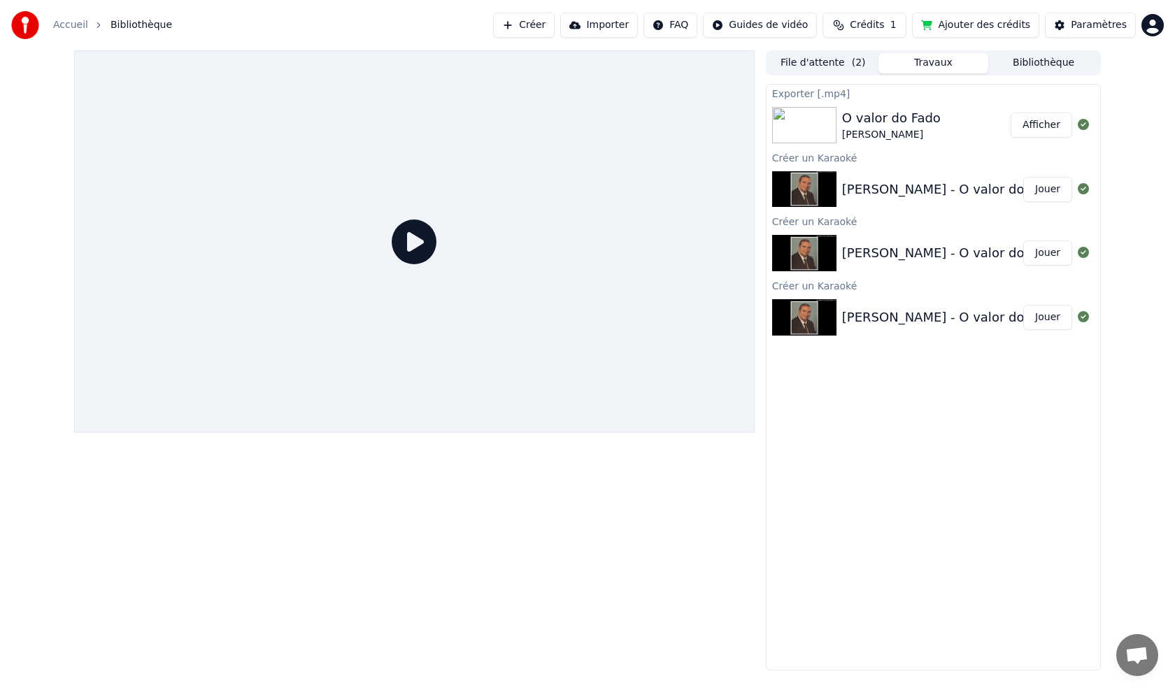
drag, startPoint x: 815, startPoint y: 202, endPoint x: 809, endPoint y: 187, distance: 15.7
click at [814, 201] on img at bounding box center [804, 189] width 64 height 36
click at [802, 115] on img at bounding box center [804, 125] width 64 height 36
click at [1080, 124] on icon at bounding box center [1083, 124] width 11 height 11
click at [1039, 59] on button "Bibliothèque" at bounding box center [1043, 63] width 110 height 20
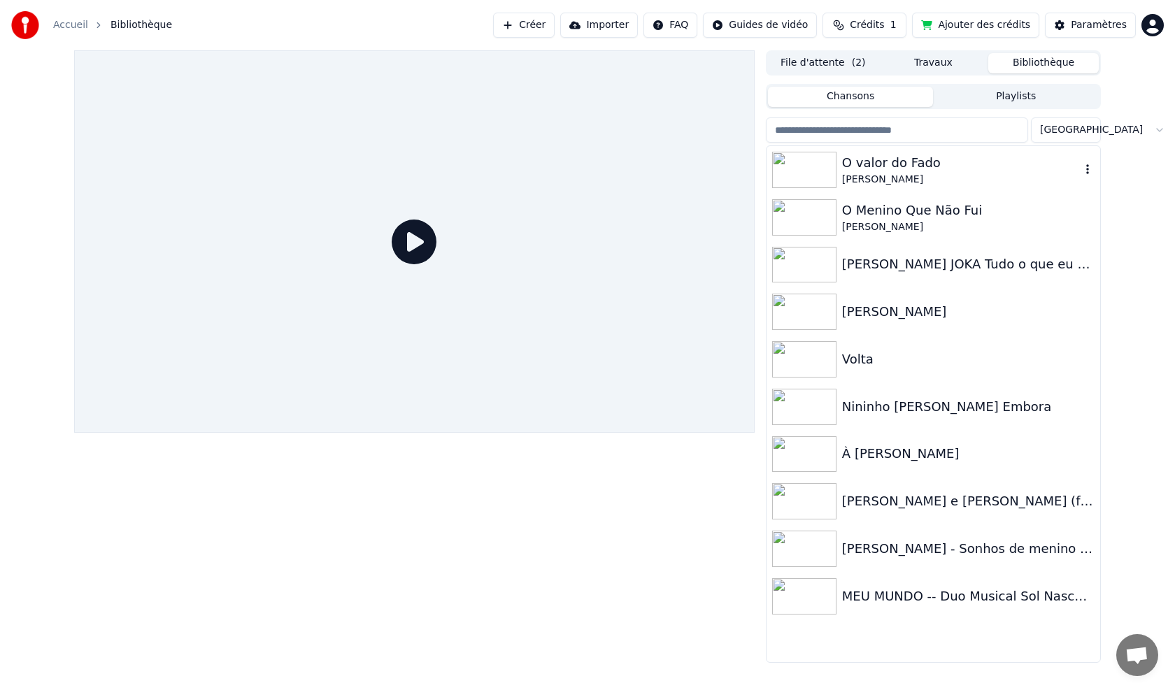
click at [897, 167] on div "O valor do Fado" at bounding box center [961, 163] width 238 height 20
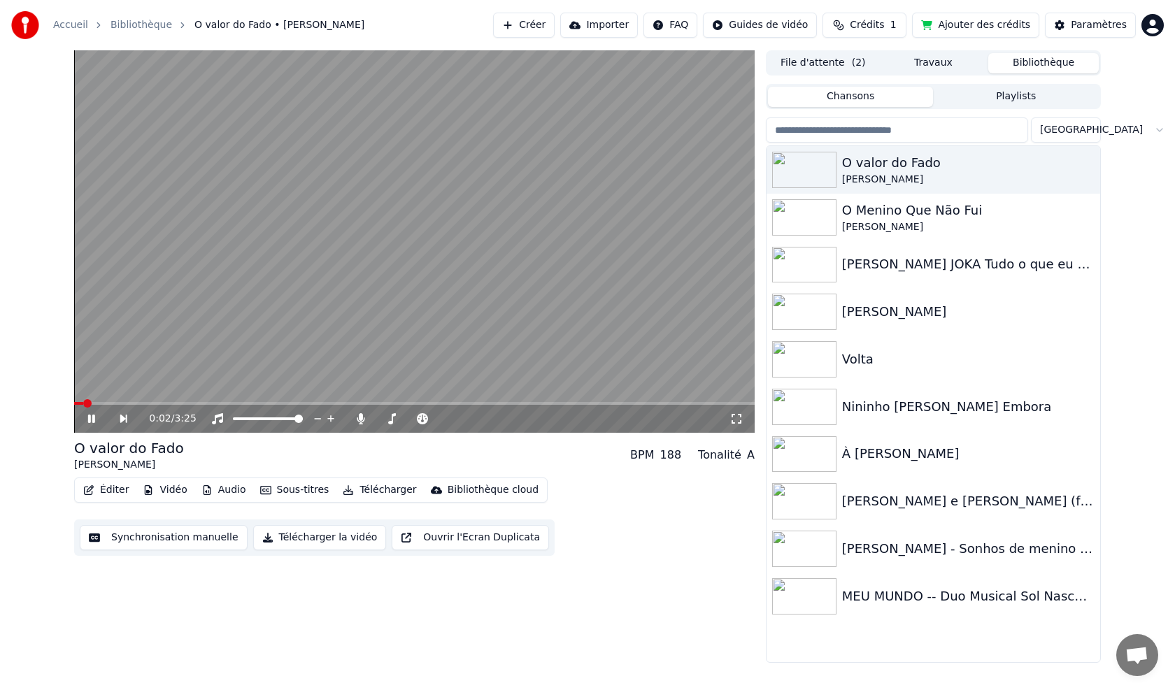
click at [474, 491] on div "Bibliothèque cloud" at bounding box center [493, 490] width 91 height 14
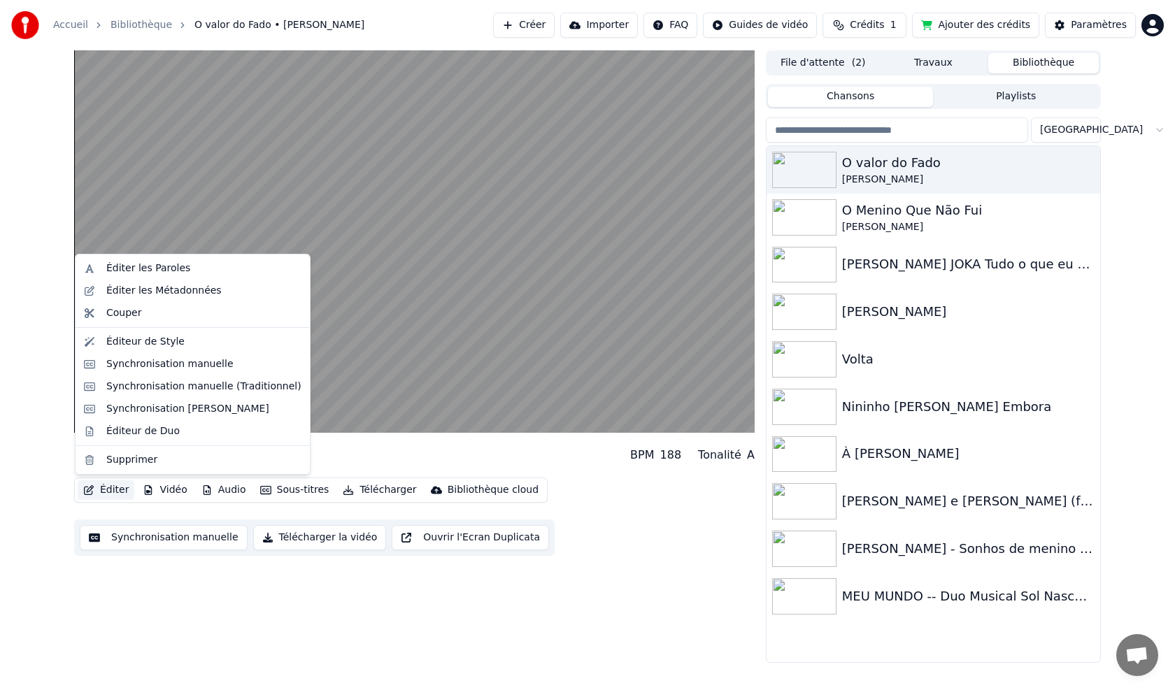
click at [117, 490] on button "Éditer" at bounding box center [106, 490] width 57 height 20
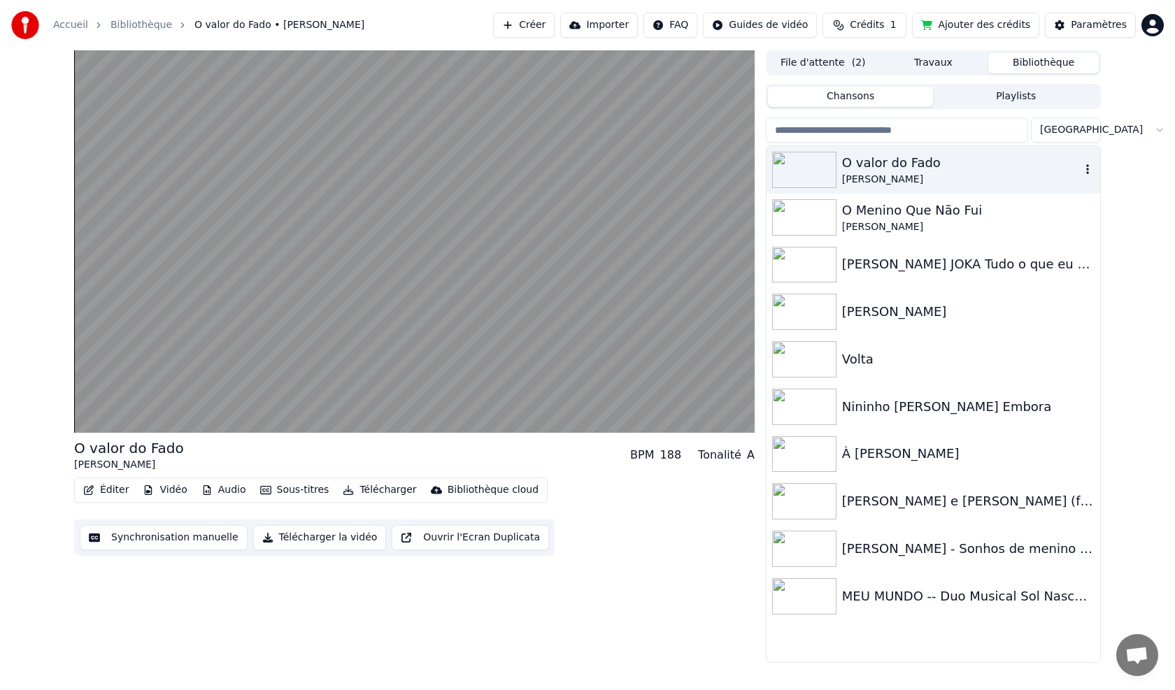
click at [874, 171] on div "O valor do Fado" at bounding box center [961, 163] width 238 height 20
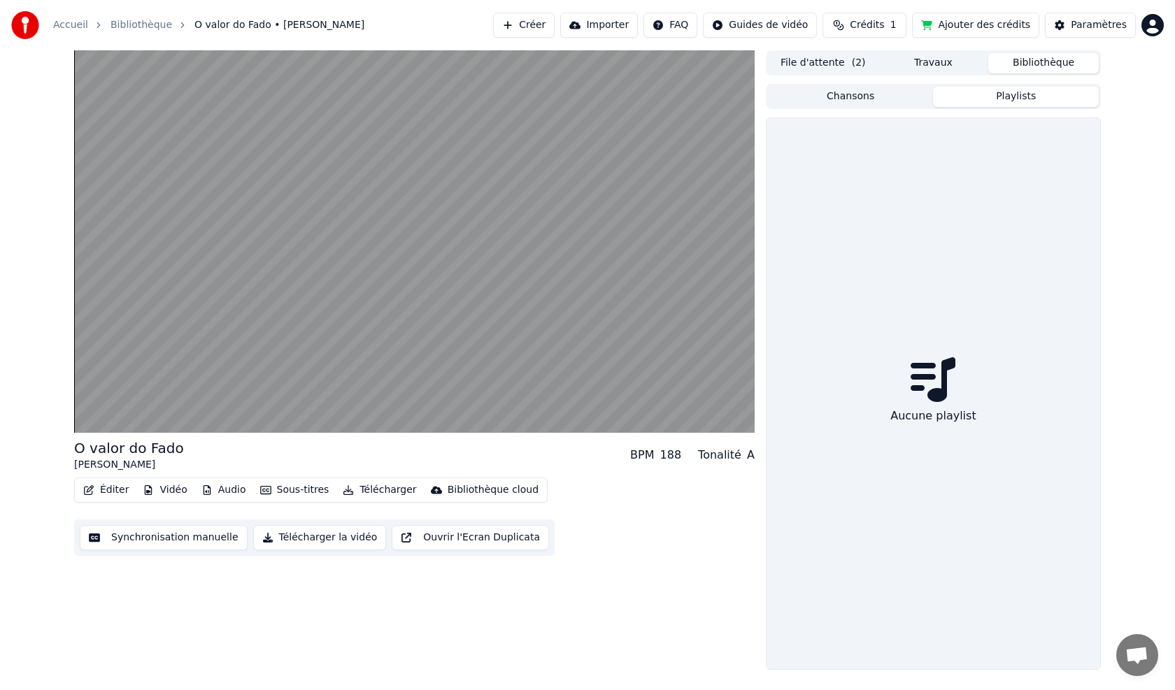
click at [986, 98] on button "Playlists" at bounding box center [1016, 97] width 166 height 20
click at [927, 68] on button "Travaux" at bounding box center [933, 63] width 110 height 20
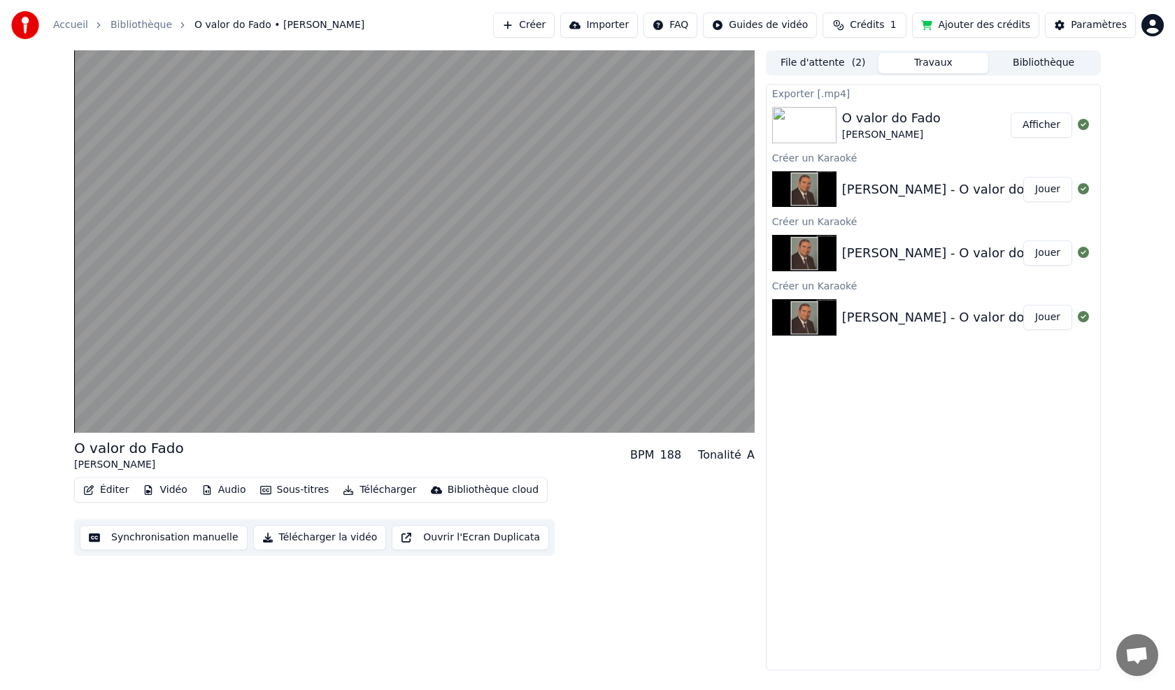
click at [1041, 127] on button "Afficher" at bounding box center [1042, 125] width 62 height 25
click at [1047, 187] on button "Jouer" at bounding box center [1047, 189] width 49 height 25
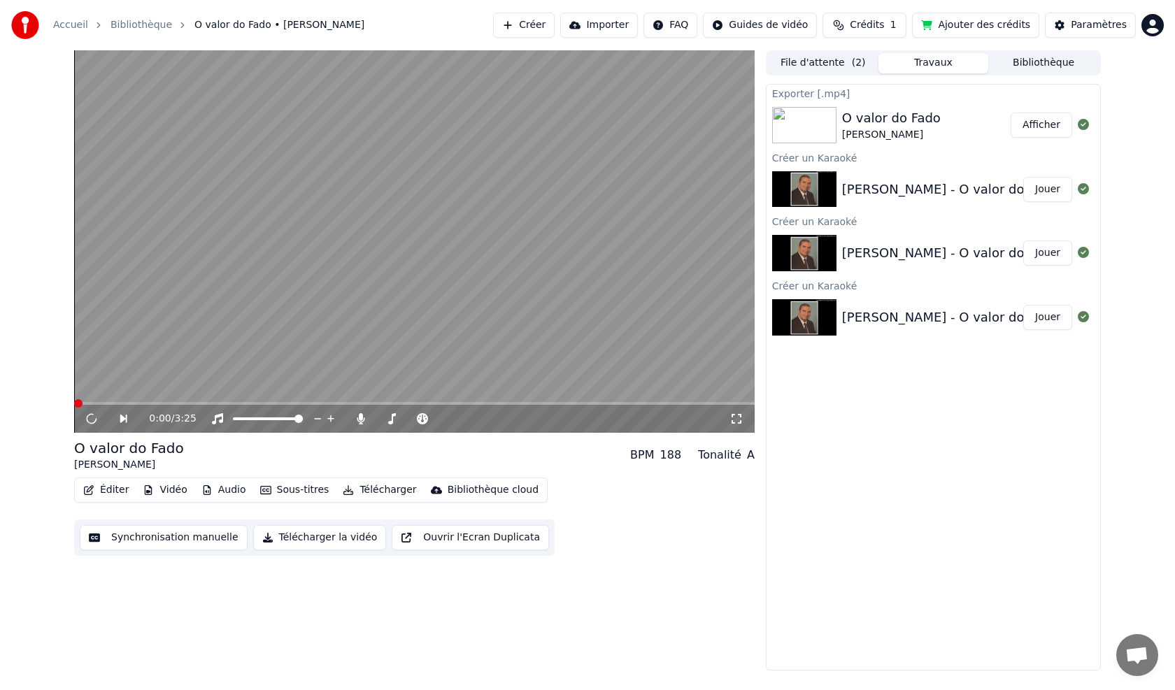
click at [1049, 194] on button "Jouer" at bounding box center [1047, 189] width 49 height 25
click at [947, 190] on div "[PERSON_NAME] - O valor do Fado" at bounding box center [950, 190] width 216 height 20
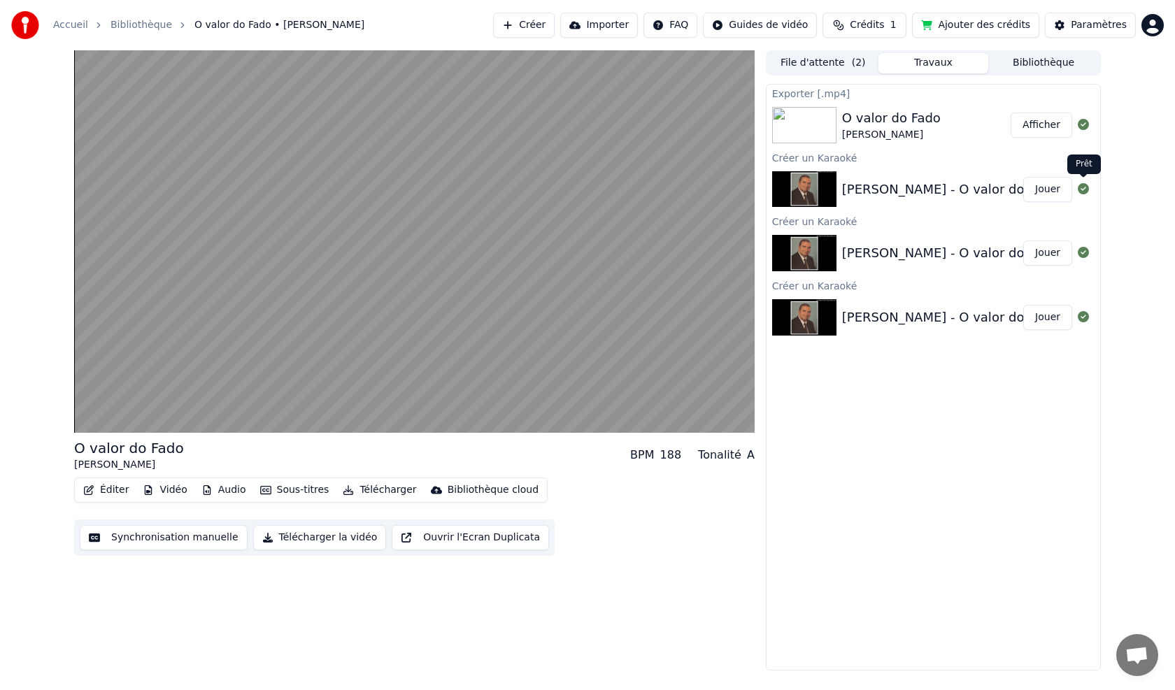
click at [1084, 190] on icon at bounding box center [1083, 188] width 11 height 11
click at [988, 199] on div "[PERSON_NAME] - O valor do Fado Jouer" at bounding box center [933, 190] width 334 height 48
drag, startPoint x: 1041, startPoint y: 190, endPoint x: 1036, endPoint y: 170, distance: 21.0
click at [1041, 190] on button "Jouer" at bounding box center [1047, 189] width 49 height 25
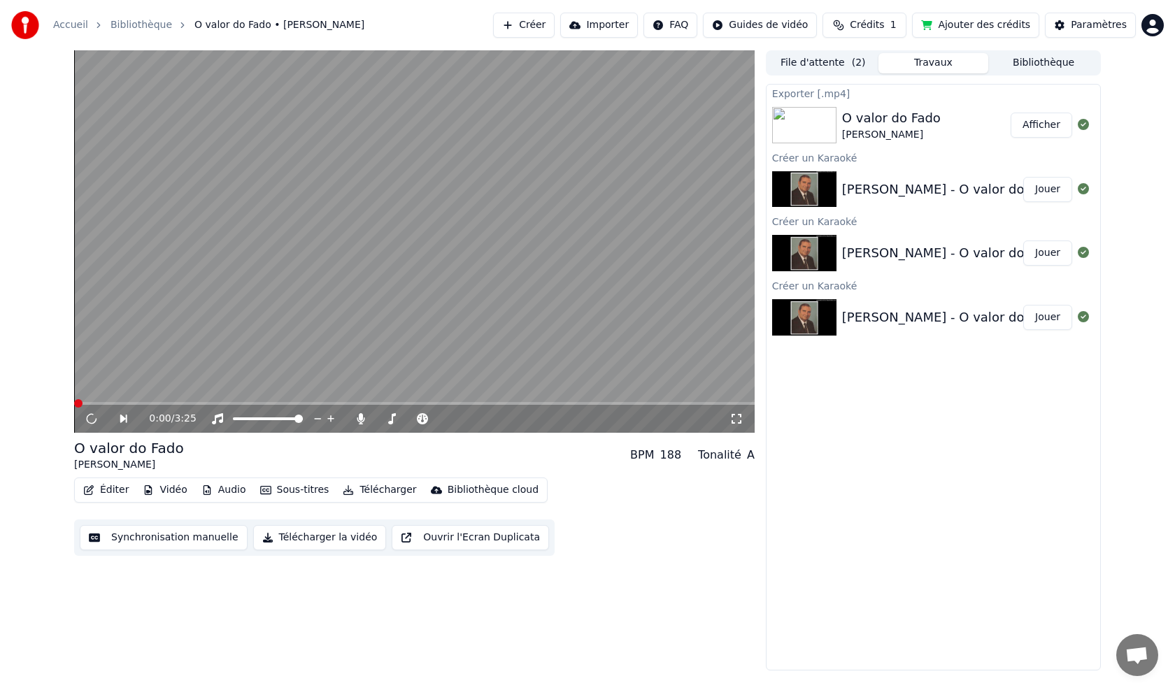
click at [1037, 125] on button "Afficher" at bounding box center [1042, 125] width 62 height 25
drag, startPoint x: 1037, startPoint y: 125, endPoint x: 950, endPoint y: 129, distance: 86.8
click at [1036, 125] on button "Afficher" at bounding box center [1042, 125] width 62 height 25
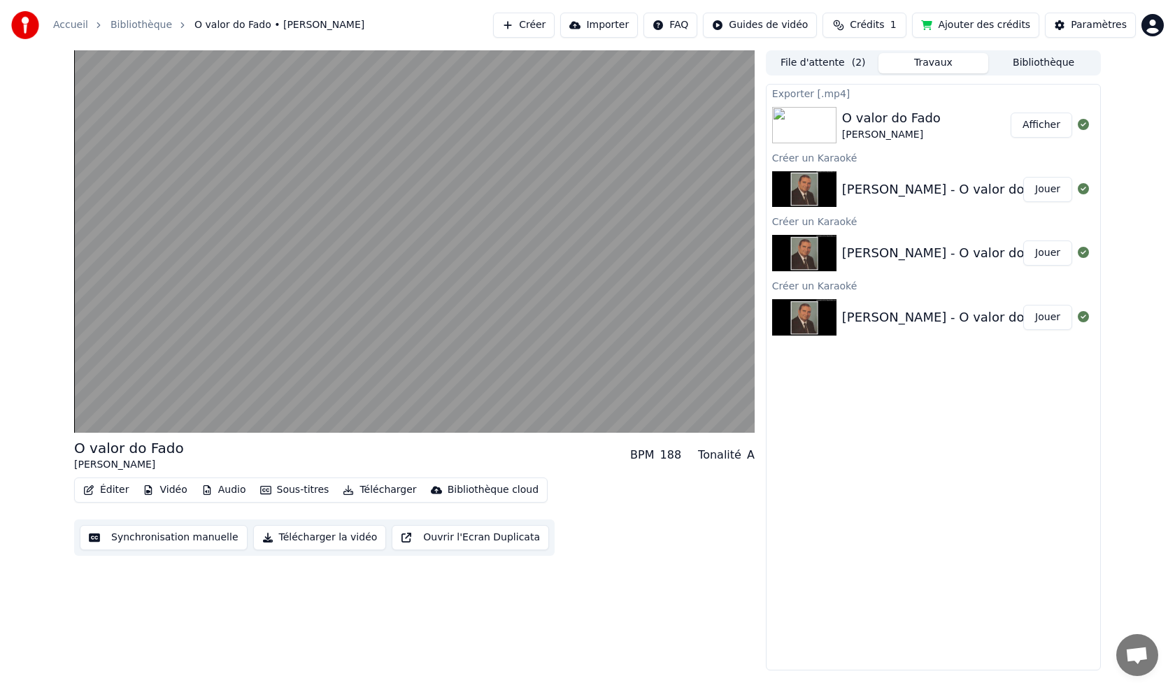
click at [904, 129] on div "[PERSON_NAME]" at bounding box center [891, 135] width 99 height 14
click at [1034, 61] on button "Bibliothèque" at bounding box center [1043, 63] width 110 height 20
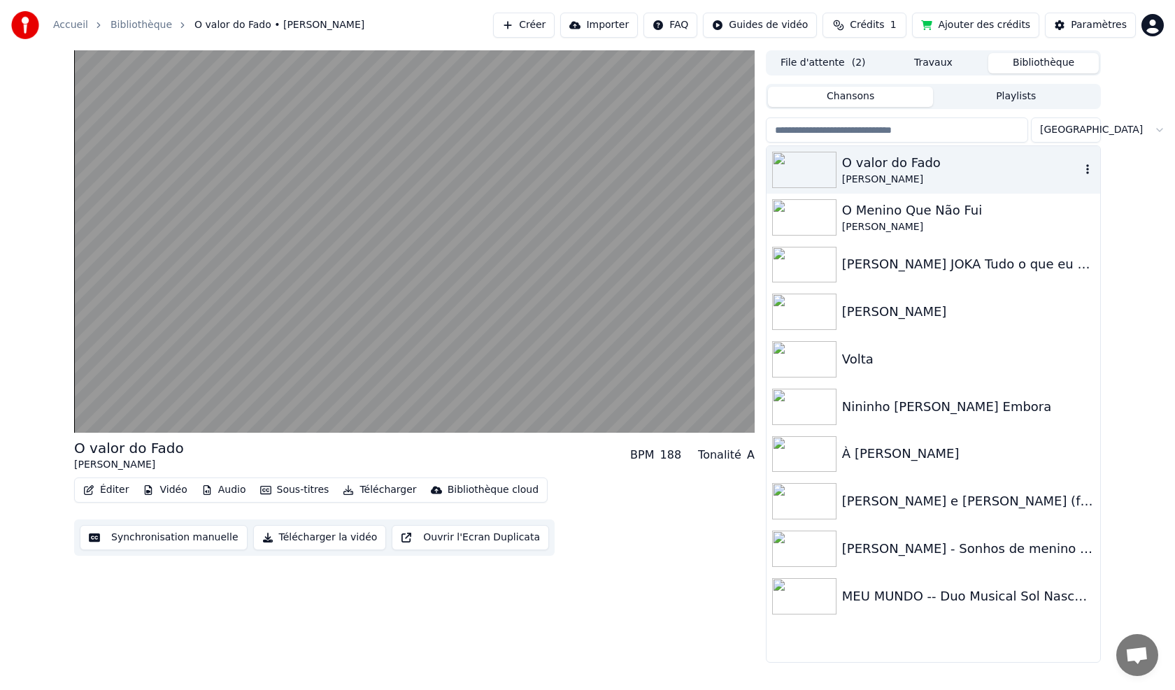
click at [1083, 170] on icon "button" at bounding box center [1087, 169] width 14 height 11
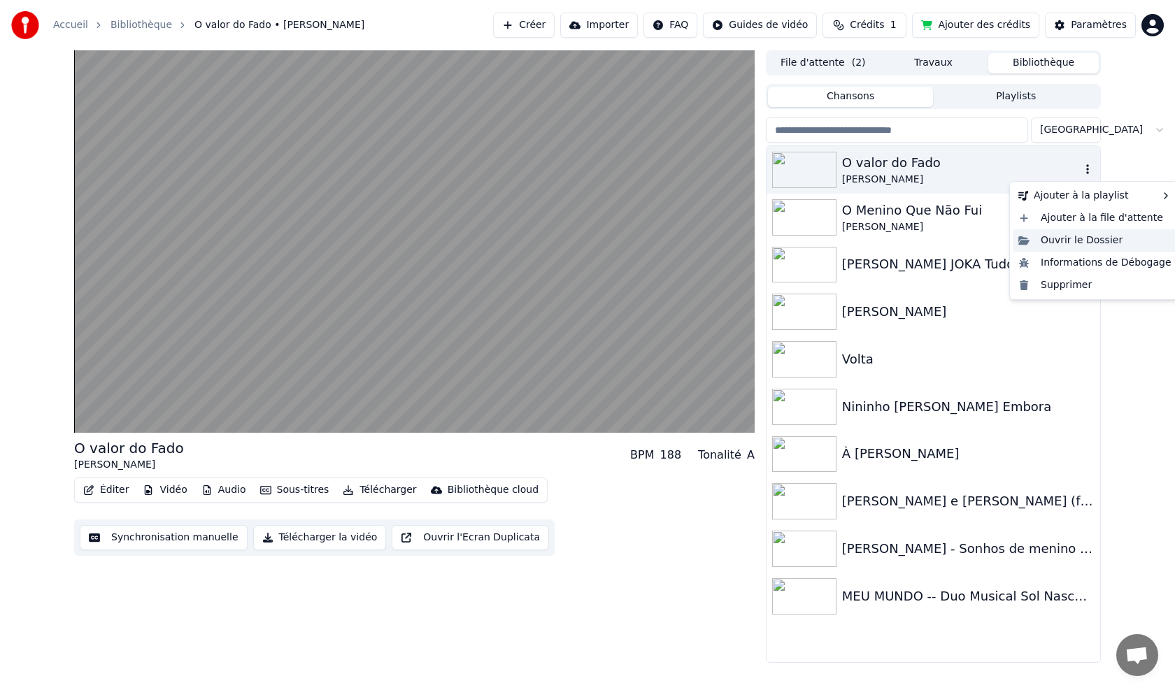
click at [1062, 240] on div "Ouvrir le Dossier" at bounding box center [1095, 240] width 164 height 22
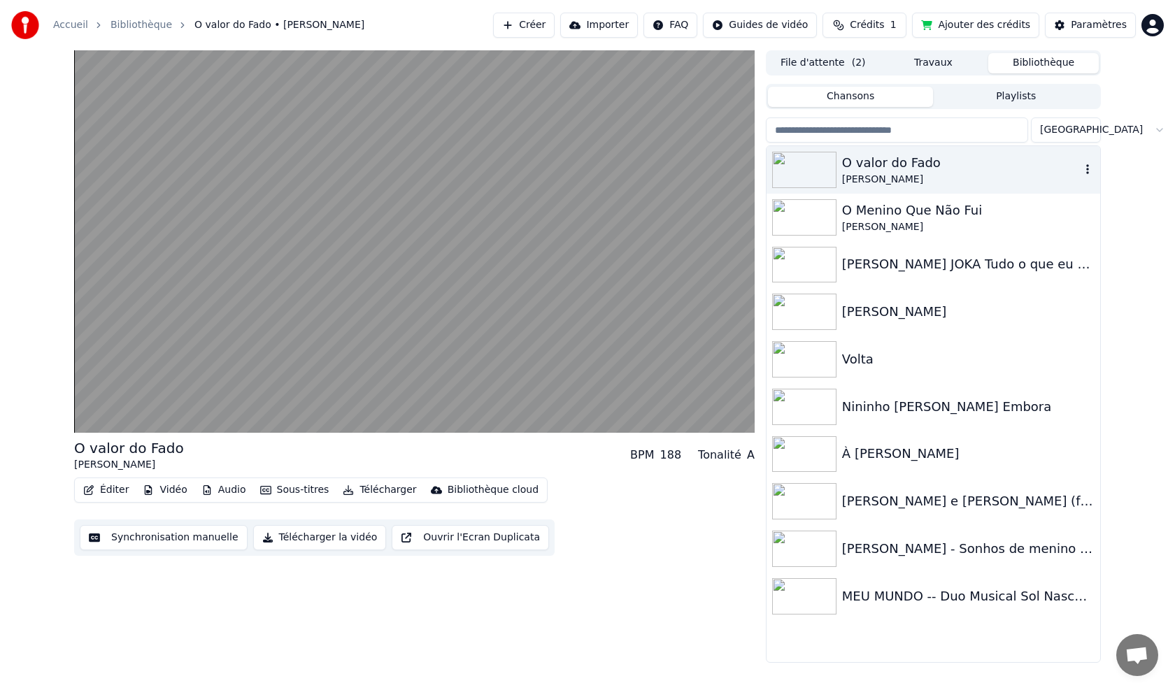
click at [1087, 168] on icon "button" at bounding box center [1087, 169] width 14 height 11
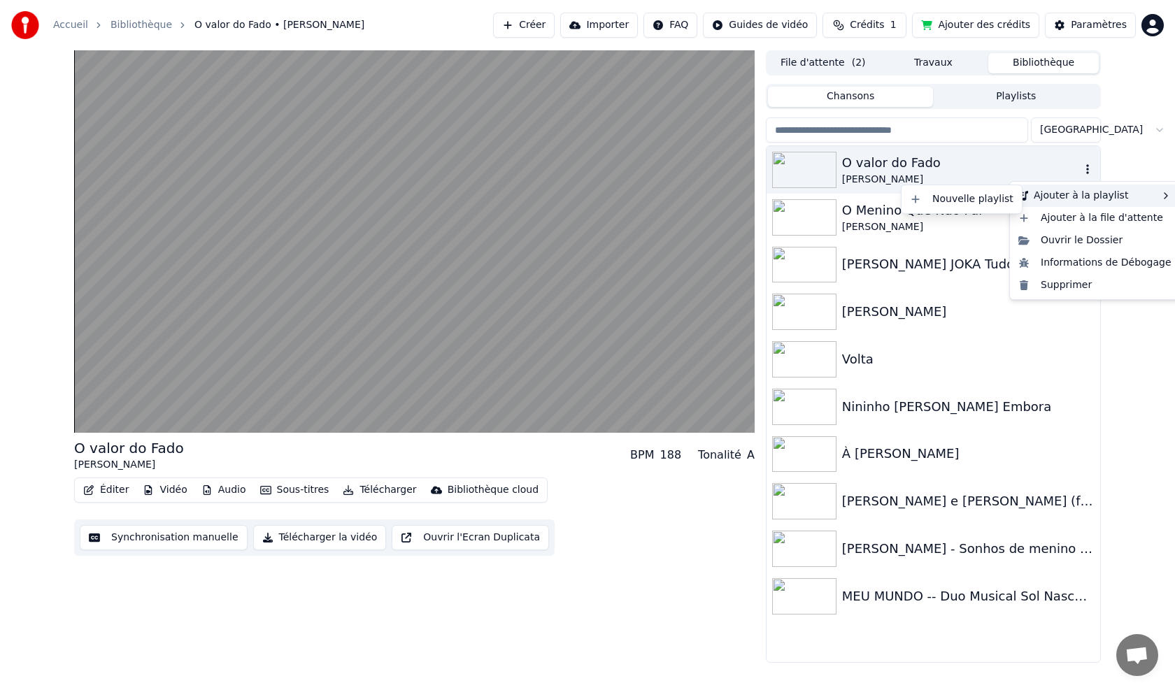
click at [1076, 194] on div "Ajouter à la playlist" at bounding box center [1095, 196] width 164 height 22
click at [988, 208] on div "Nouvelle playlist" at bounding box center [961, 199] width 115 height 22
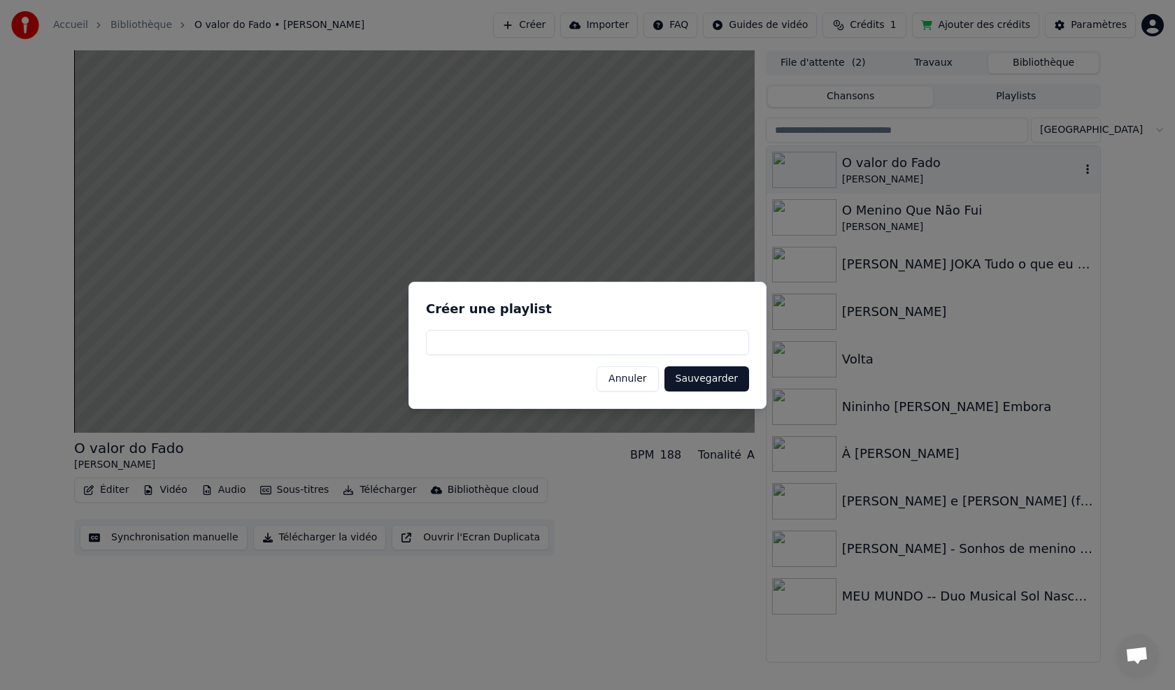
click at [635, 390] on button "Annuler" at bounding box center [628, 378] width 62 height 25
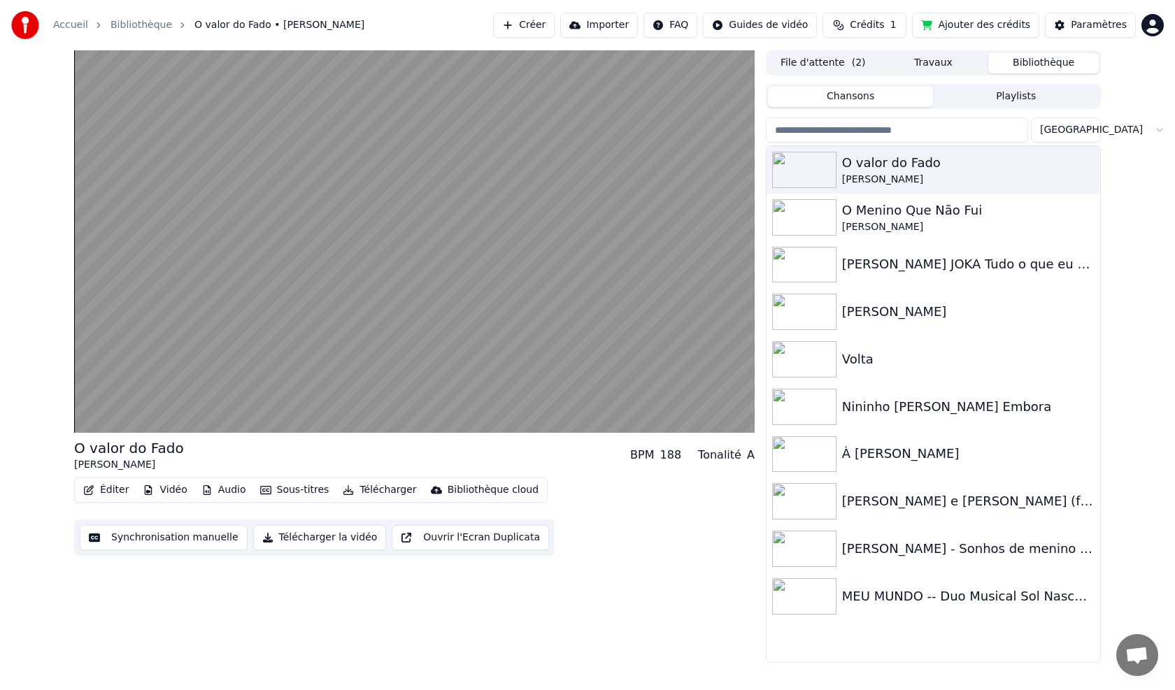
click at [872, 101] on button "Chansons" at bounding box center [851, 97] width 166 height 20
click at [819, 59] on button "File d'attente ( 2 )" at bounding box center [823, 63] width 110 height 20
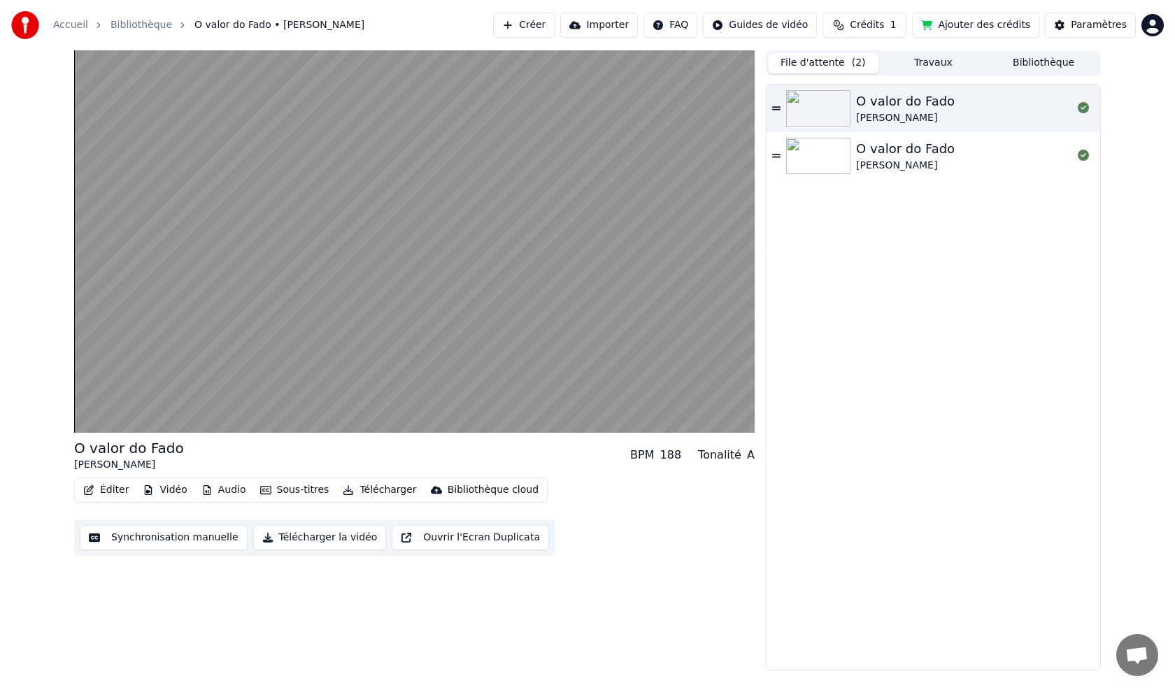
click at [933, 107] on div "O valor do Fado" at bounding box center [905, 102] width 99 height 20
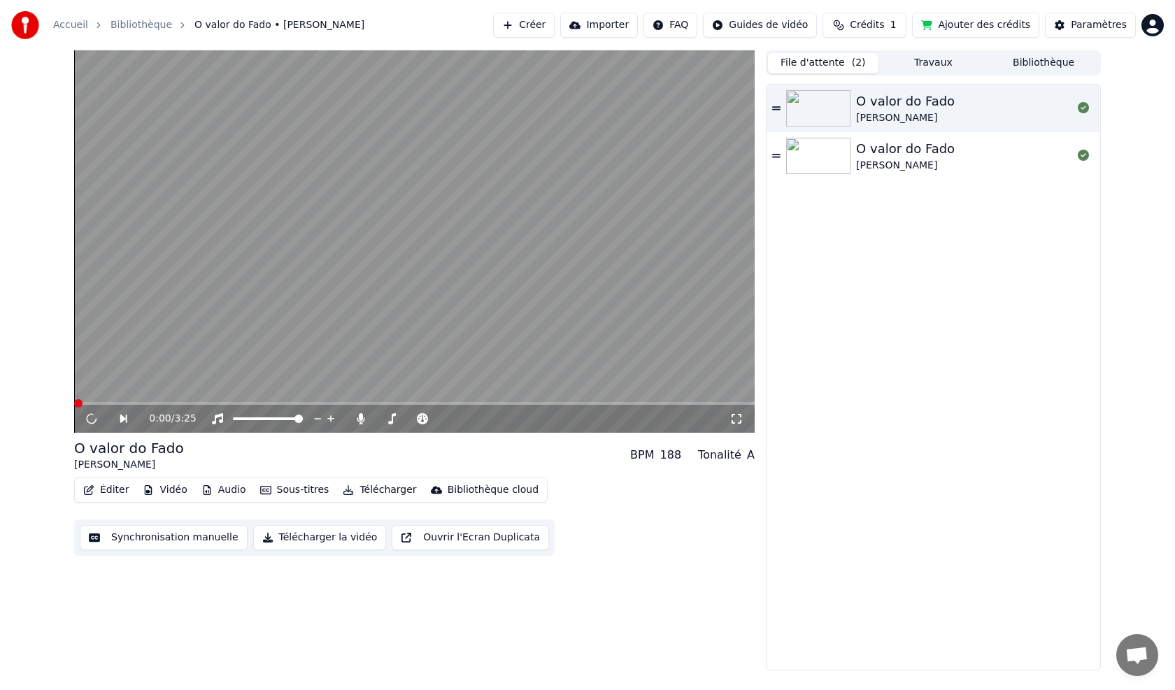
click at [918, 104] on div "O valor do Fado" at bounding box center [905, 102] width 99 height 20
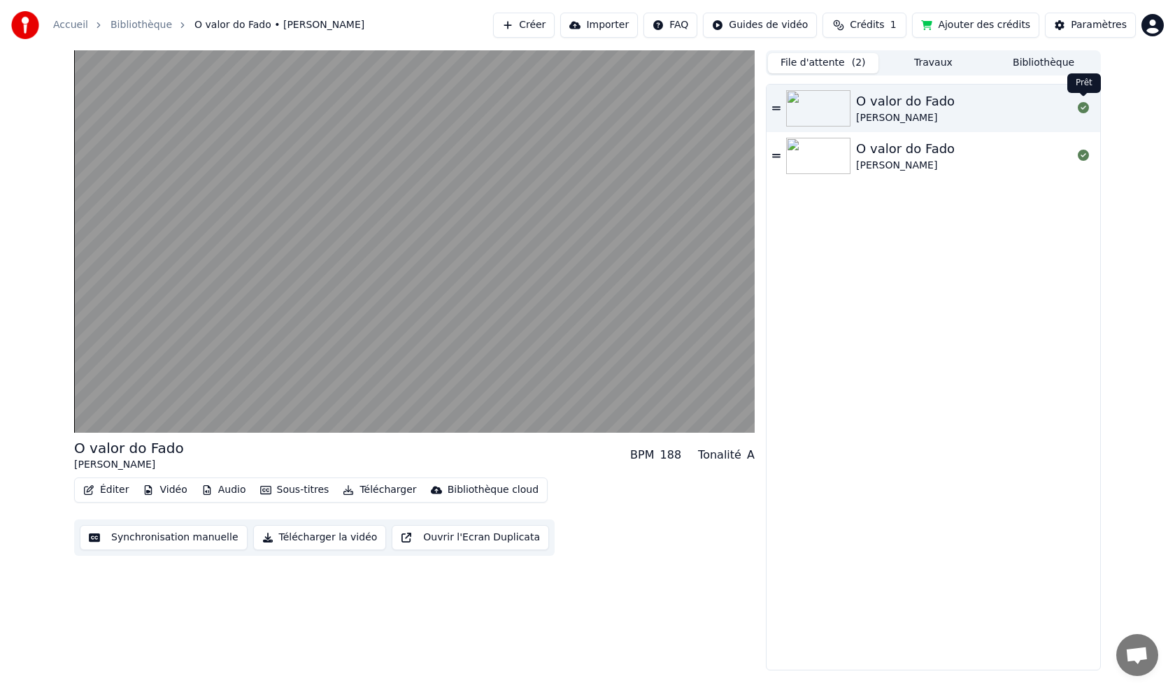
click at [1085, 108] on icon at bounding box center [1083, 107] width 11 height 11
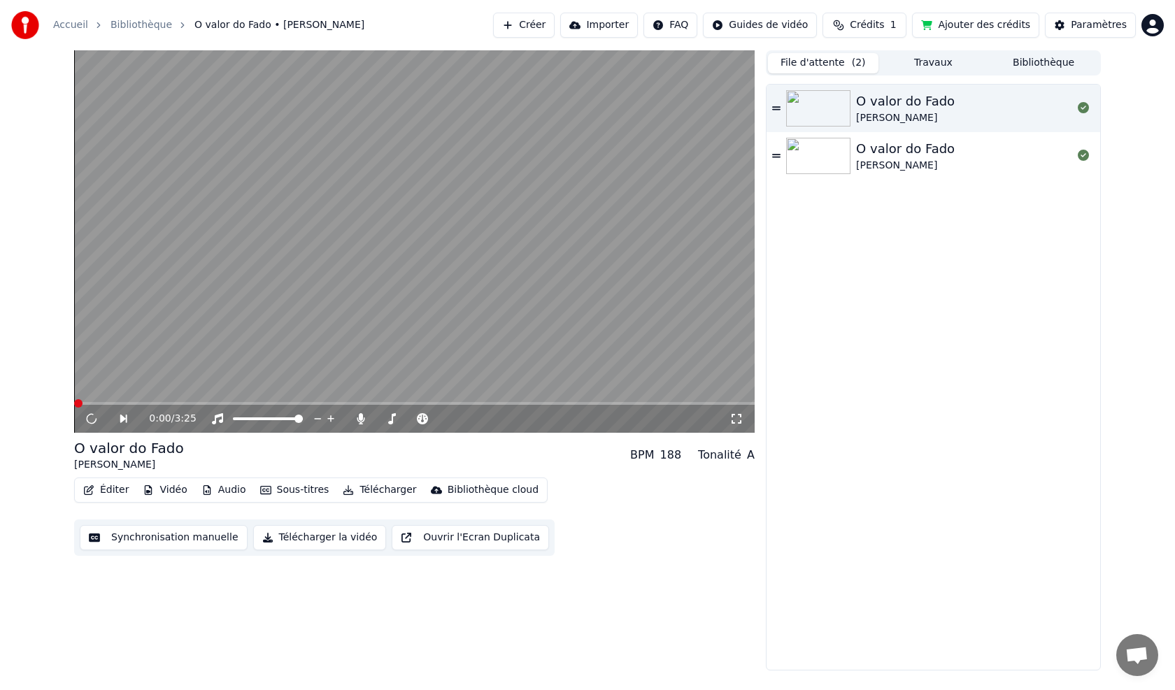
click at [918, 157] on div "O valor do Fado" at bounding box center [905, 149] width 99 height 20
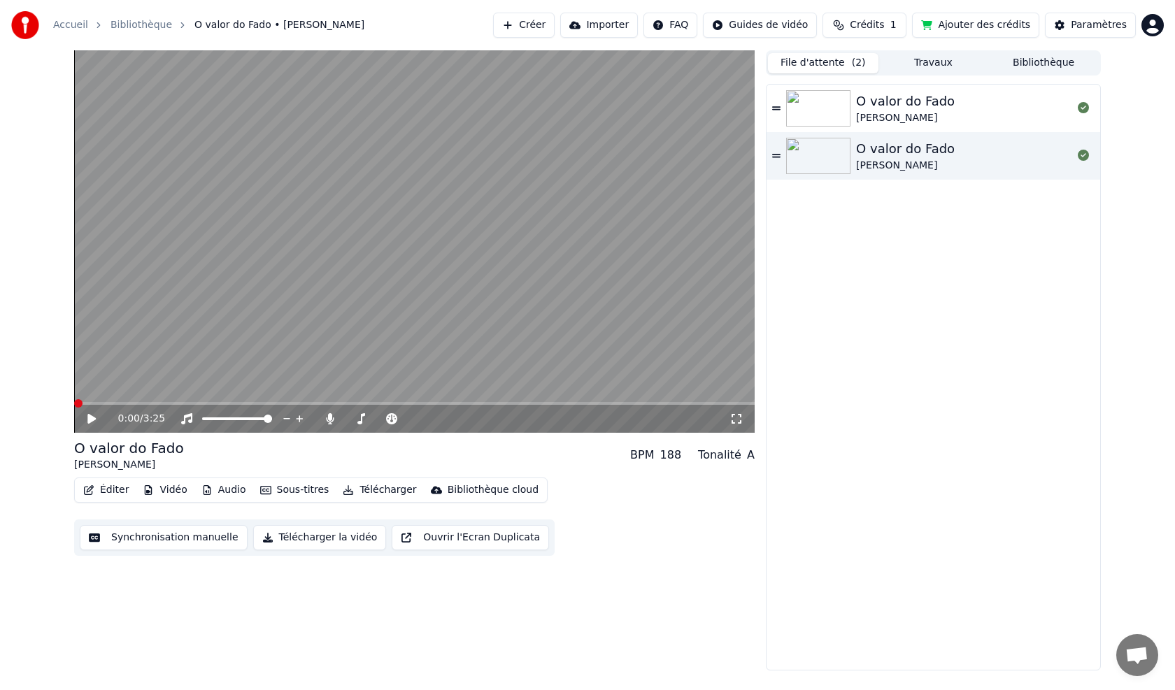
click at [773, 153] on icon at bounding box center [776, 156] width 8 height 10
click at [773, 155] on icon at bounding box center [776, 155] width 8 height 3
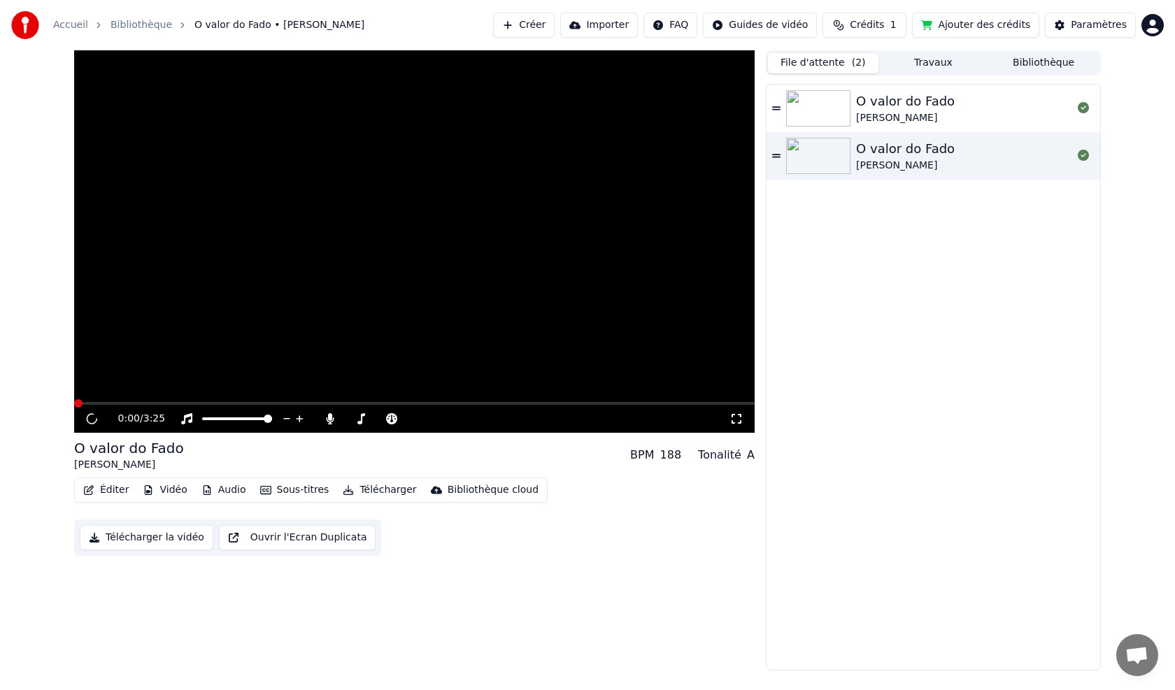
click at [773, 155] on icon at bounding box center [776, 155] width 8 height 3
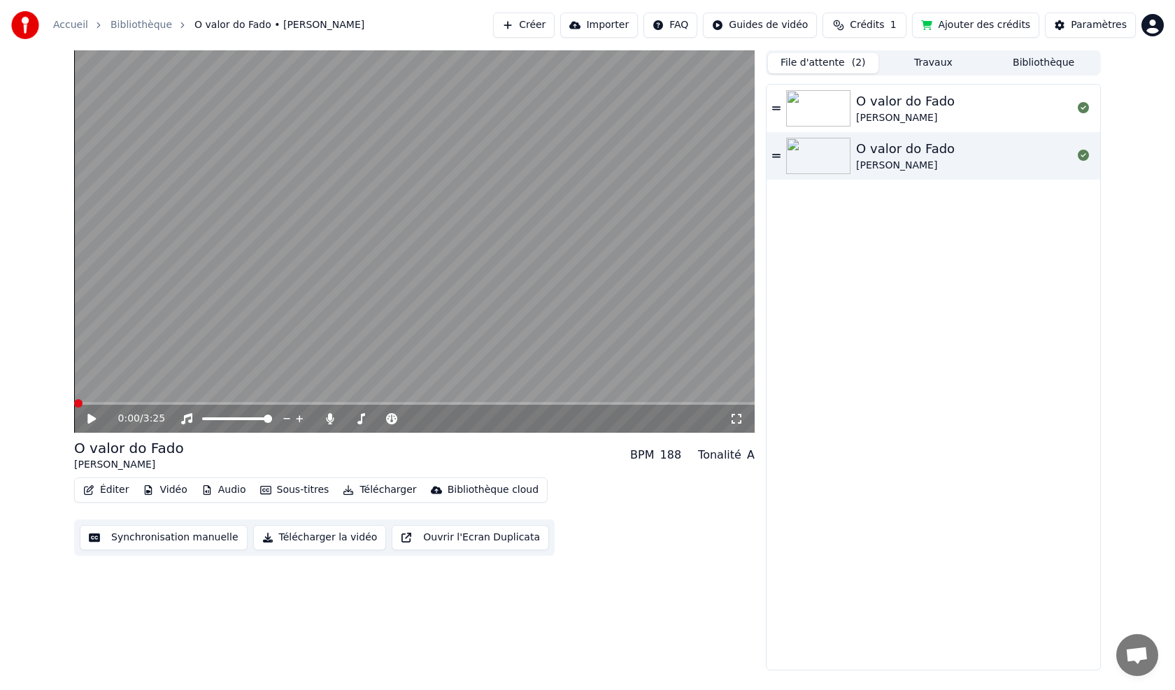
click at [472, 537] on button "Ouvrir l'Ecran Duplicata" at bounding box center [470, 537] width 157 height 25
click at [313, 537] on button "Télécharger la vidéo" at bounding box center [320, 537] width 134 height 25
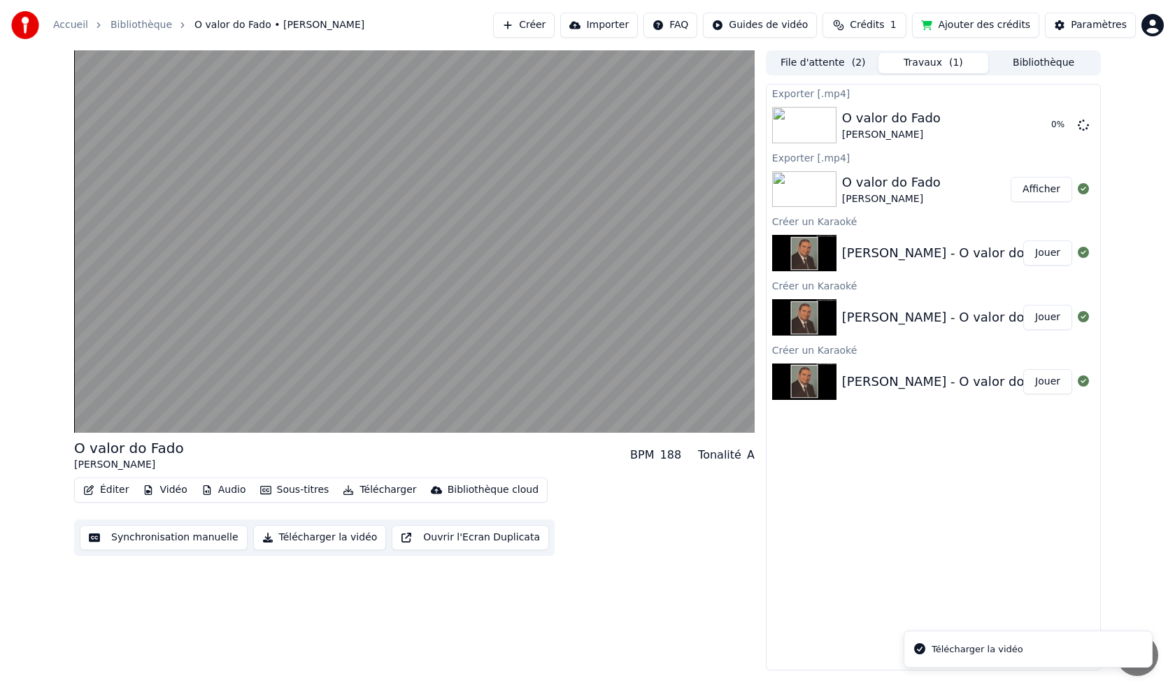
click at [1041, 190] on button "Afficher" at bounding box center [1042, 189] width 62 height 25
click at [1049, 250] on button "Jouer" at bounding box center [1047, 253] width 49 height 25
click at [893, 121] on div "O valor do Fado" at bounding box center [891, 118] width 99 height 20
click at [1084, 124] on icon at bounding box center [1083, 124] width 11 height 11
click at [1068, 124] on icon at bounding box center [1066, 125] width 11 height 11
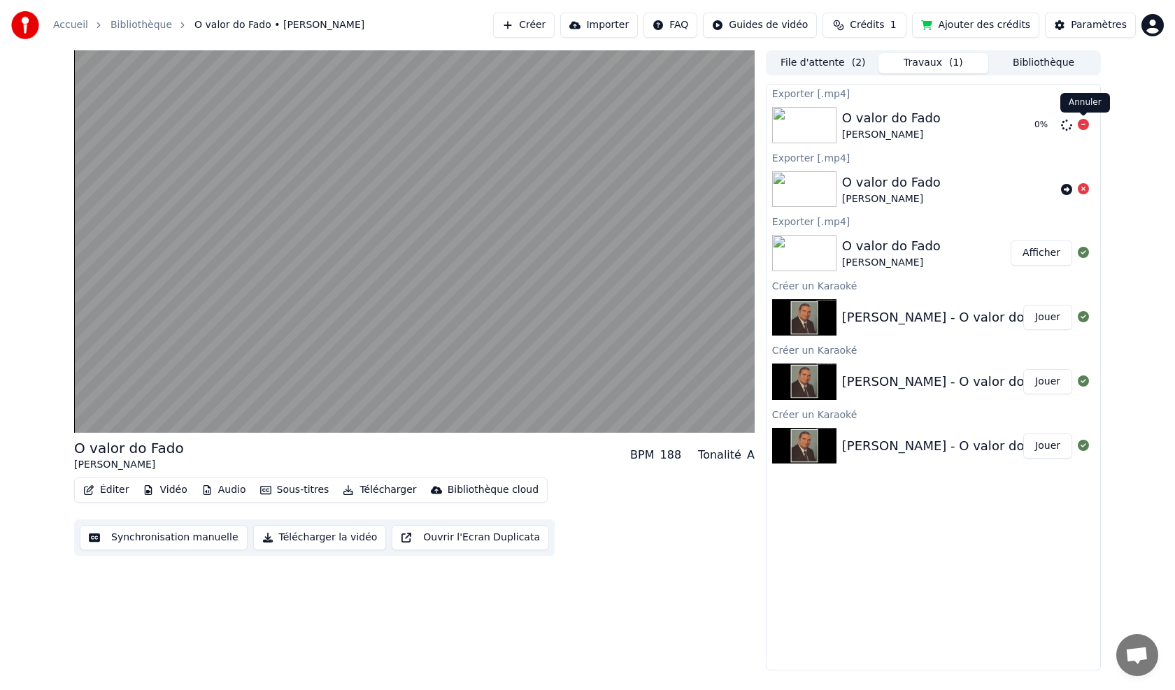
click at [1084, 124] on icon at bounding box center [1083, 124] width 11 height 11
click at [1053, 55] on button "Bibliothèque" at bounding box center [1043, 63] width 110 height 20
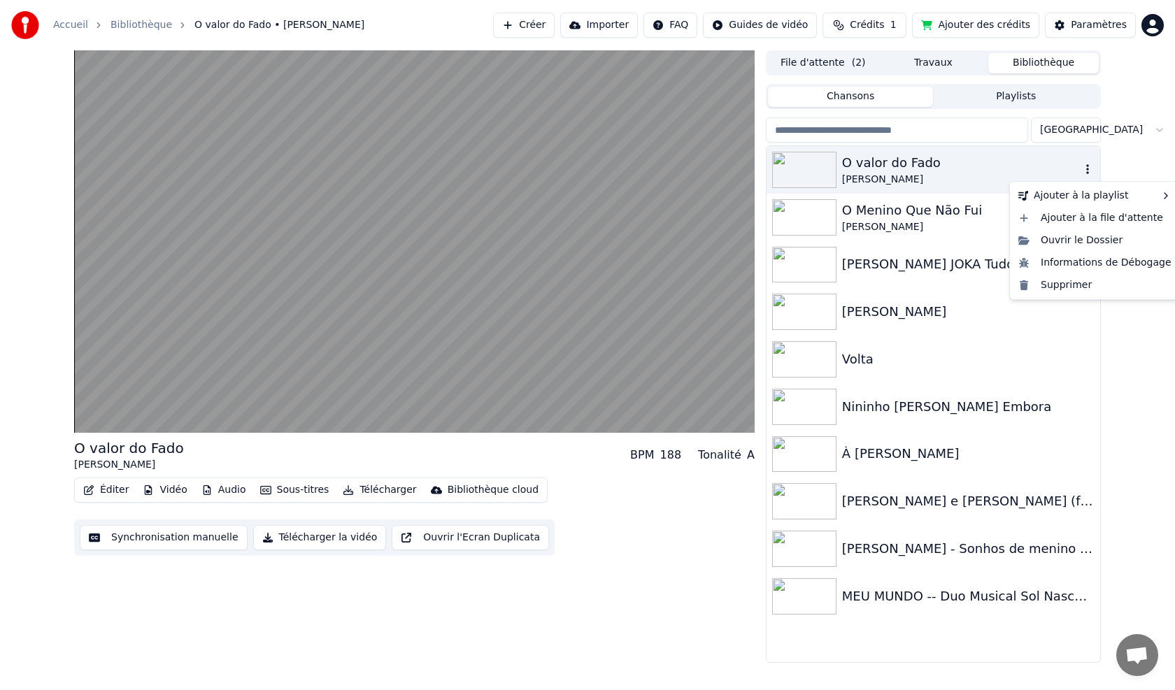
click at [1086, 170] on icon "button" at bounding box center [1087, 169] width 14 height 11
click at [1069, 242] on div "Ouvrir le Dossier" at bounding box center [1095, 240] width 164 height 22
click at [1085, 310] on icon "button" at bounding box center [1087, 311] width 14 height 11
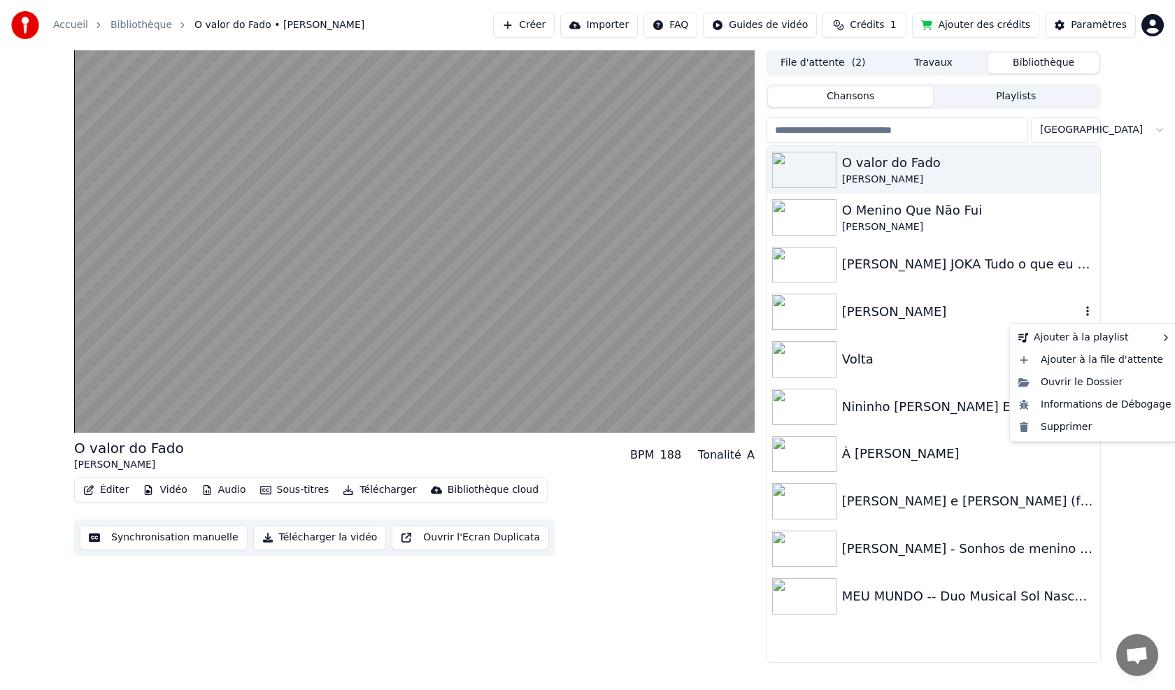
click at [923, 309] on div "[PERSON_NAME]" at bounding box center [961, 312] width 238 height 20
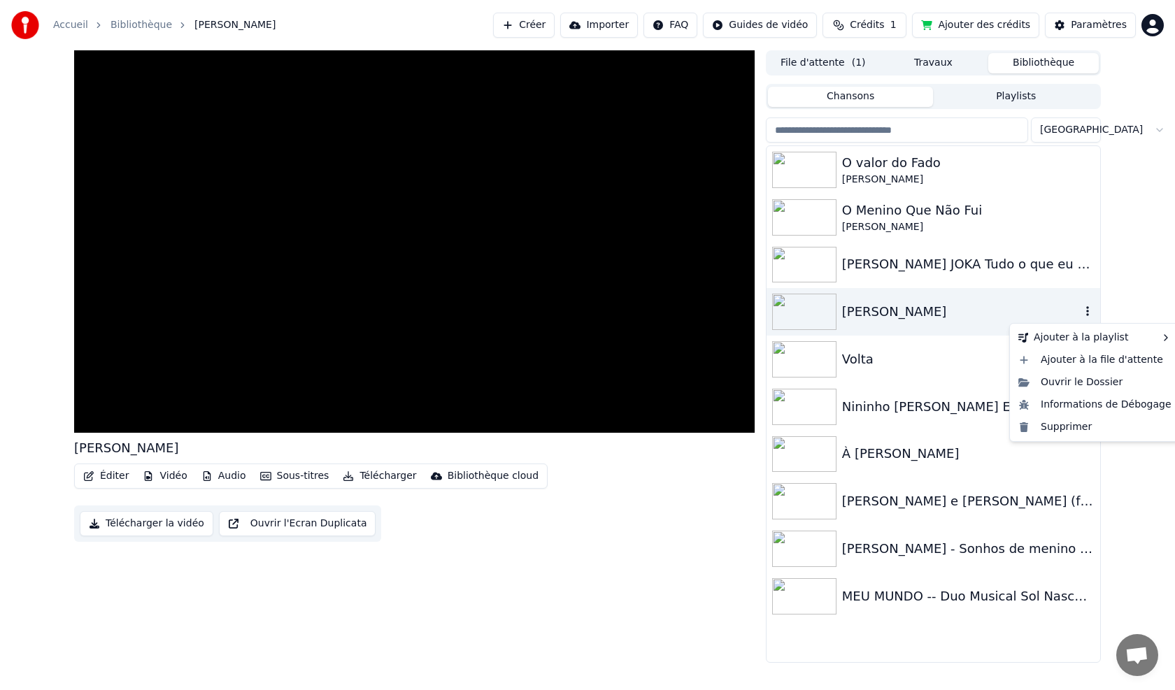
click at [923, 309] on div "[PERSON_NAME]" at bounding box center [961, 312] width 238 height 20
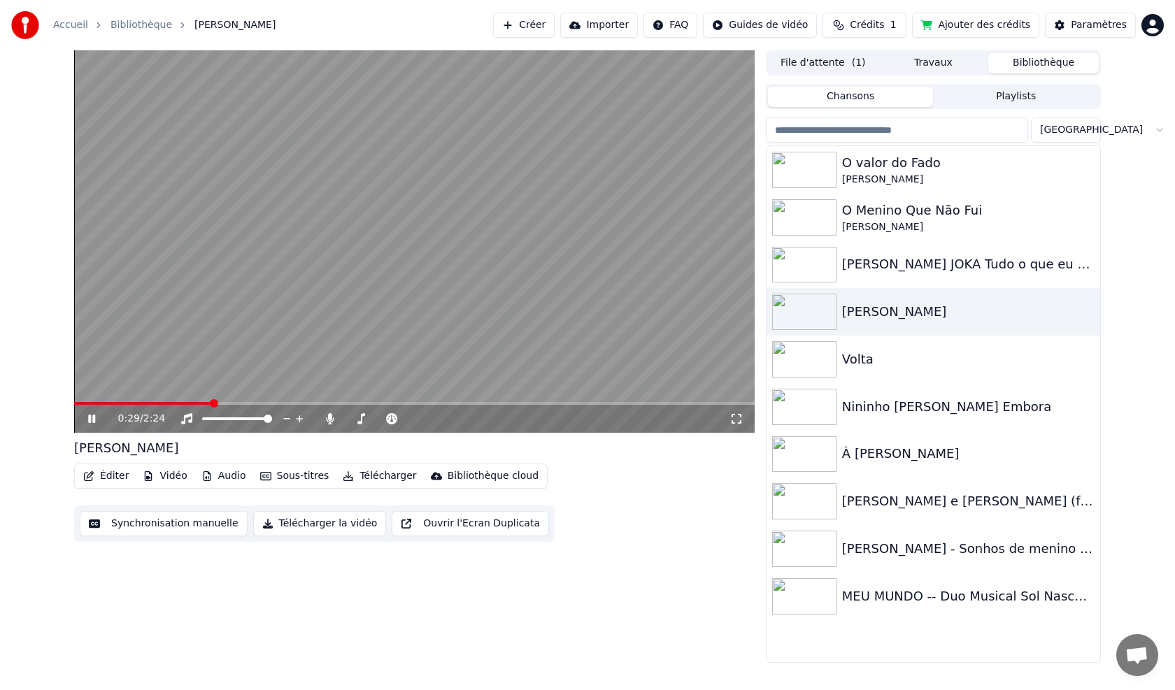
click at [212, 400] on span at bounding box center [214, 403] width 8 height 8
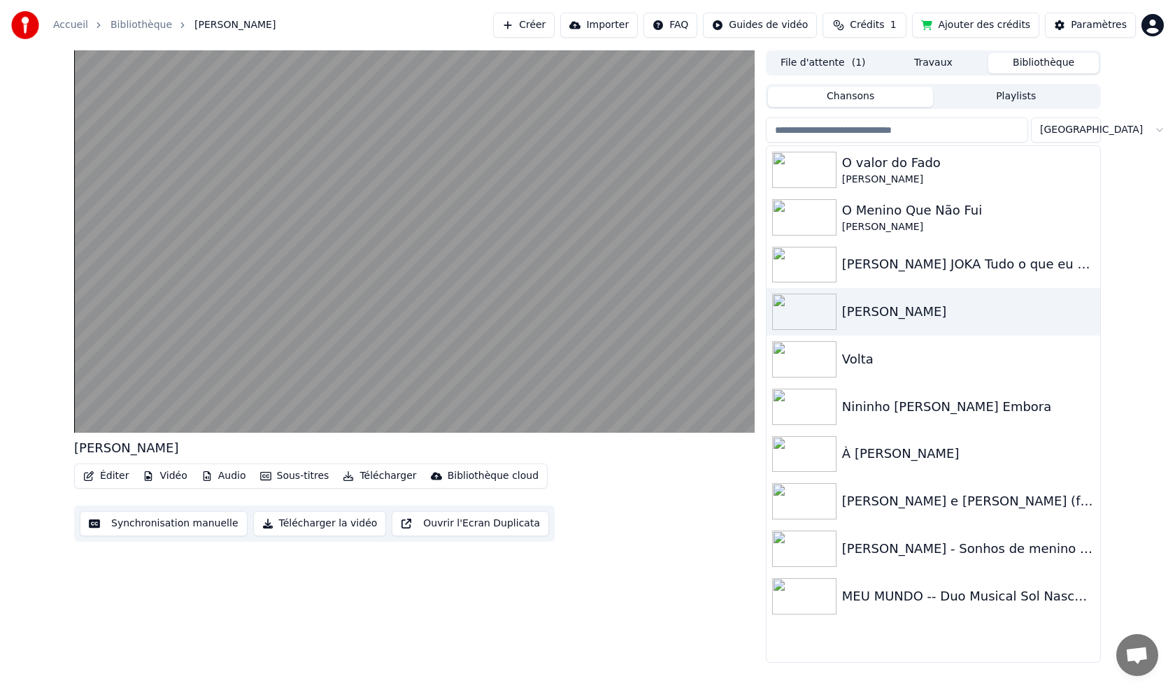
click at [824, 65] on button "File d'attente ( 1 )" at bounding box center [823, 63] width 110 height 20
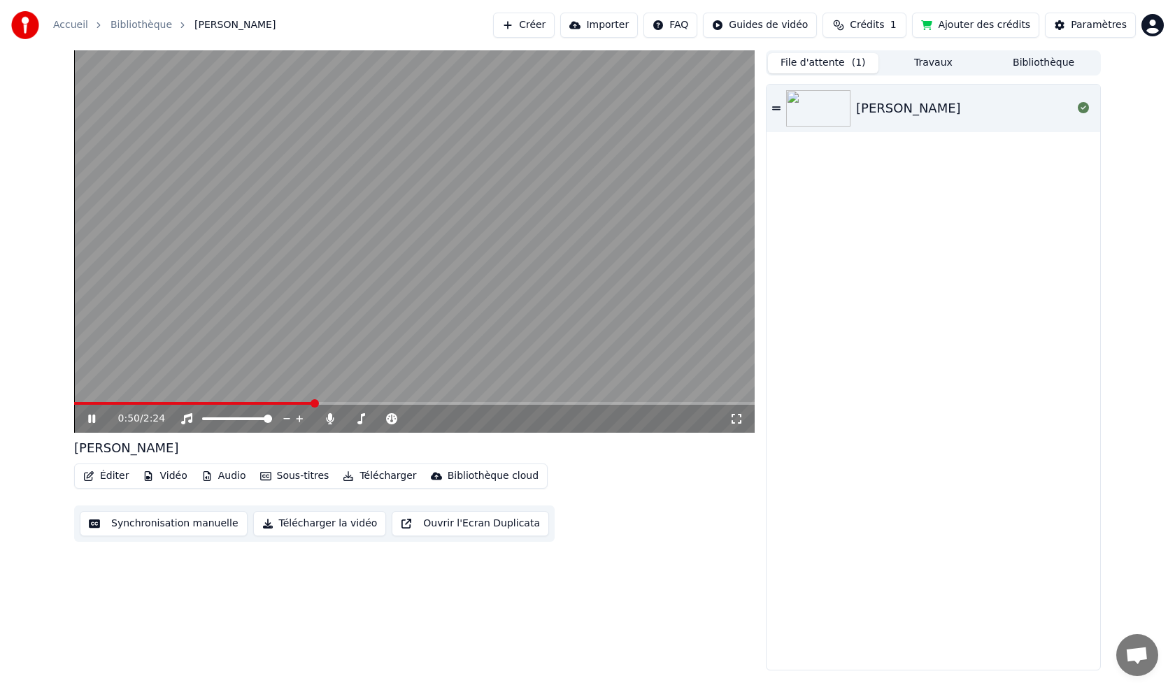
click at [586, 23] on button "Importer" at bounding box center [599, 25] width 78 height 25
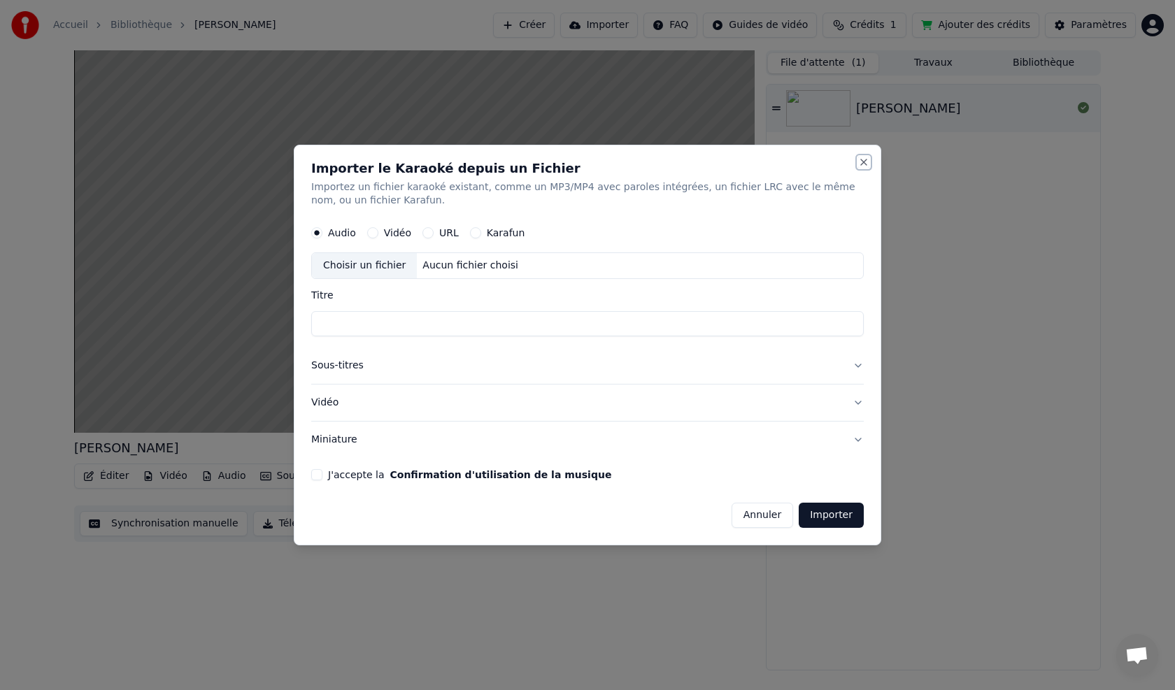
drag, startPoint x: 859, startPoint y: 161, endPoint x: 869, endPoint y: 162, distance: 9.9
click at [860, 162] on button "Close" at bounding box center [863, 162] width 11 height 11
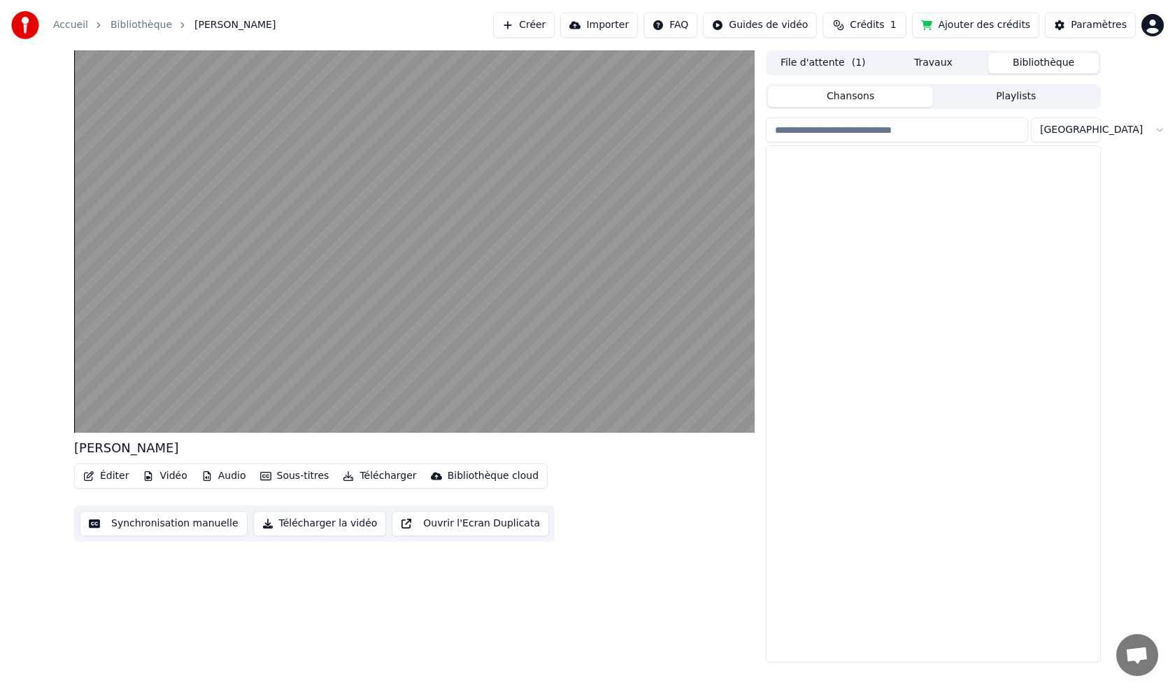
click at [1034, 64] on button "Bibliothèque" at bounding box center [1043, 63] width 110 height 20
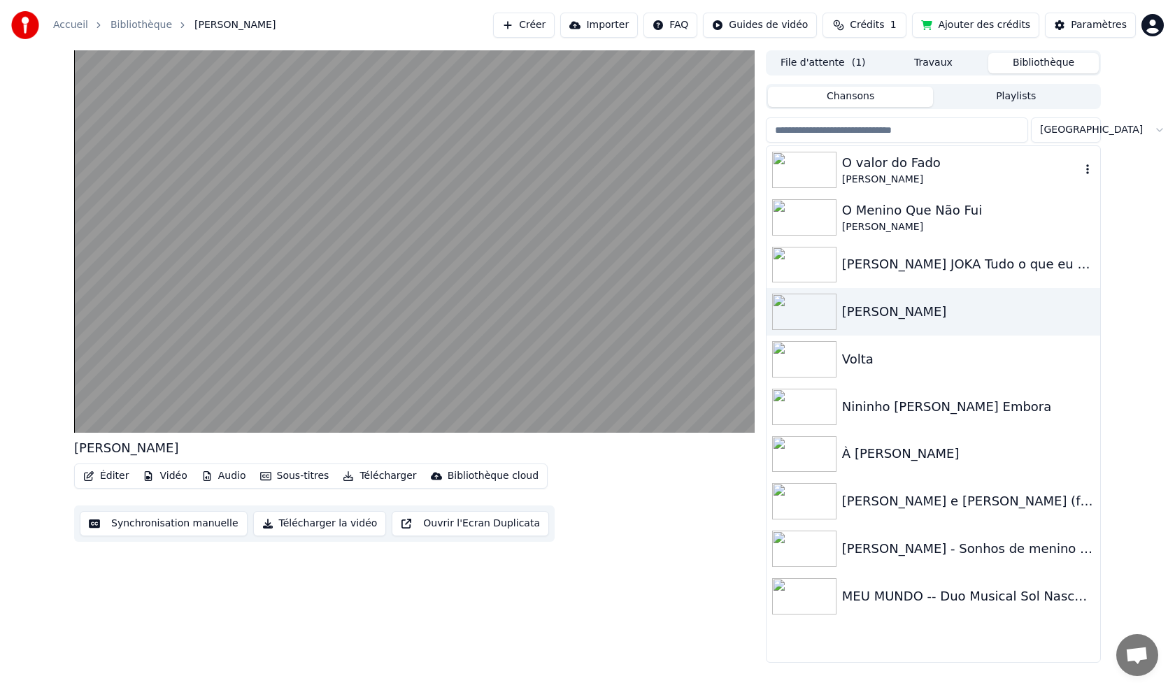
drag, startPoint x: 898, startPoint y: 164, endPoint x: 909, endPoint y: 157, distance: 13.2
click at [898, 163] on div "O valor do Fado" at bounding box center [961, 163] width 238 height 20
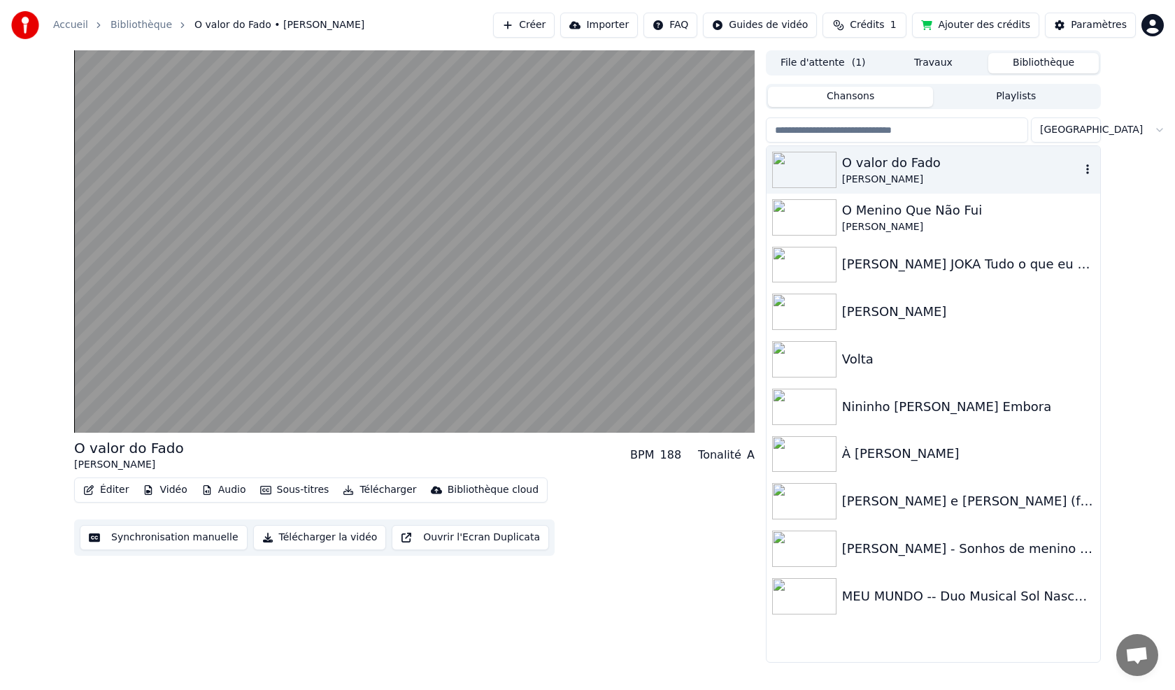
click at [880, 164] on div "O valor do Fado" at bounding box center [961, 163] width 238 height 20
click at [773, 27] on html "Accueil Bibliothèque O valor do Fado • [PERSON_NAME] Importer FAQ Guides de vid…" at bounding box center [587, 345] width 1175 height 690
click at [618, 27] on html "Accueil Bibliothèque O valor do Fado • [PERSON_NAME] Importer FAQ Guides de vid…" at bounding box center [587, 345] width 1175 height 690
click at [616, 27] on button "Importer" at bounding box center [599, 25] width 78 height 25
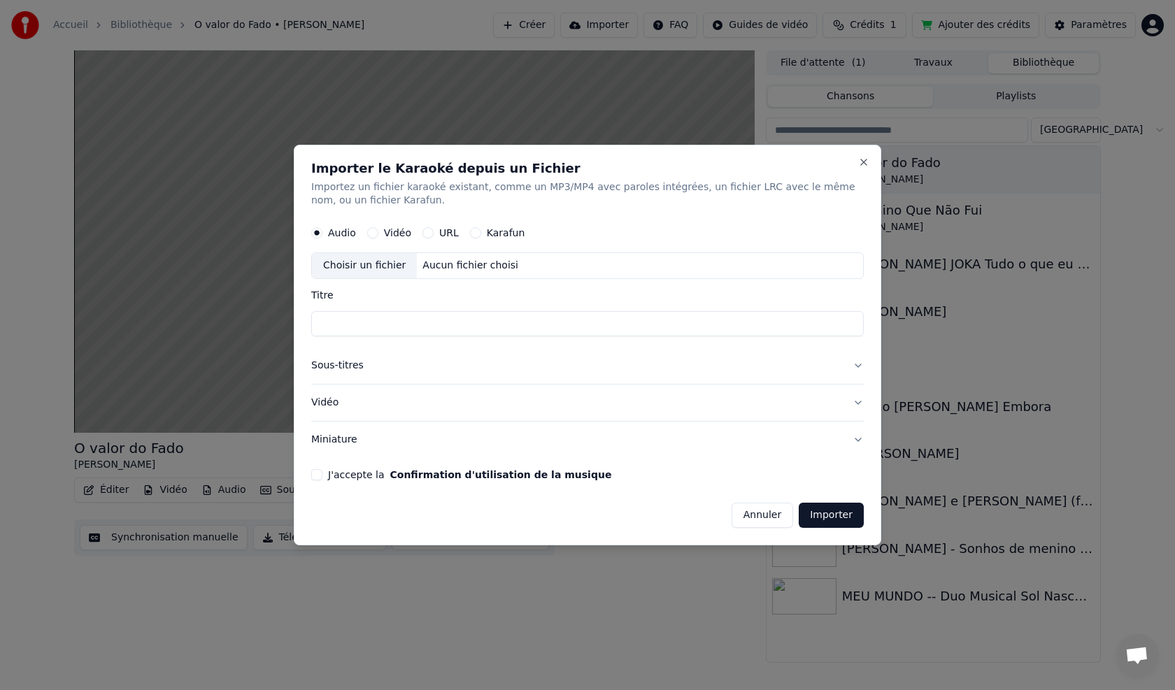
click at [424, 231] on button "URL" at bounding box center [427, 233] width 11 height 11
click at [844, 266] on button "button" at bounding box center [850, 264] width 28 height 25
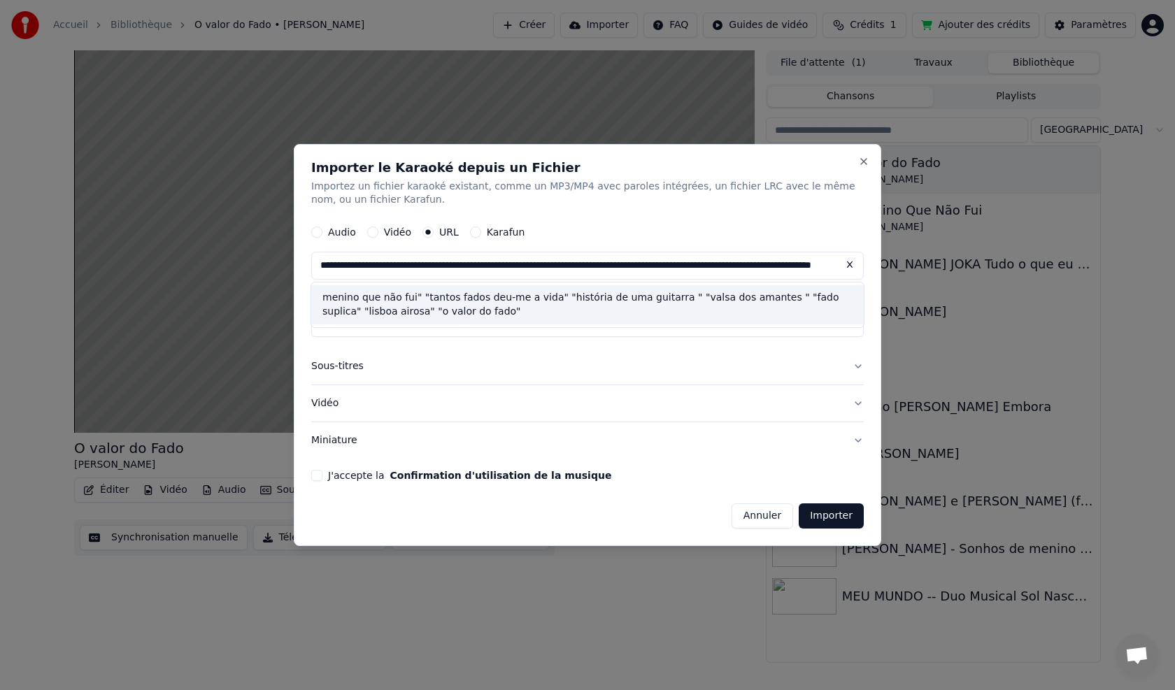
type input "**********"
click at [767, 515] on button "Annuler" at bounding box center [762, 516] width 62 height 25
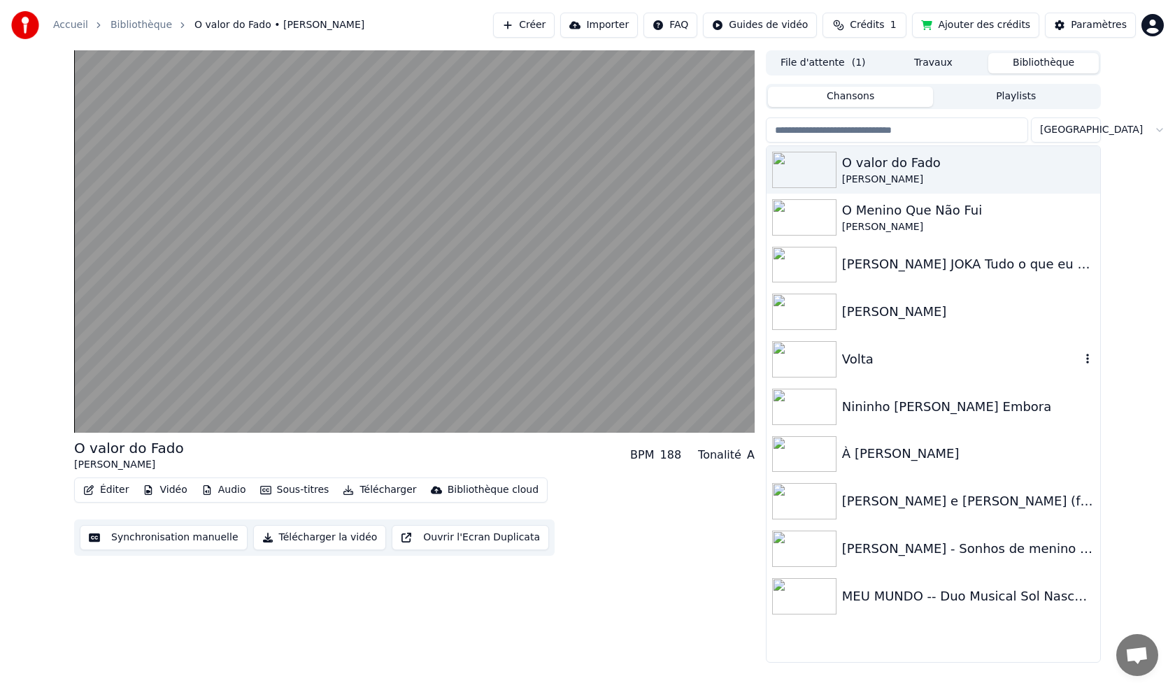
click at [1086, 360] on icon "button" at bounding box center [1087, 358] width 14 height 11
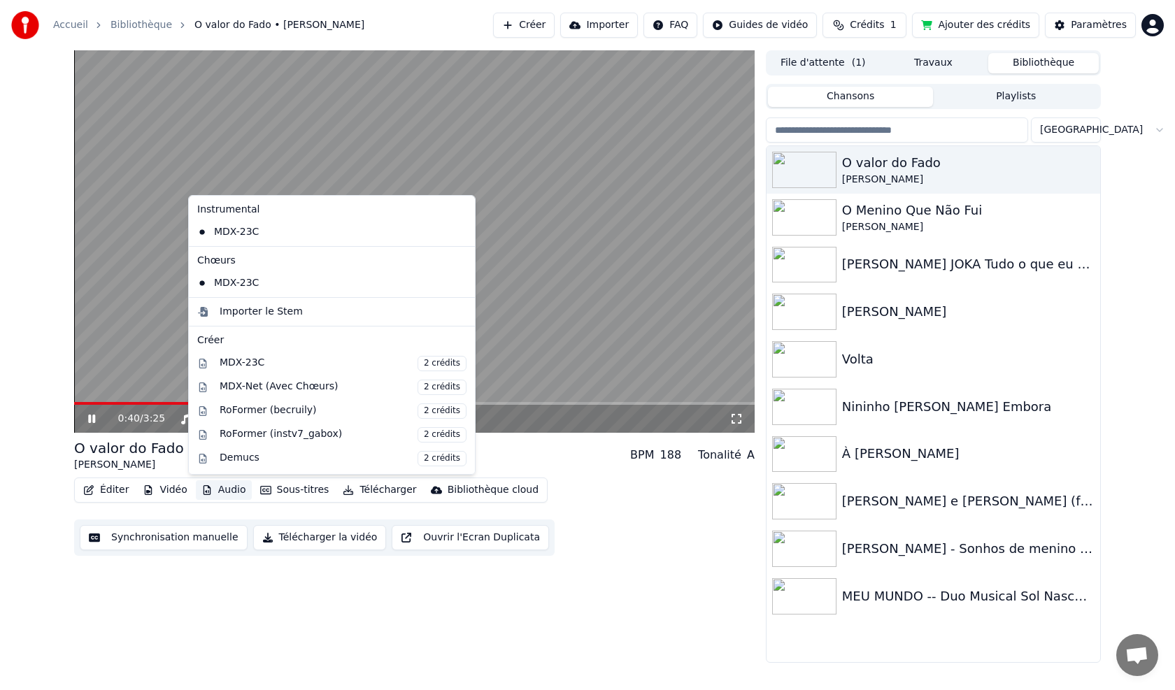
click at [211, 492] on button "Audio" at bounding box center [224, 490] width 56 height 20
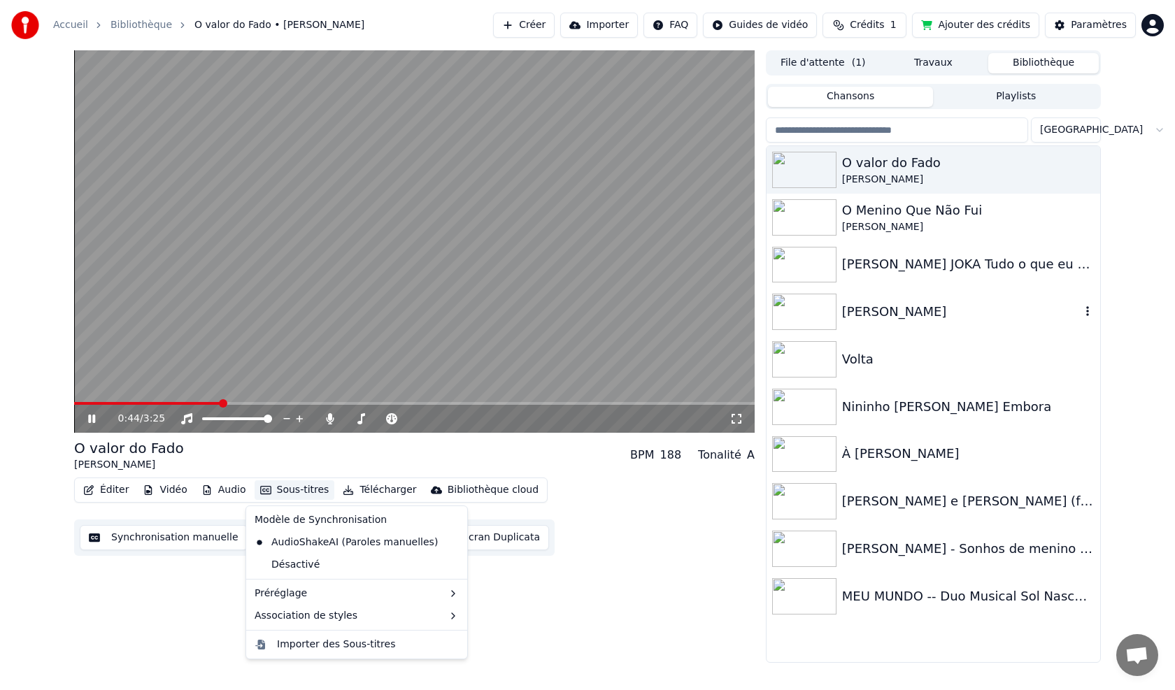
click at [881, 309] on div "[PERSON_NAME]" at bounding box center [961, 312] width 238 height 20
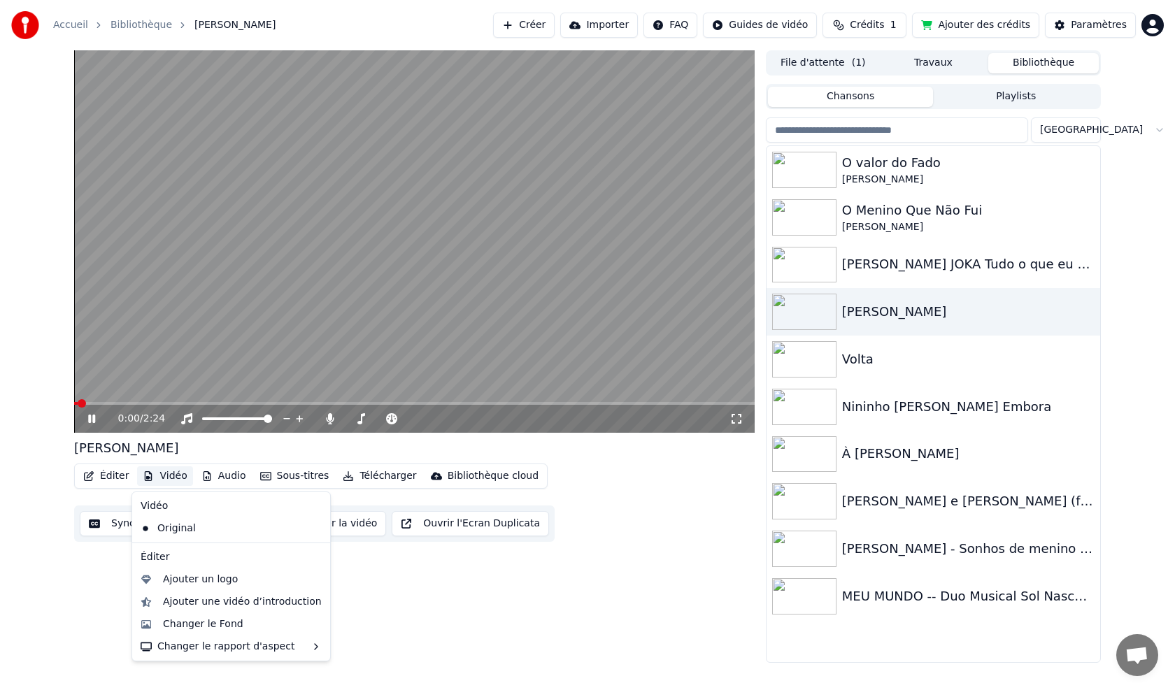
click at [169, 478] on button "Vidéo" at bounding box center [164, 476] width 55 height 20
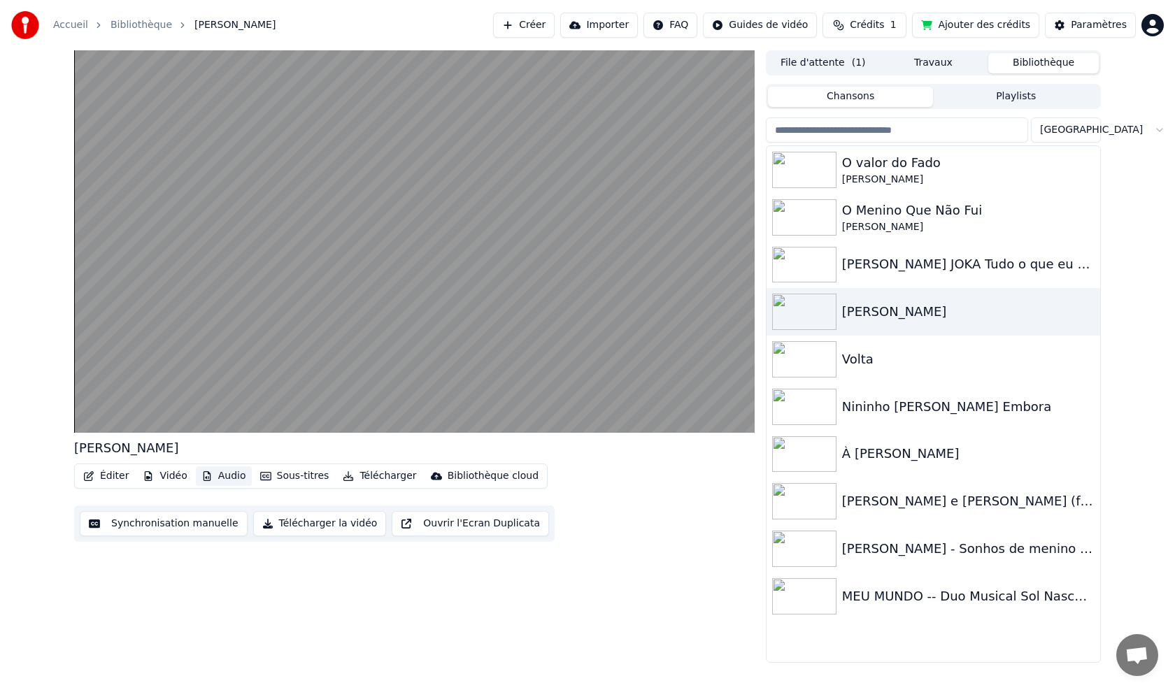
click at [220, 479] on button "Audio" at bounding box center [224, 476] width 56 height 20
click at [901, 162] on div "O valor do Fado" at bounding box center [961, 163] width 238 height 20
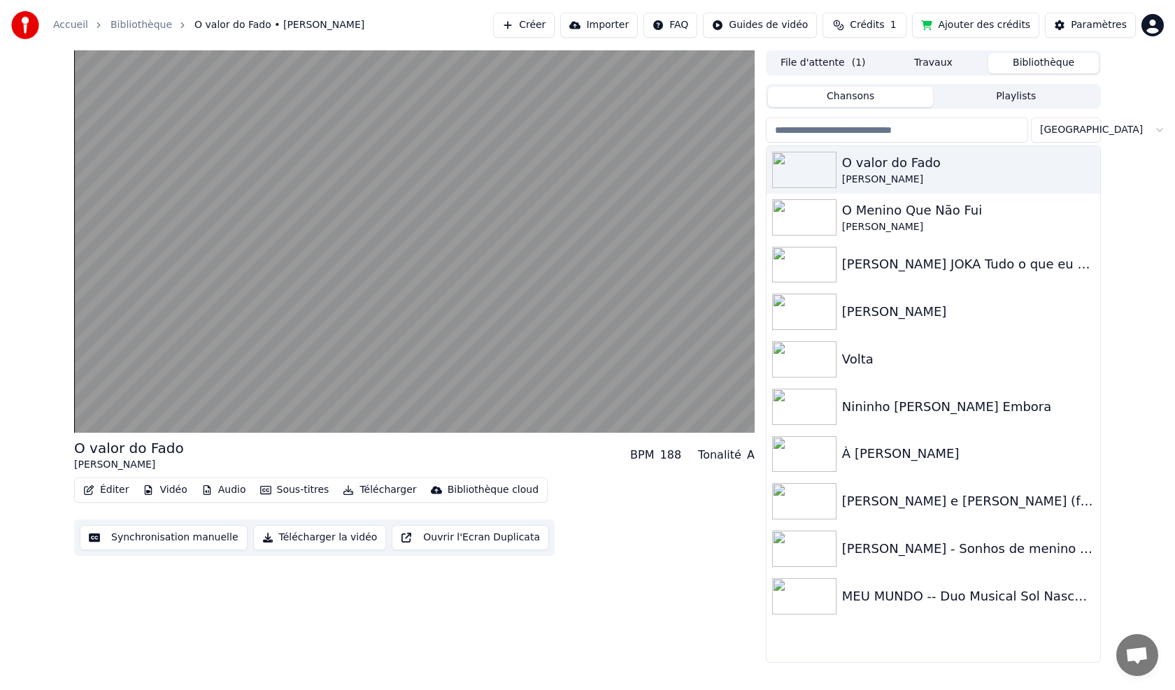
click at [316, 541] on button "Télécharger la vidéo" at bounding box center [320, 537] width 134 height 25
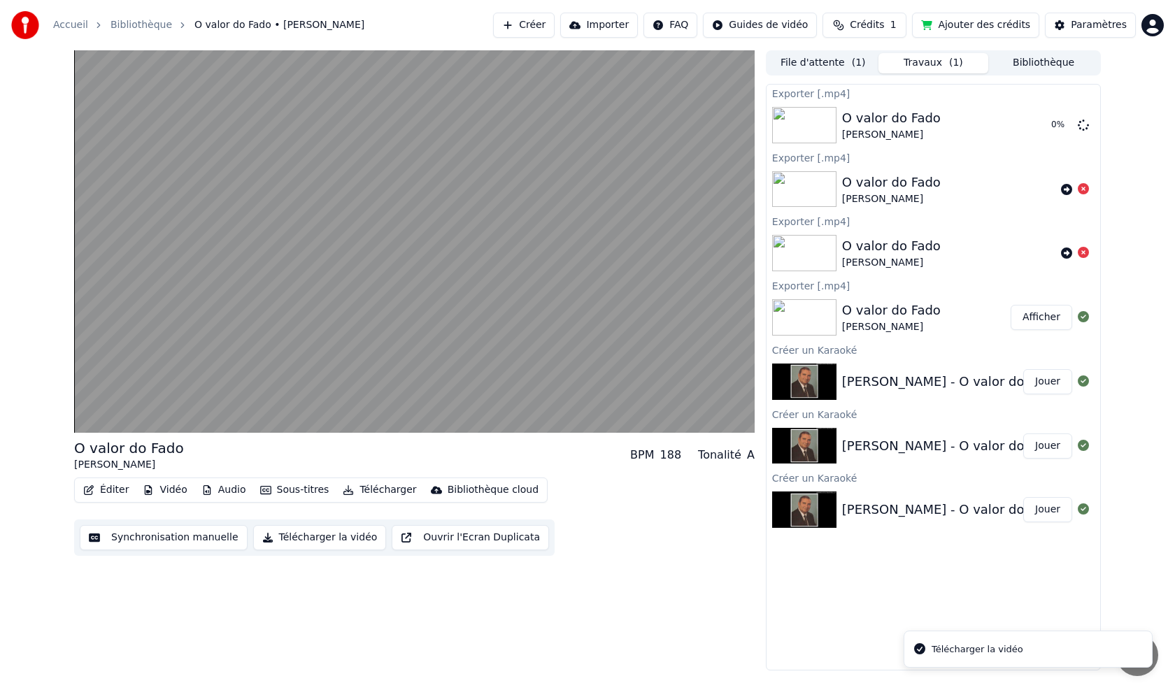
click at [1025, 657] on li "Télécharger la vidéo" at bounding box center [1028, 650] width 249 height 38
click at [974, 652] on div "Télécharger la vidéo" at bounding box center [977, 650] width 92 height 14
click at [1087, 124] on icon at bounding box center [1083, 124] width 11 height 11
click at [1086, 124] on icon at bounding box center [1083, 124] width 11 height 11
click at [1057, 64] on button "Bibliothèque" at bounding box center [1043, 63] width 110 height 20
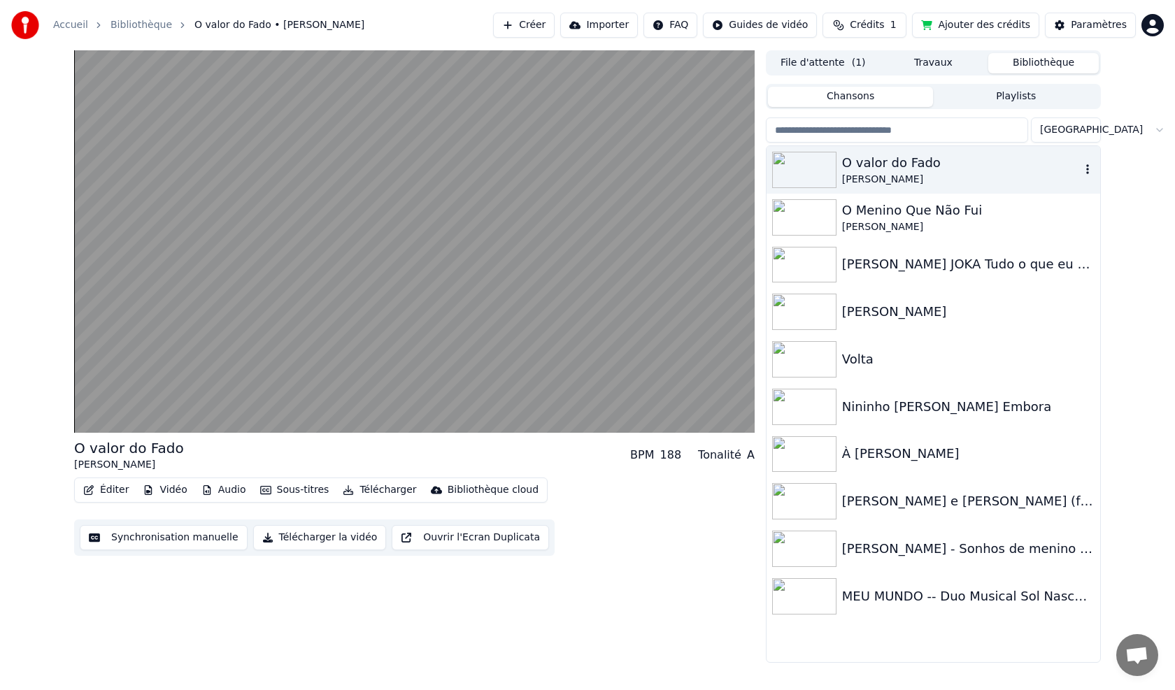
click at [1093, 169] on icon "button" at bounding box center [1087, 169] width 14 height 11
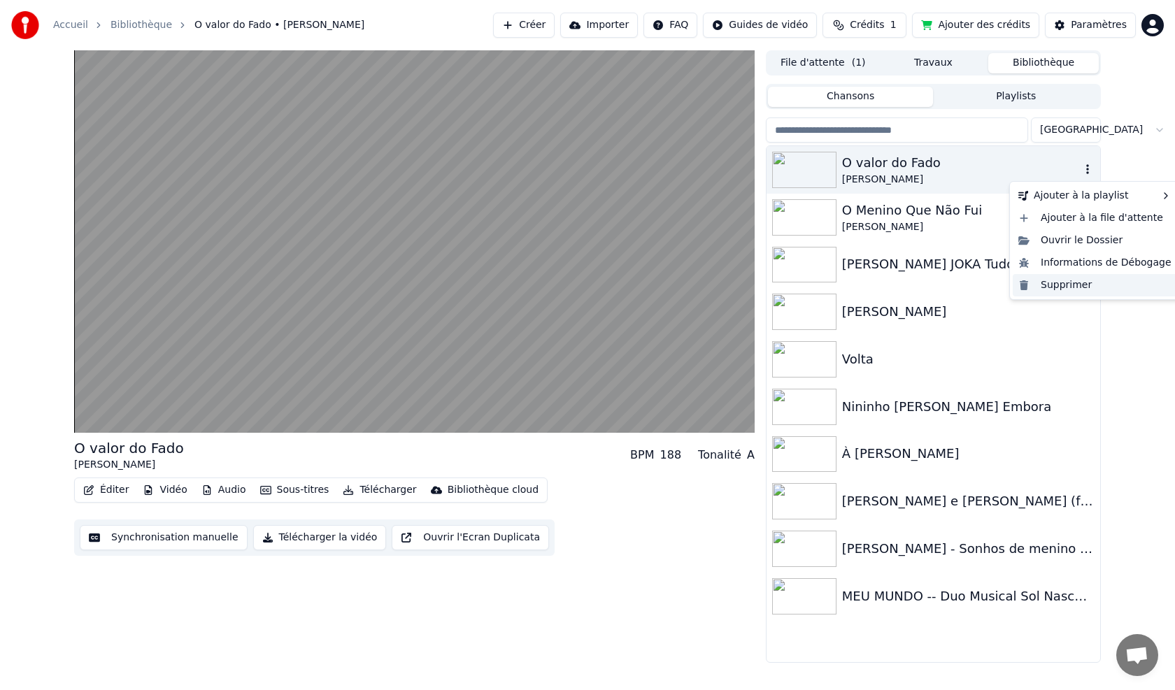
click at [1057, 295] on div "Supprimer" at bounding box center [1095, 285] width 164 height 22
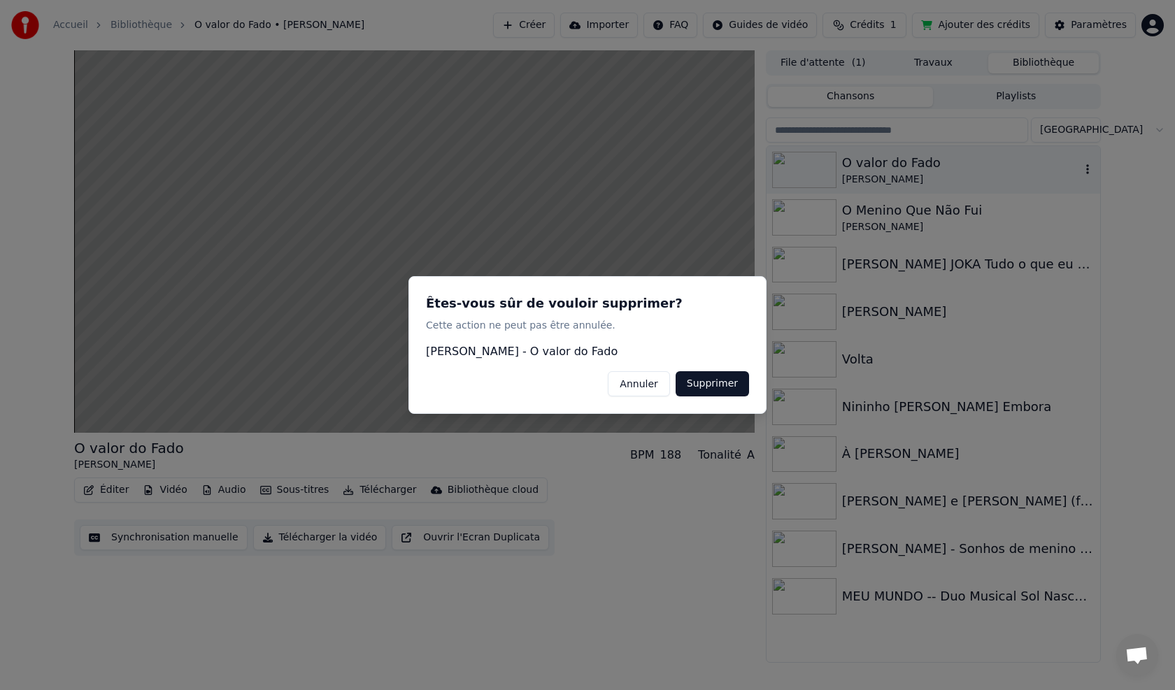
click at [704, 376] on button "Supprimer" at bounding box center [712, 383] width 73 height 25
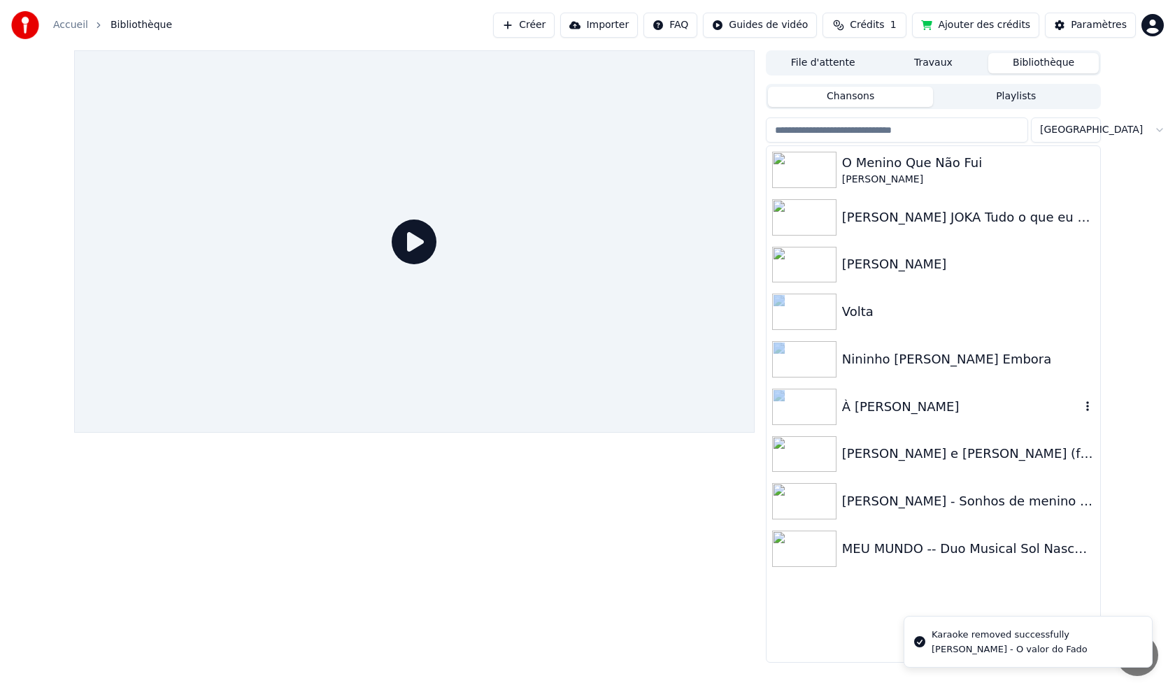
drag, startPoint x: 978, startPoint y: 285, endPoint x: 984, endPoint y: 386, distance: 101.6
click at [985, 390] on div "O Menino Que Não Fui [PERSON_NAME] JOKA Tudo o que eu mais preciso [DOMAIN_NAME…" at bounding box center [933, 359] width 334 height 427
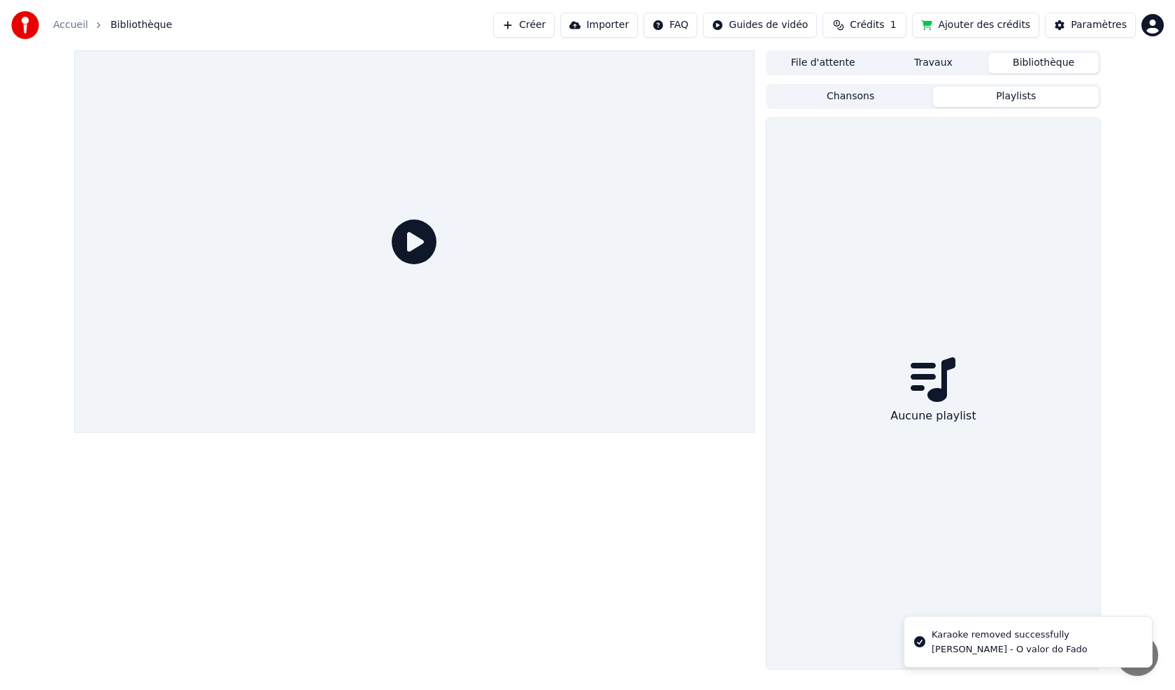
click at [992, 101] on button "Playlists" at bounding box center [1016, 97] width 166 height 20
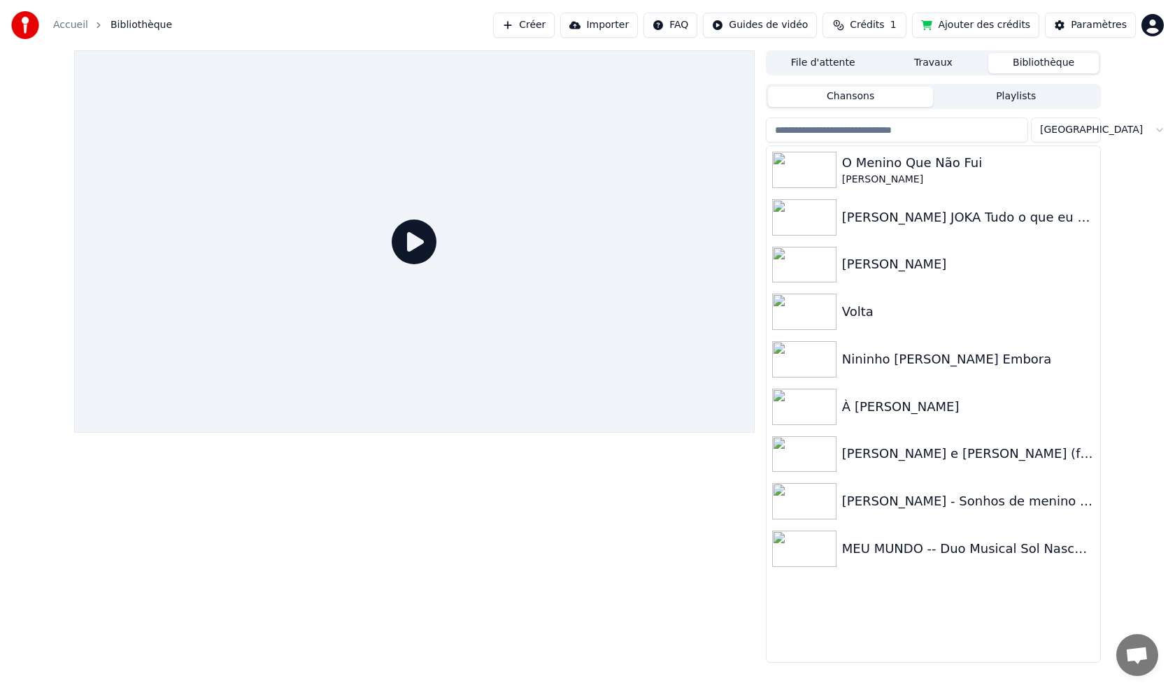
click at [893, 97] on button "Chansons" at bounding box center [851, 97] width 166 height 20
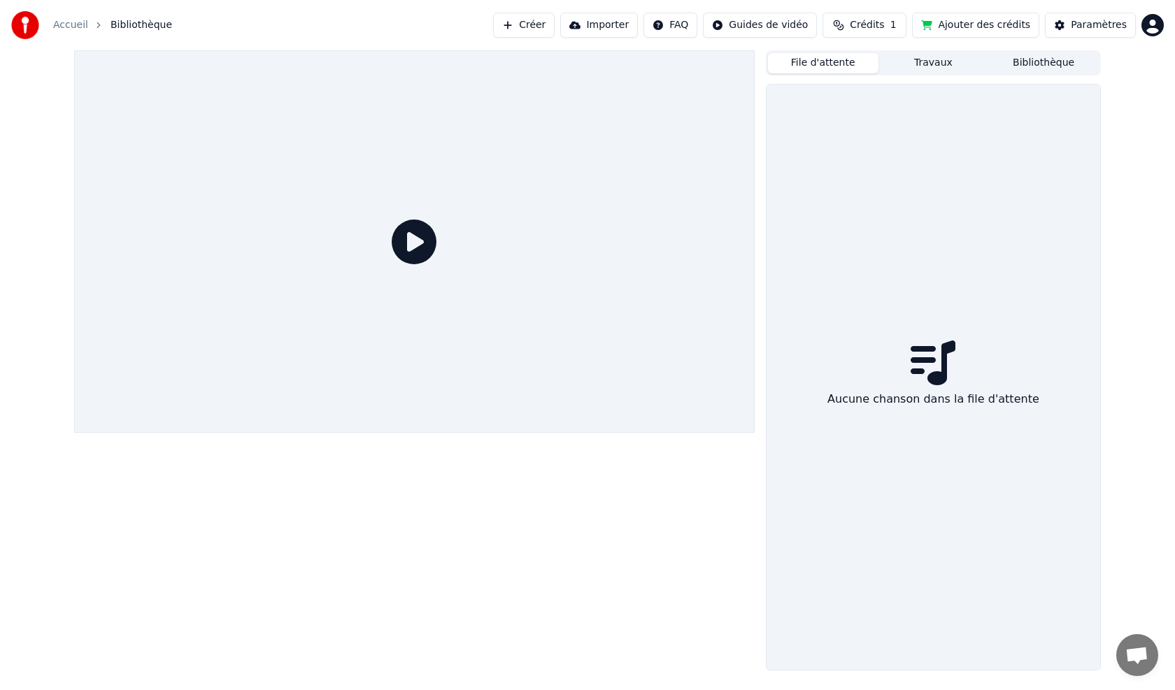
click at [869, 72] on button "File d'attente" at bounding box center [823, 63] width 110 height 20
click at [920, 64] on button "Travaux" at bounding box center [933, 63] width 110 height 20
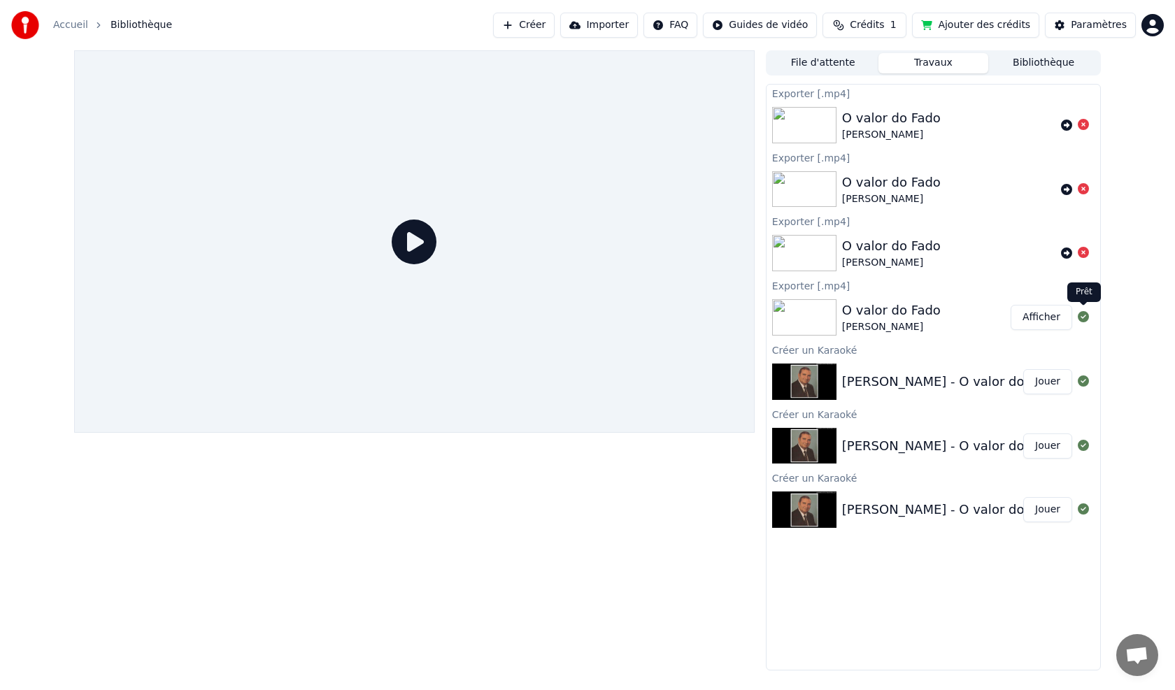
click at [1082, 315] on icon at bounding box center [1083, 316] width 11 height 11
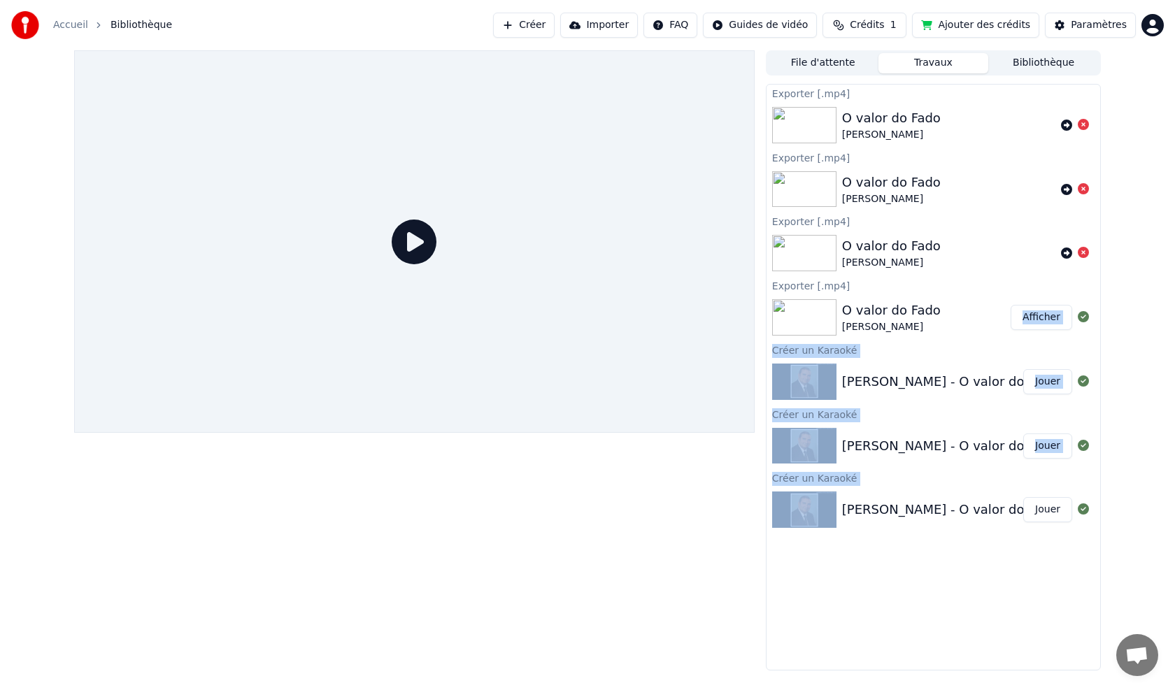
drag, startPoint x: 856, startPoint y: 562, endPoint x: 971, endPoint y: 338, distance: 252.1
click at [971, 338] on div "Exporter [.mp4] O valor do Fado [PERSON_NAME] Exporter [.mp4] O valor do Fado […" at bounding box center [933, 377] width 335 height 587
drag, startPoint x: 820, startPoint y: 390, endPoint x: 811, endPoint y: 390, distance: 9.1
click at [793, 383] on img at bounding box center [804, 382] width 64 height 36
click at [899, 65] on button "Travaux" at bounding box center [933, 63] width 110 height 20
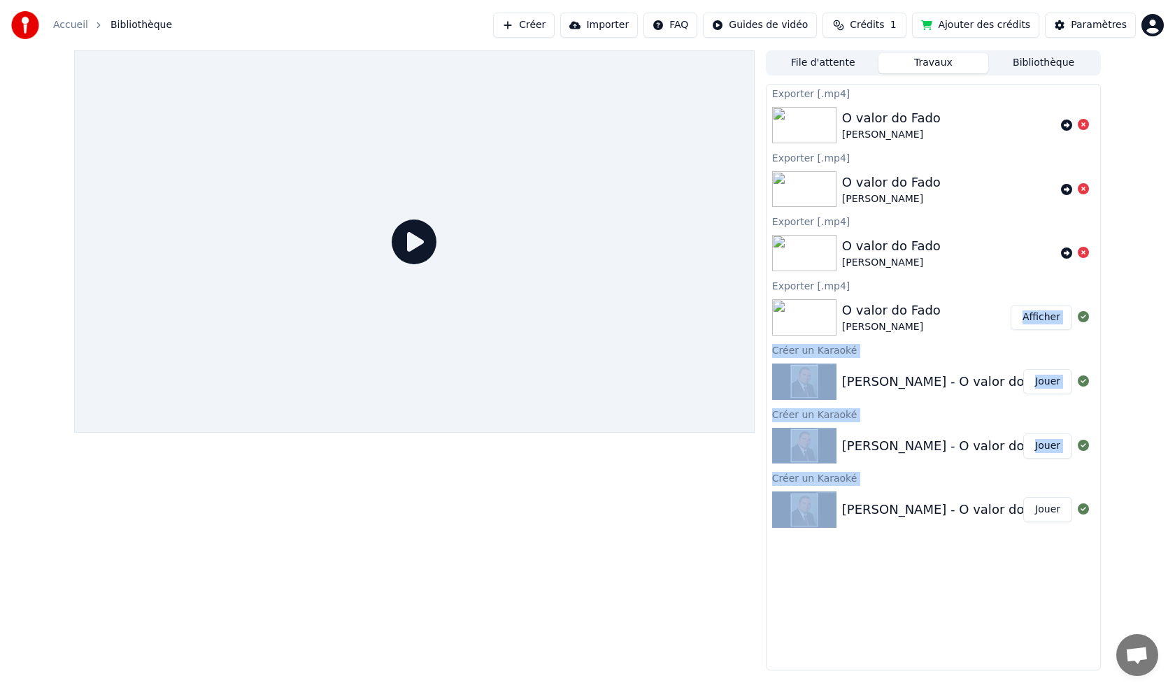
click at [839, 66] on button "File d'attente" at bounding box center [823, 63] width 110 height 20
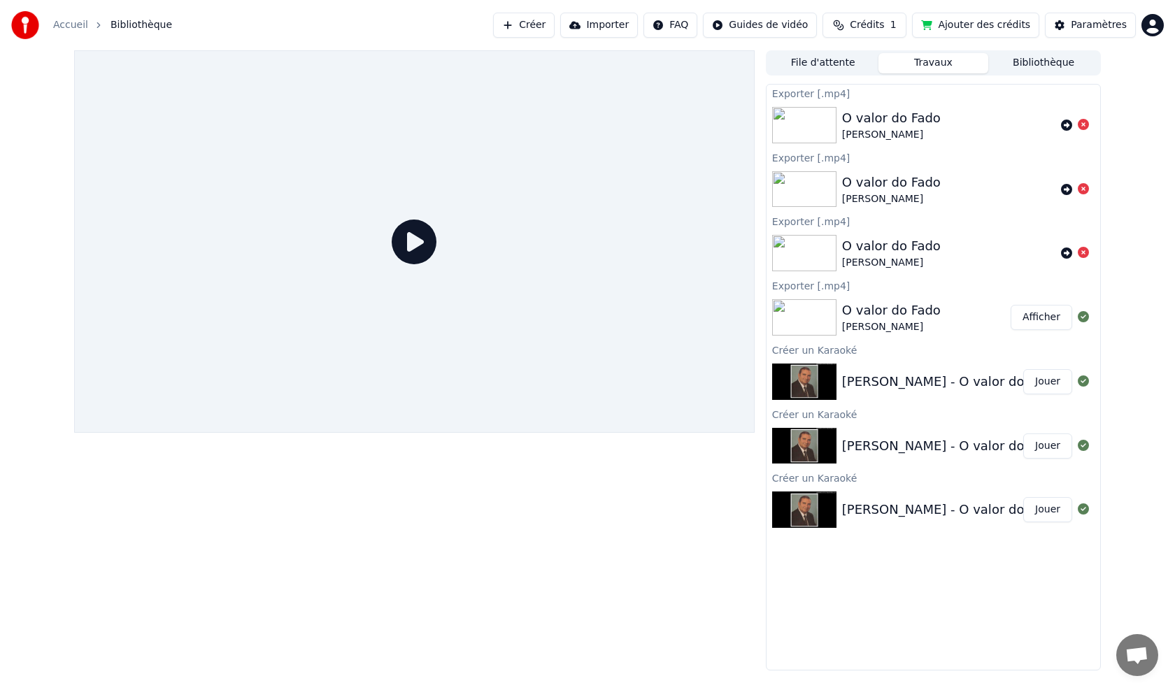
click at [932, 67] on button "Travaux" at bounding box center [933, 63] width 110 height 20
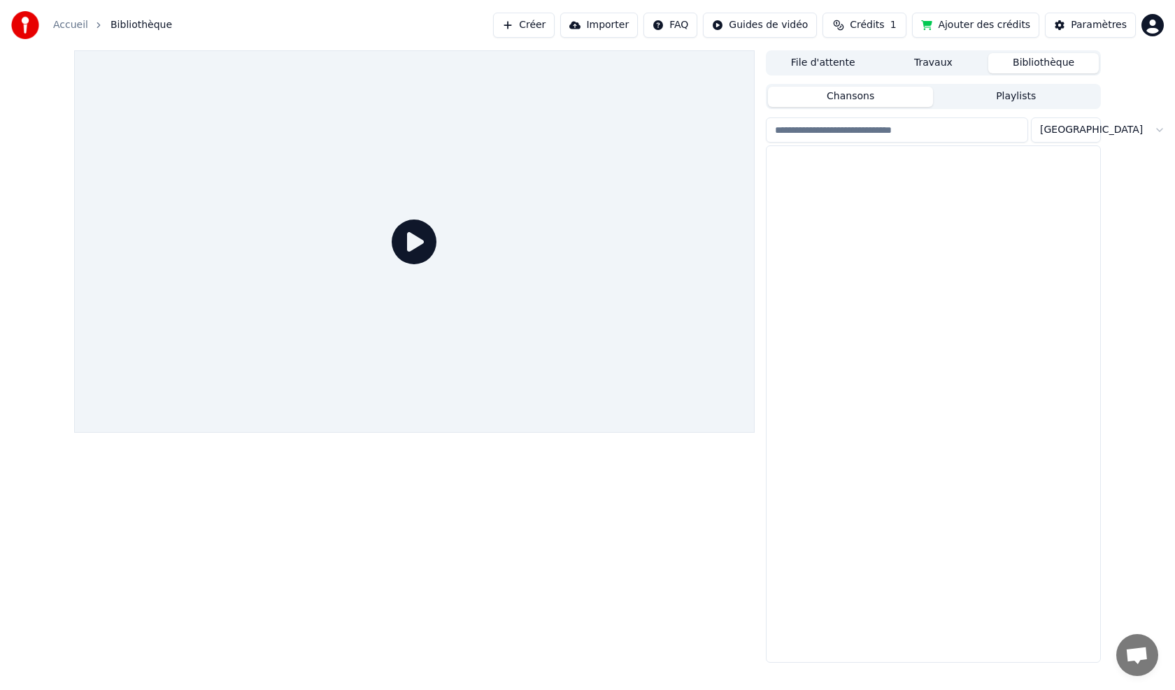
click at [1053, 62] on button "Bibliothèque" at bounding box center [1043, 63] width 110 height 20
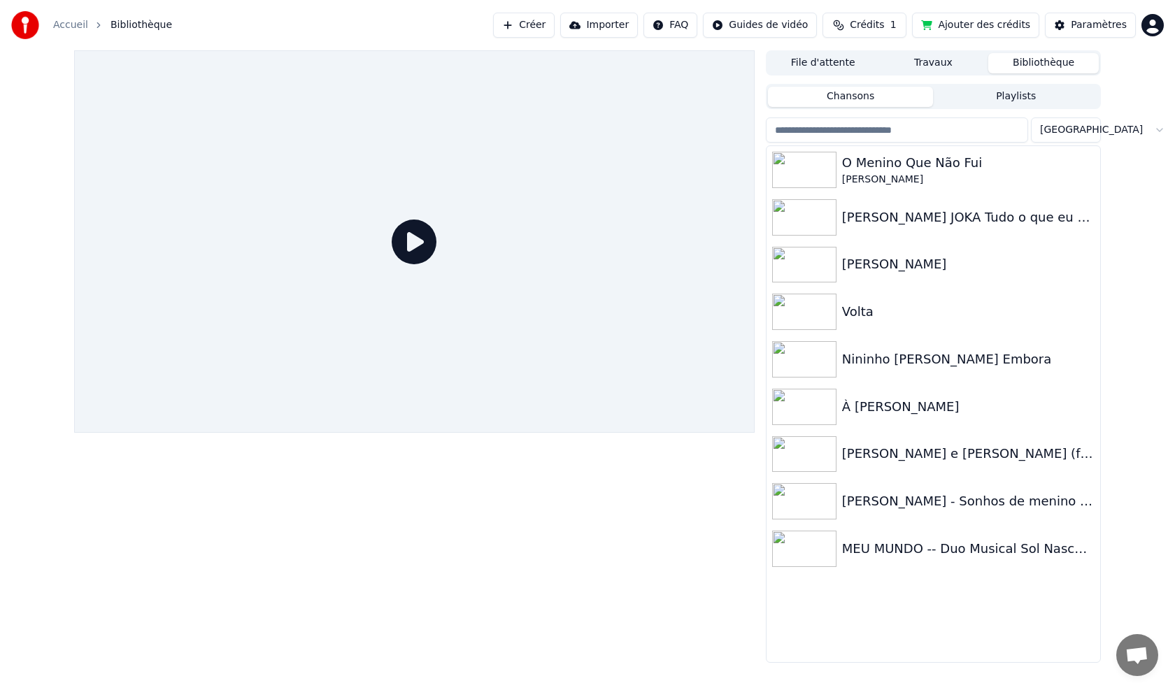
click at [1020, 95] on button "Playlists" at bounding box center [1016, 97] width 166 height 20
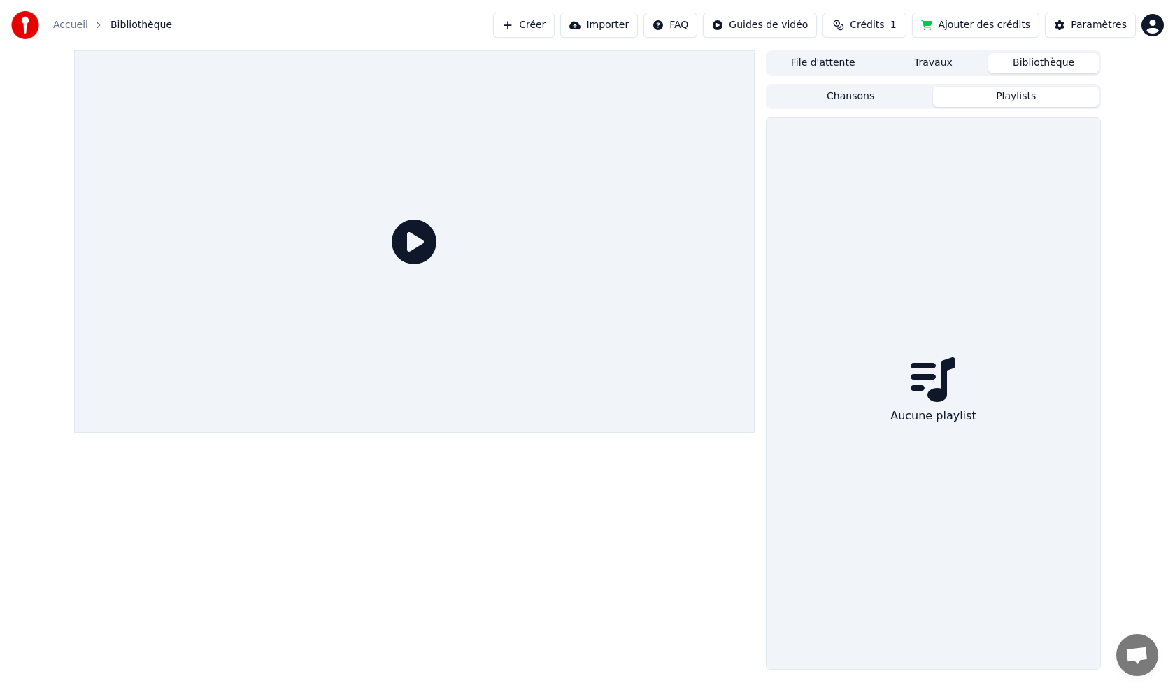
click at [871, 94] on button "Chansons" at bounding box center [851, 97] width 166 height 20
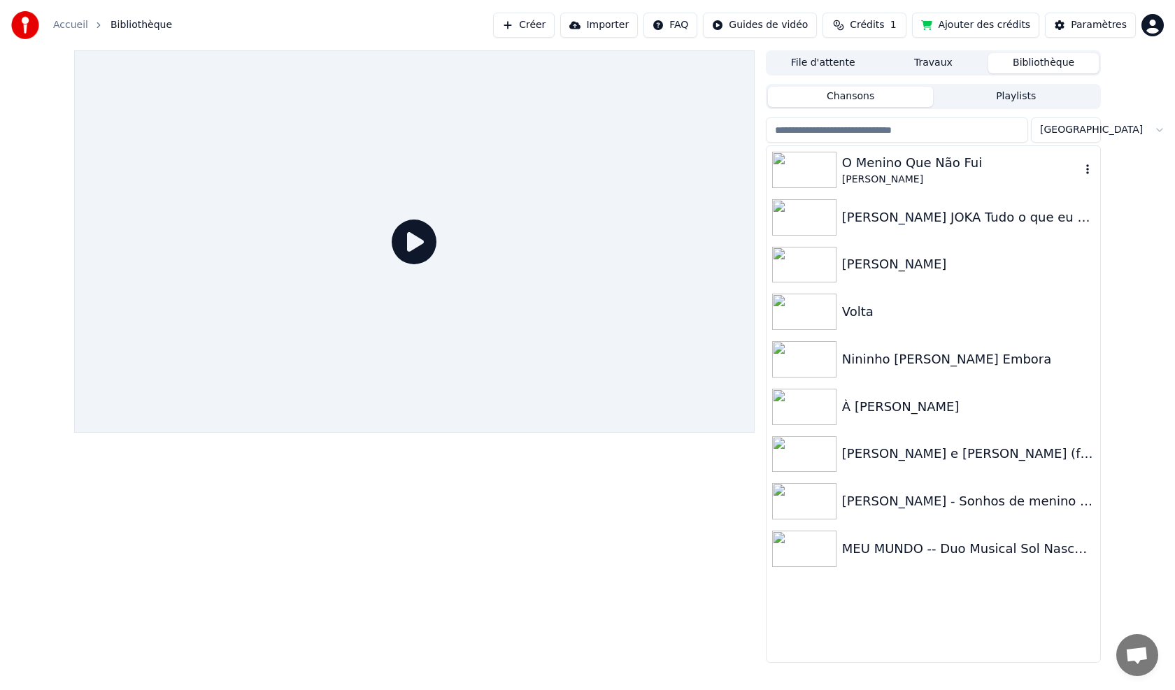
click at [921, 169] on div "O Menino Que Não Fui" at bounding box center [961, 163] width 238 height 20
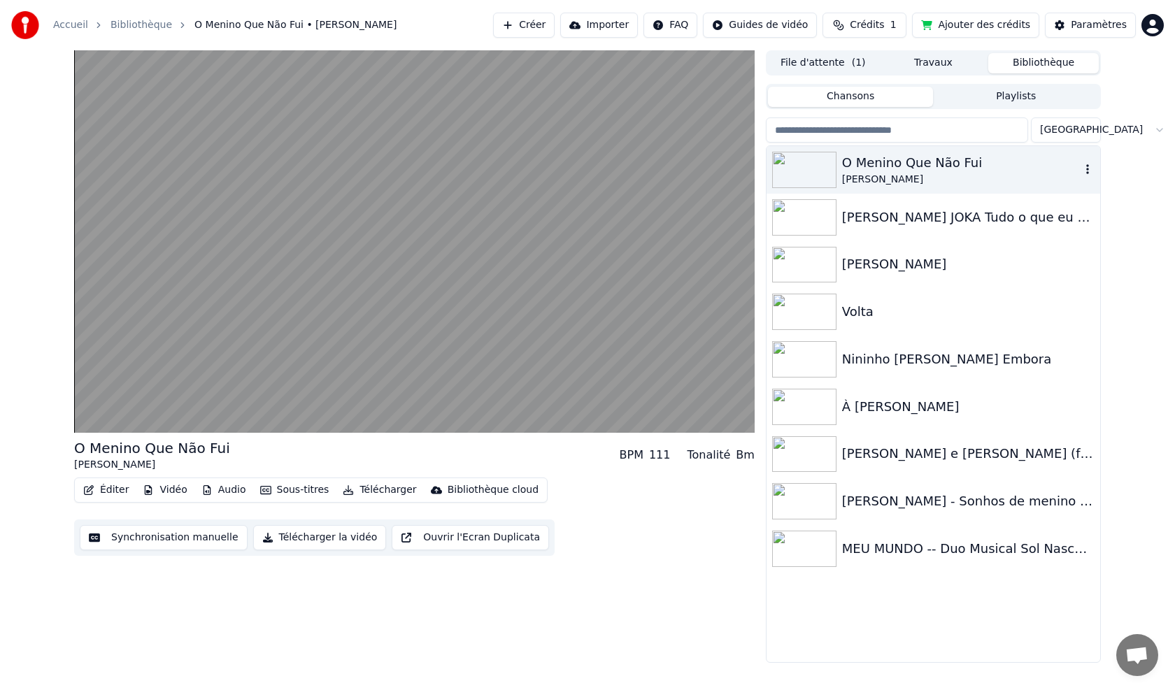
click at [1085, 170] on icon "button" at bounding box center [1087, 169] width 14 height 11
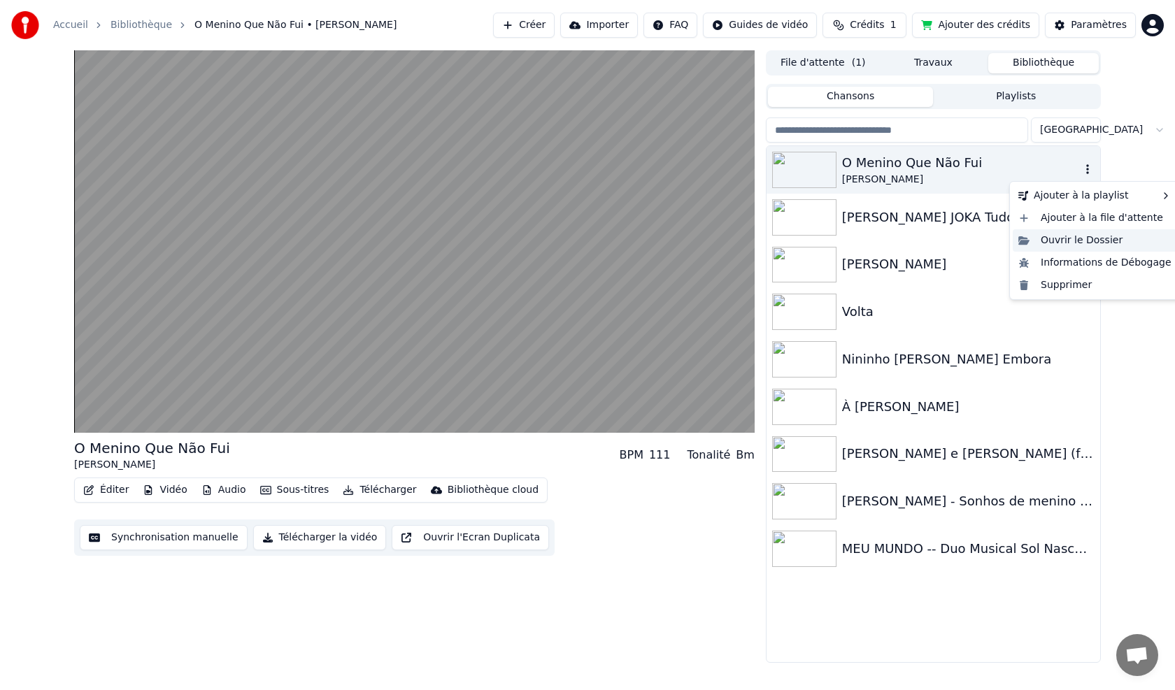
click at [1062, 237] on div "Ouvrir le Dossier" at bounding box center [1095, 240] width 164 height 22
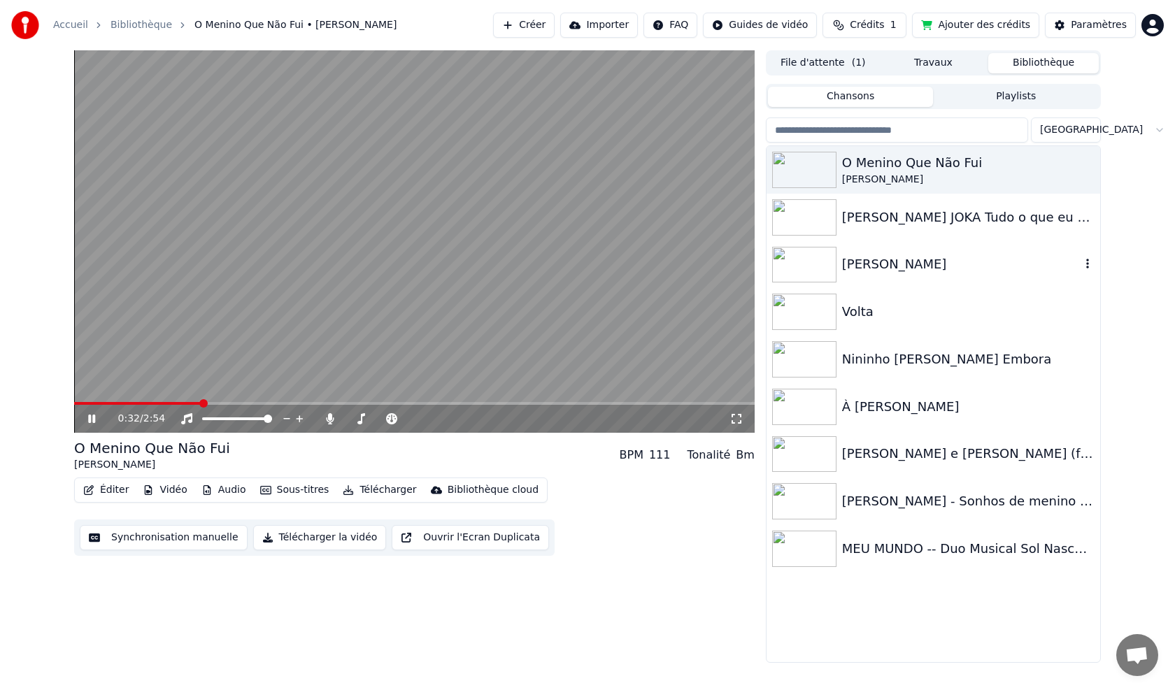
click at [940, 259] on div "[PERSON_NAME]" at bounding box center [961, 265] width 238 height 20
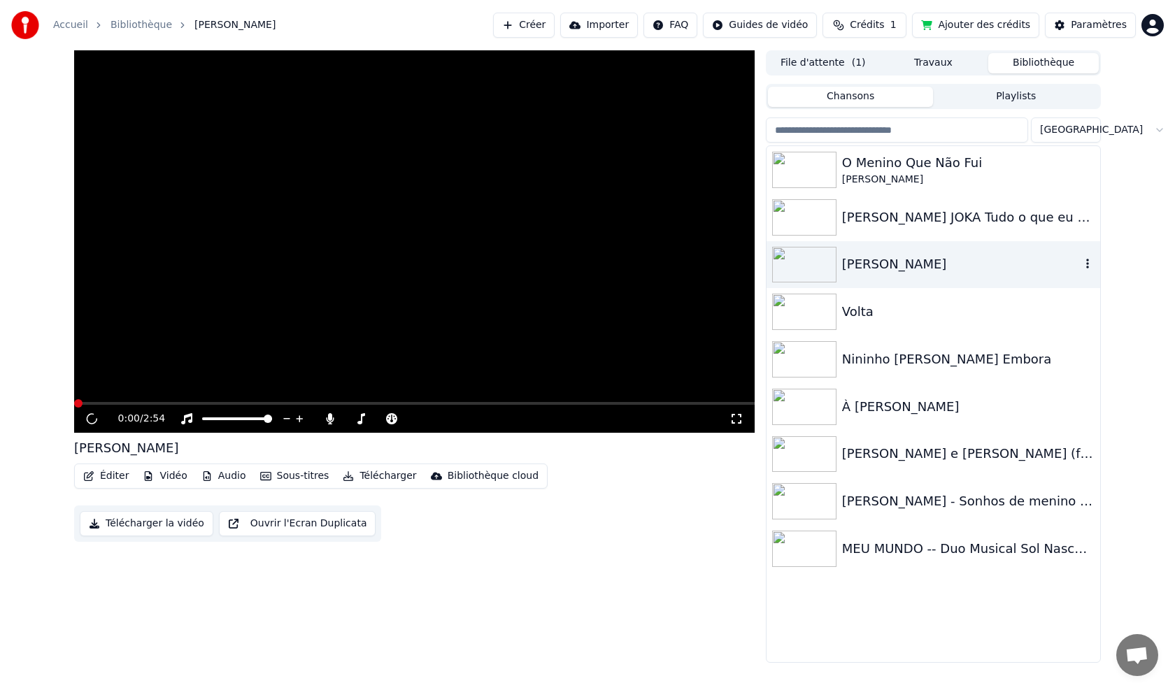
click at [940, 259] on div "[PERSON_NAME]" at bounding box center [961, 265] width 238 height 20
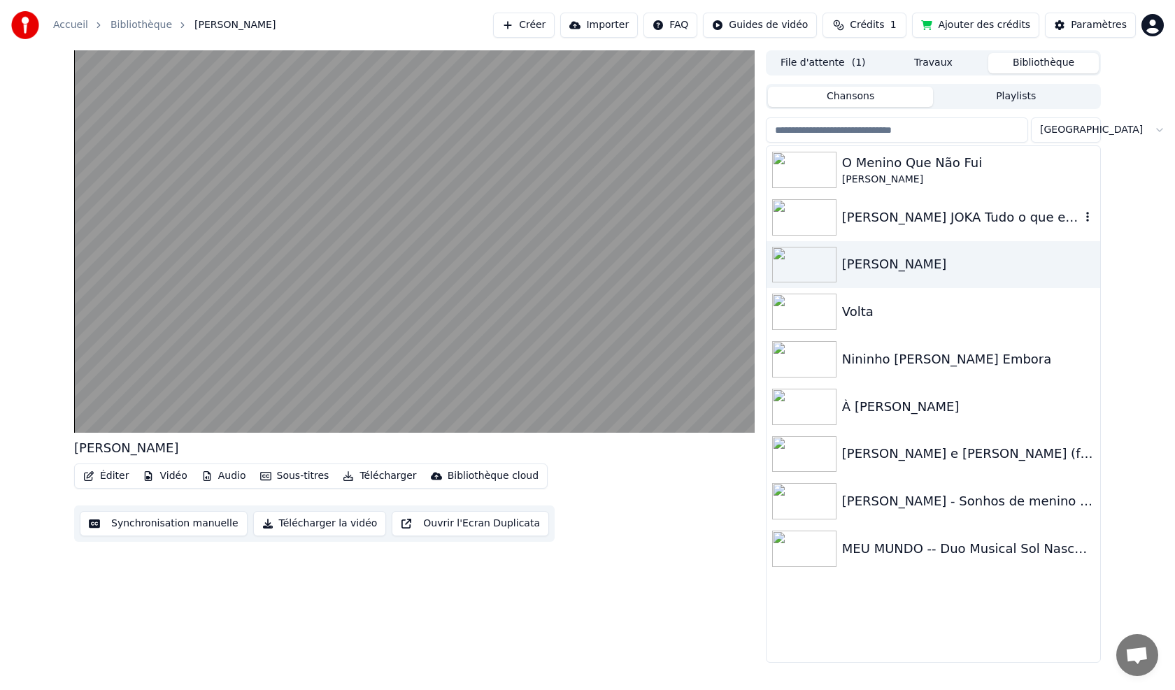
click at [895, 217] on div "[PERSON_NAME] JOKA Tudo o que eu mais preciso [DOMAIN_NAME]" at bounding box center [961, 218] width 238 height 20
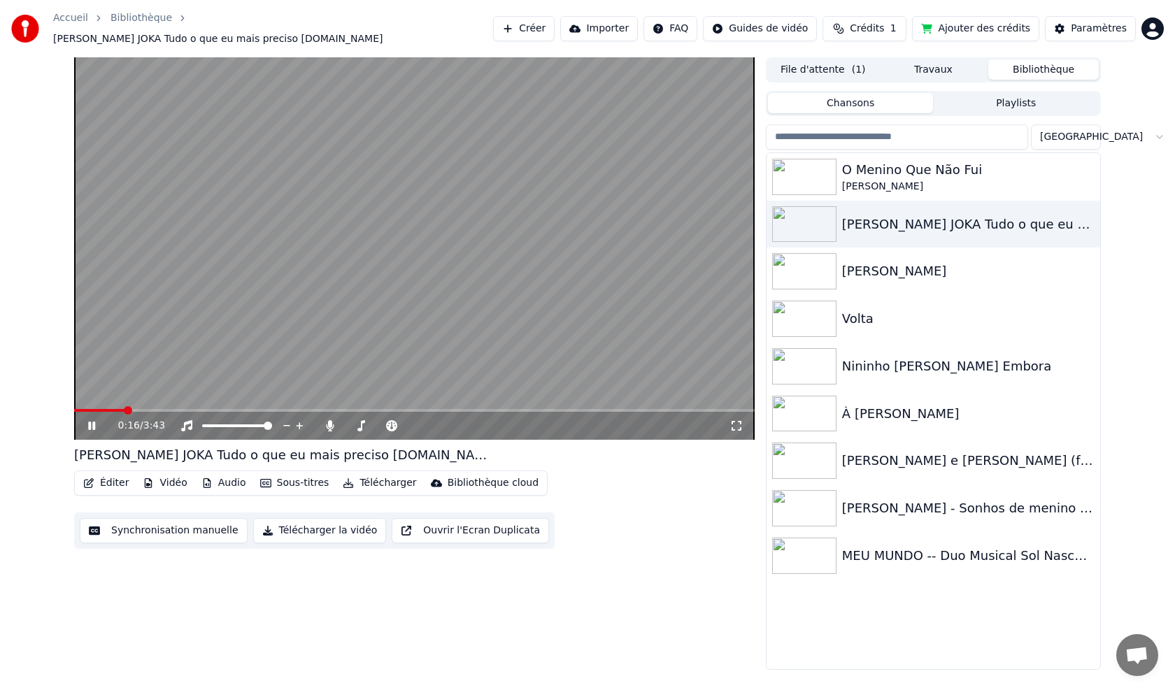
click at [90, 422] on icon at bounding box center [91, 426] width 7 height 8
click at [1005, 129] on input "search" at bounding box center [897, 136] width 262 height 25
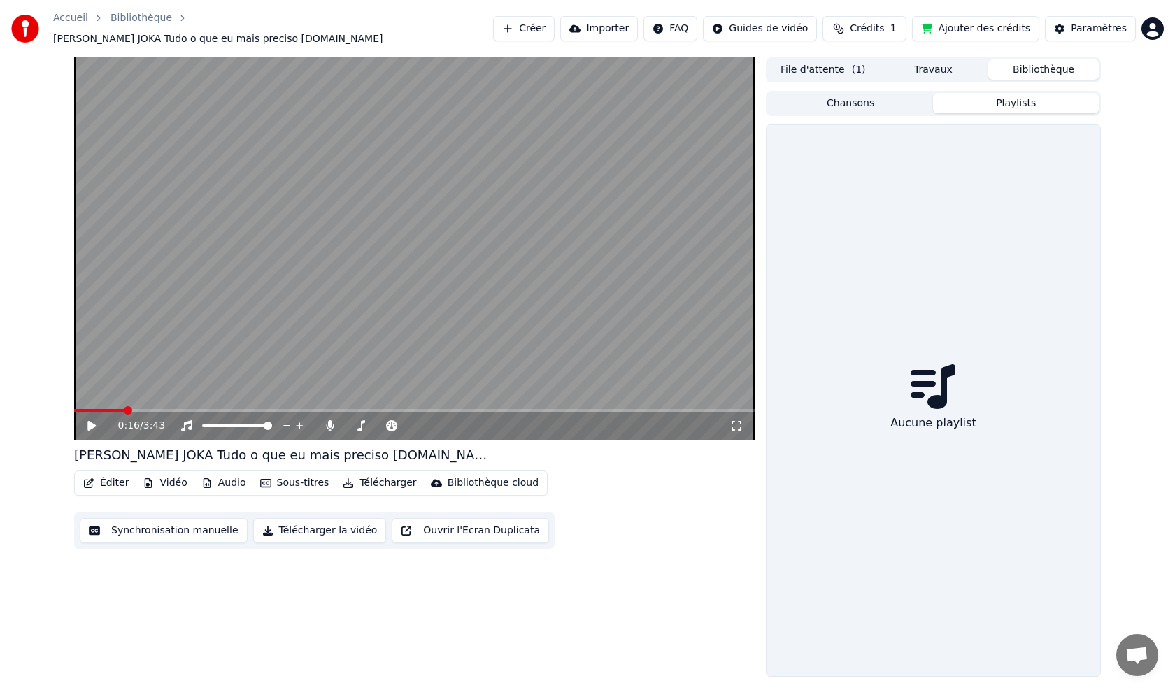
click at [1020, 101] on button "Playlists" at bounding box center [1016, 103] width 166 height 20
click at [850, 93] on button "Chansons" at bounding box center [851, 103] width 166 height 20
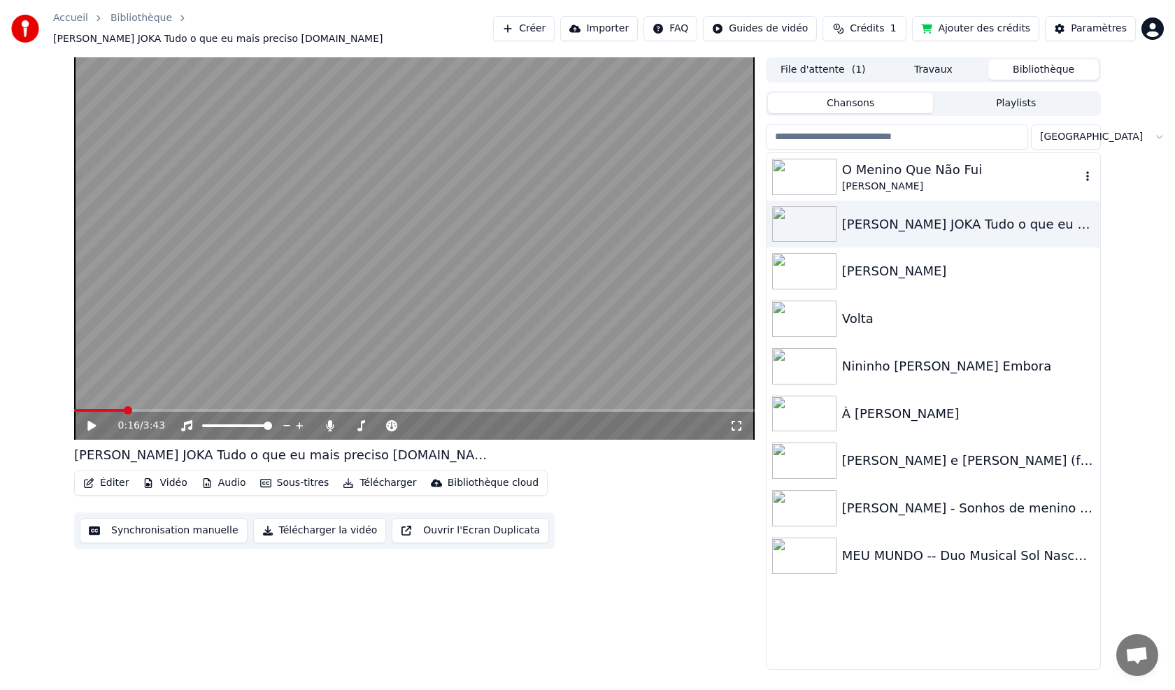
click at [890, 160] on div "O Menino Que Não Fui" at bounding box center [961, 170] width 238 height 20
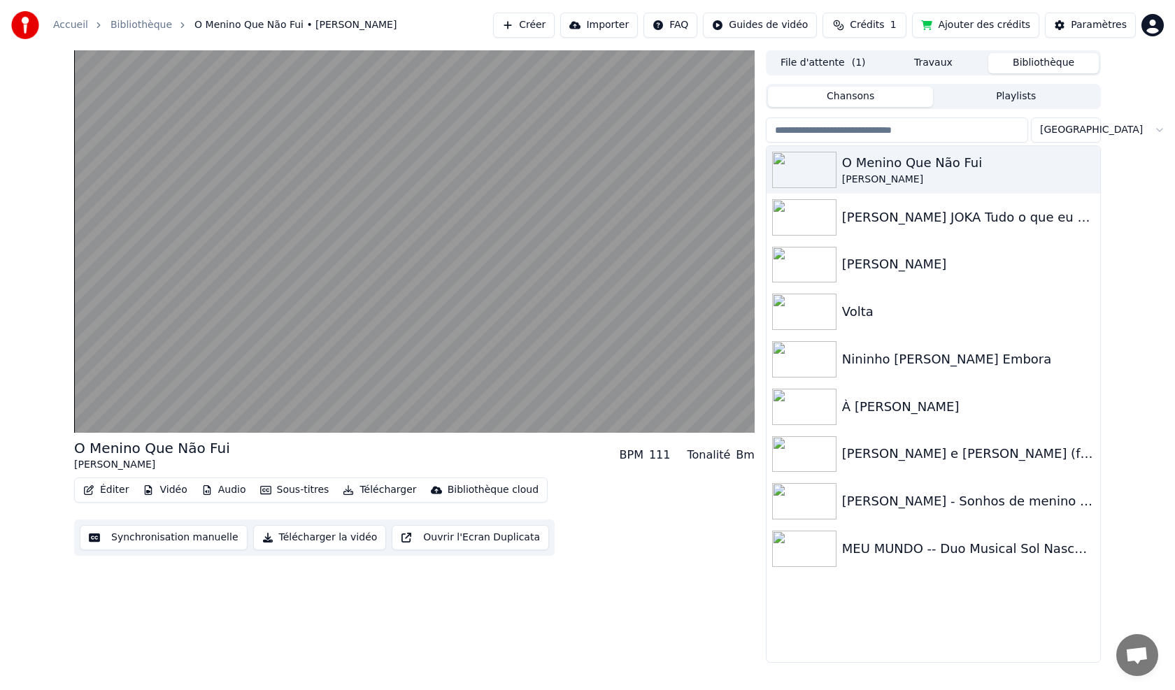
click at [719, 458] on div "Tonalité" at bounding box center [708, 455] width 43 height 17
click at [740, 458] on div "Bm" at bounding box center [745, 455] width 19 height 17
click at [890, 547] on div "MEU MUNDO -- Duo Musical Sol Nascente (Video Clip oficial)" at bounding box center [961, 549] width 238 height 20
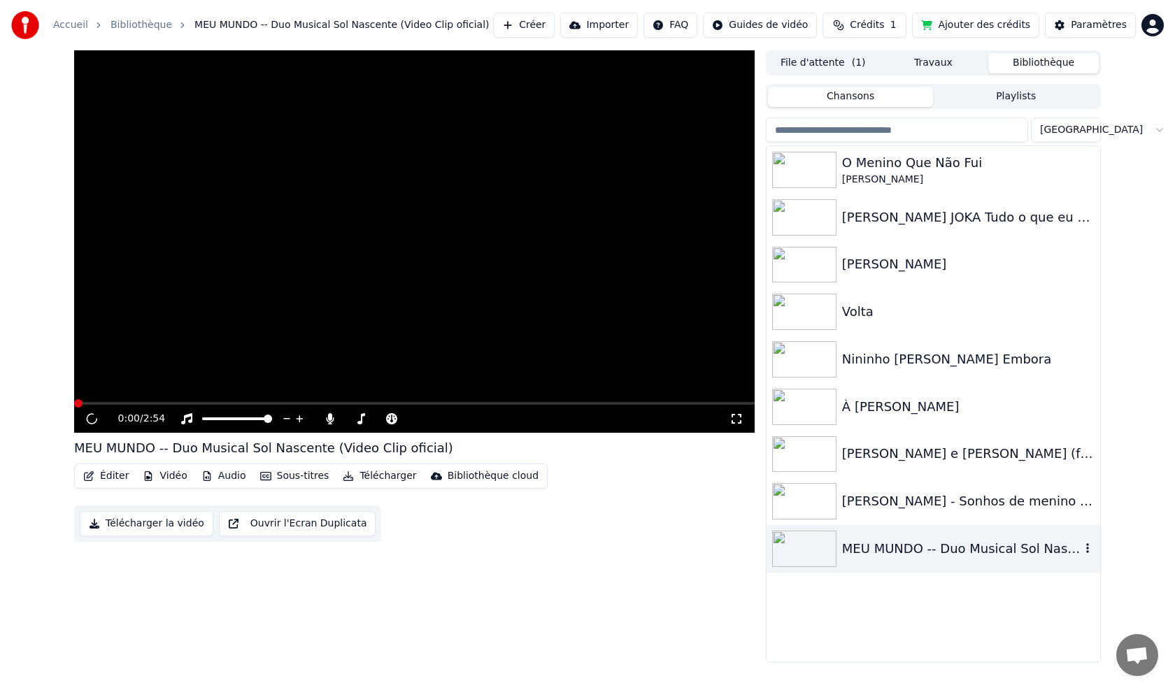
click at [890, 547] on div "MEU MUNDO -- Duo Musical Sol Nascente (Video Clip oficial)" at bounding box center [961, 549] width 238 height 20
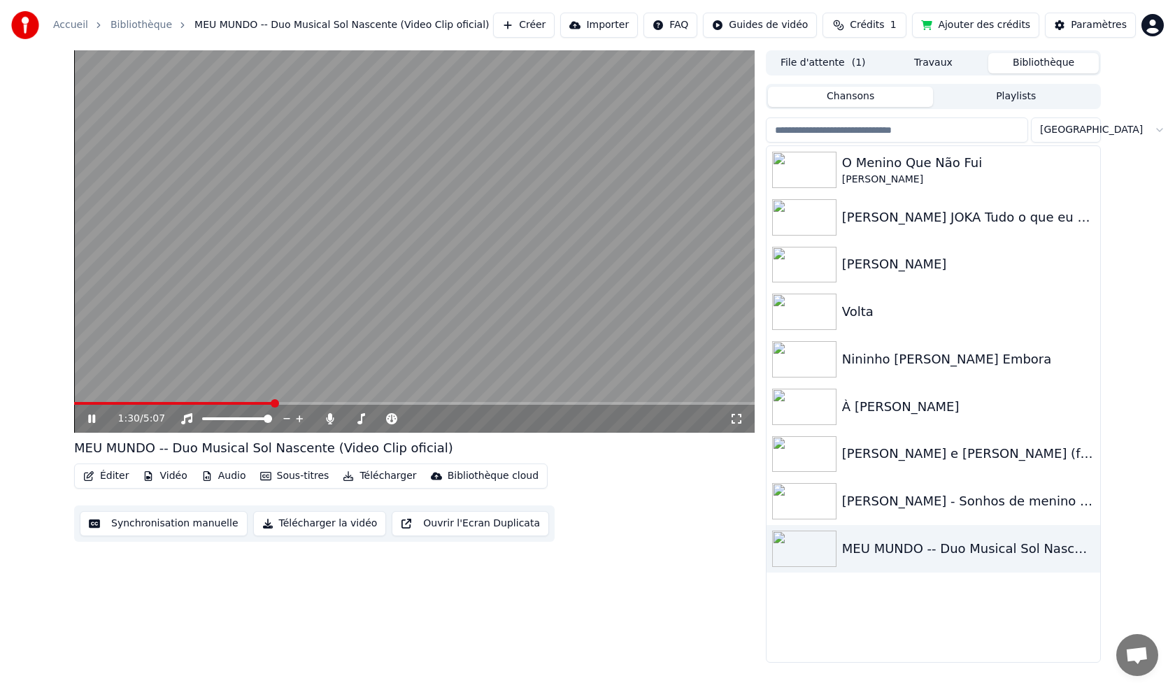
click at [272, 408] on span at bounding box center [275, 403] width 8 height 8
click at [334, 420] on icon at bounding box center [330, 418] width 14 height 11
click at [329, 422] on icon at bounding box center [330, 418] width 14 height 11
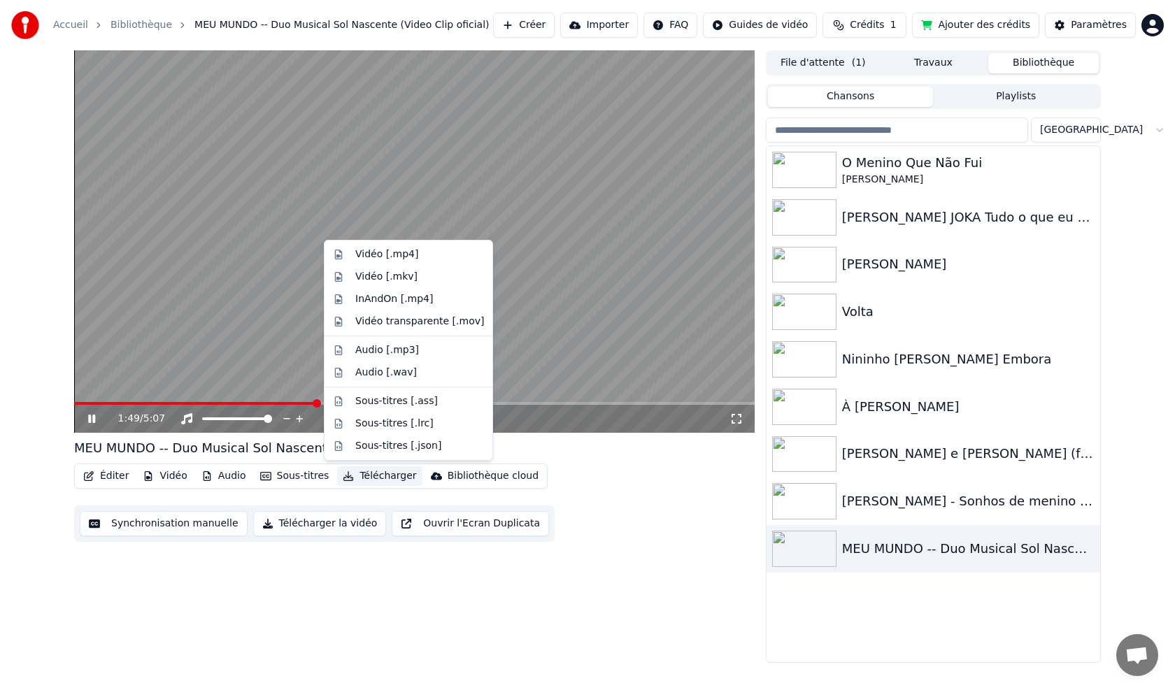
click at [362, 478] on button "Télécharger" at bounding box center [379, 476] width 85 height 20
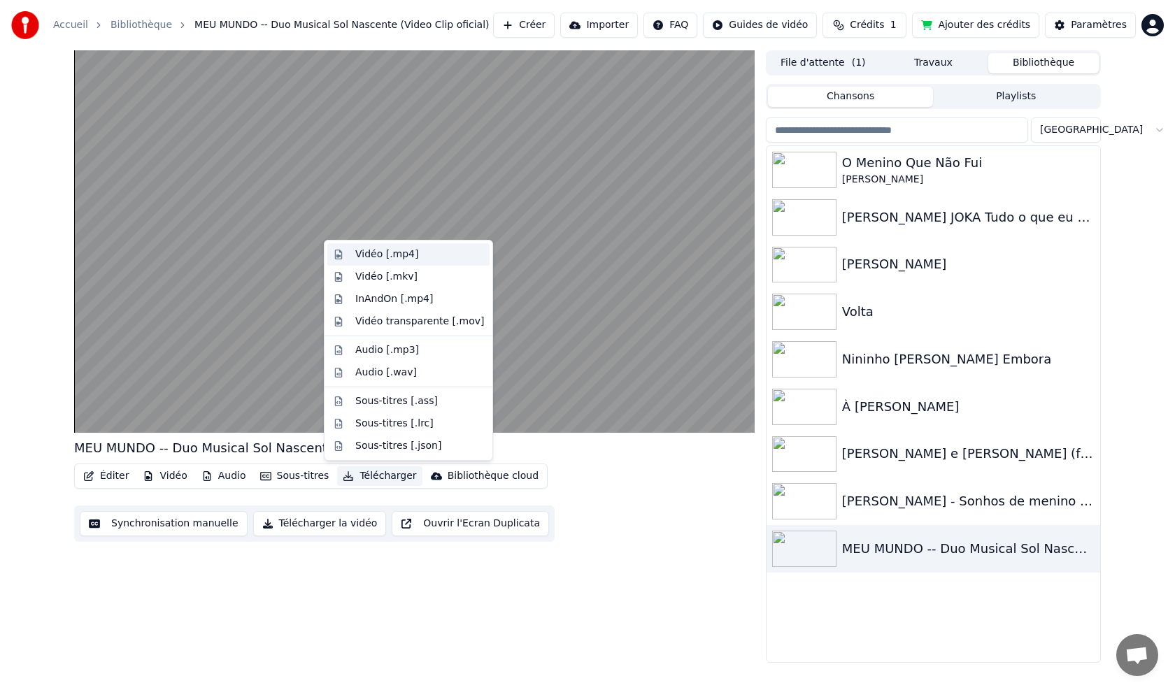
click at [359, 257] on div "Vidéo [.mp4]" at bounding box center [386, 255] width 63 height 14
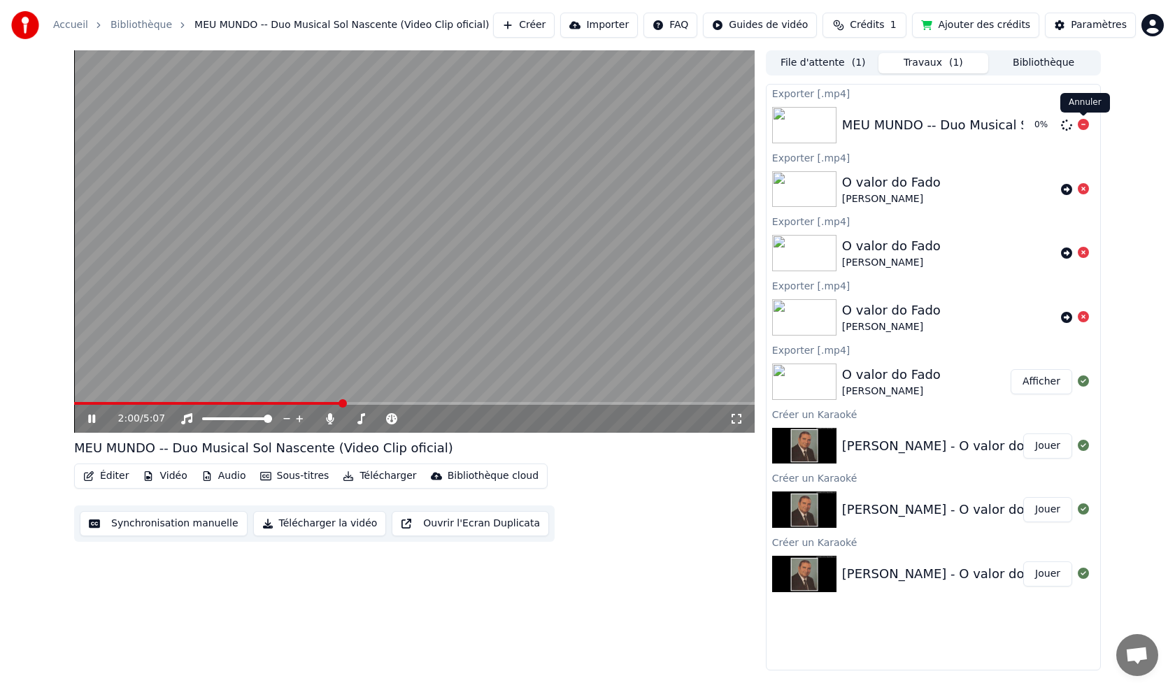
click at [1082, 127] on icon at bounding box center [1083, 124] width 11 height 11
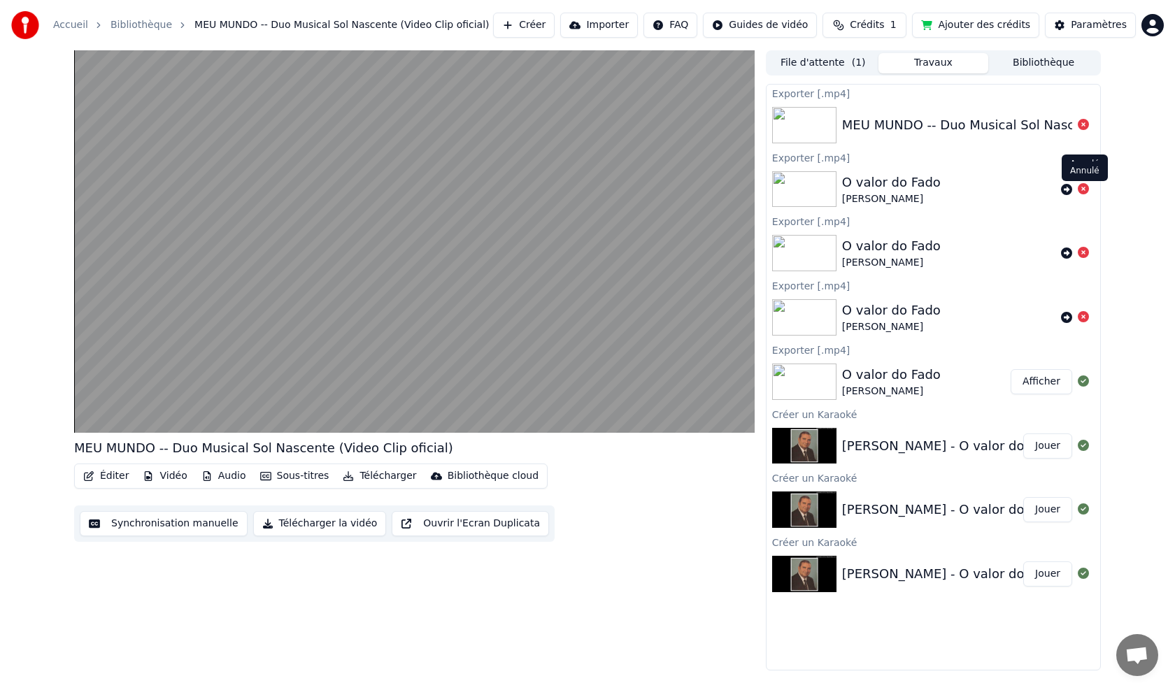
click at [1082, 188] on icon at bounding box center [1083, 188] width 11 height 11
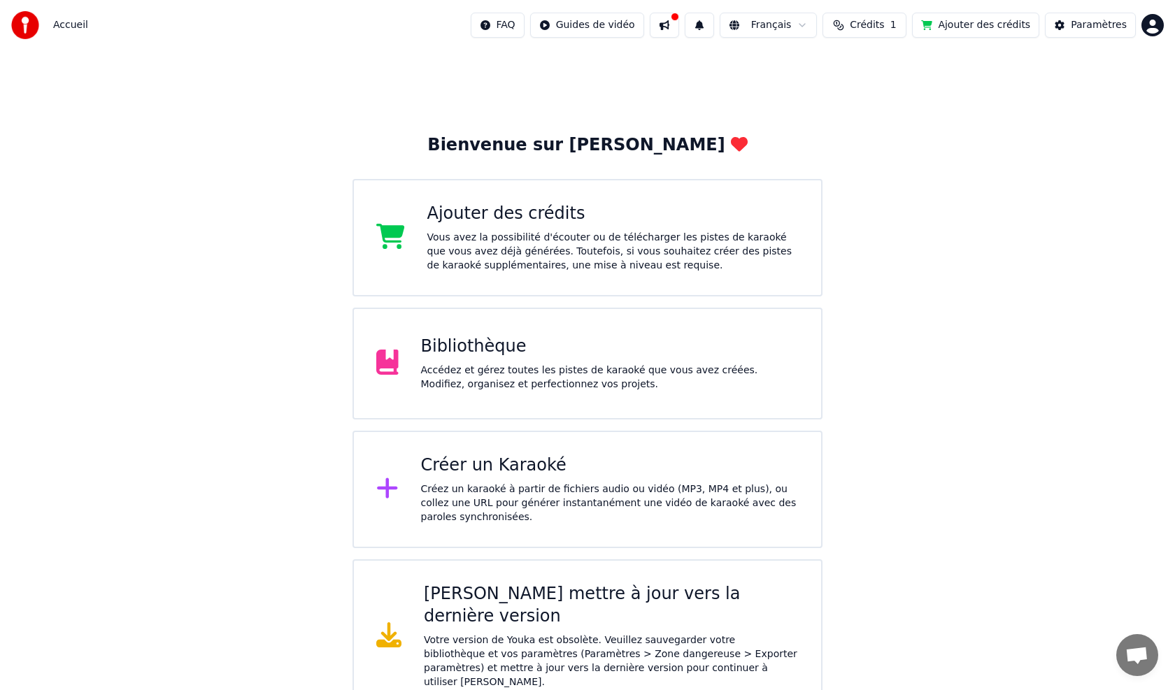
click at [509, 597] on div "[PERSON_NAME] mettre à jour vers la dernière version" at bounding box center [611, 605] width 375 height 45
